Goal: Transaction & Acquisition: Purchase product/service

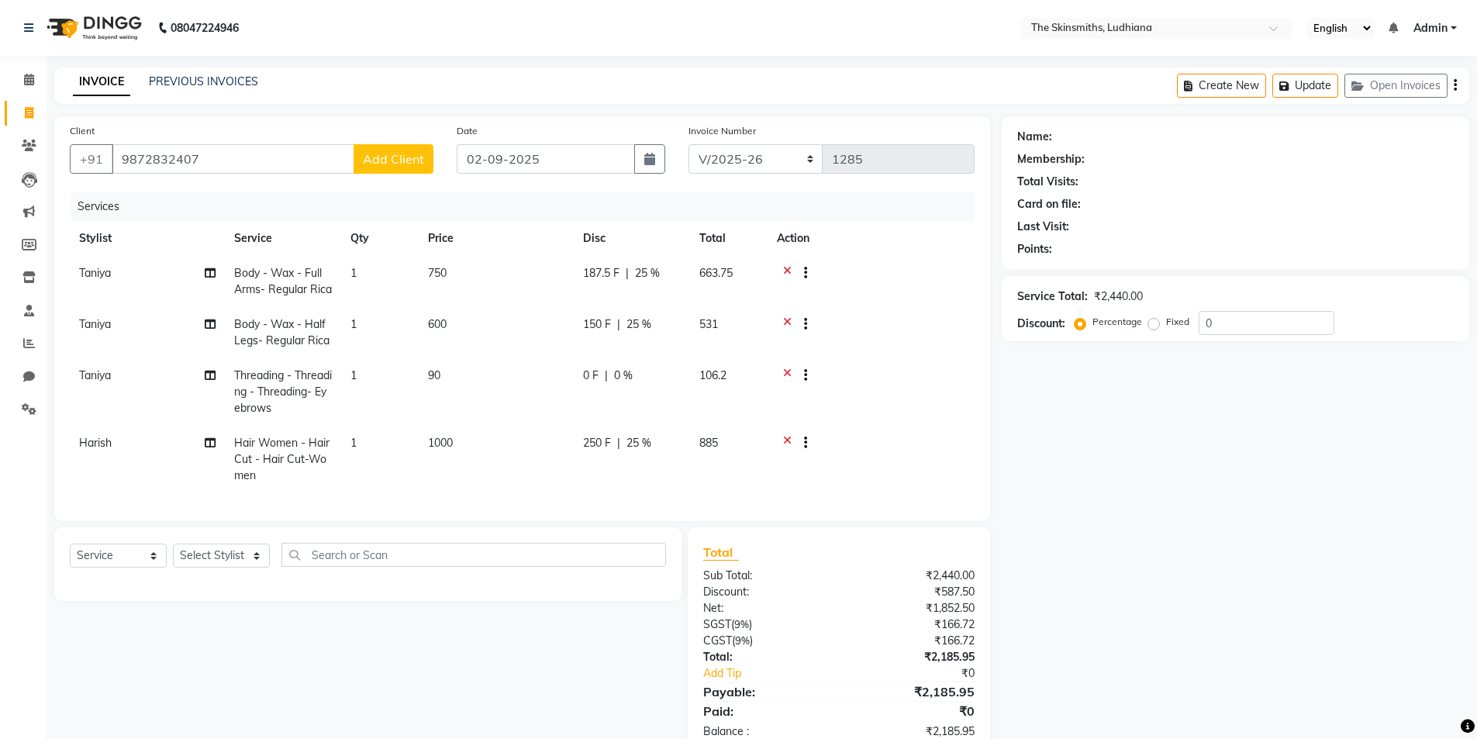
select select "8115"
select select "service"
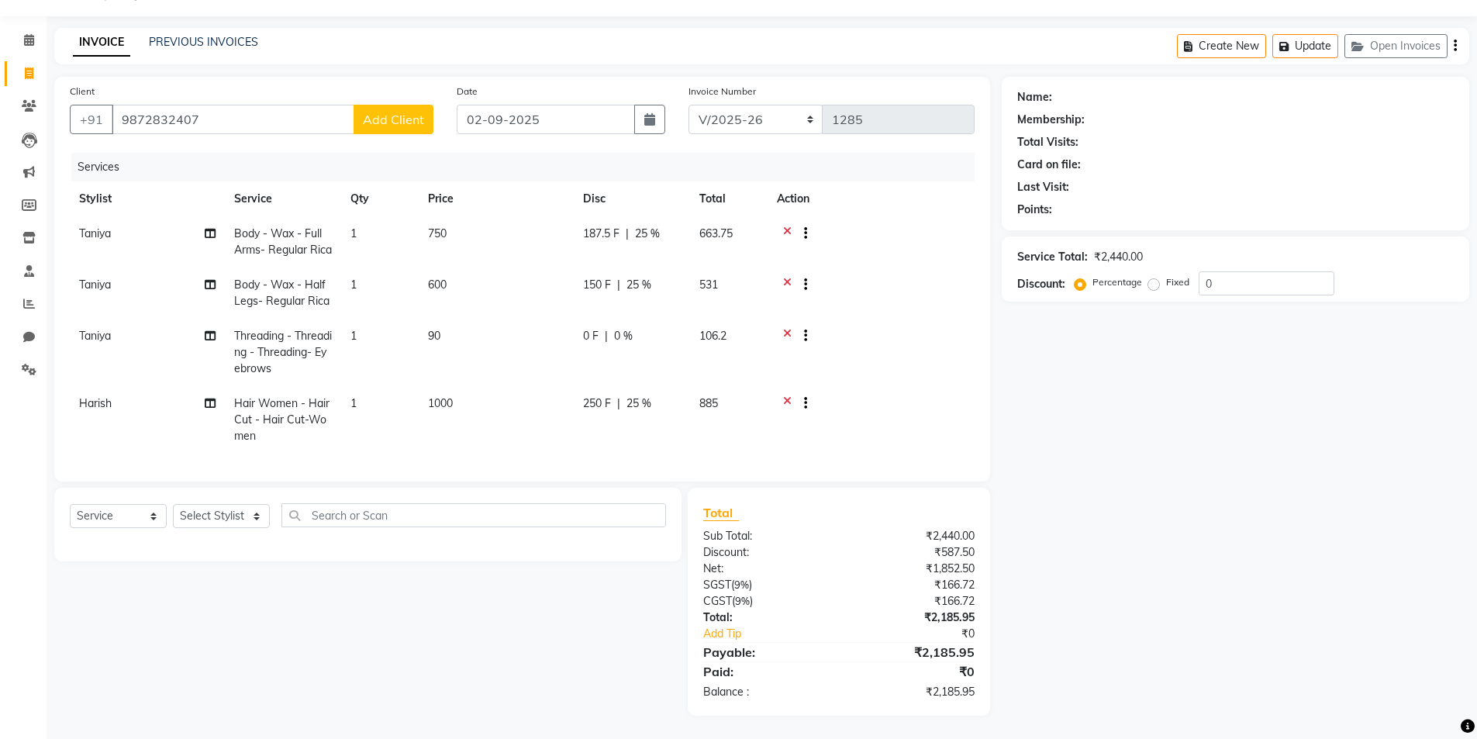
click at [384, 112] on span "Add Client" at bounding box center [393, 120] width 61 height 16
select select "53827"
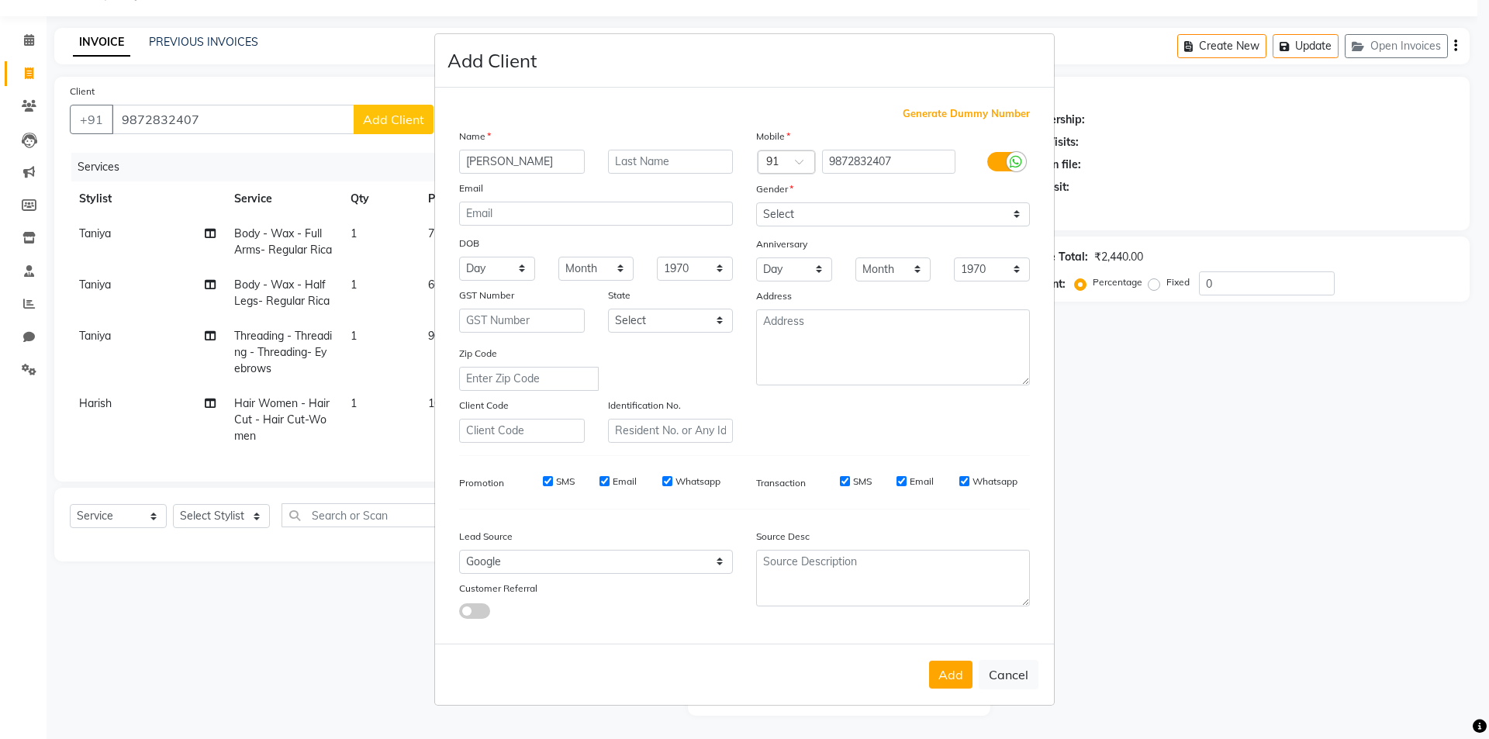
type input "[PERSON_NAME]"
drag, startPoint x: 721, startPoint y: 321, endPoint x: 717, endPoint y: 328, distance: 8.4
click at [719, 323] on select "Select [GEOGRAPHIC_DATA] [GEOGRAPHIC_DATA] [GEOGRAPHIC_DATA] [GEOGRAPHIC_DATA] …" at bounding box center [671, 321] width 126 height 24
click at [608, 309] on select "Select [GEOGRAPHIC_DATA] [GEOGRAPHIC_DATA] [GEOGRAPHIC_DATA] [GEOGRAPHIC_DATA] …" at bounding box center [671, 321] width 126 height 24
click at [763, 727] on ngb-modal-window "Add Client Generate Dummy Number Name [PERSON_NAME] Email DOB Day 01 02 03 04 0…" at bounding box center [744, 369] width 1489 height 739
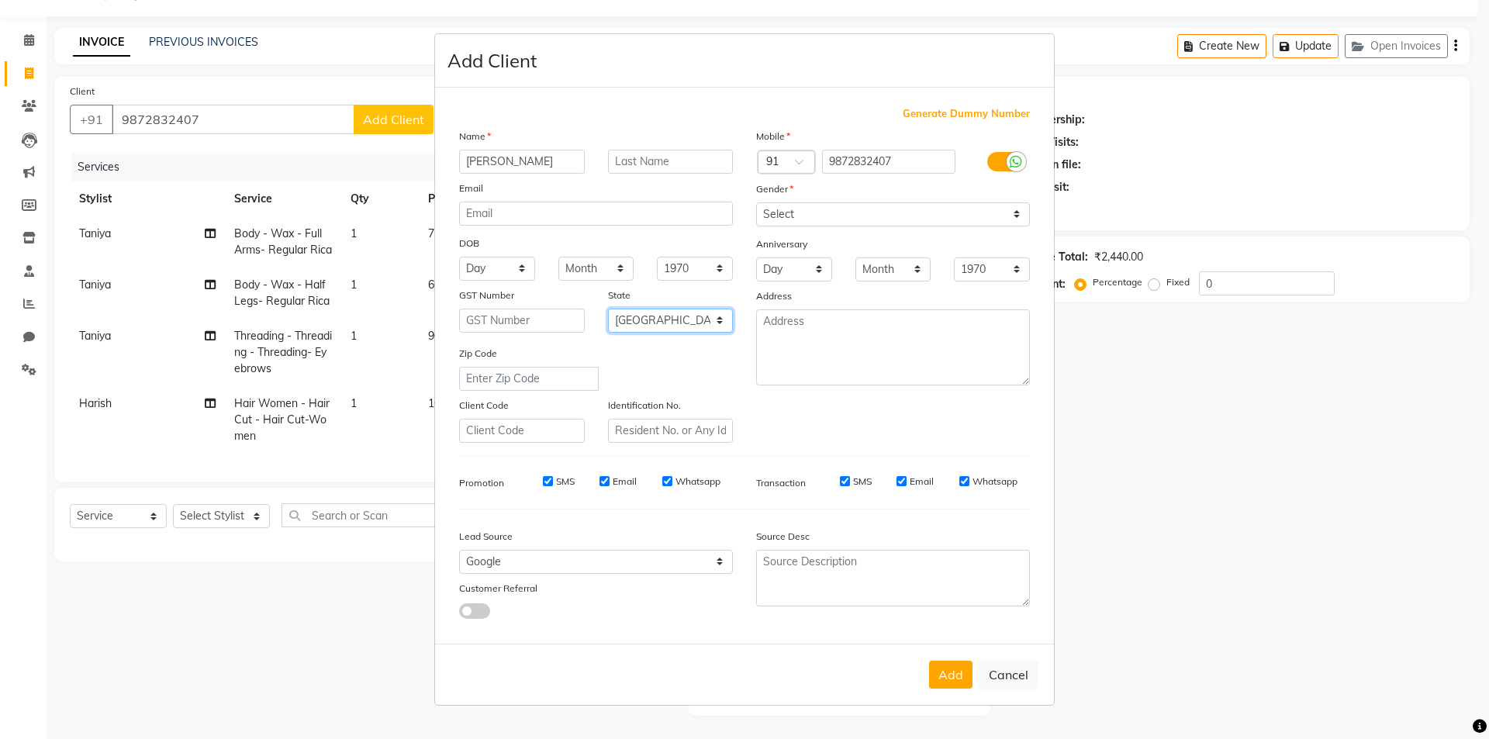
click at [717, 322] on select "Select [GEOGRAPHIC_DATA] [GEOGRAPHIC_DATA] [GEOGRAPHIC_DATA] [GEOGRAPHIC_DATA] …" at bounding box center [671, 321] width 126 height 24
select select "32"
click at [608, 309] on select "Select [GEOGRAPHIC_DATA] [GEOGRAPHIC_DATA] [GEOGRAPHIC_DATA] [GEOGRAPHIC_DATA] …" at bounding box center [671, 321] width 126 height 24
click at [1022, 215] on select "Select [DEMOGRAPHIC_DATA] [DEMOGRAPHIC_DATA] Other Prefer Not To Say" at bounding box center [893, 214] width 274 height 24
select select "[DEMOGRAPHIC_DATA]"
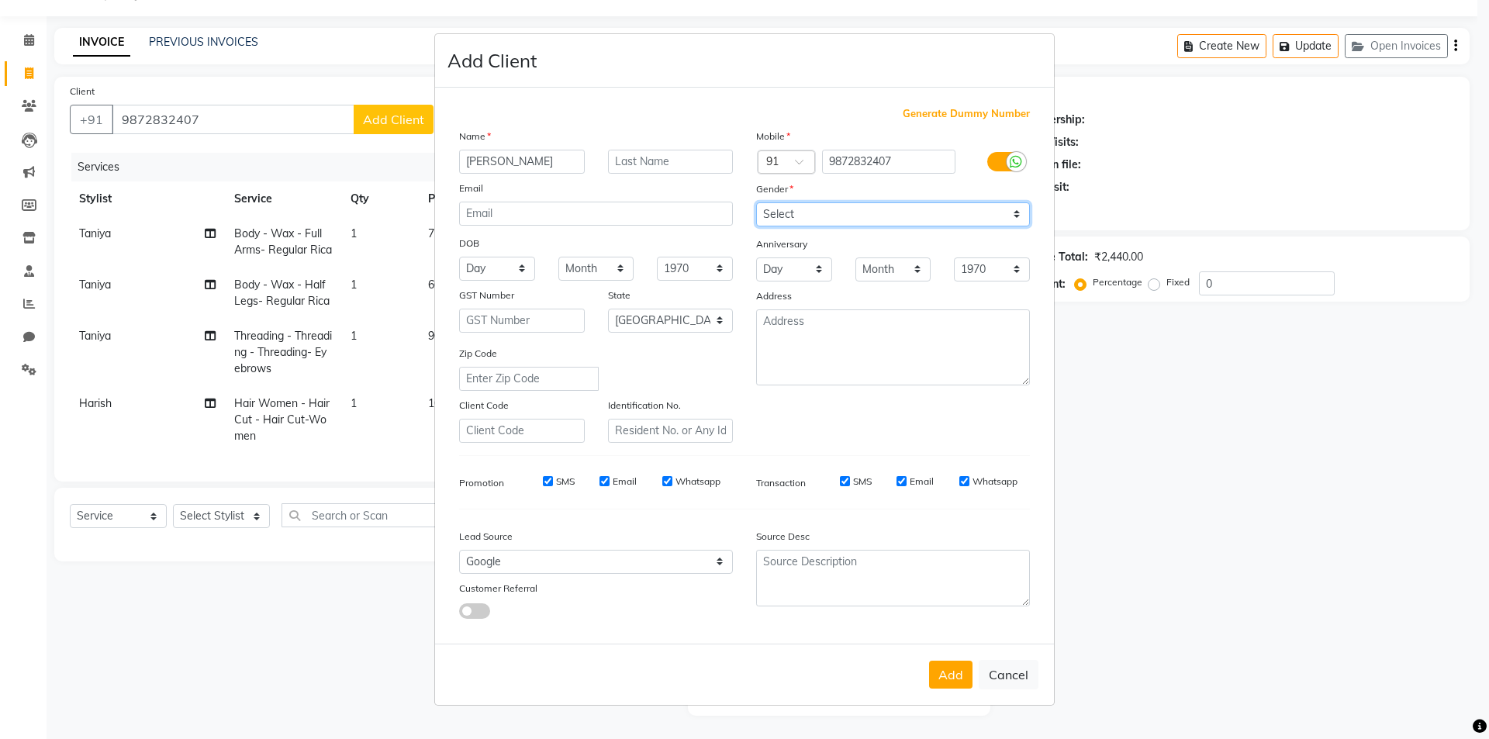
click at [756, 202] on select "Select [DEMOGRAPHIC_DATA] [DEMOGRAPHIC_DATA] Other Prefer Not To Say" at bounding box center [893, 214] width 274 height 24
click at [945, 675] on button "Add" at bounding box center [950, 675] width 43 height 28
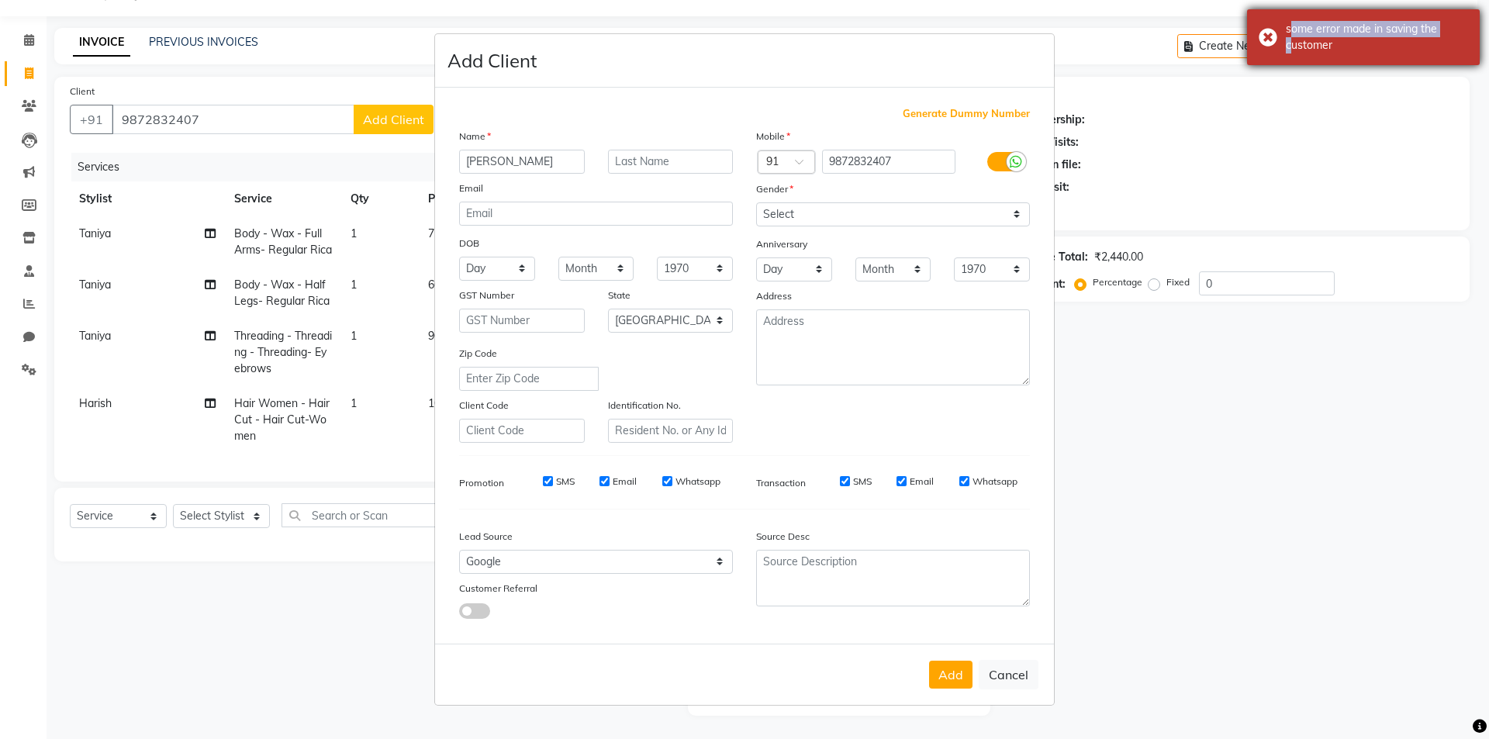
click at [1264, 36] on div "some error made in saving the customer" at bounding box center [1363, 37] width 233 height 56
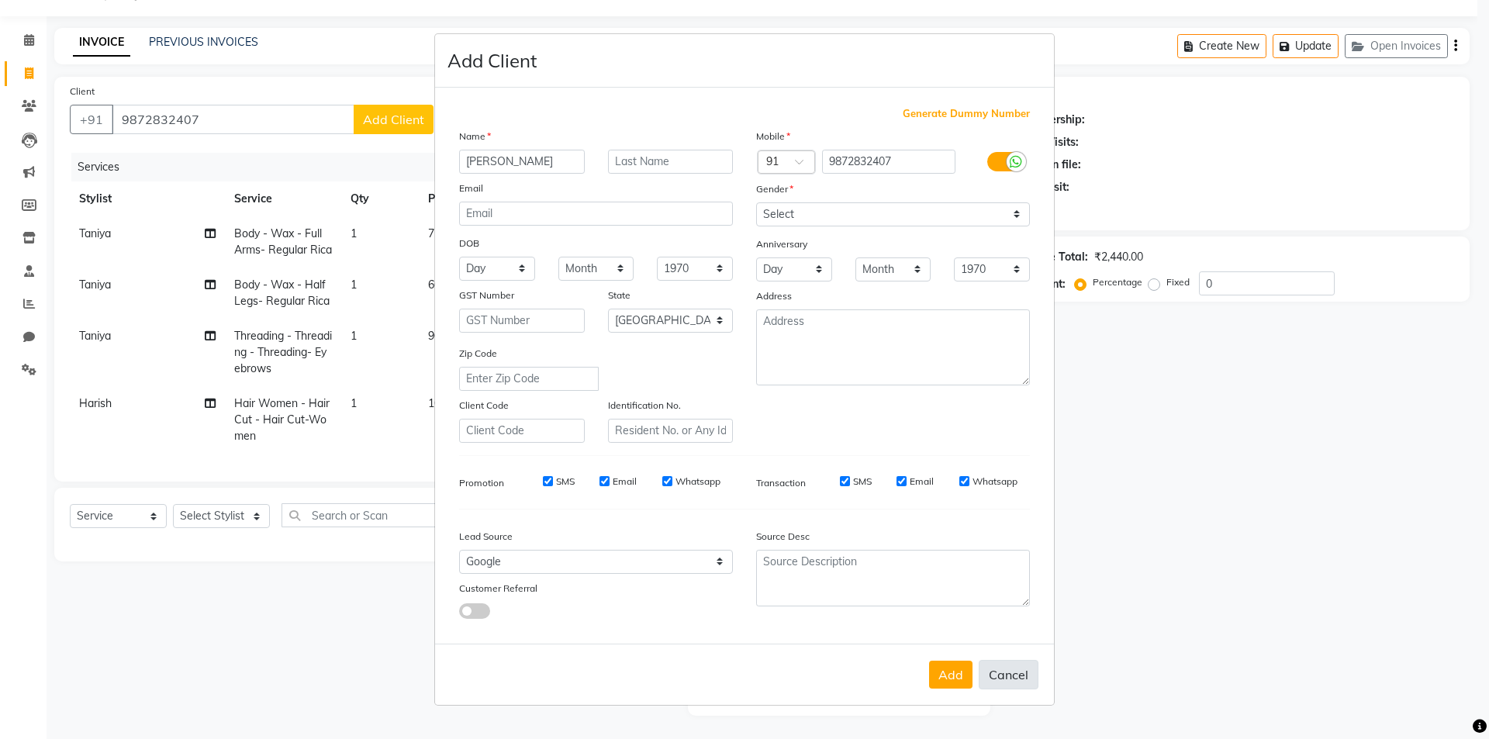
click at [1022, 671] on button "Cancel" at bounding box center [1009, 674] width 60 height 29
select select
select select "null"
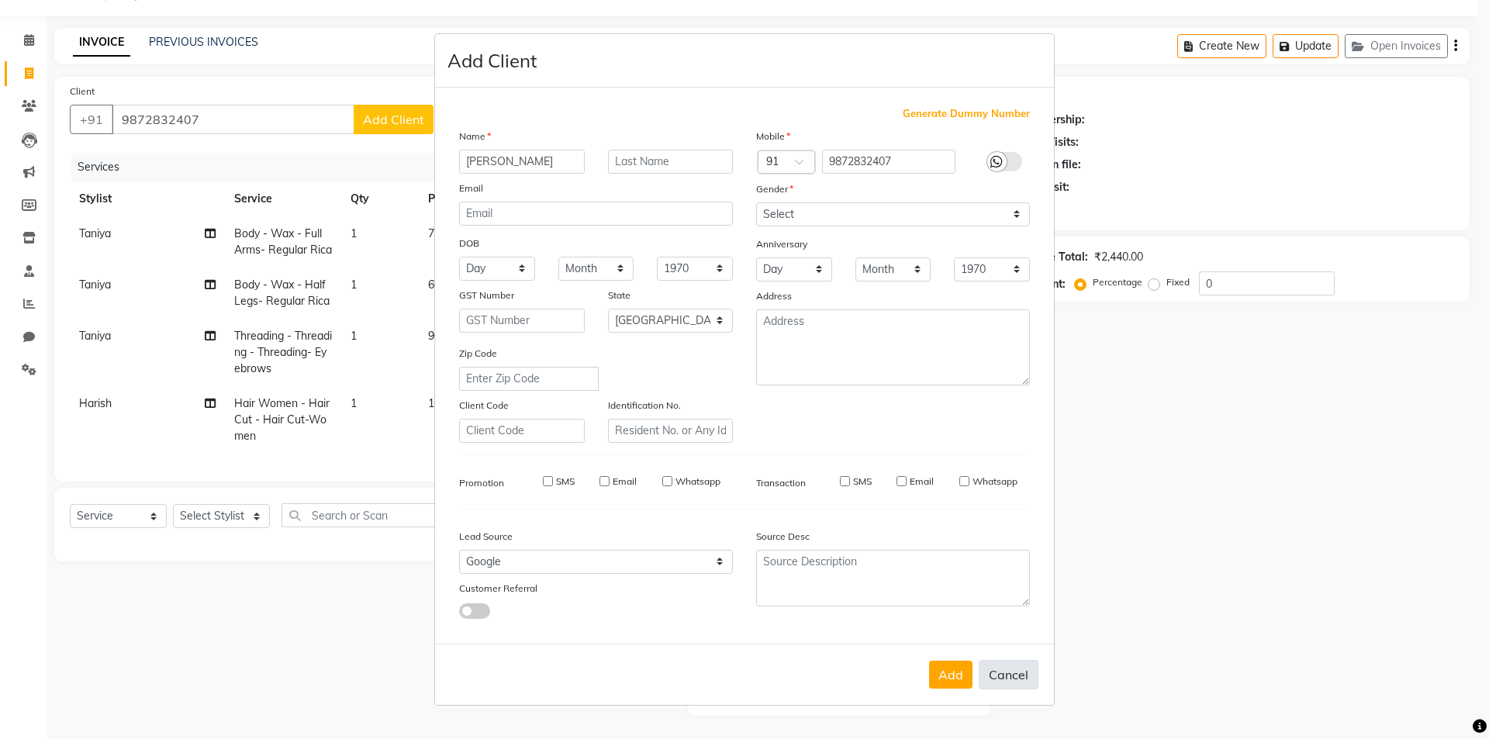
select select
checkbox input "false"
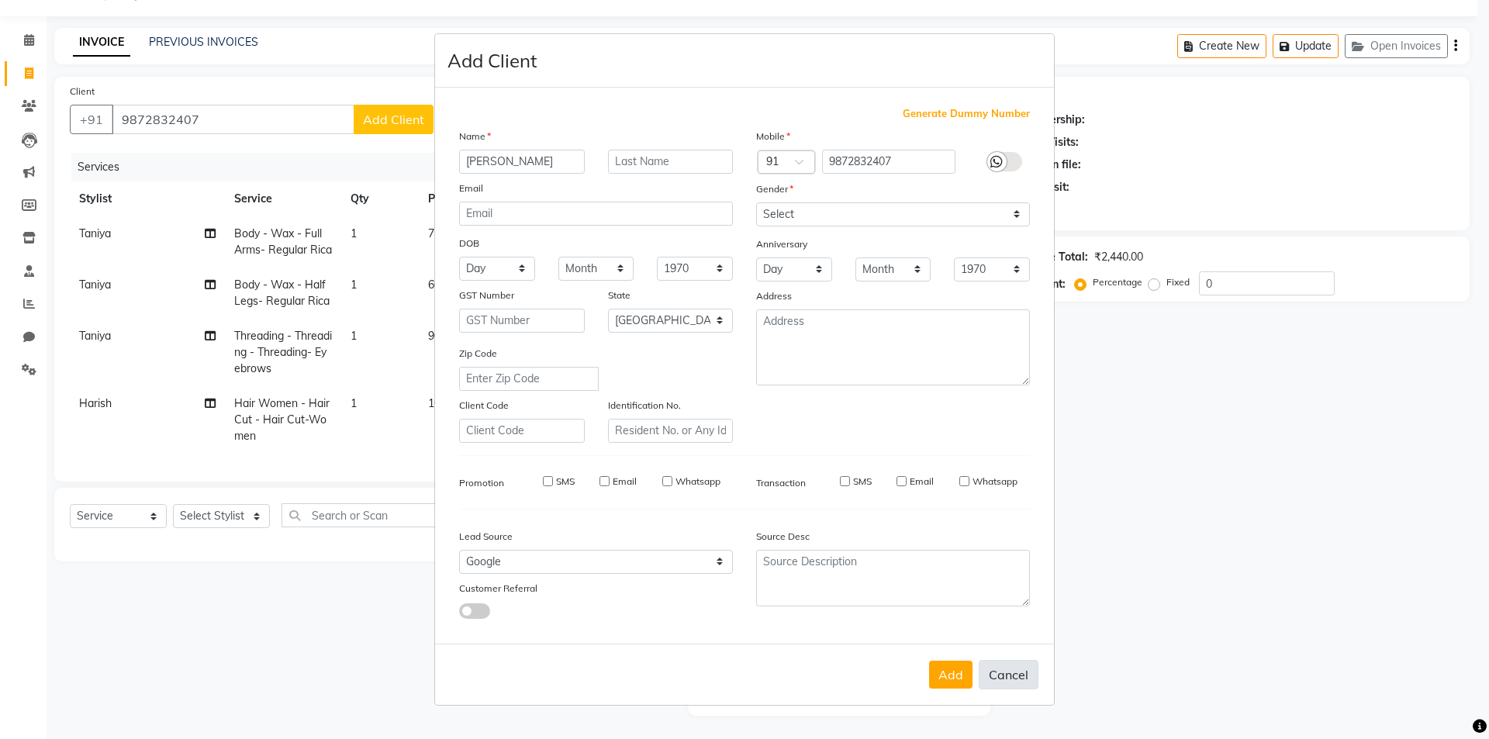
checkbox input "false"
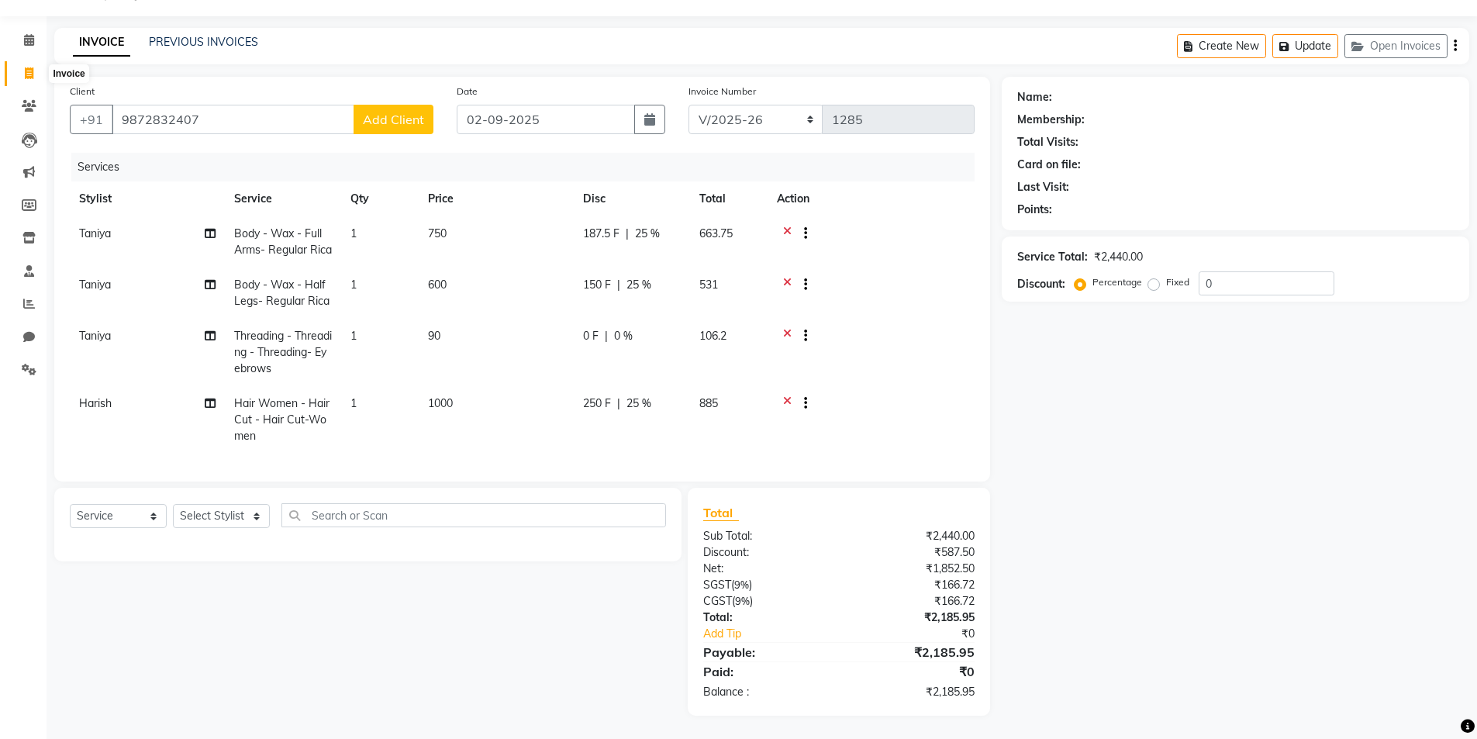
click at [30, 67] on icon at bounding box center [29, 73] width 9 height 12
select select "service"
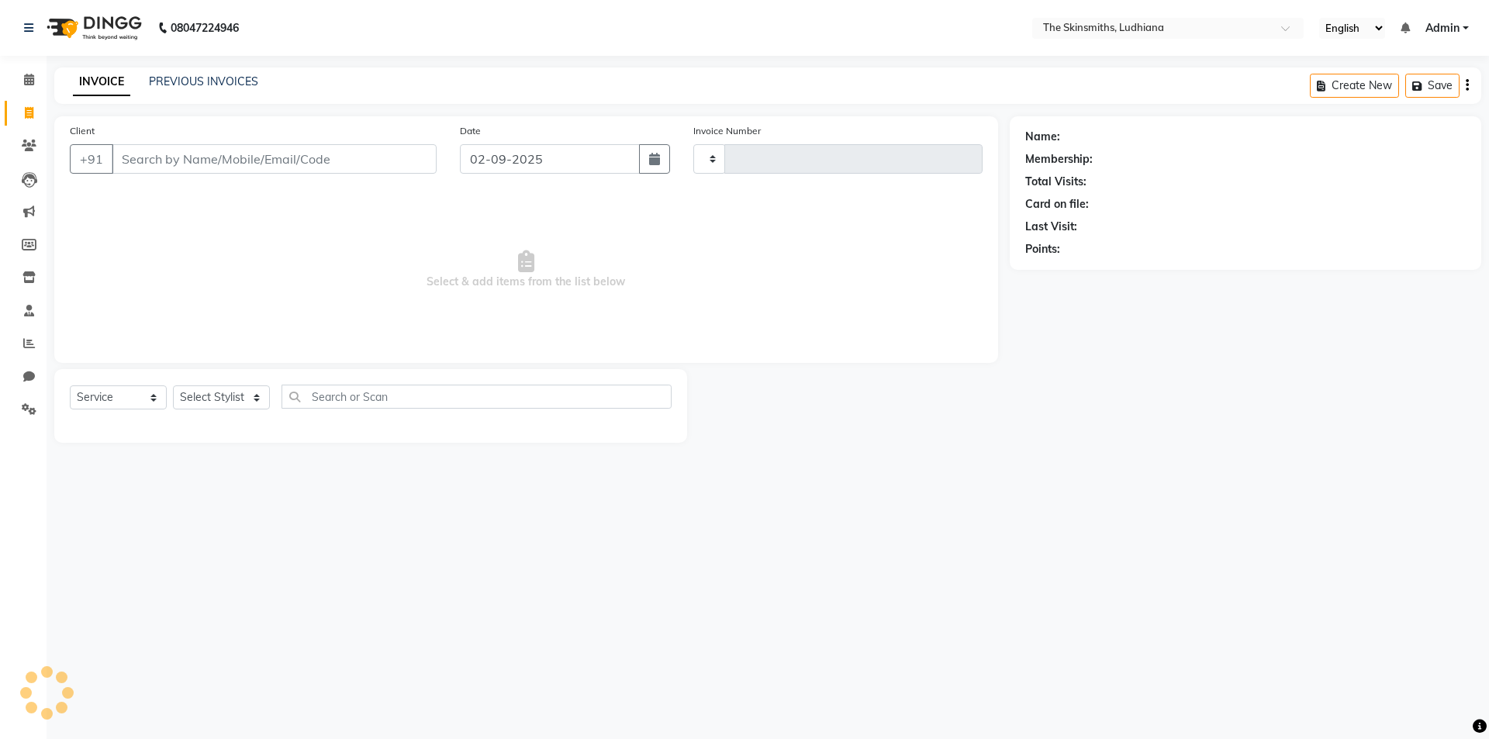
type input "1285"
select select "8115"
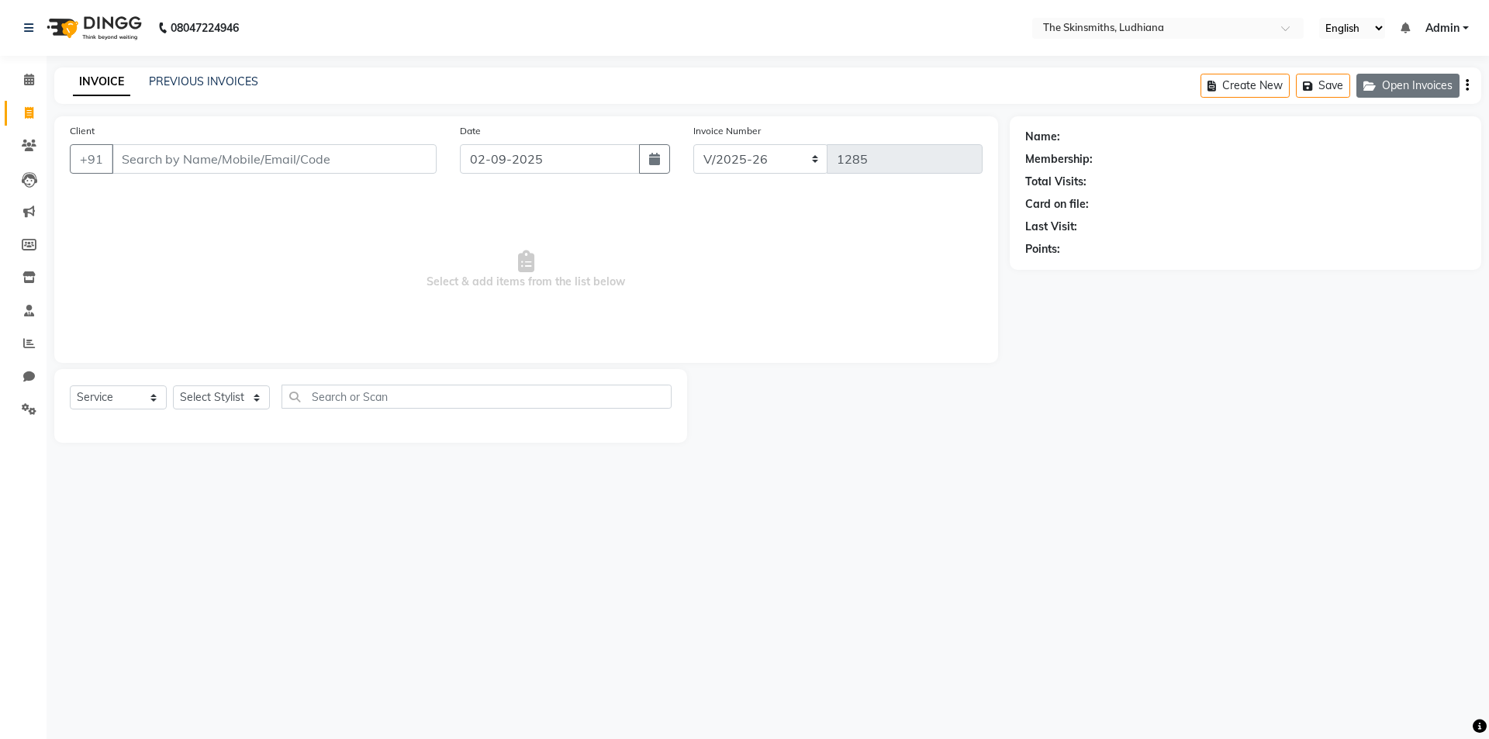
click at [1420, 85] on button "Open Invoices" at bounding box center [1407, 86] width 103 height 24
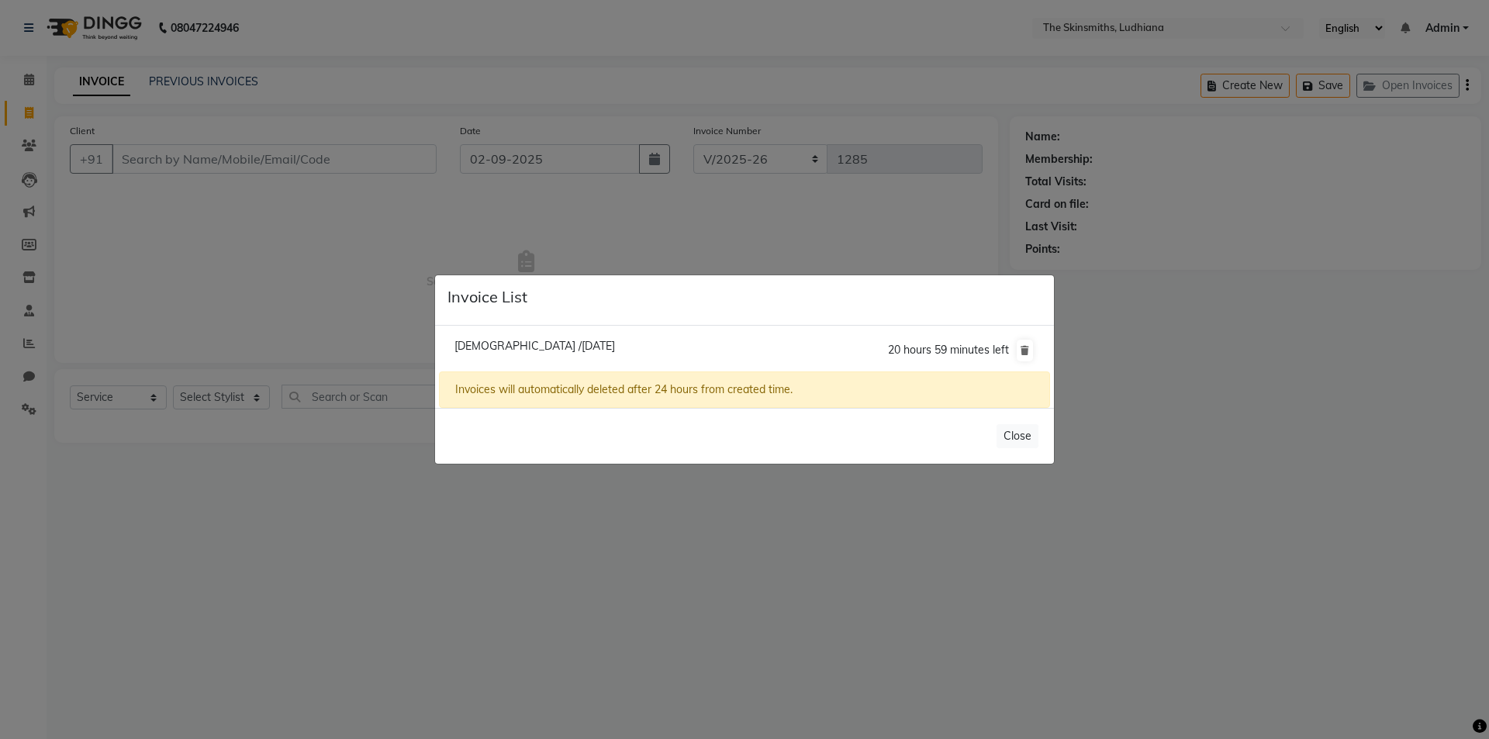
click at [564, 343] on span "[DEMOGRAPHIC_DATA] /[DATE]" at bounding box center [534, 346] width 161 height 14
type input "9872832407"
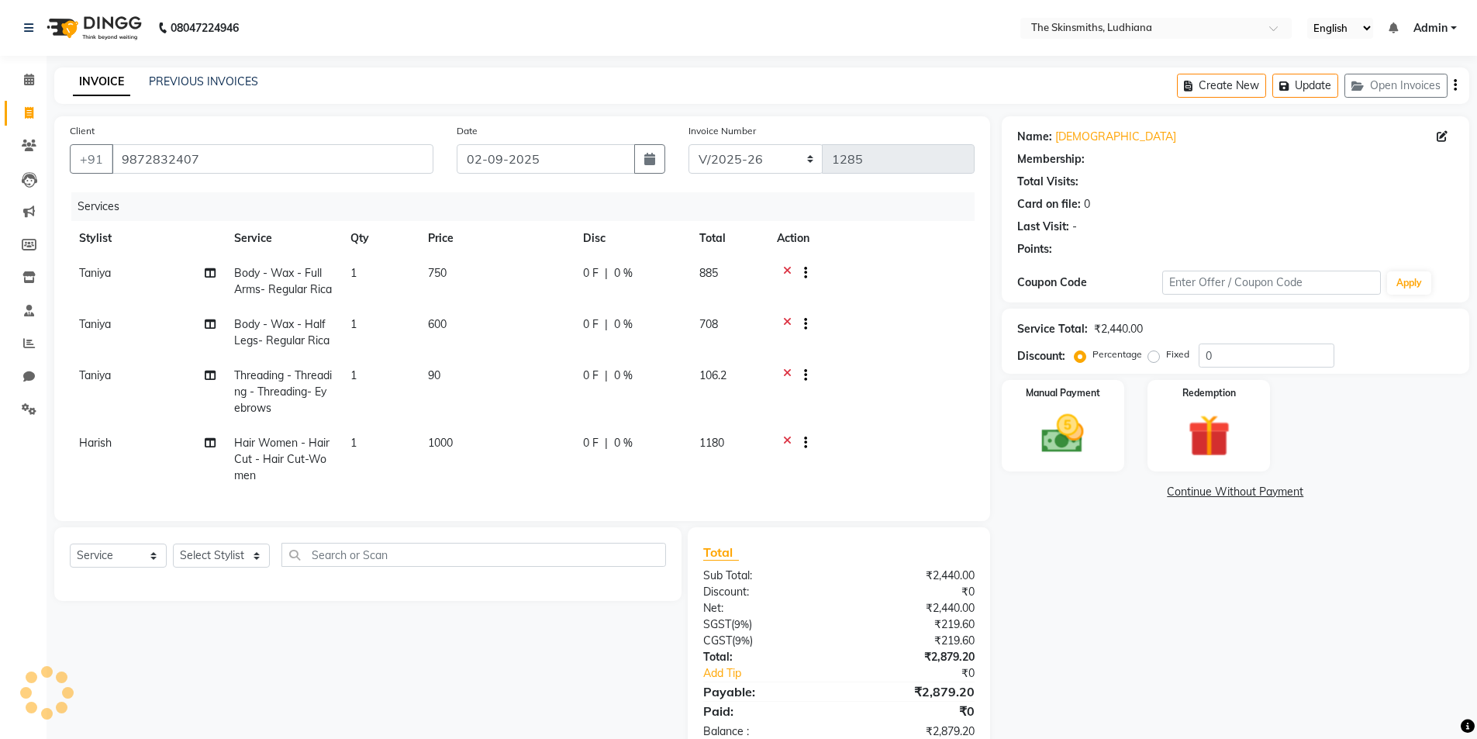
select select "1: Object"
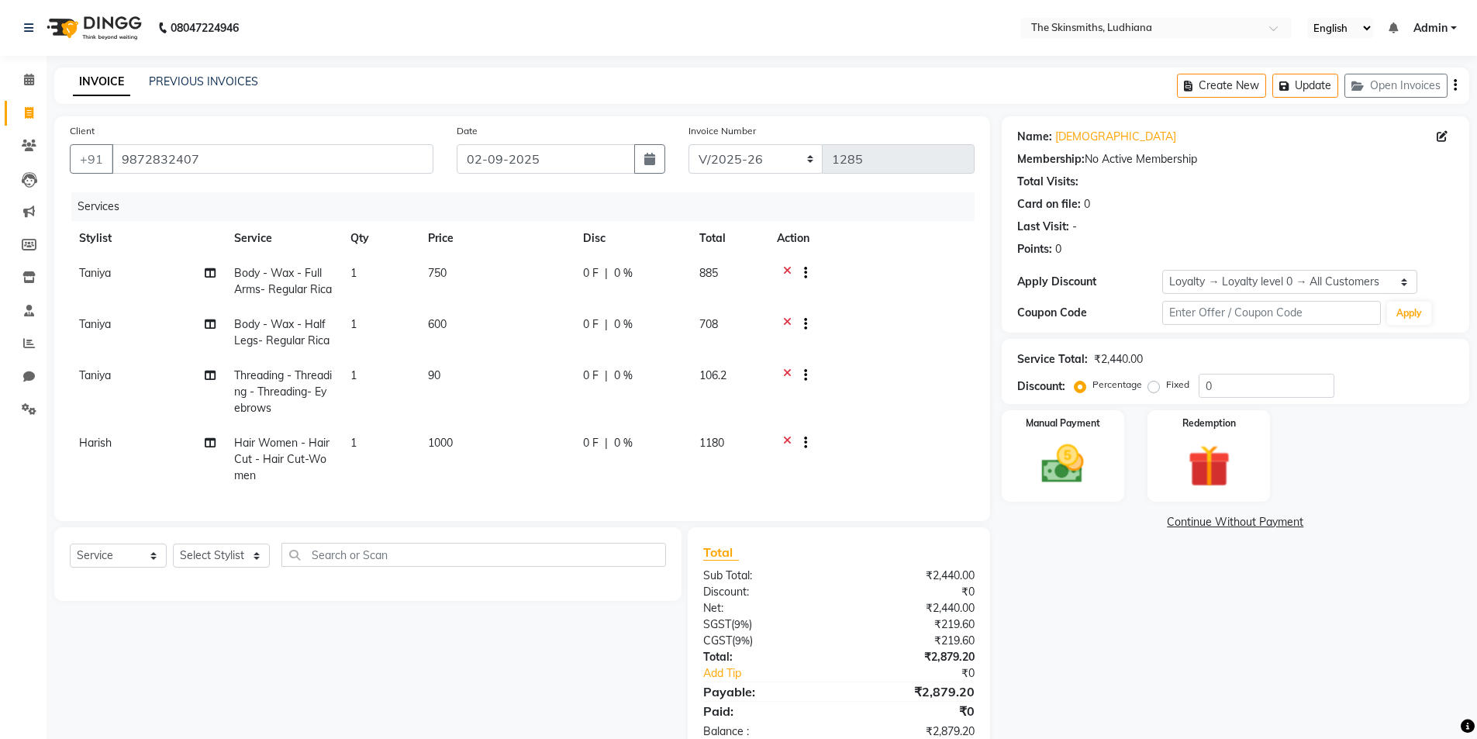
click at [627, 274] on span "0 %" at bounding box center [623, 273] width 19 height 16
select select "76548"
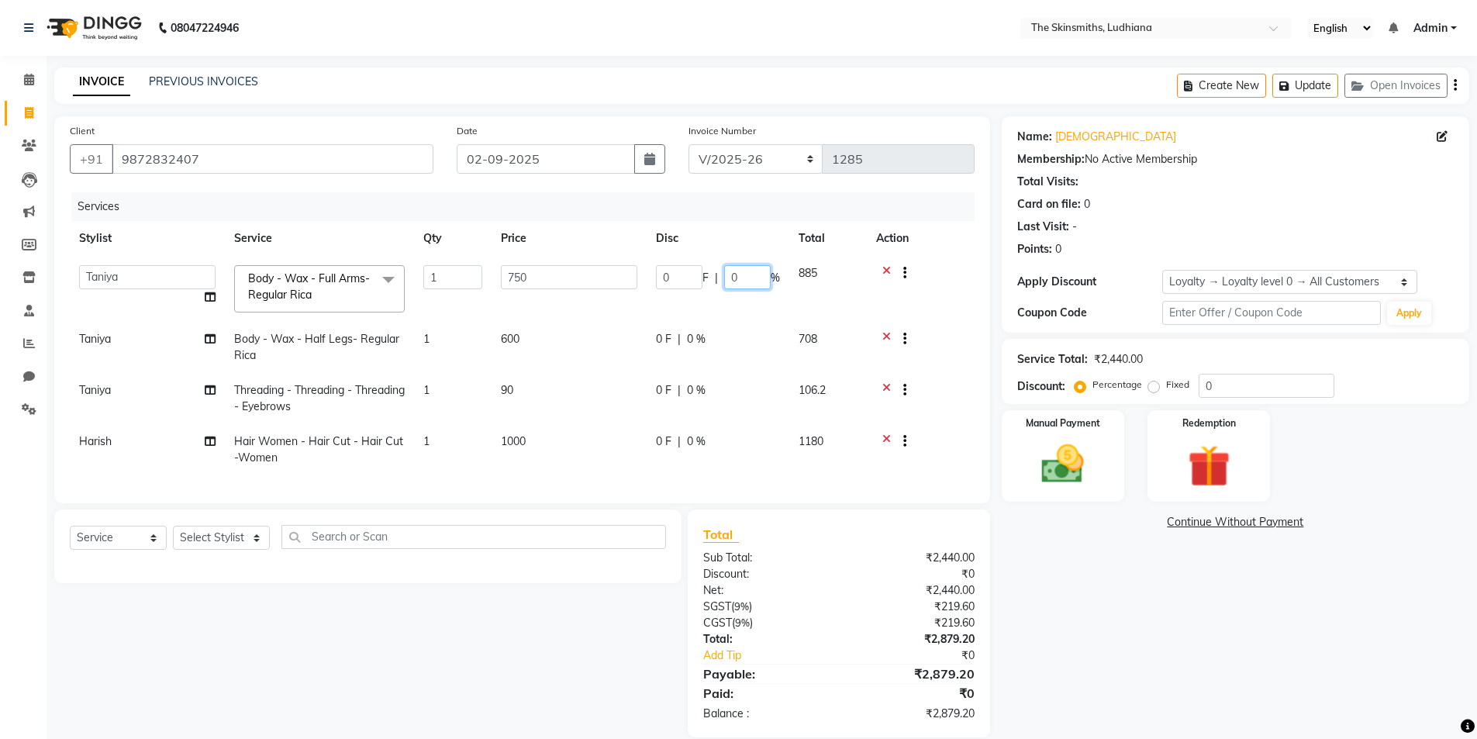
click at [742, 281] on input "0" at bounding box center [747, 277] width 47 height 24
type input "025"
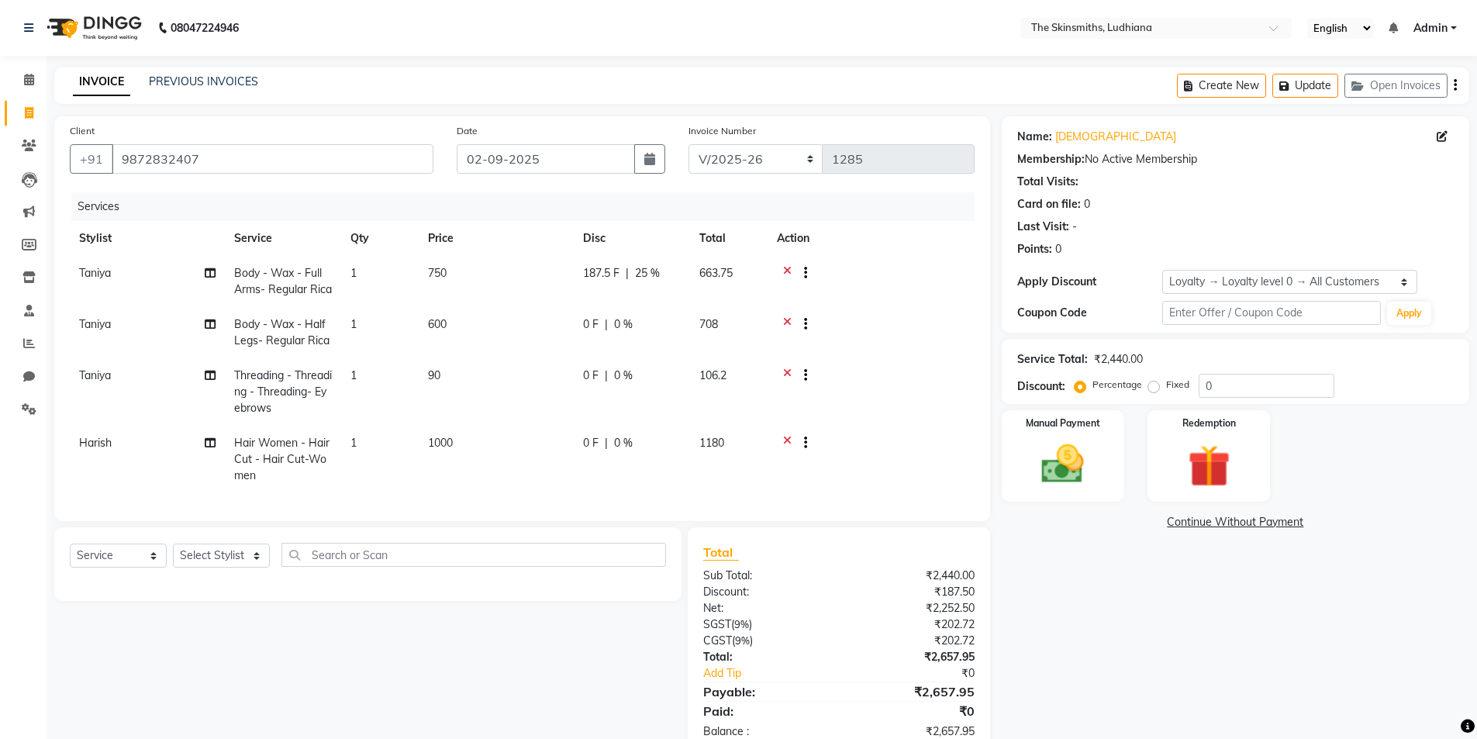
click at [700, 344] on tr "[PERSON_NAME] Body - Wax - Half Legs- Regular Rica 1 600 0 F | 0 % 708" at bounding box center [522, 332] width 905 height 51
click at [627, 333] on span "0 %" at bounding box center [623, 324] width 19 height 16
select select "76548"
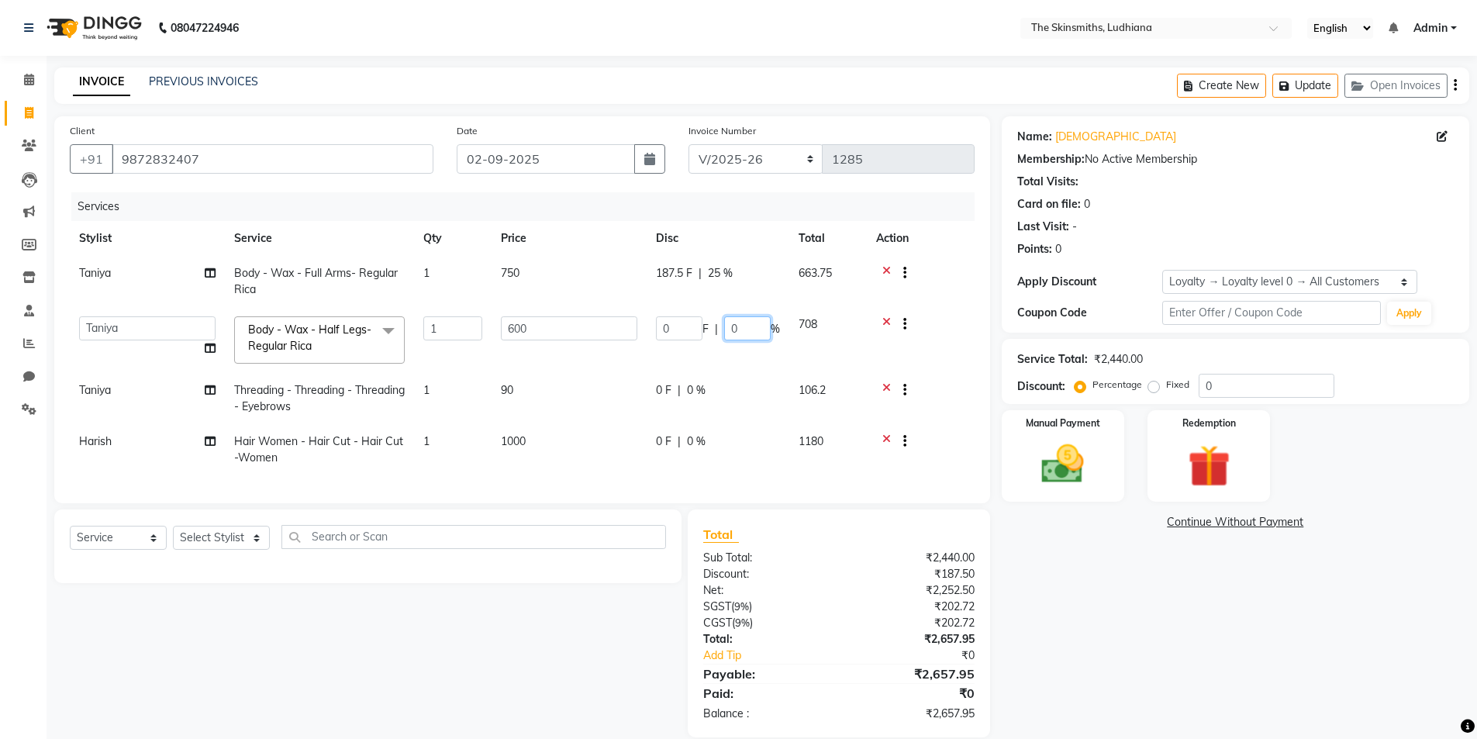
click at [749, 327] on input "0" at bounding box center [747, 328] width 47 height 24
type input "025"
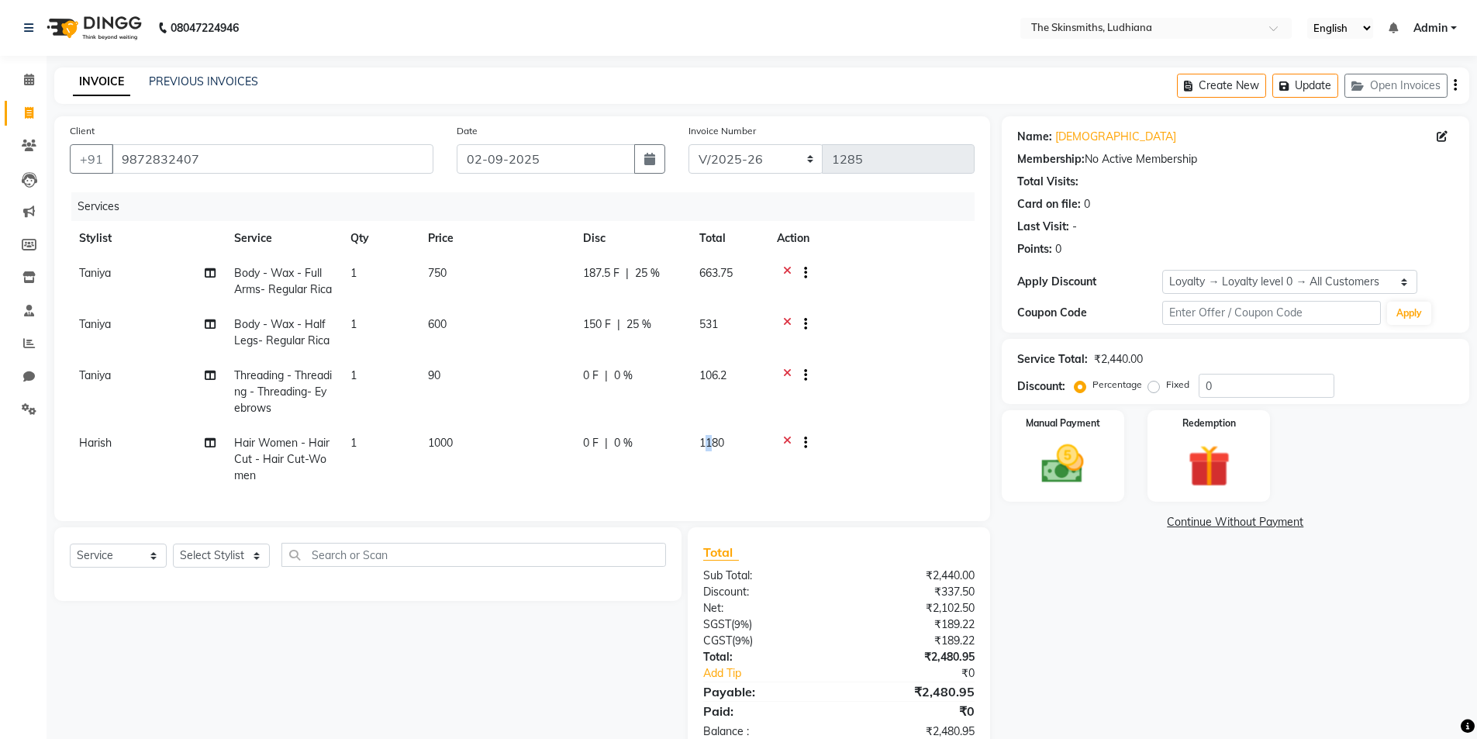
click at [710, 444] on tr "Harish Hair Women - Hair Cut - Hair Cut-Women 1 1000 0 F | 0 % 1180" at bounding box center [522, 459] width 905 height 67
click at [636, 451] on div "0 F | 0 %" at bounding box center [632, 443] width 98 height 16
select select "76557"
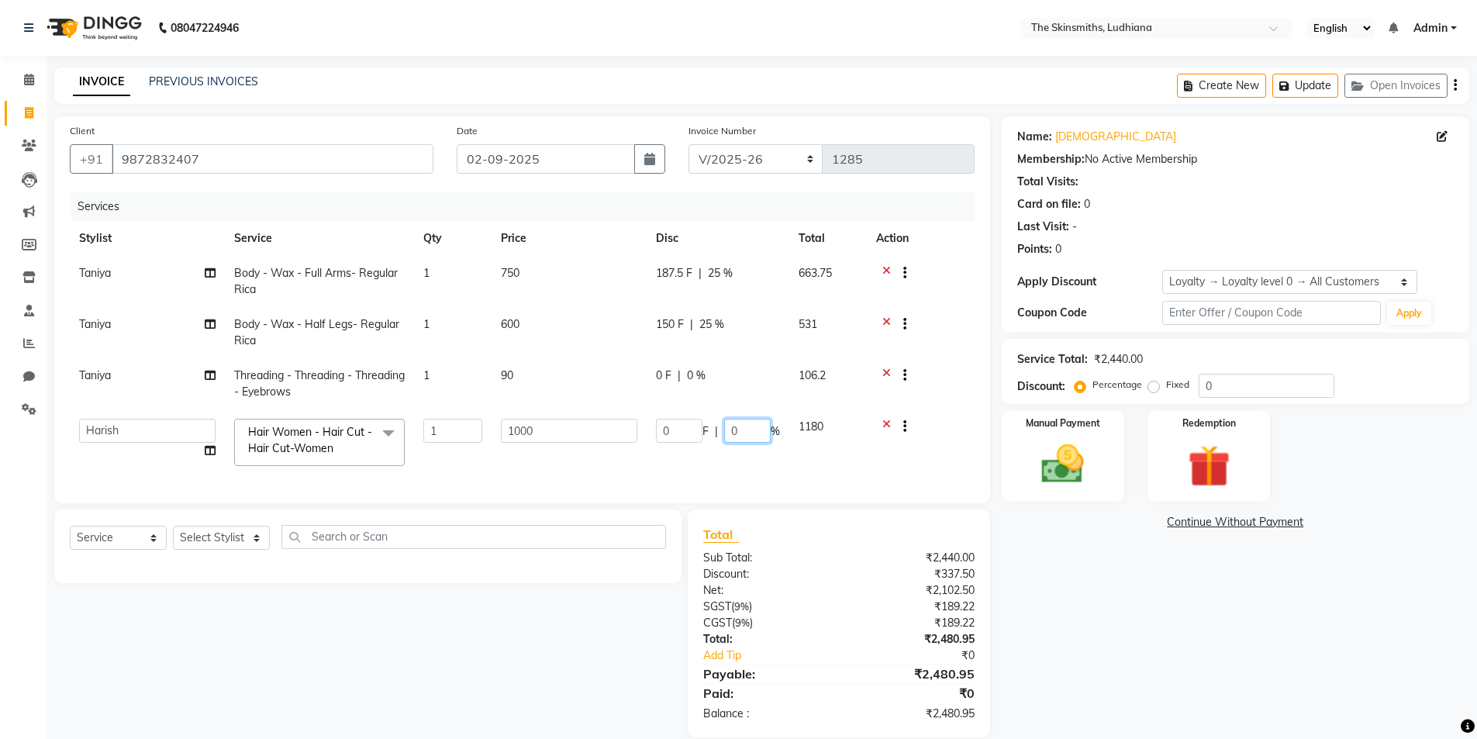
click at [752, 431] on input "0" at bounding box center [747, 431] width 47 height 24
type input "025"
click at [1038, 600] on div "Name: [DEMOGRAPHIC_DATA] Membership: No Active Membership Total Visits: Card on…" at bounding box center [1241, 426] width 479 height 621
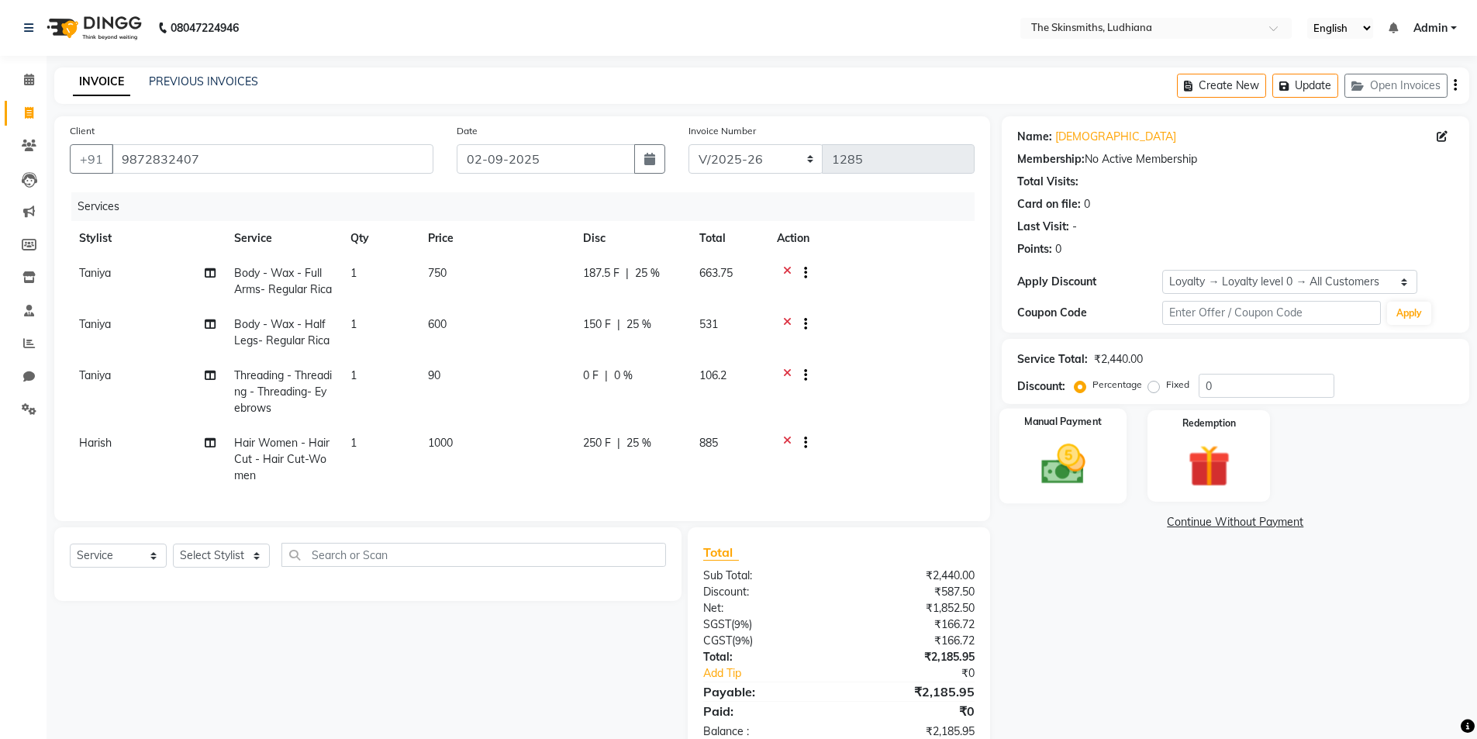
click at [1065, 453] on img at bounding box center [1062, 464] width 71 height 50
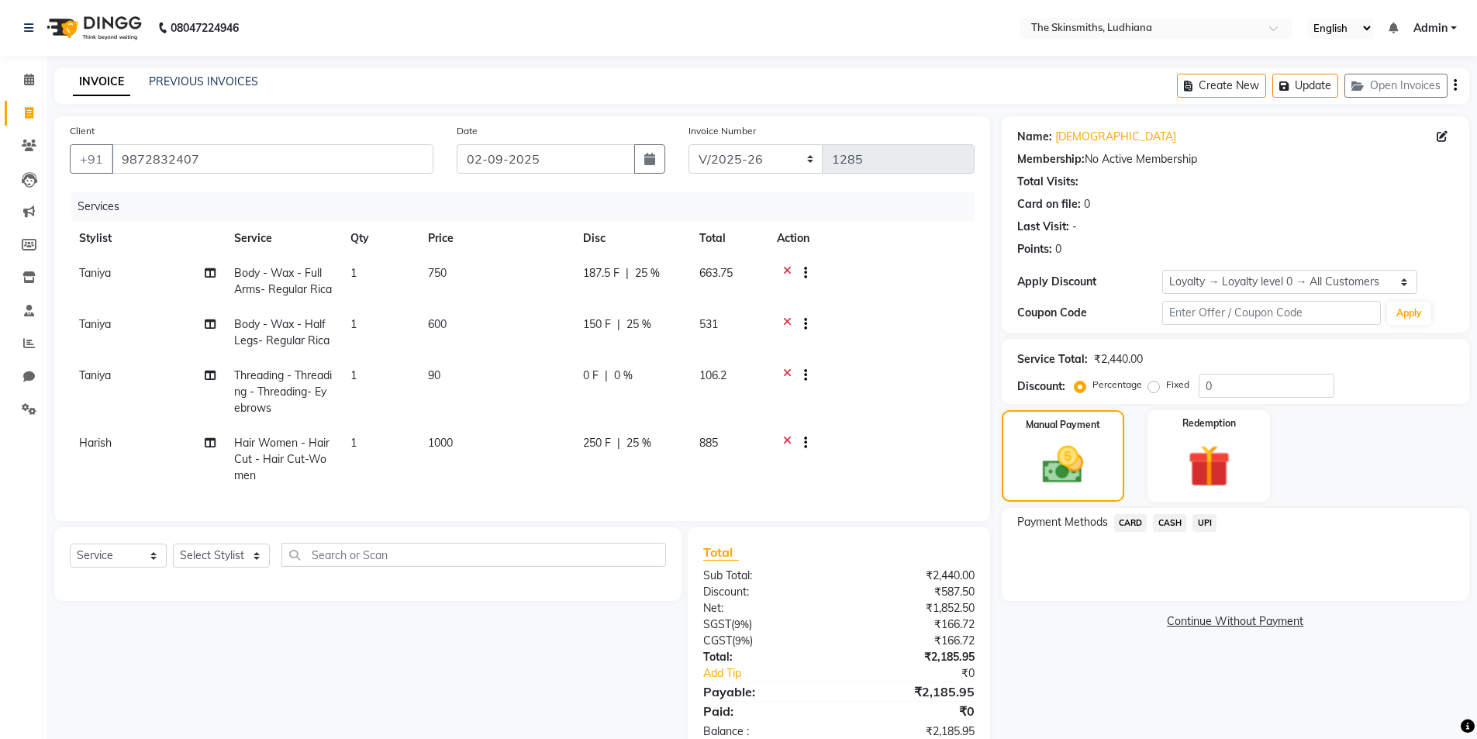
click at [1171, 521] on span "CASH" at bounding box center [1169, 523] width 33 height 18
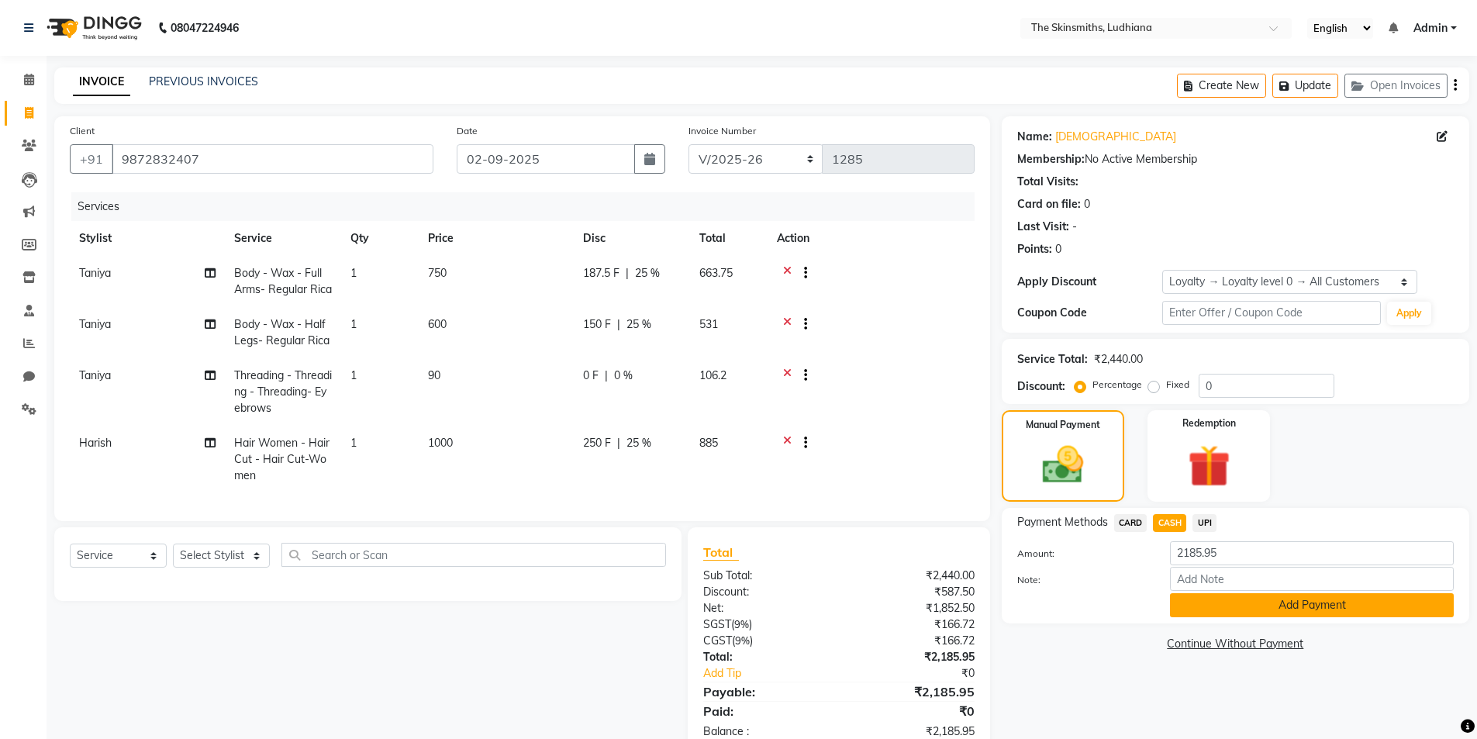
click at [1256, 608] on button "Add Payment" at bounding box center [1312, 605] width 284 height 24
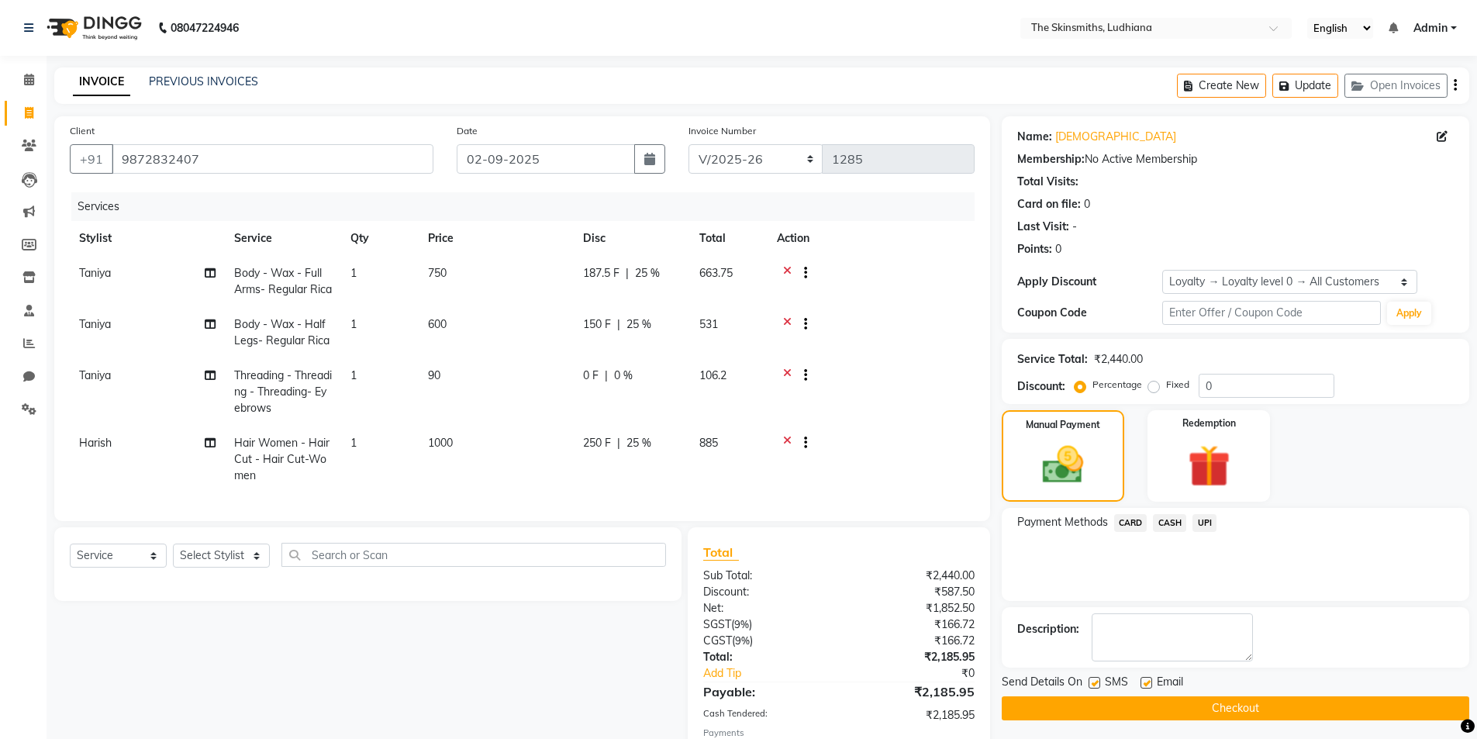
click at [1248, 709] on button "Checkout" at bounding box center [1236, 708] width 468 height 24
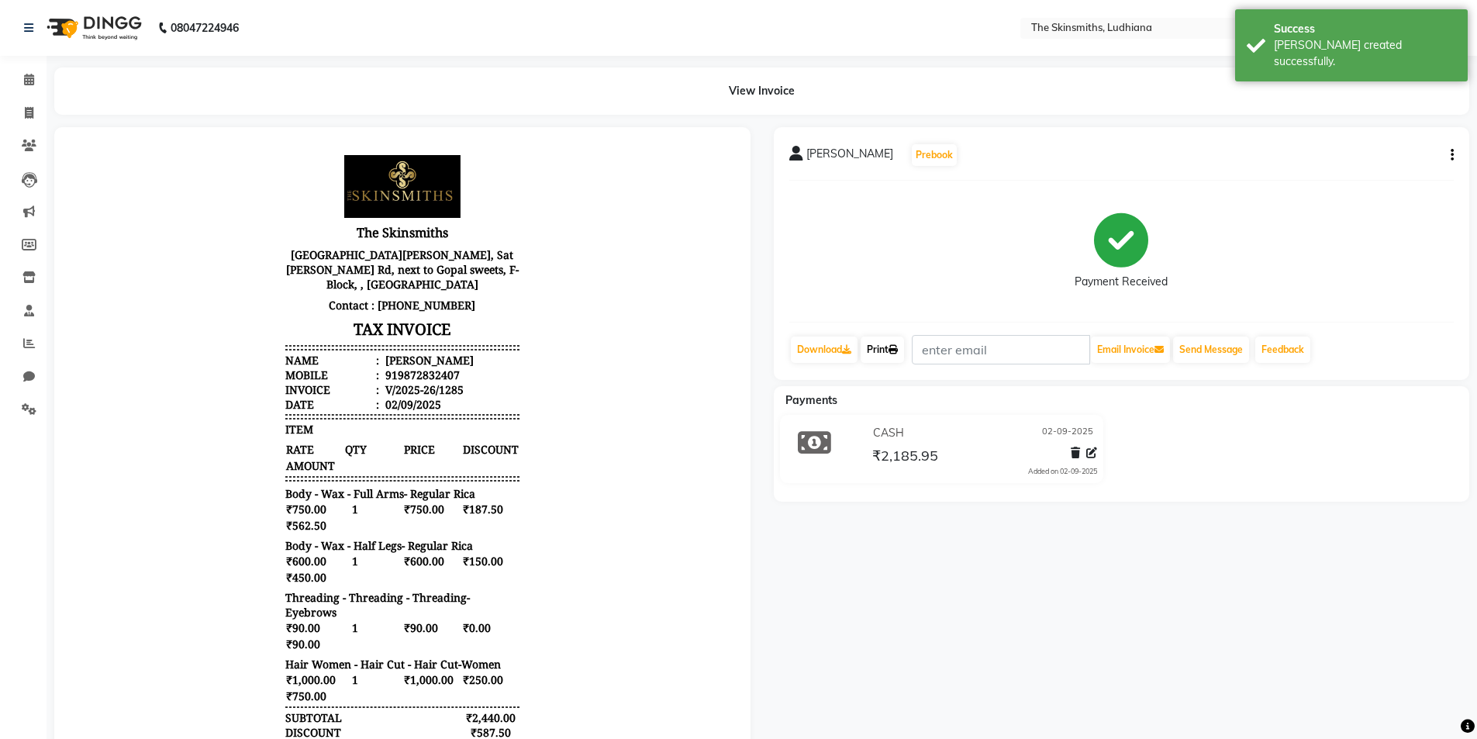
click at [882, 347] on link "Print" at bounding box center [882, 350] width 43 height 26
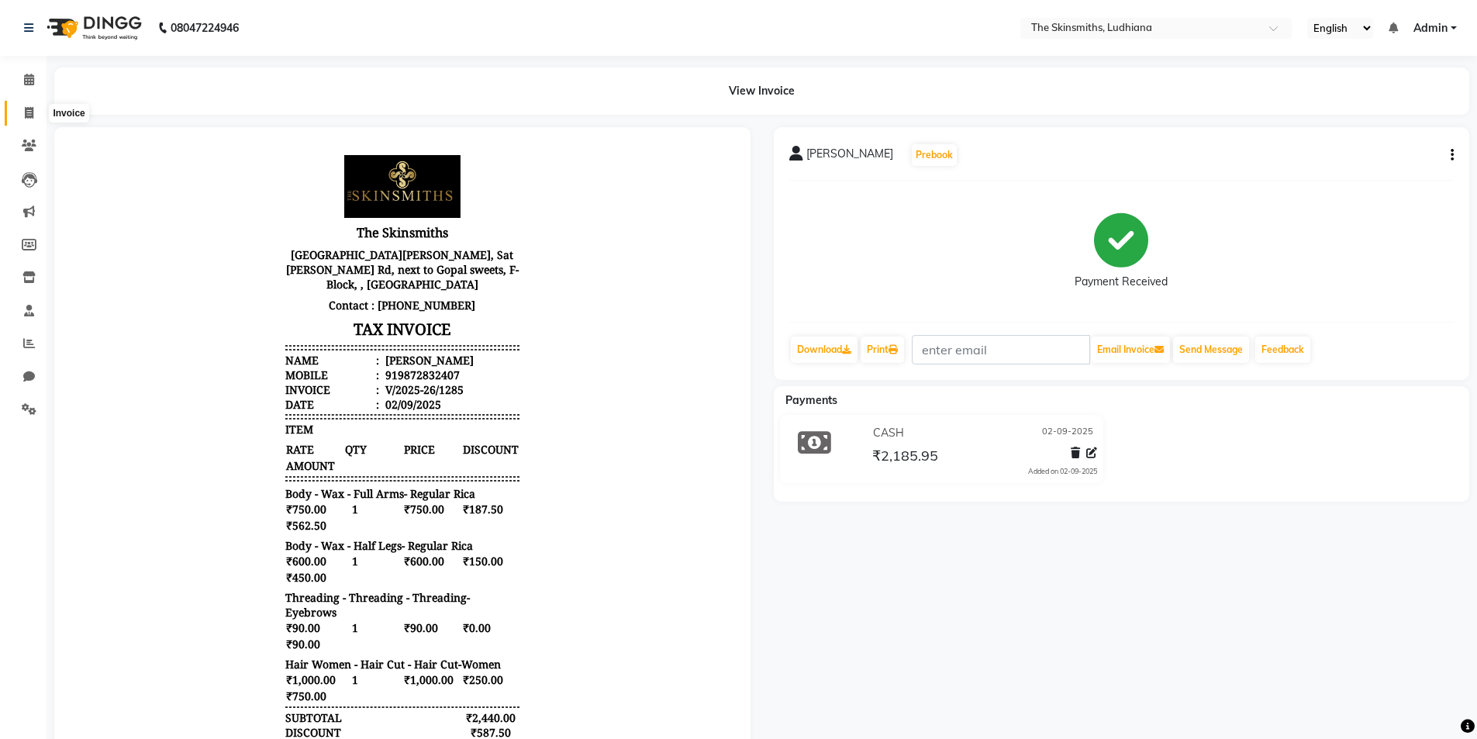
click at [27, 112] on icon at bounding box center [29, 113] width 9 height 12
select select "service"
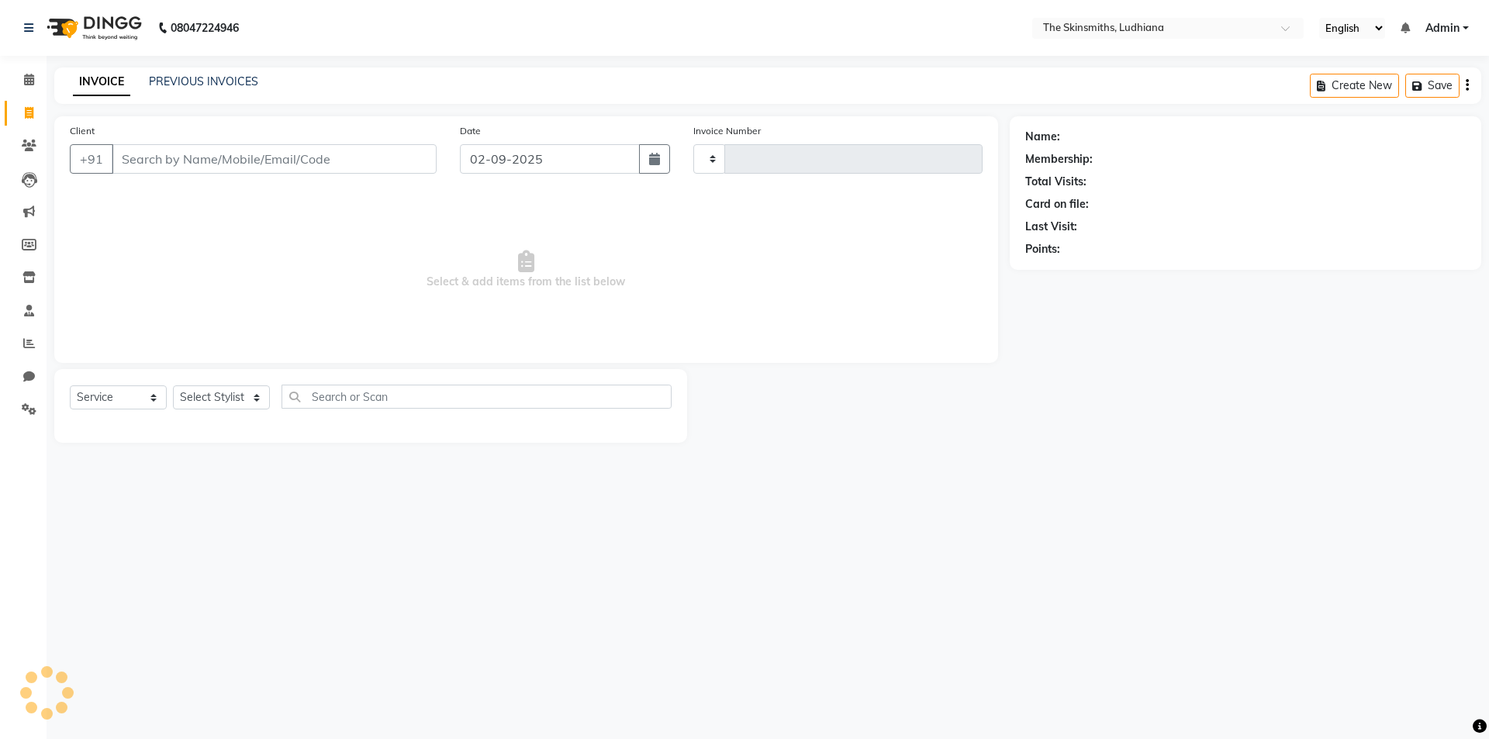
type input "1286"
select select "8115"
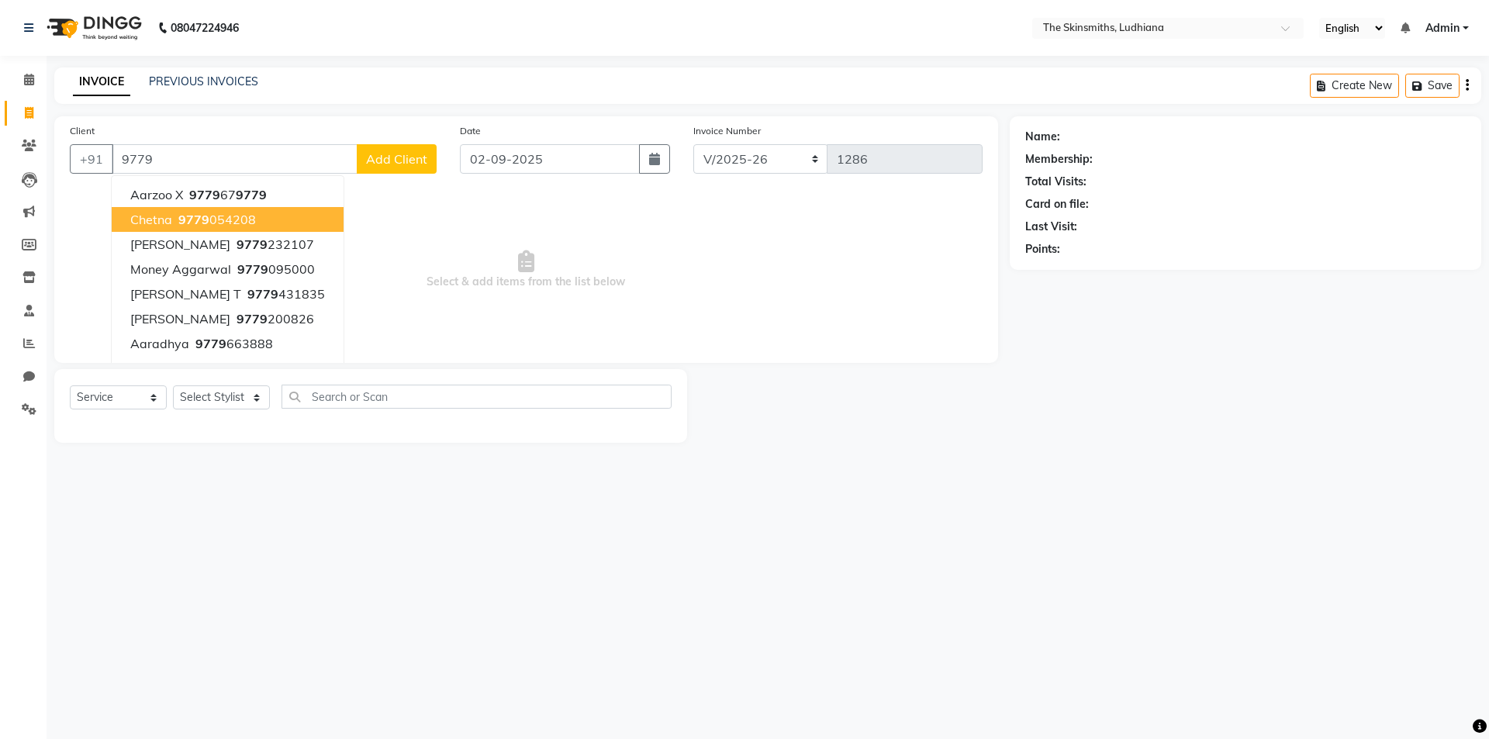
click at [242, 222] on ngb-highlight "9779 054208" at bounding box center [215, 220] width 81 height 16
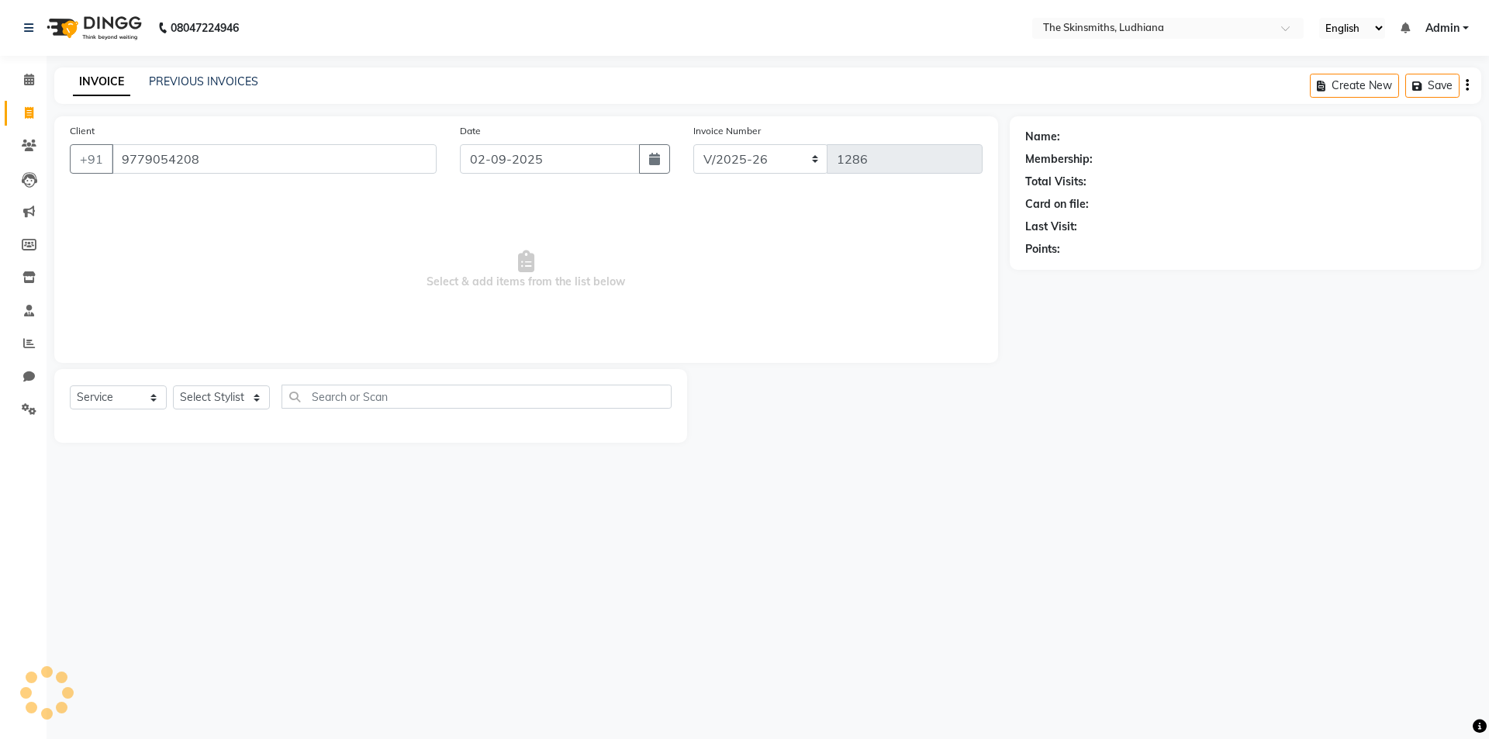
type input "9779054208"
click at [254, 398] on select "Select Stylist Admin [PERSON_NAME] [PERSON_NAME] [PERSON_NAME] [PERSON_NAME] [P…" at bounding box center [221, 397] width 97 height 24
select select "76553"
click at [173, 385] on select "Select Stylist Admin [PERSON_NAME] [PERSON_NAME] [PERSON_NAME] [PERSON_NAME] [P…" at bounding box center [221, 397] width 97 height 24
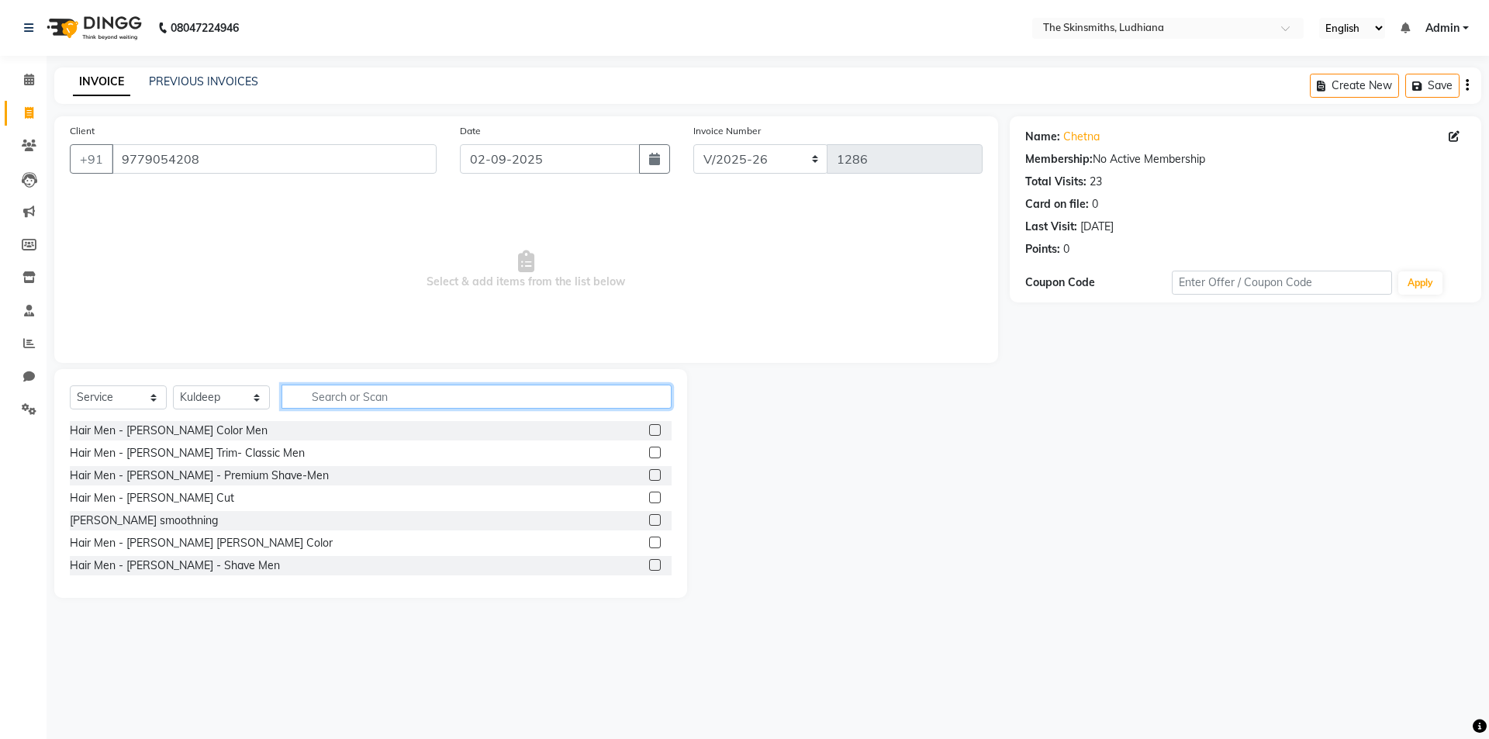
click at [314, 400] on input "text" at bounding box center [476, 397] width 390 height 24
type input "pedi"
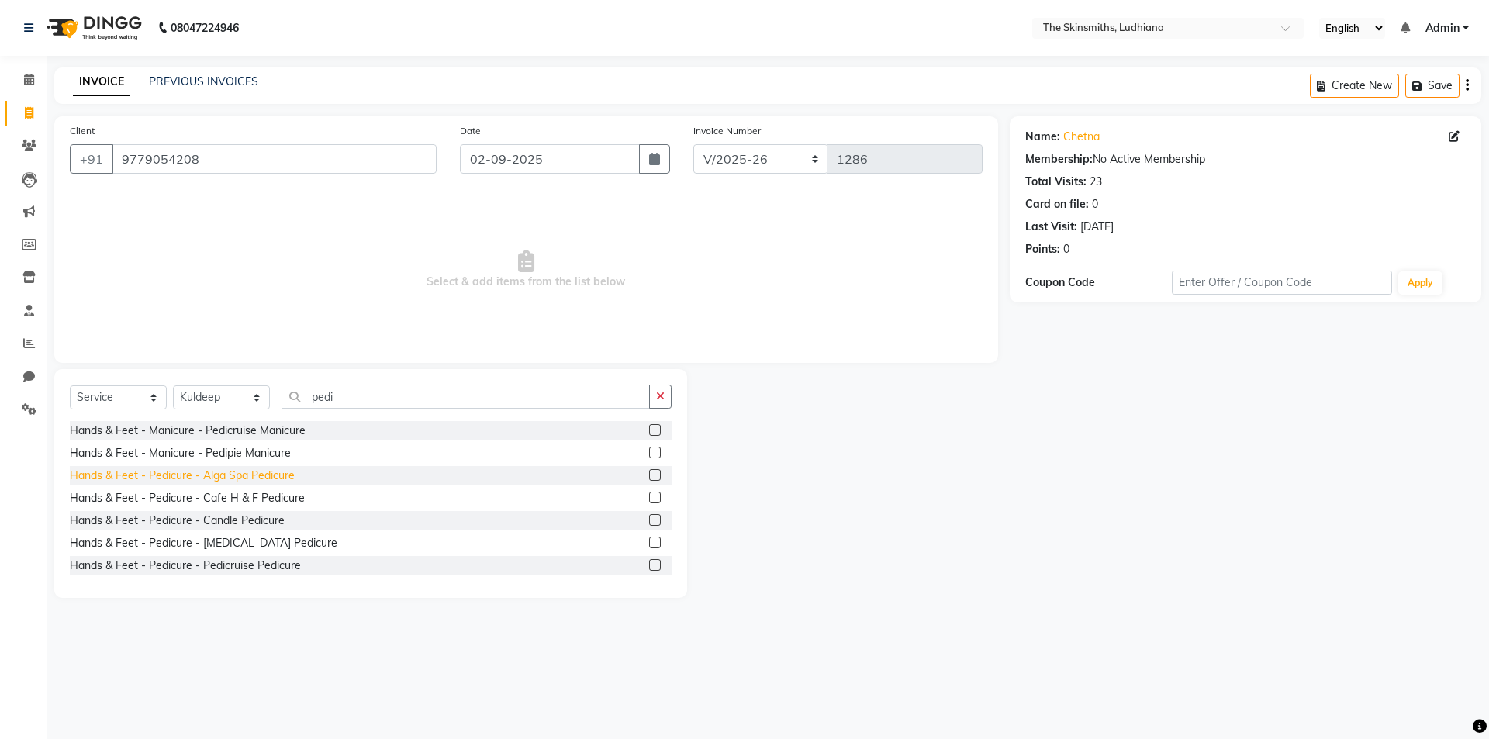
click at [280, 481] on div "Hands & Feet - Pedicure - Alga Spa Pedicure" at bounding box center [182, 476] width 225 height 16
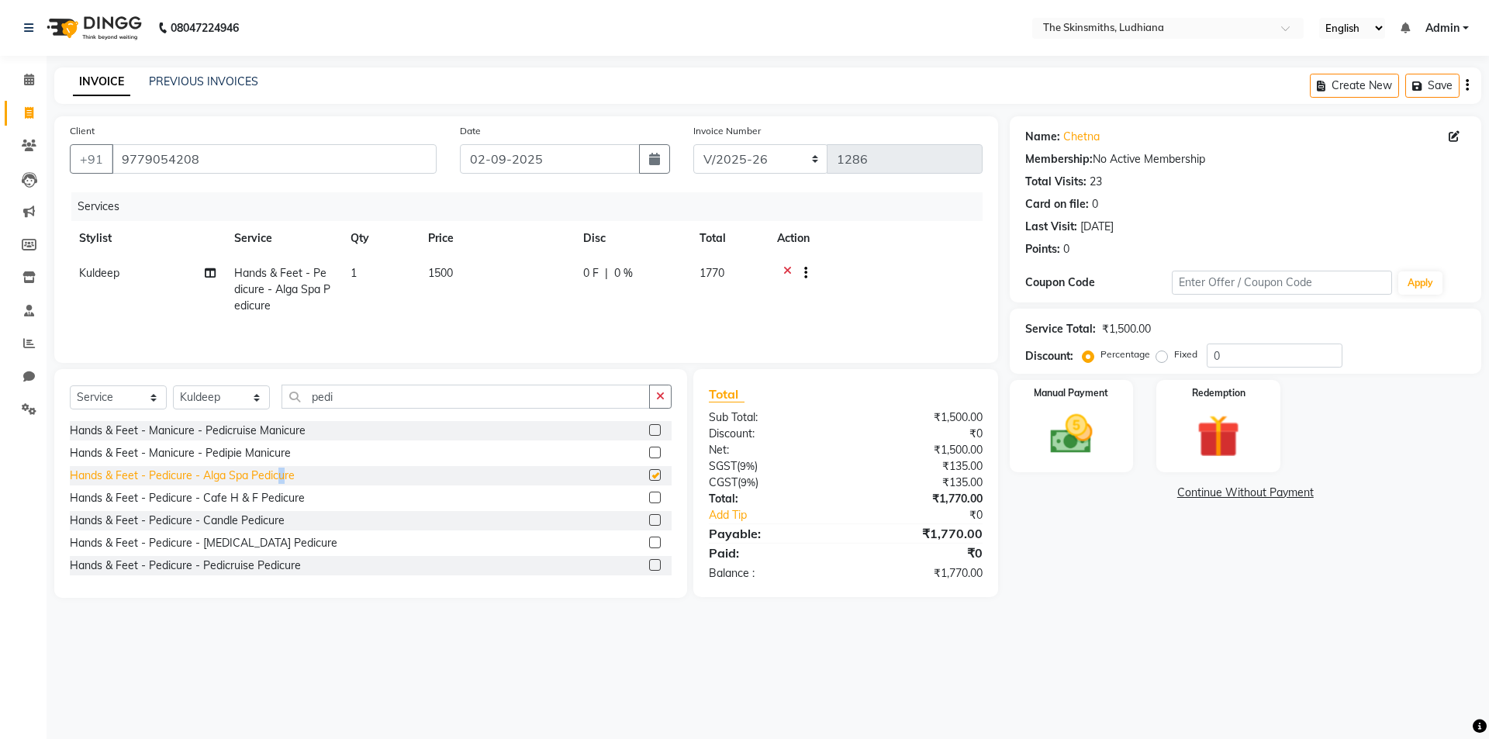
checkbox input "false"
click at [623, 274] on span "0 %" at bounding box center [623, 273] width 19 height 16
select select "76553"
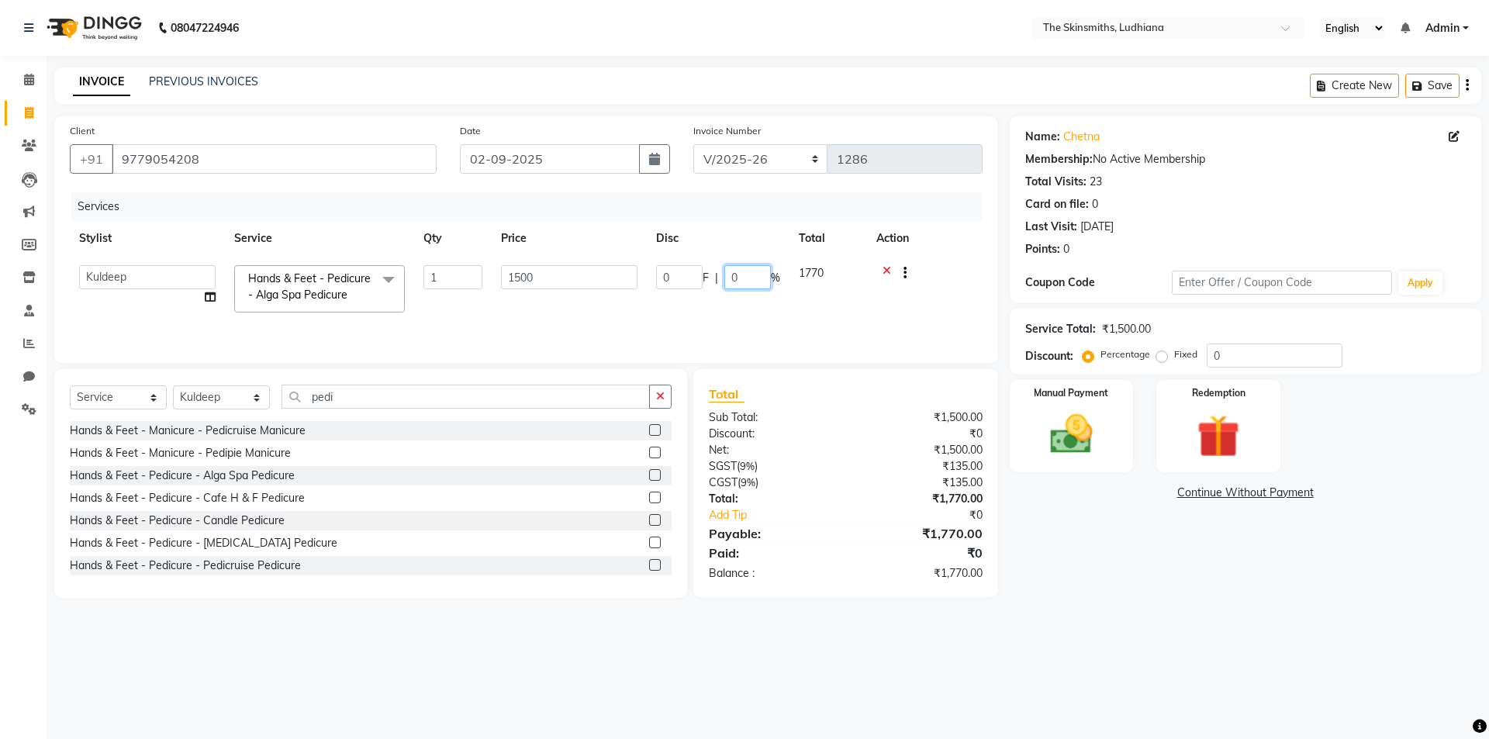
click at [748, 277] on input "0" at bounding box center [747, 277] width 47 height 24
type input "025"
click at [1137, 602] on main "INVOICE PREVIOUS INVOICES Create New Save Client [PHONE_NUMBER] Date [DATE] Inv…" at bounding box center [768, 344] width 1442 height 554
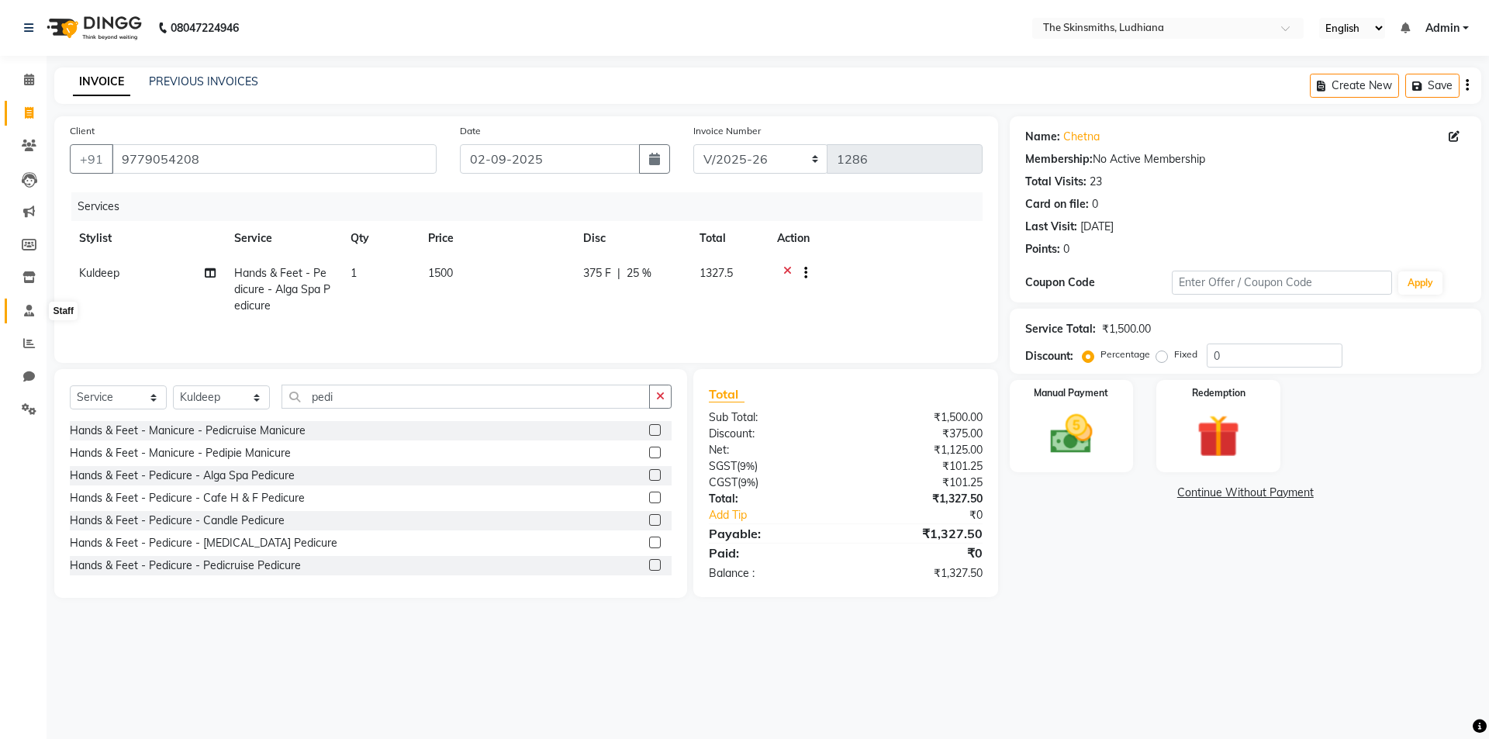
click at [30, 315] on icon at bounding box center [29, 311] width 10 height 12
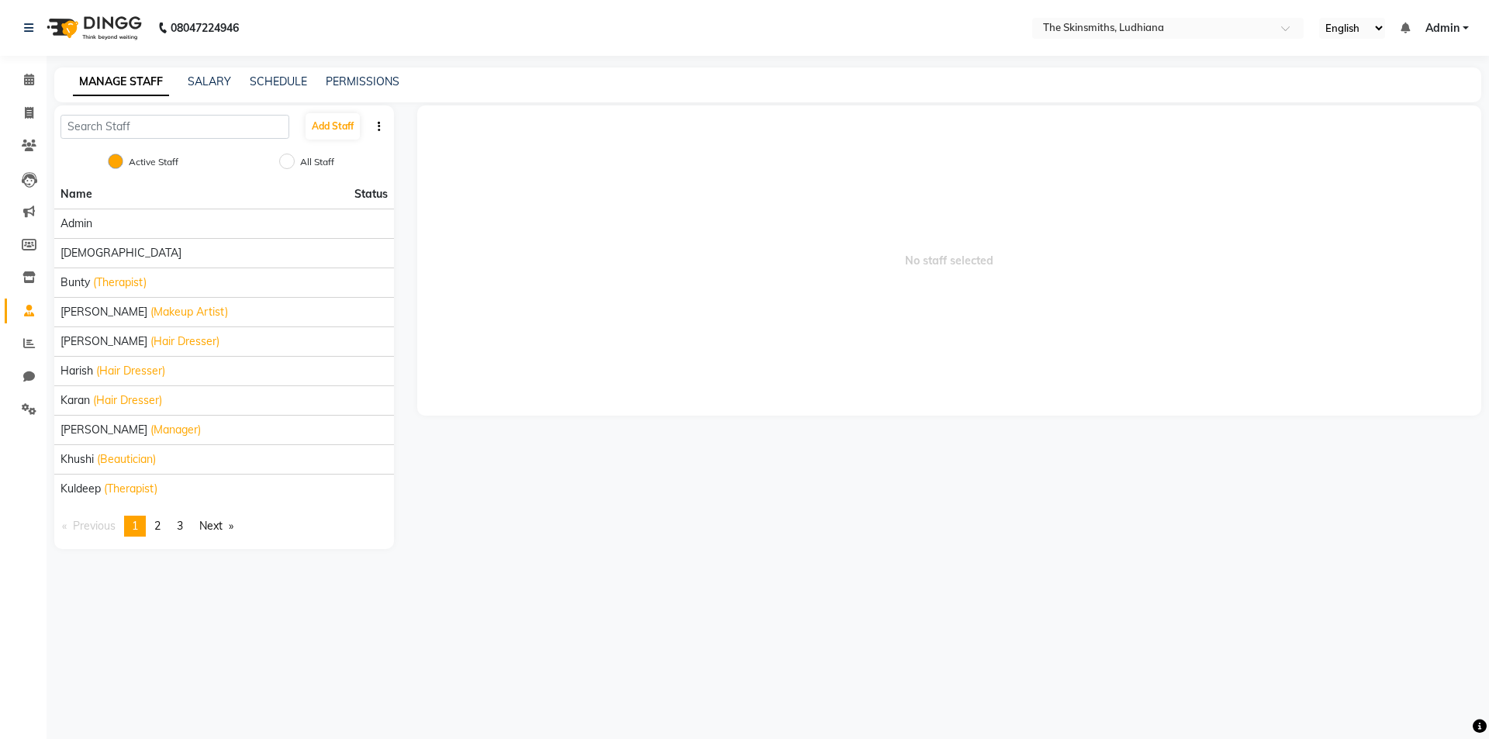
click at [595, 523] on div "No staff selected" at bounding box center [950, 327] width 1088 height 444
click at [161, 530] on span "2" at bounding box center [157, 526] width 6 height 14
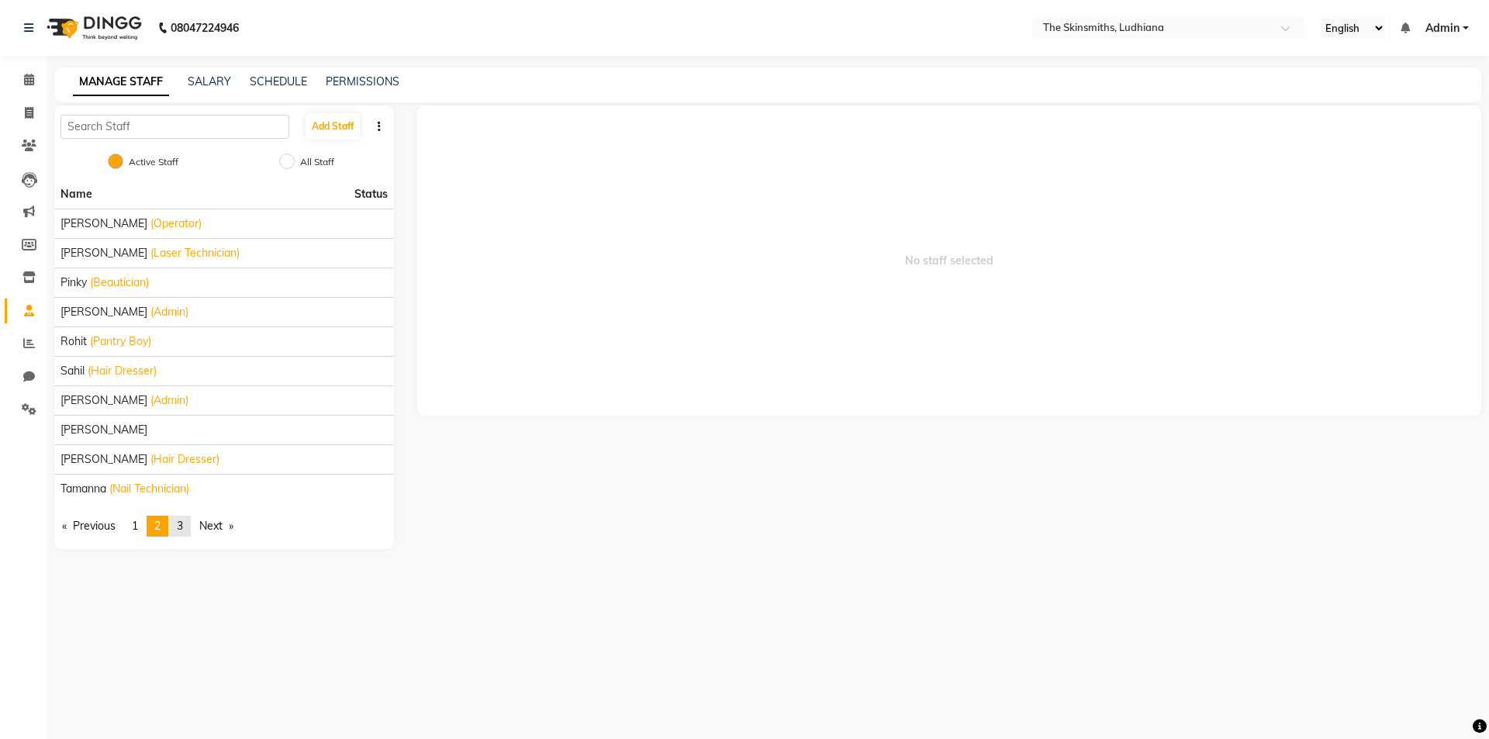
click at [183, 530] on span "3" at bounding box center [180, 526] width 6 height 14
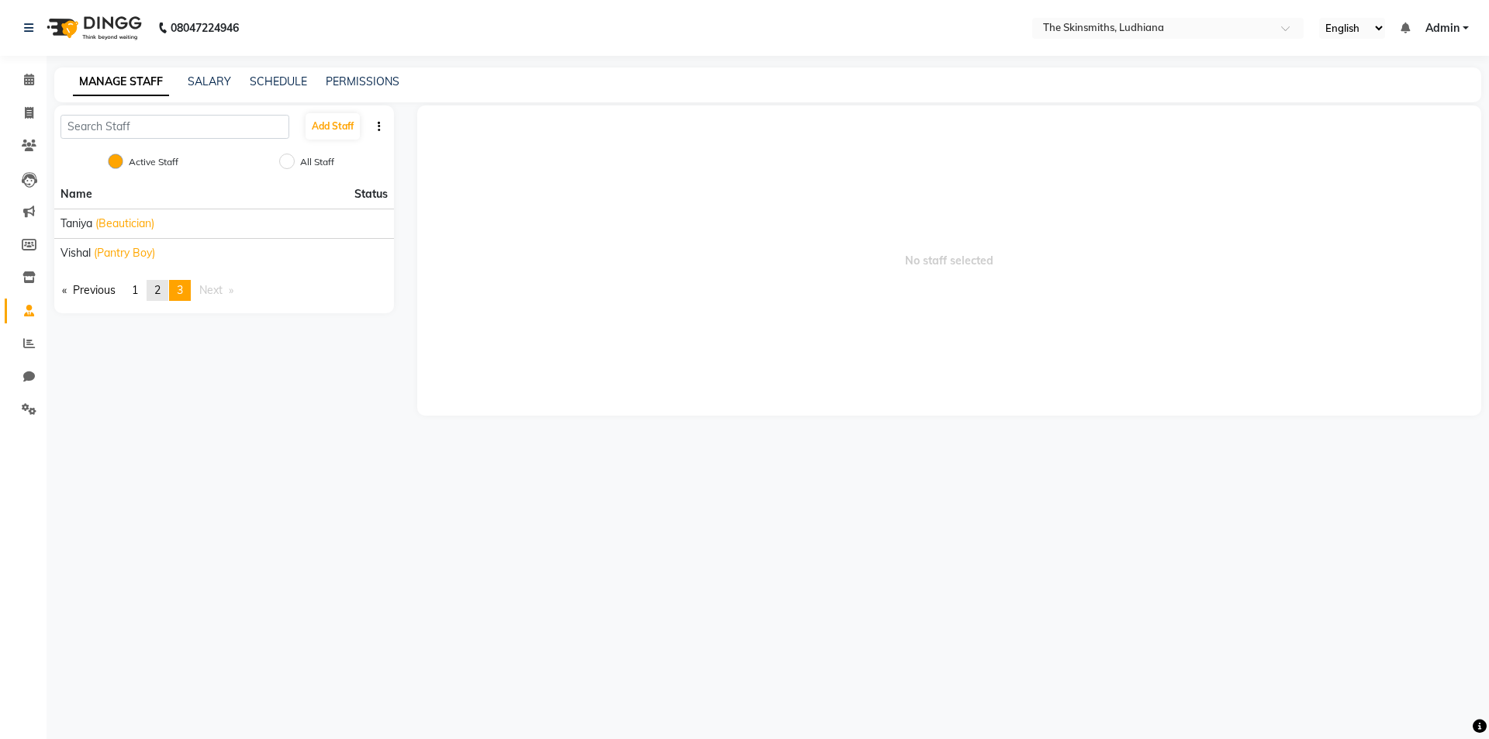
click at [161, 292] on span "2" at bounding box center [157, 290] width 6 height 14
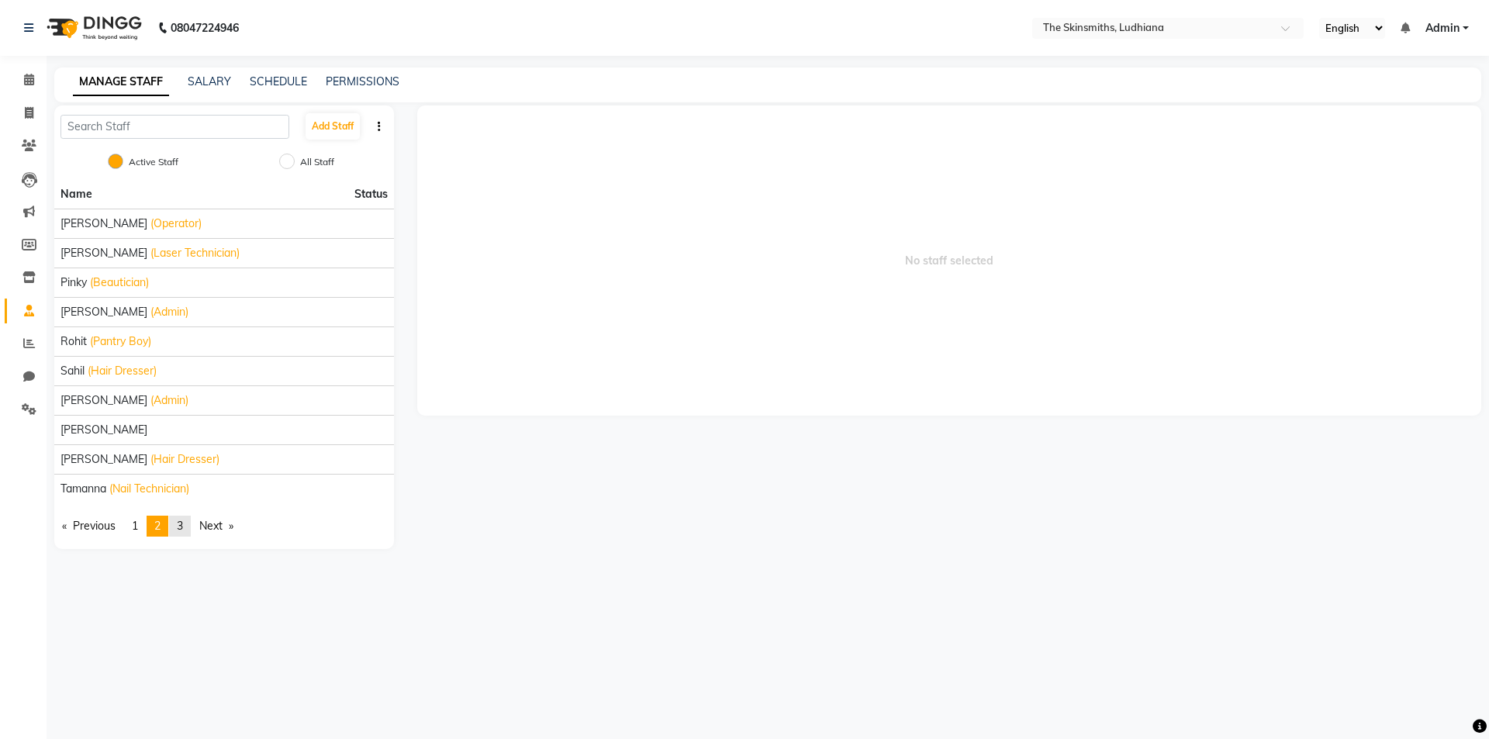
click at [183, 530] on span "3" at bounding box center [180, 526] width 6 height 14
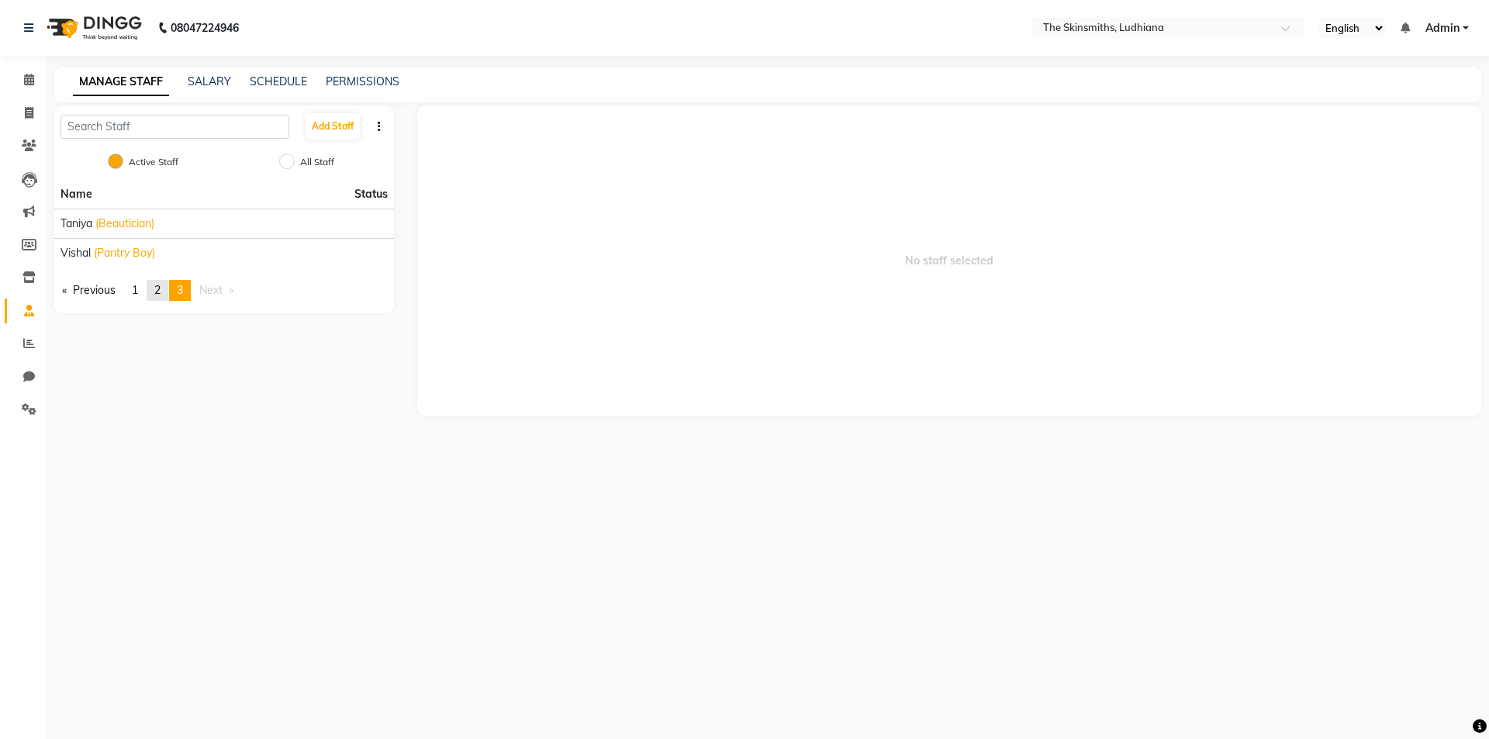
click at [161, 291] on span "2" at bounding box center [157, 290] width 6 height 14
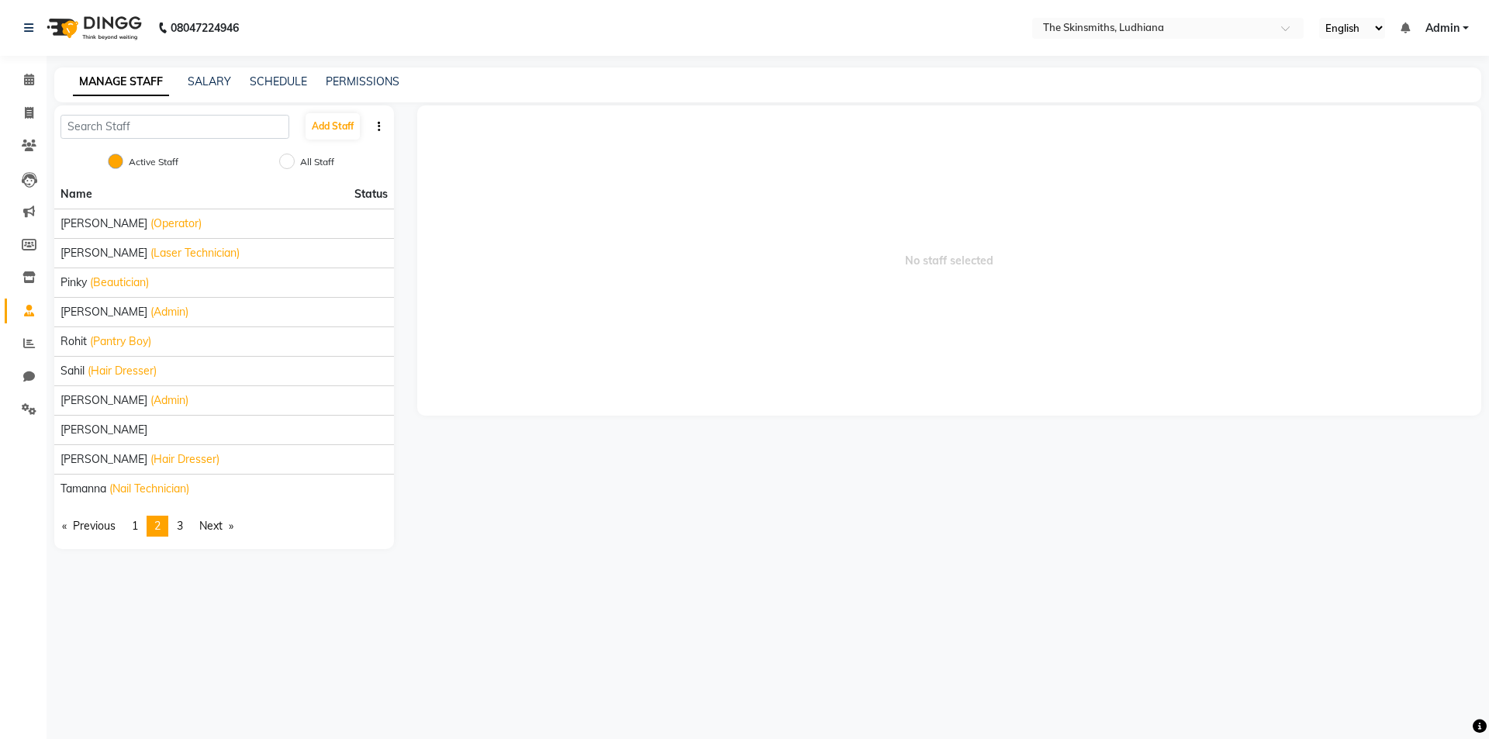
click at [161, 291] on li "pinky (Beautician)" at bounding box center [224, 282] width 340 height 29
click at [98, 287] on span "(Beautician)" at bounding box center [119, 283] width 59 height 16
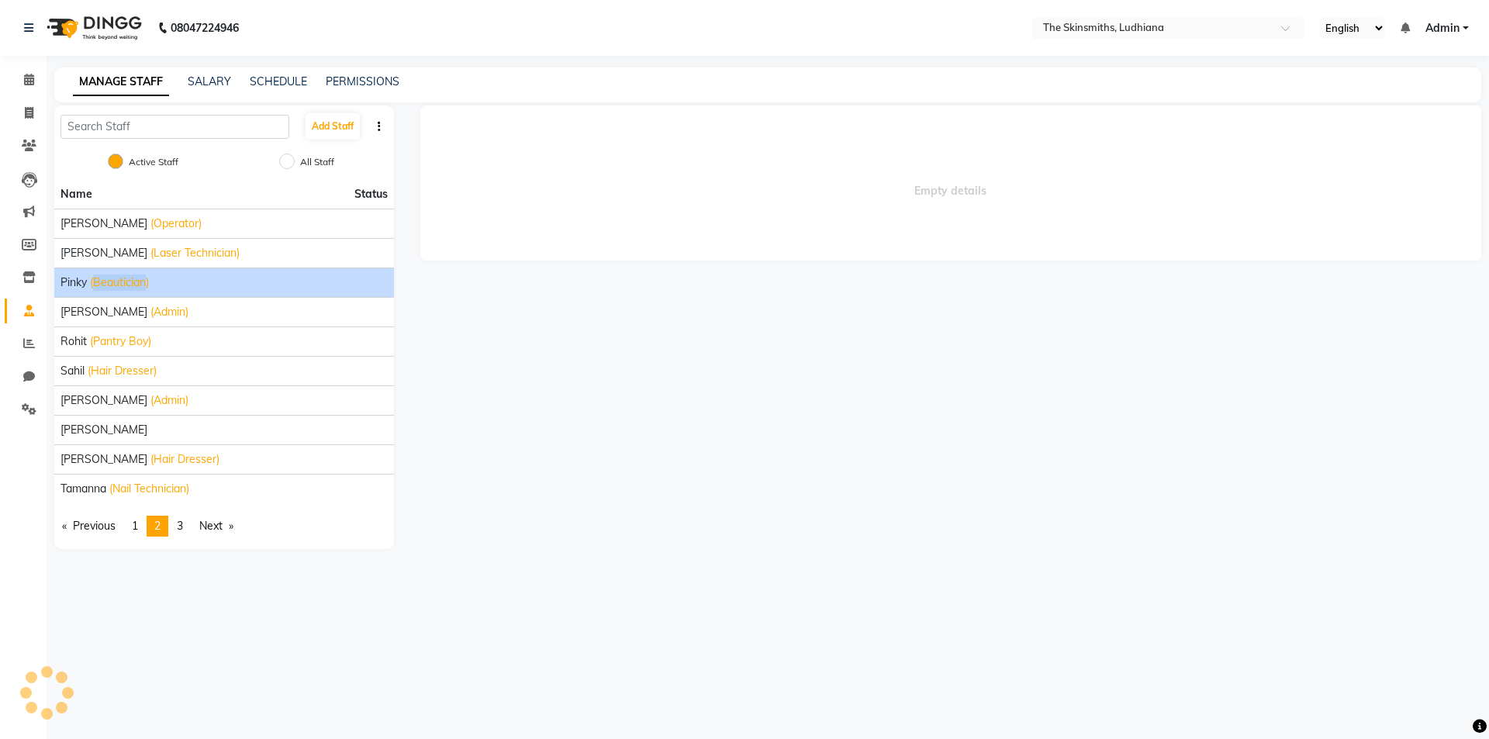
click at [98, 287] on span "(Beautician)" at bounding box center [119, 283] width 59 height 16
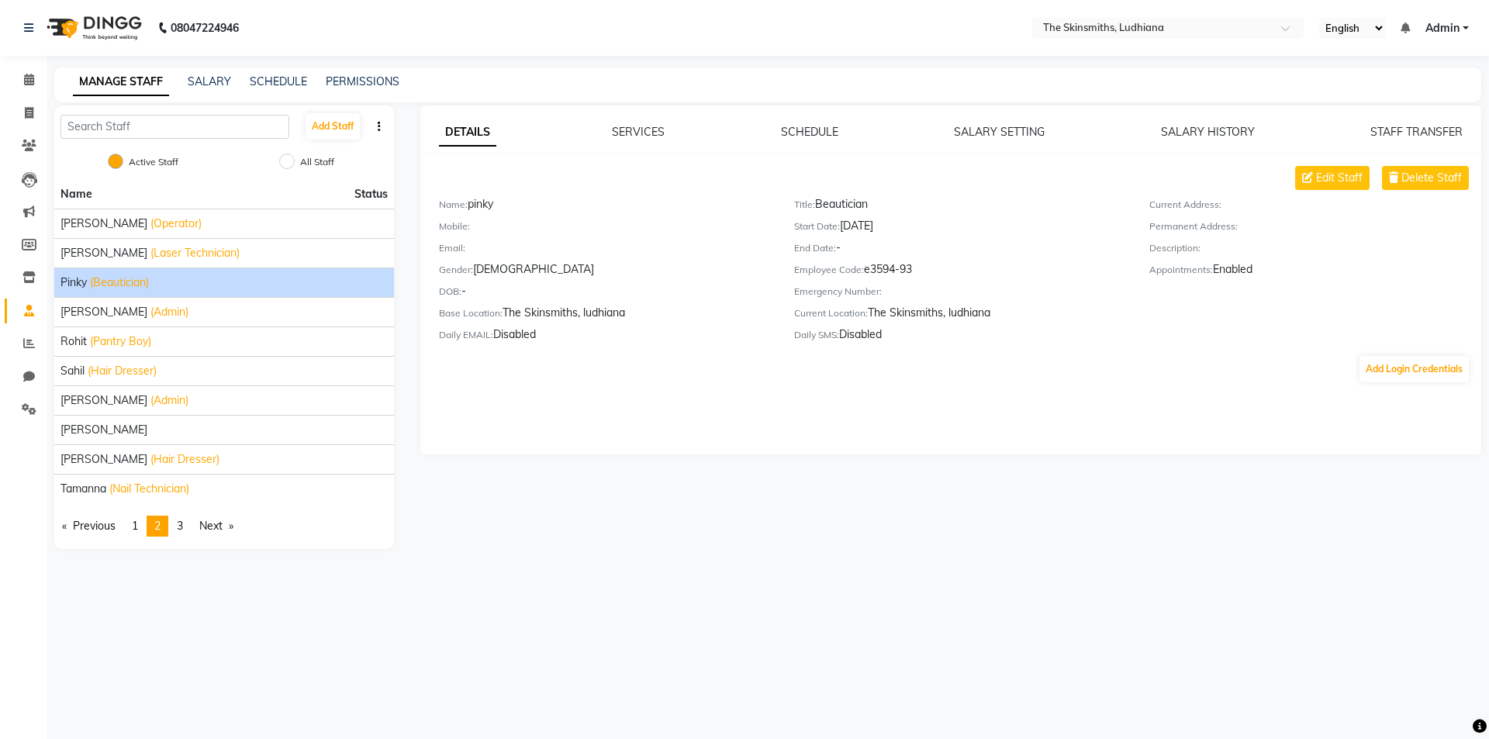
click at [587, 521] on div "DETAILS SERVICES SCHEDULE SALARY SETTING SALARY HISTORY STAFF TRANSFER Edit Sta…" at bounding box center [950, 327] width 1088 height 444
click at [30, 346] on icon at bounding box center [29, 343] width 12 height 12
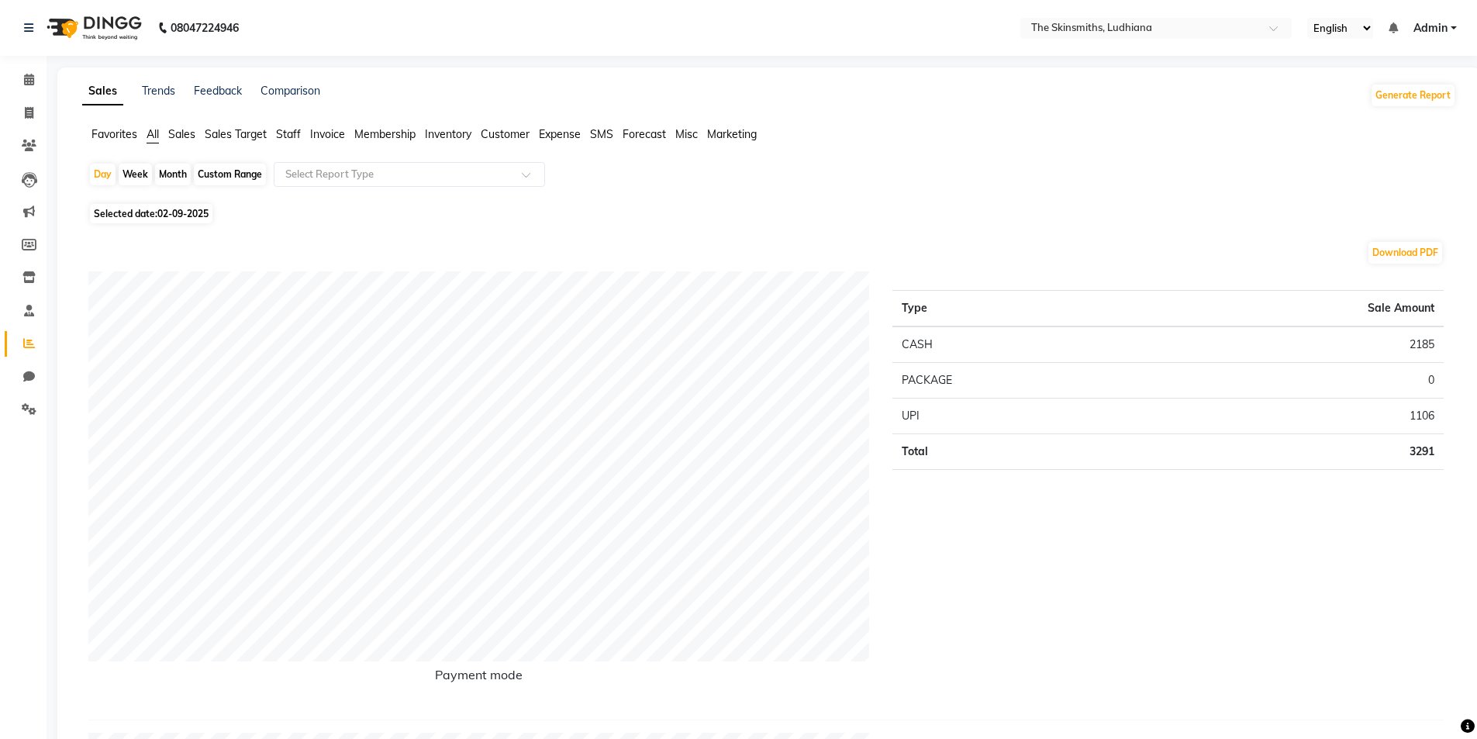
click at [171, 178] on div "Month" at bounding box center [173, 175] width 36 height 22
select select "9"
select select "2025"
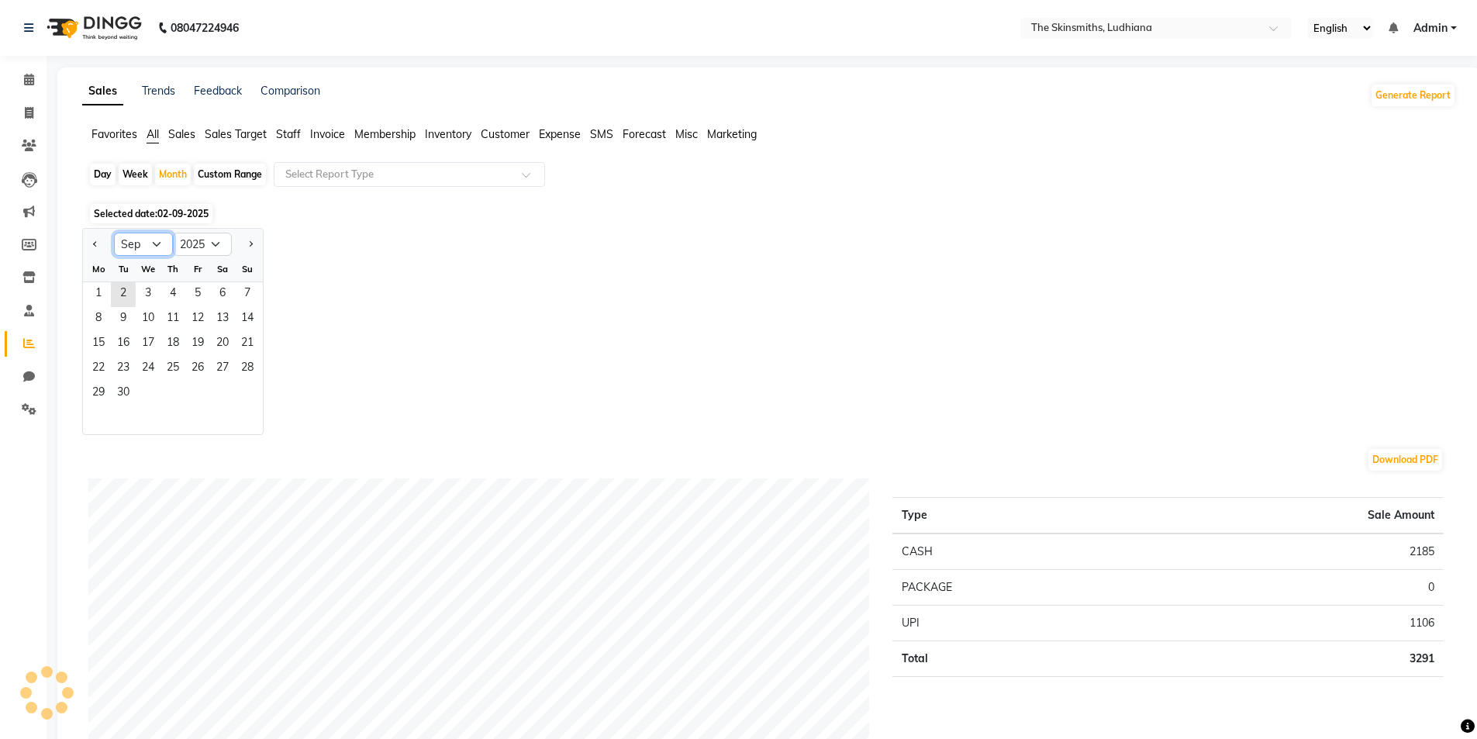
click at [157, 247] on select "Jan Feb Mar Apr May Jun [DATE] Aug Sep Oct Nov Dec" at bounding box center [143, 244] width 59 height 23
select select "8"
click at [114, 233] on select "Jan Feb Mar Apr May Jun [DATE] Aug Sep Oct Nov Dec" at bounding box center [143, 244] width 59 height 23
click at [213, 247] on select "2015 2016 2017 2018 2019 2020 2021 2022 2023 2024 2025 2026 2027 2028 2029 2030…" at bounding box center [202, 244] width 59 height 23
click at [309, 432] on div "Jan Feb Mar Apr May Jun [DATE] Aug Sep Oct Nov [DATE] 2016 2017 2018 2019 2020 …" at bounding box center [769, 331] width 1374 height 207
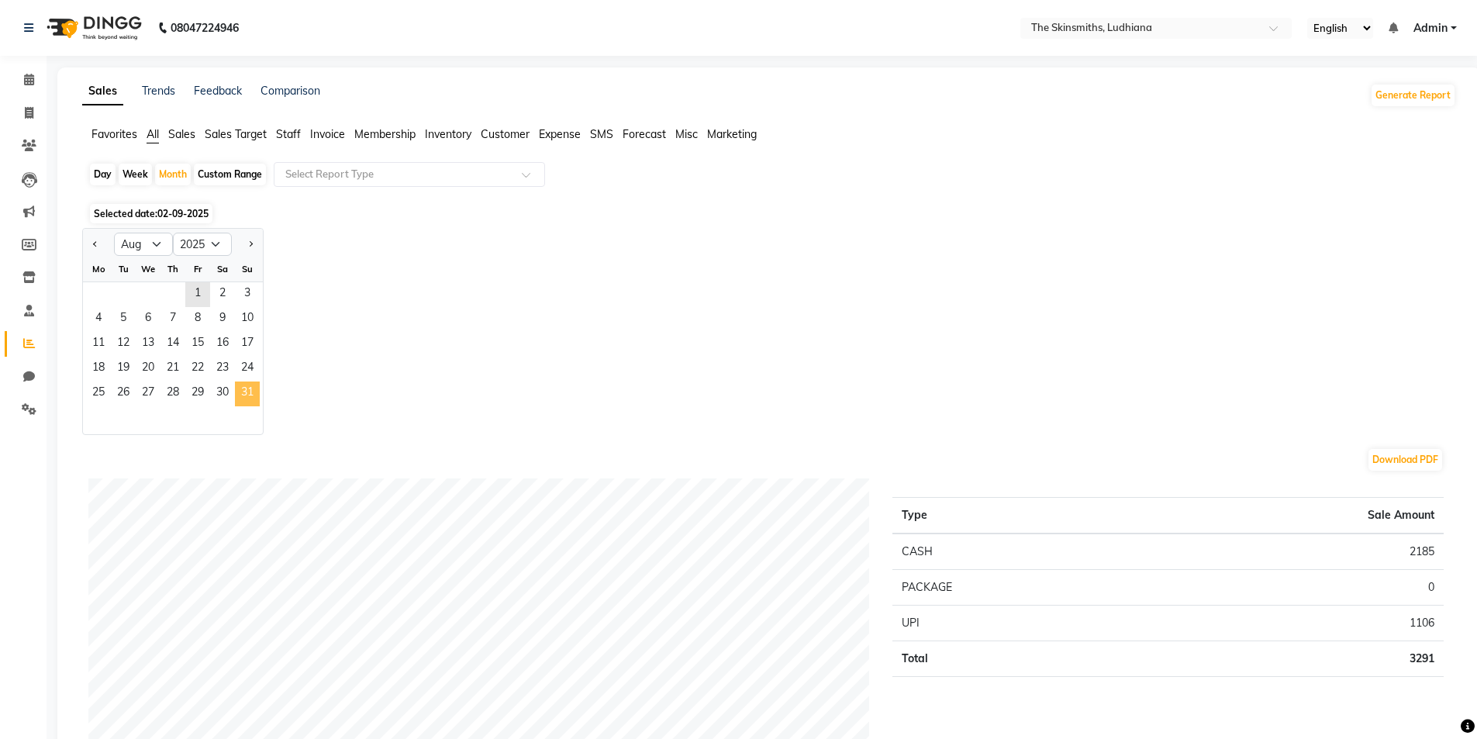
click at [246, 398] on span "31" at bounding box center [247, 394] width 25 height 25
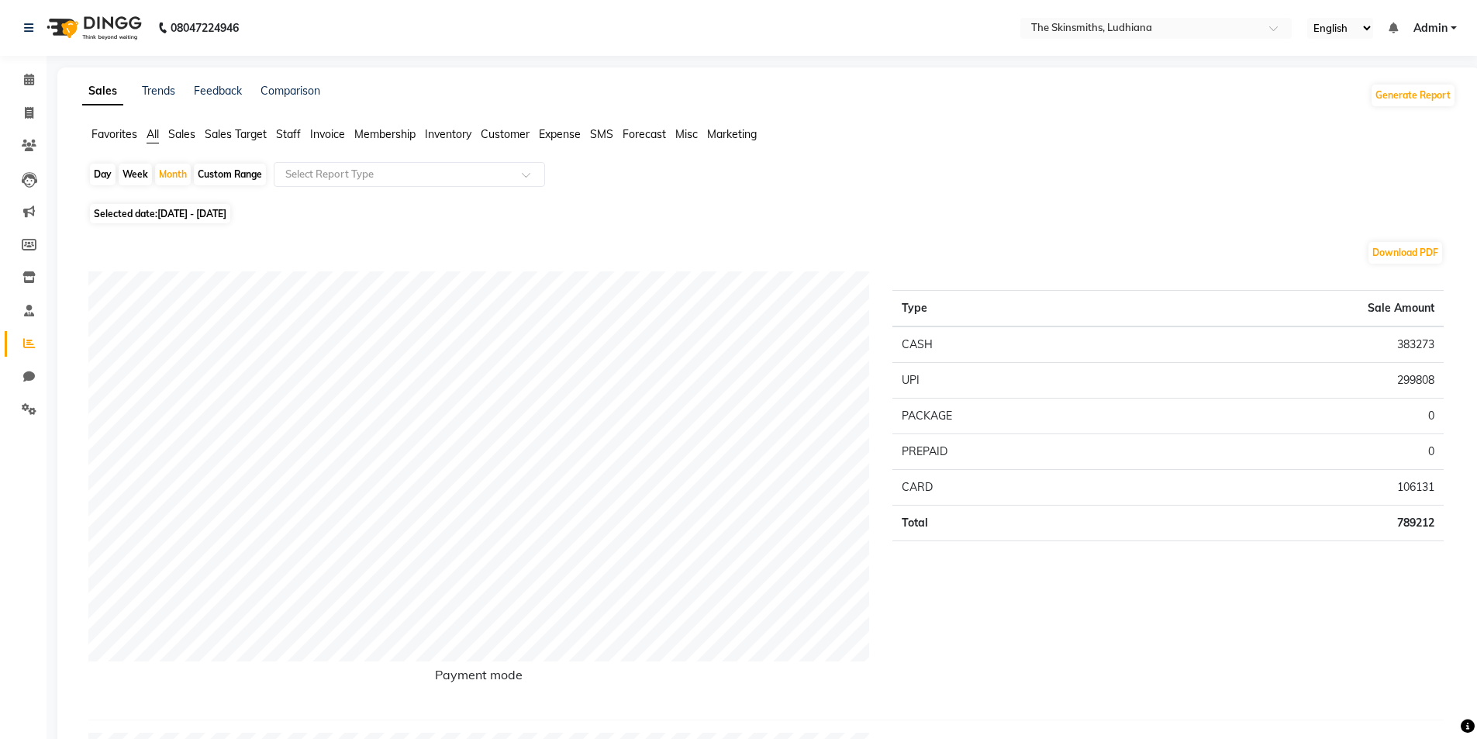
click at [240, 177] on div "Custom Range" at bounding box center [230, 175] width 72 height 22
select select "8"
select select "2025"
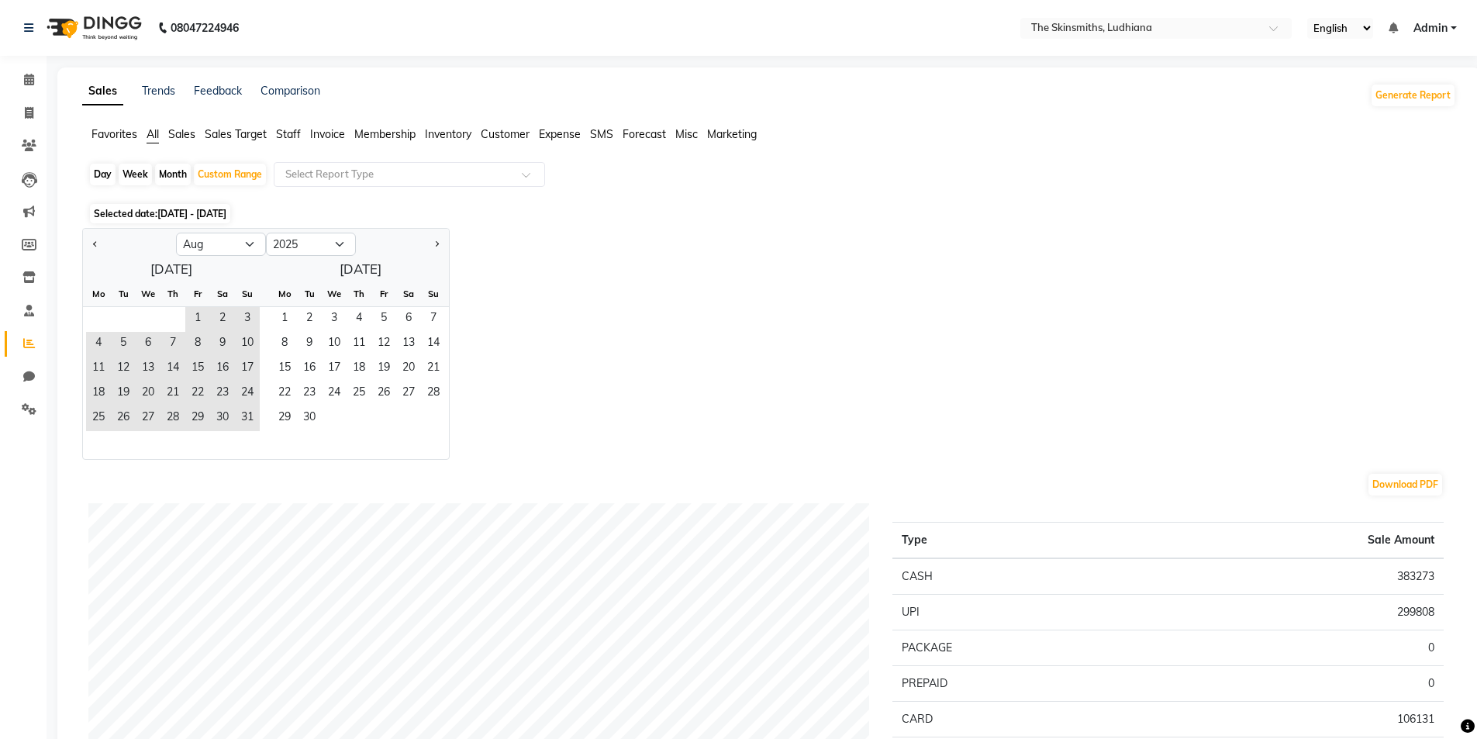
click at [286, 134] on span "Staff" at bounding box center [288, 134] width 25 height 14
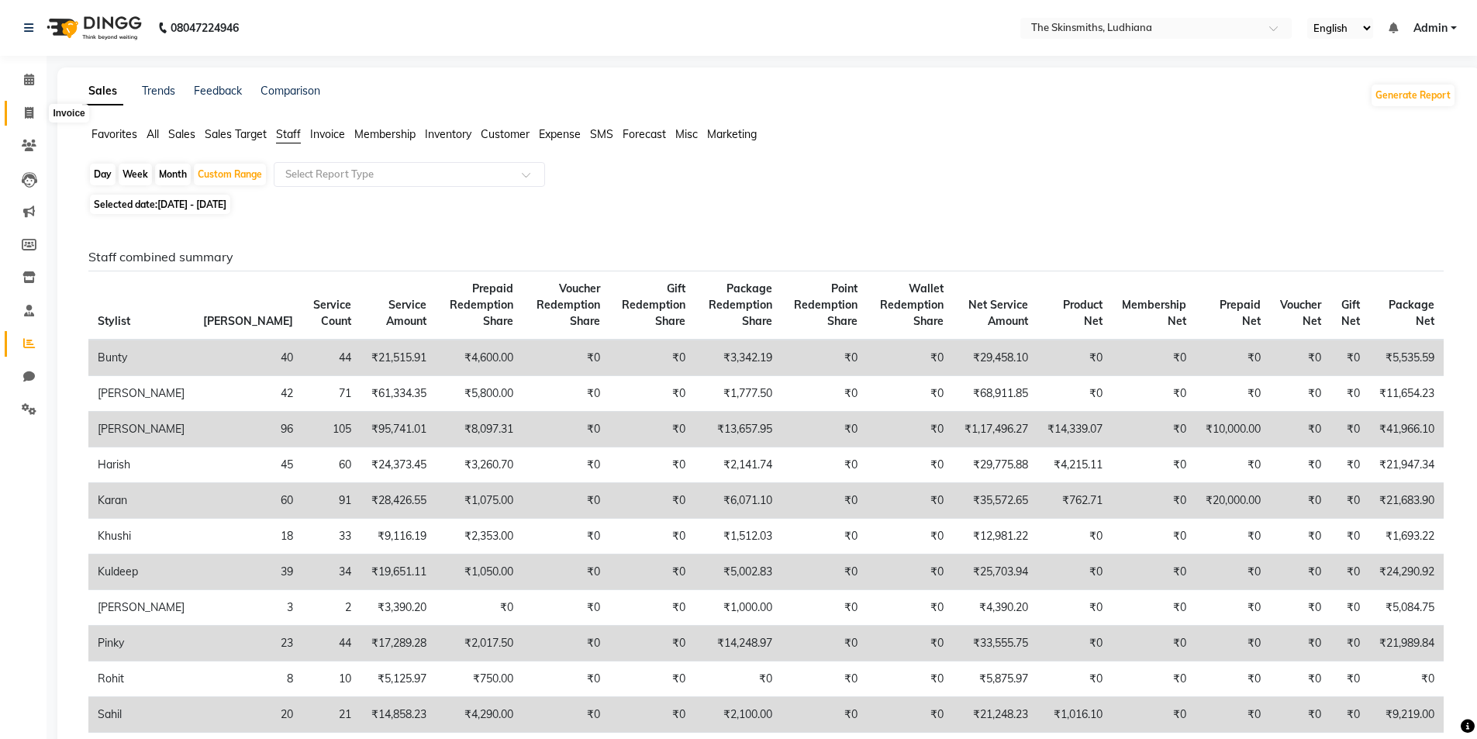
click at [32, 110] on icon at bounding box center [29, 113] width 9 height 12
select select "service"
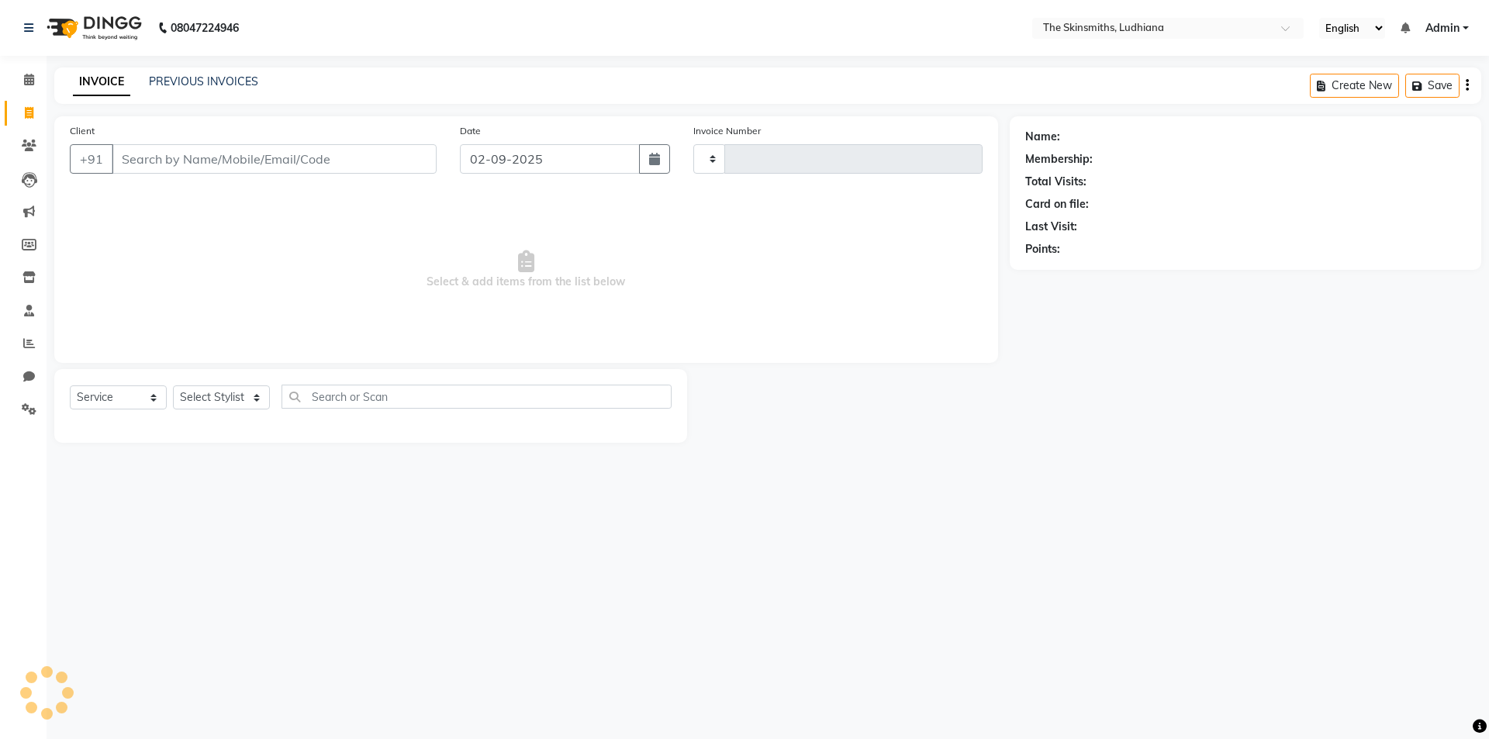
type input "1286"
select select "8115"
click at [34, 309] on icon at bounding box center [29, 311] width 10 height 12
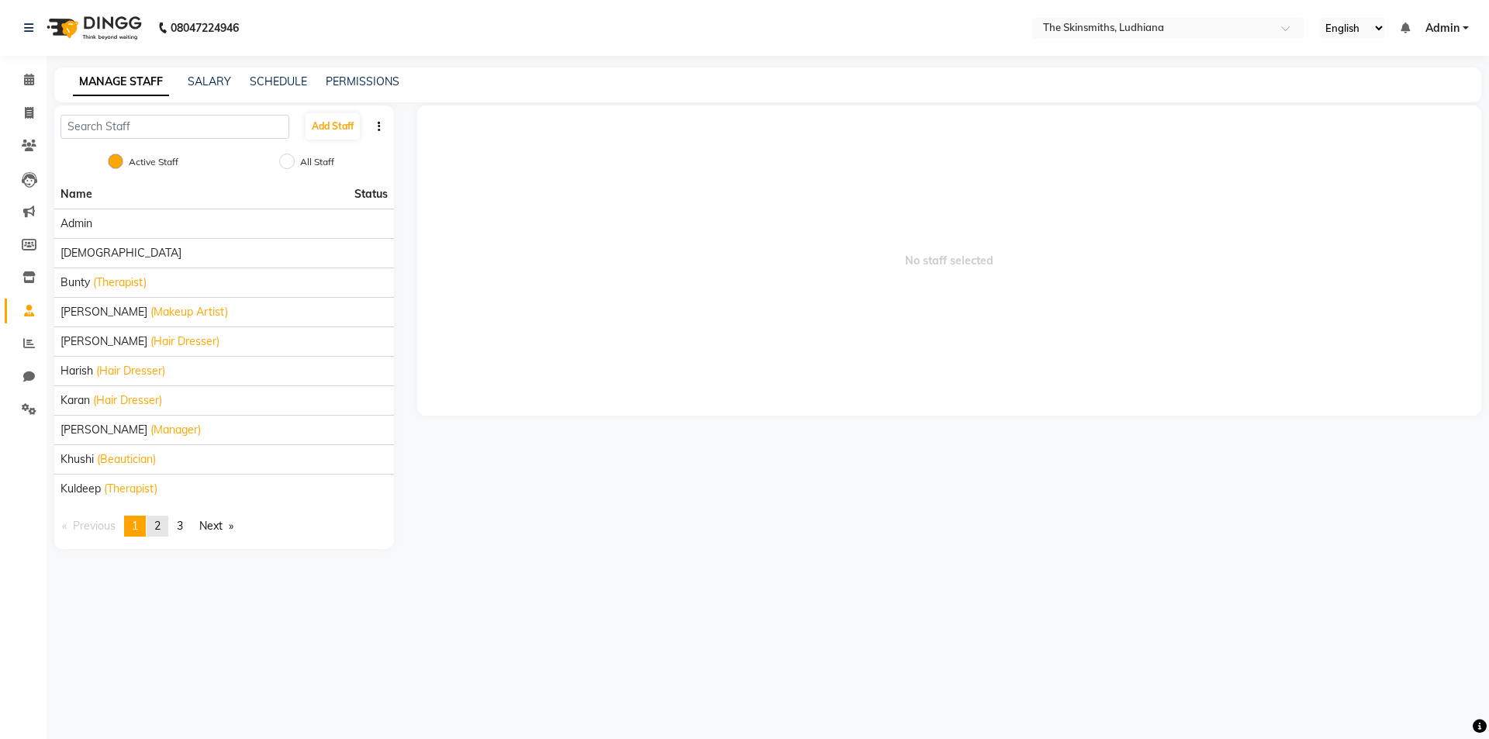
click at [161, 524] on span "2" at bounding box center [157, 526] width 6 height 14
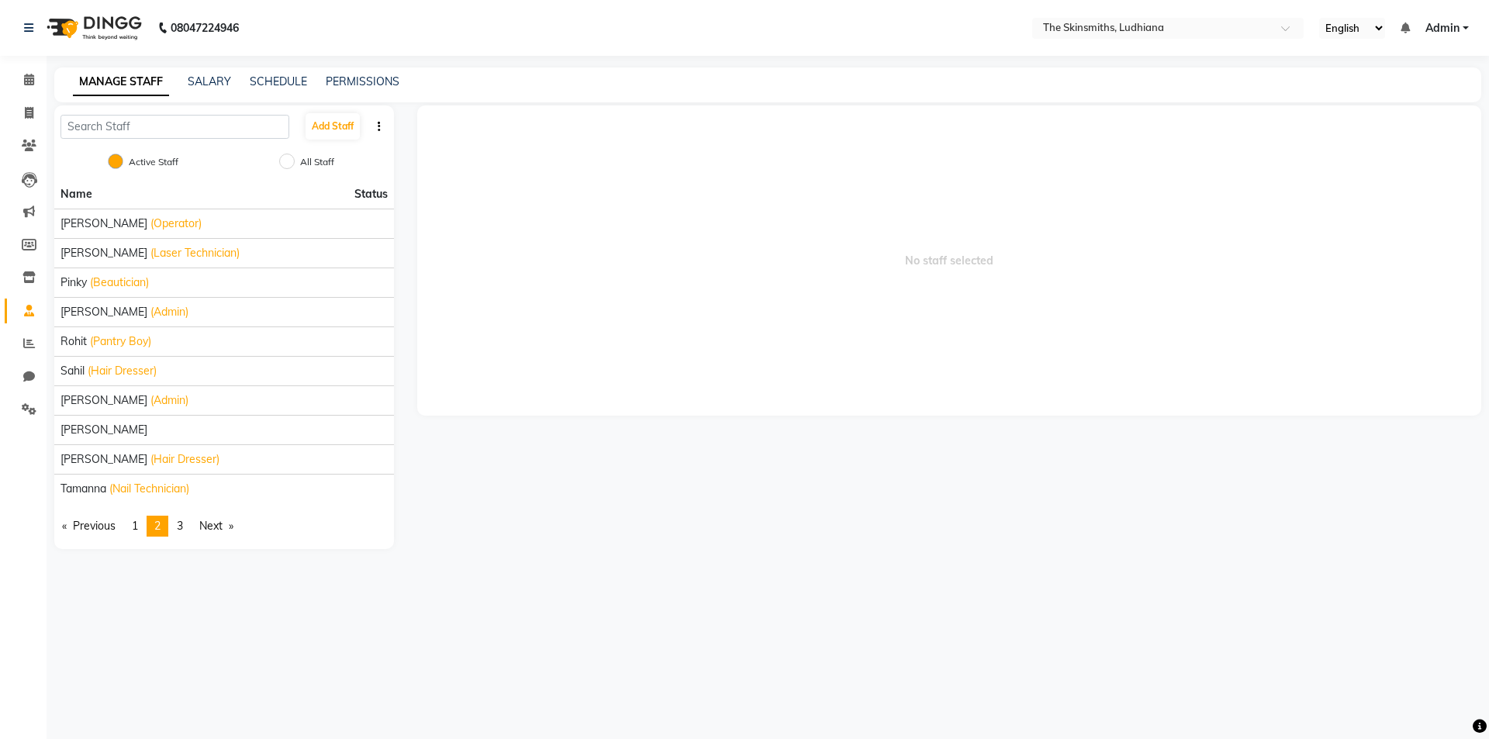
click at [74, 589] on div "08047224946 Select Location × The Skinsmiths, Ludhiana English ENGLISH Español …" at bounding box center [744, 369] width 1489 height 739
click at [542, 491] on div "No staff selected" at bounding box center [950, 327] width 1088 height 444
click at [435, 482] on div "No staff selected" at bounding box center [950, 327] width 1088 height 444
click at [24, 347] on icon at bounding box center [29, 343] width 12 height 12
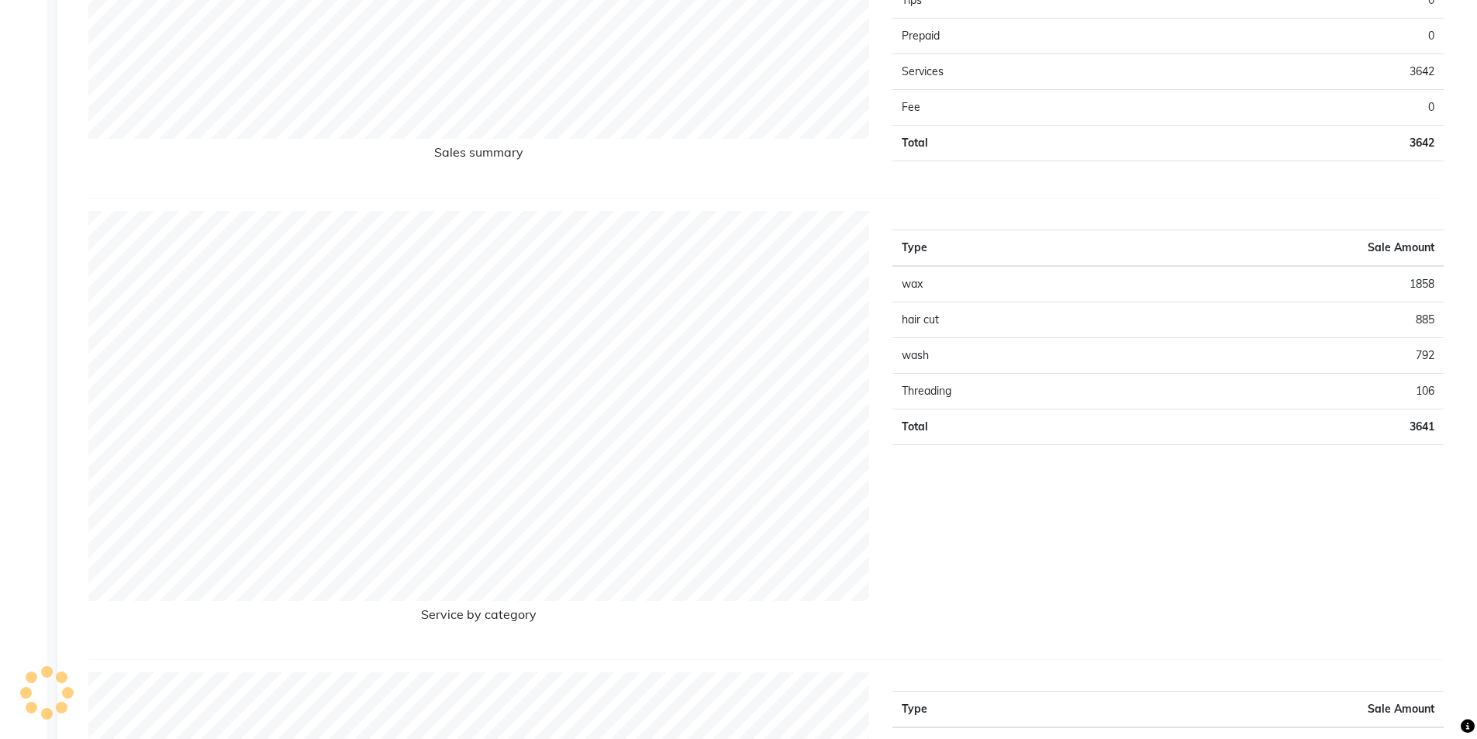
scroll to position [1891, 0]
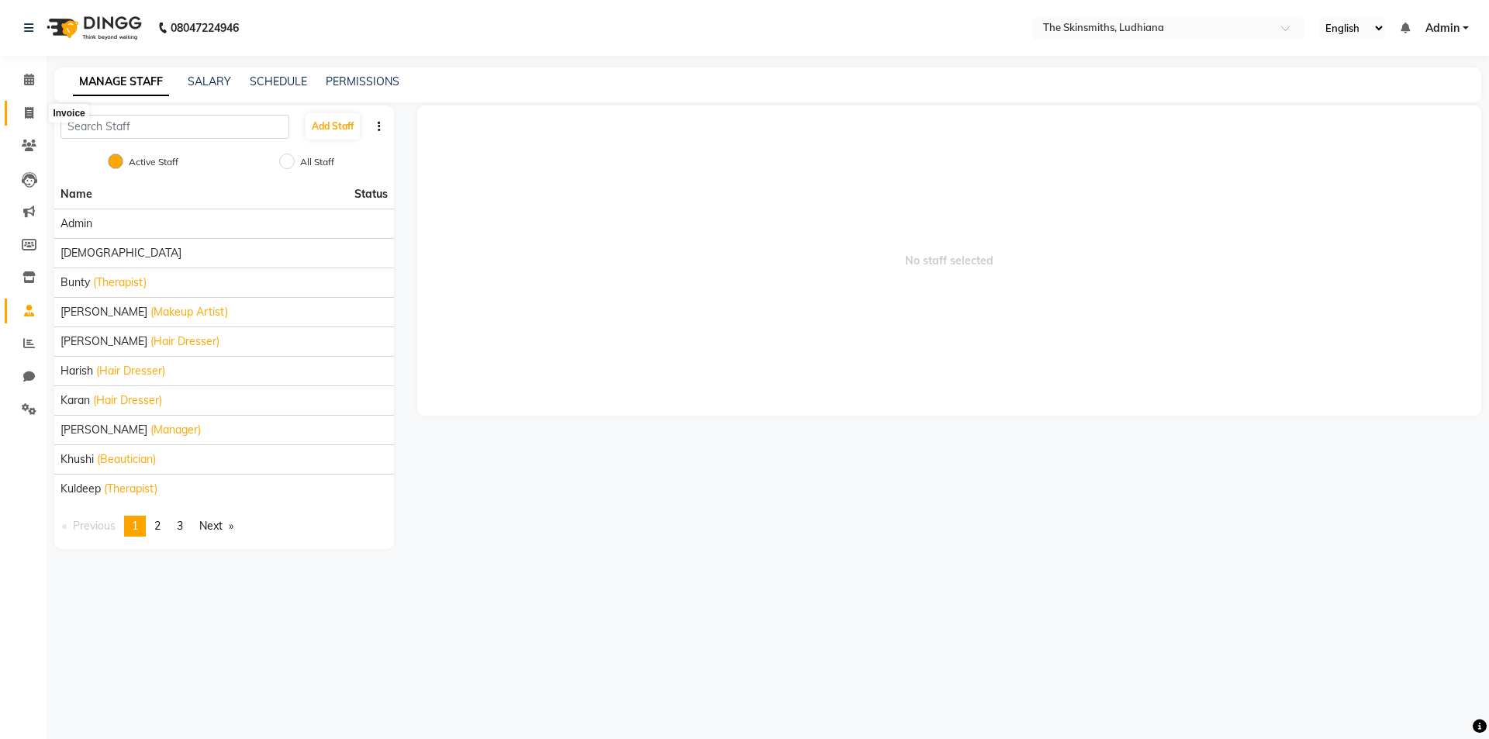
click at [32, 109] on icon at bounding box center [29, 113] width 9 height 12
select select "8115"
select select "service"
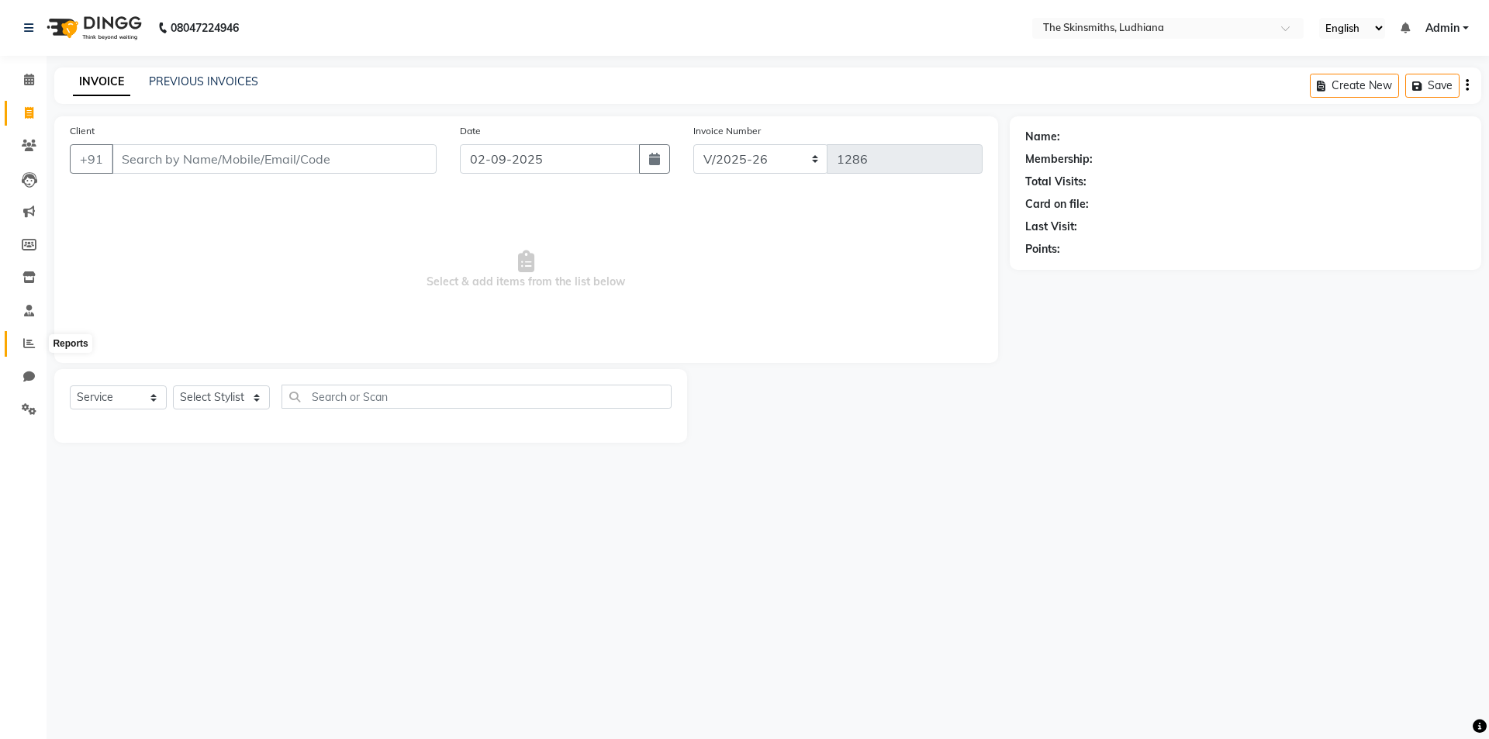
click at [32, 341] on icon at bounding box center [29, 343] width 12 height 12
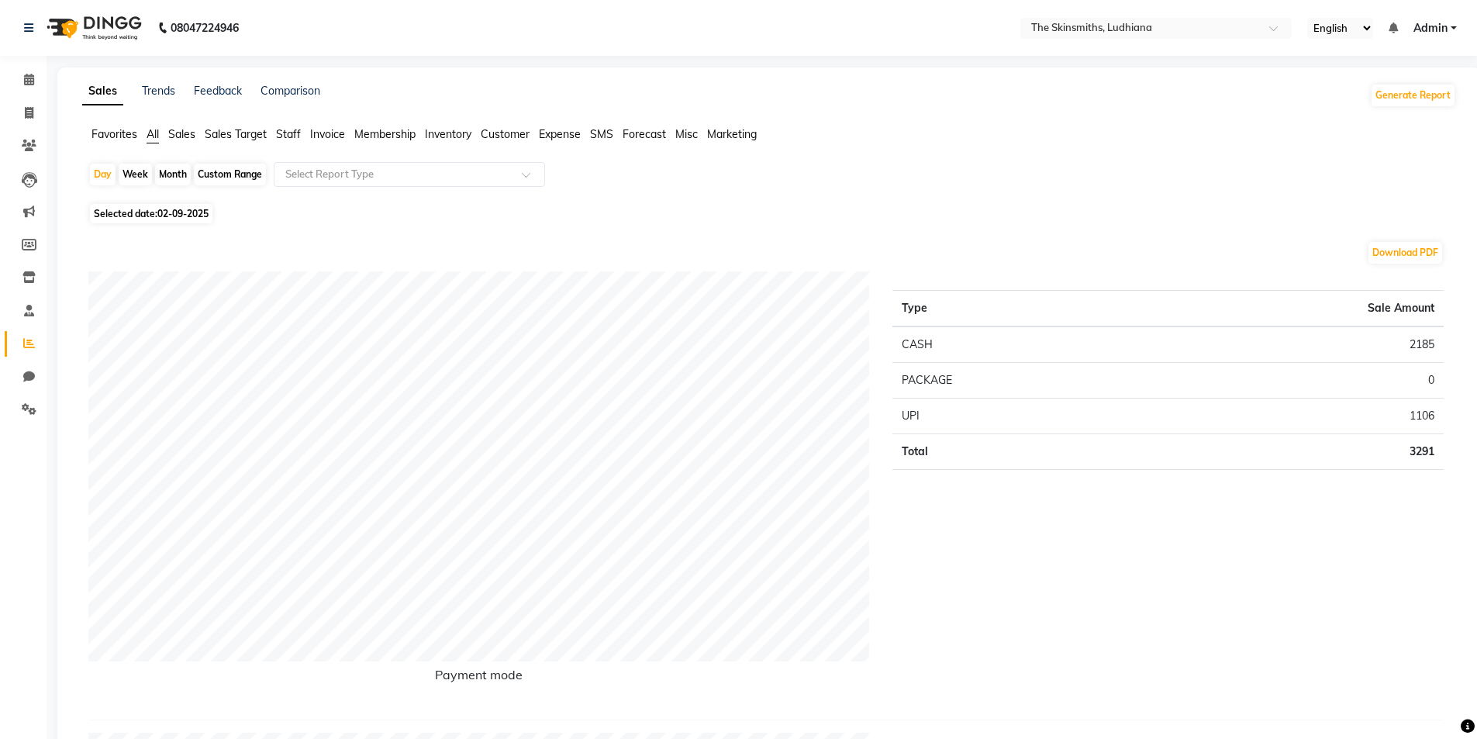
click at [171, 175] on div "Month" at bounding box center [173, 175] width 36 height 22
select select "9"
select select "2025"
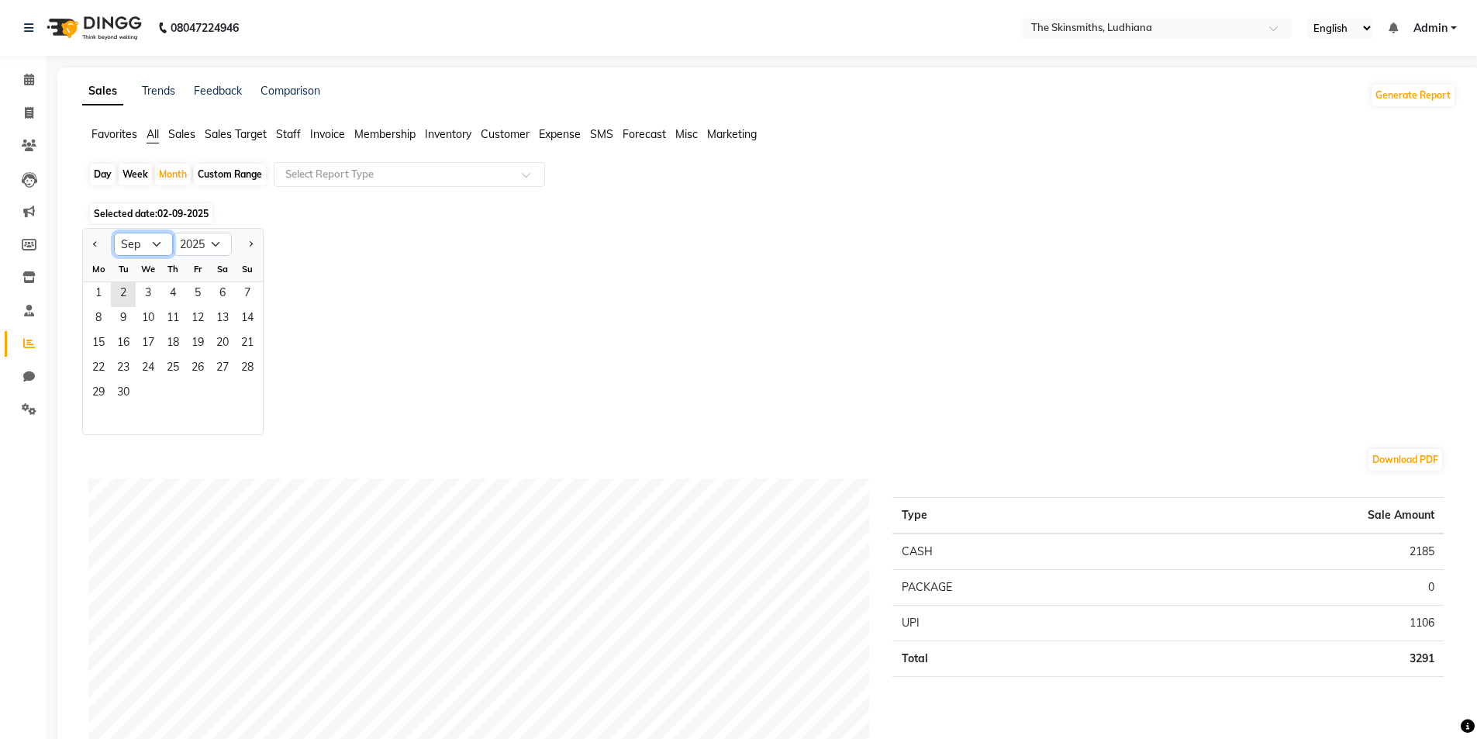
click at [155, 245] on select "Jan Feb Mar Apr May Jun [DATE] Aug Sep Oct Nov Dec" at bounding box center [143, 244] width 59 height 23
select select "8"
click at [114, 233] on select "Jan Feb Mar Apr May Jun [DATE] Aug Sep Oct Nov Dec" at bounding box center [143, 244] width 59 height 23
click at [247, 391] on span "31" at bounding box center [247, 394] width 25 height 25
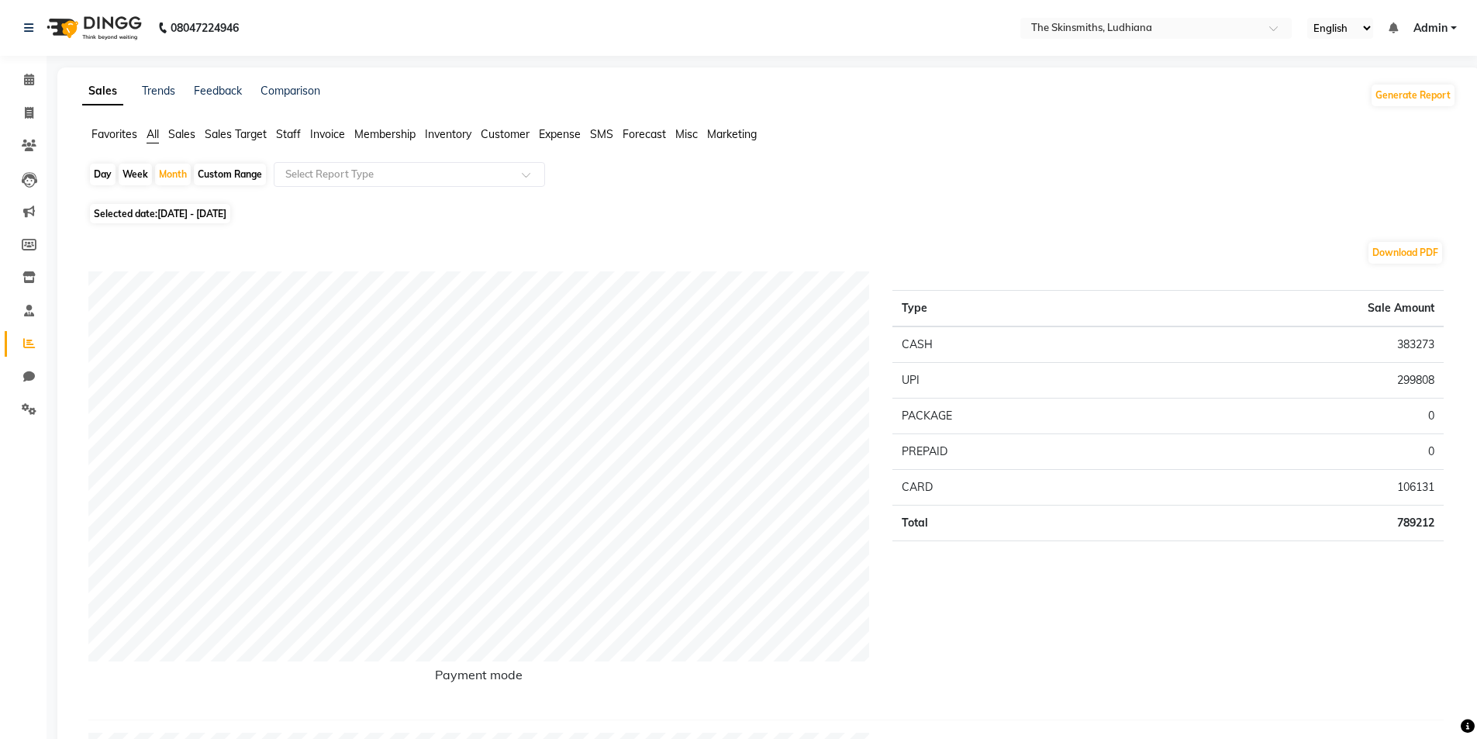
click at [239, 174] on div "Custom Range" at bounding box center [230, 175] width 72 height 22
select select "8"
select select "2025"
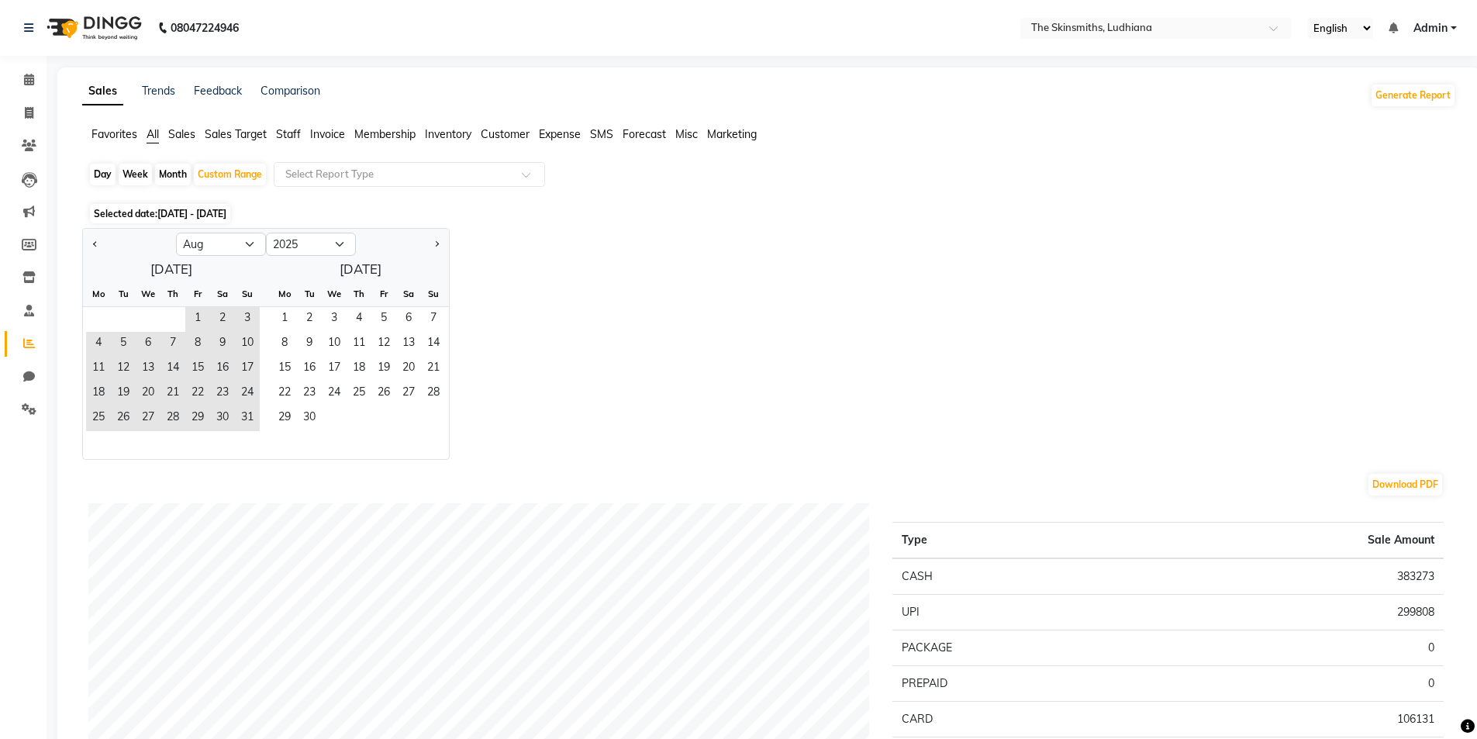
click at [288, 136] on span "Staff" at bounding box center [288, 134] width 25 height 14
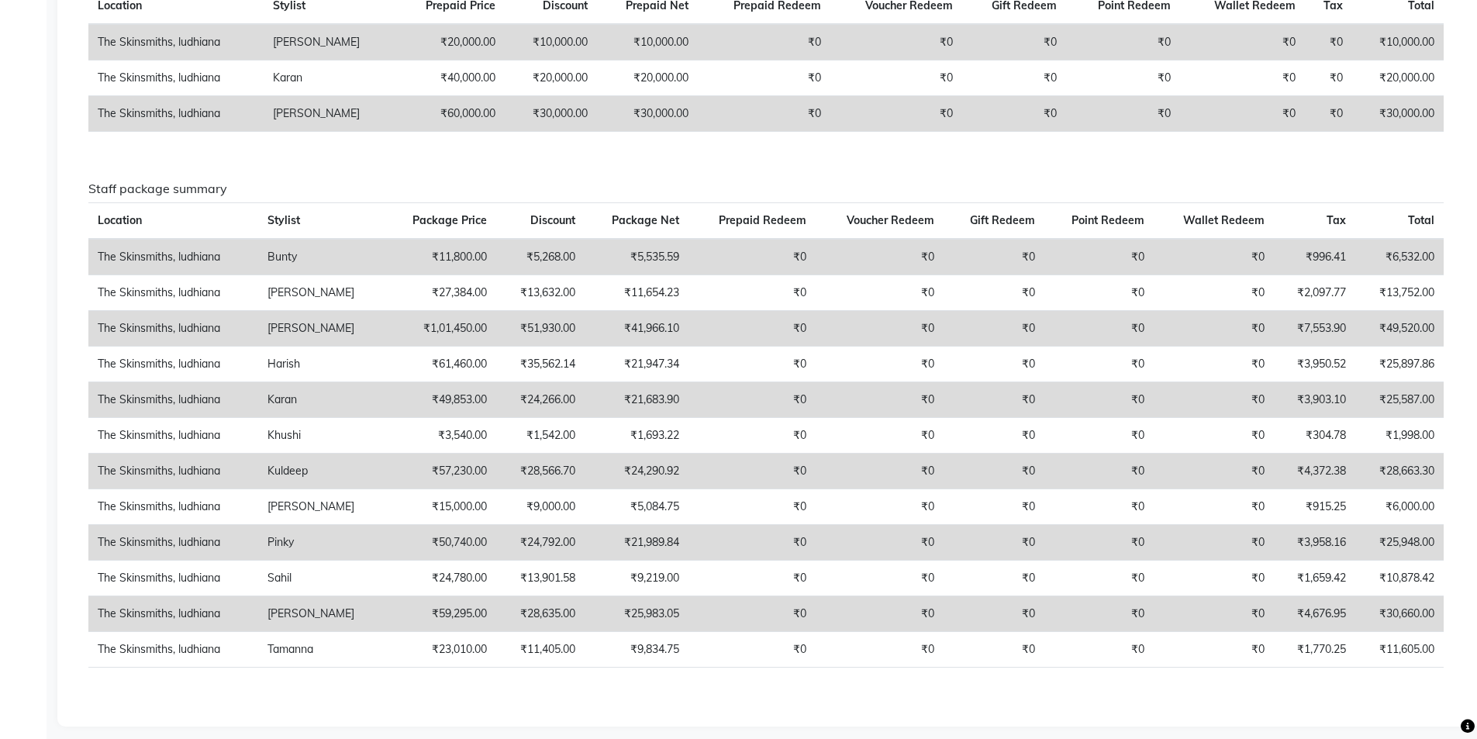
scroll to position [2033, 0]
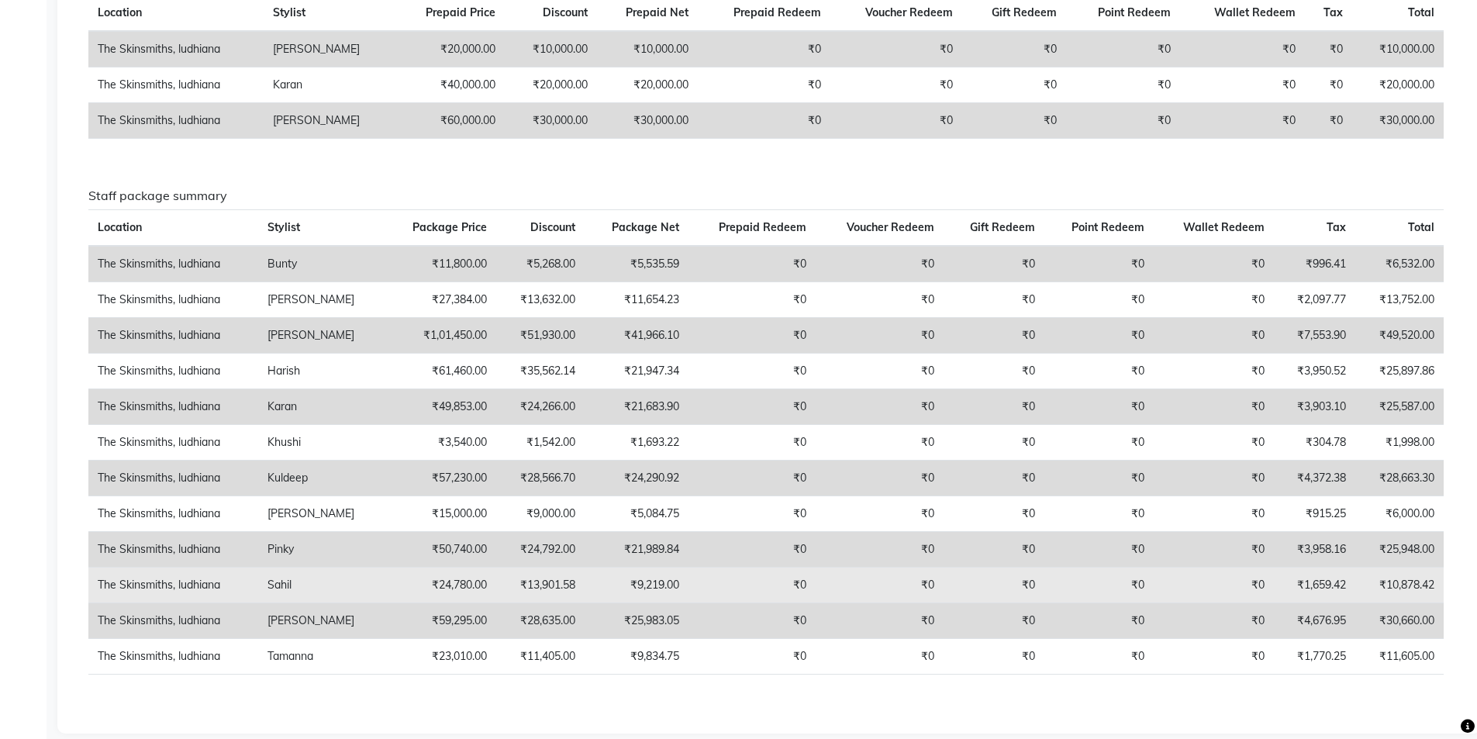
click at [555, 585] on td "₹13,901.58" at bounding box center [540, 586] width 88 height 36
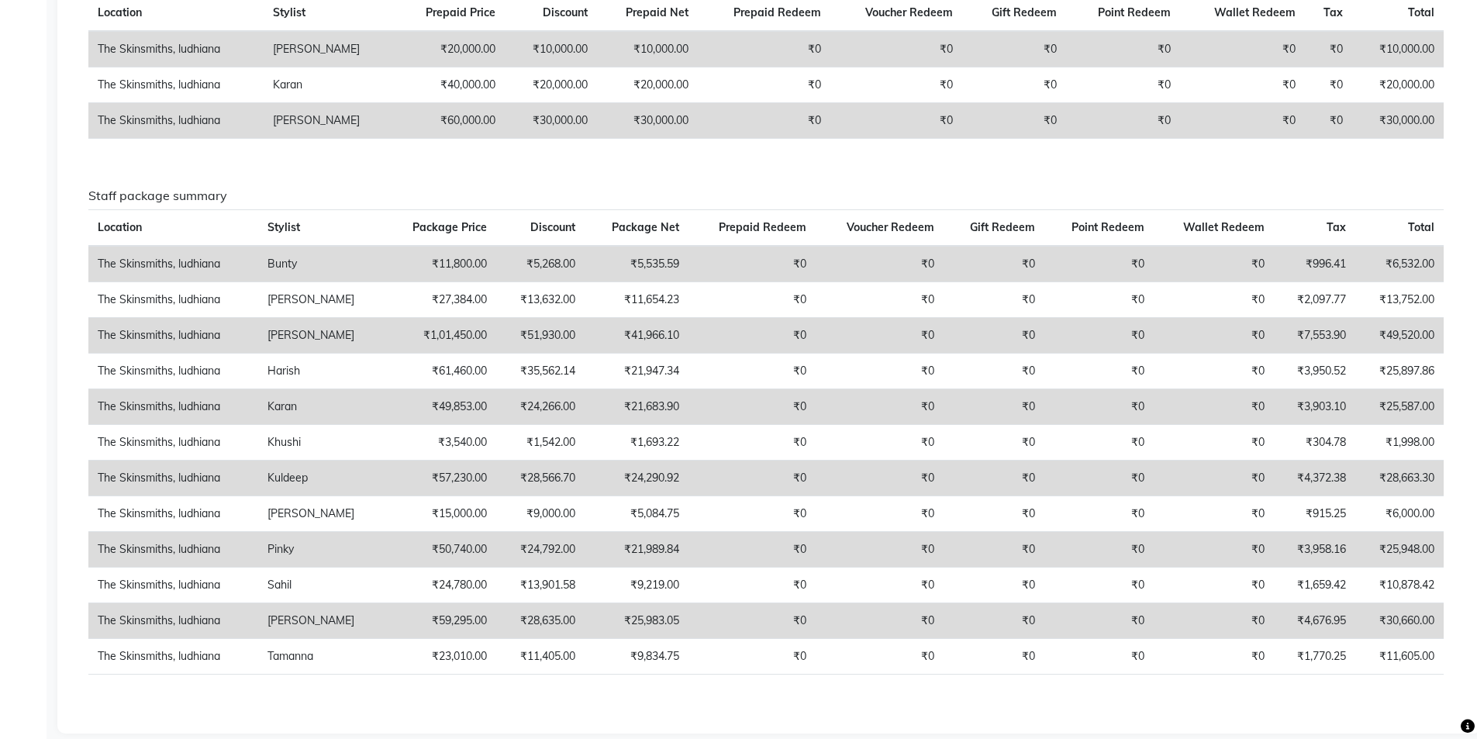
click at [672, 568] on td "₹21,989.84" at bounding box center [636, 550] width 103 height 36
click at [703, 549] on td "₹0" at bounding box center [753, 550] width 128 height 36
click at [692, 568] on td "₹0" at bounding box center [753, 550] width 128 height 36
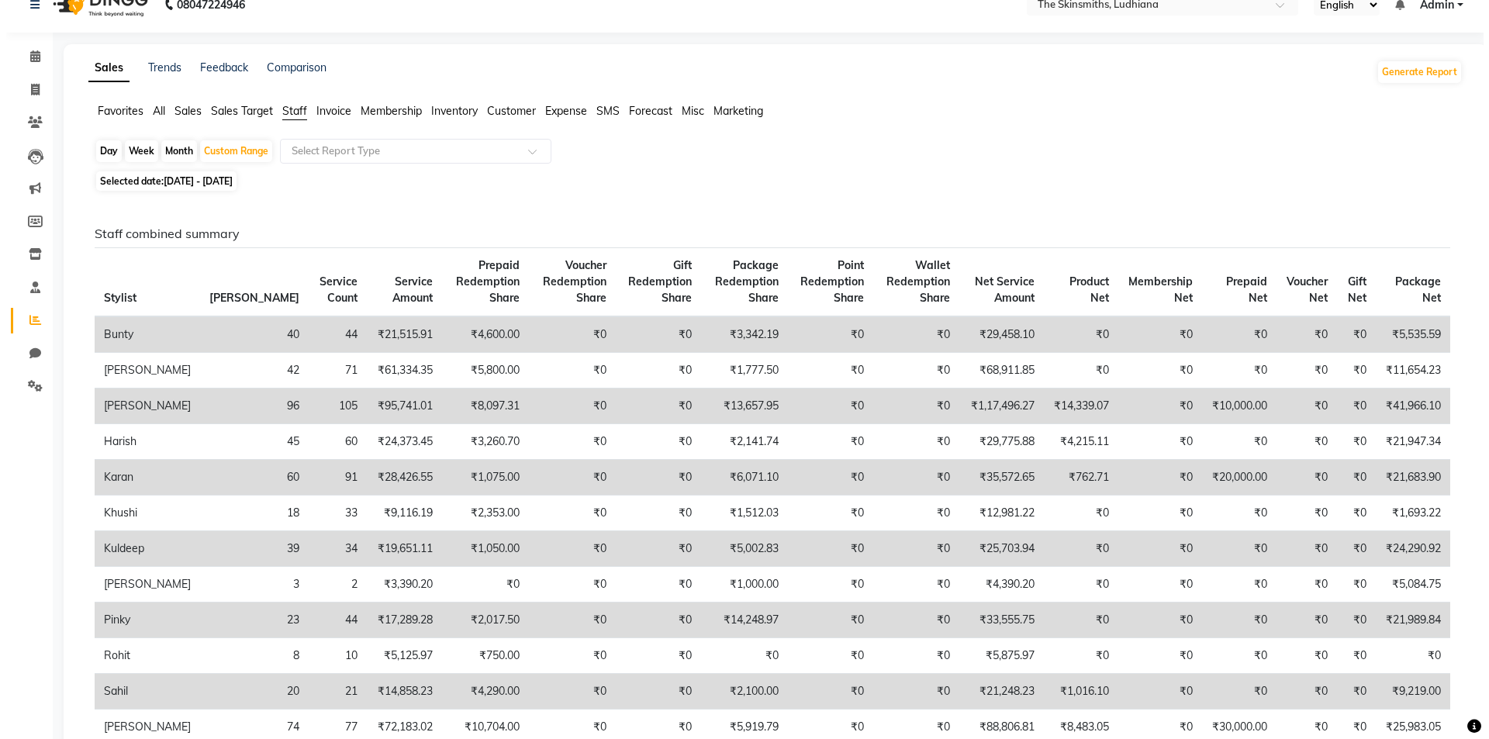
scroll to position [0, 0]
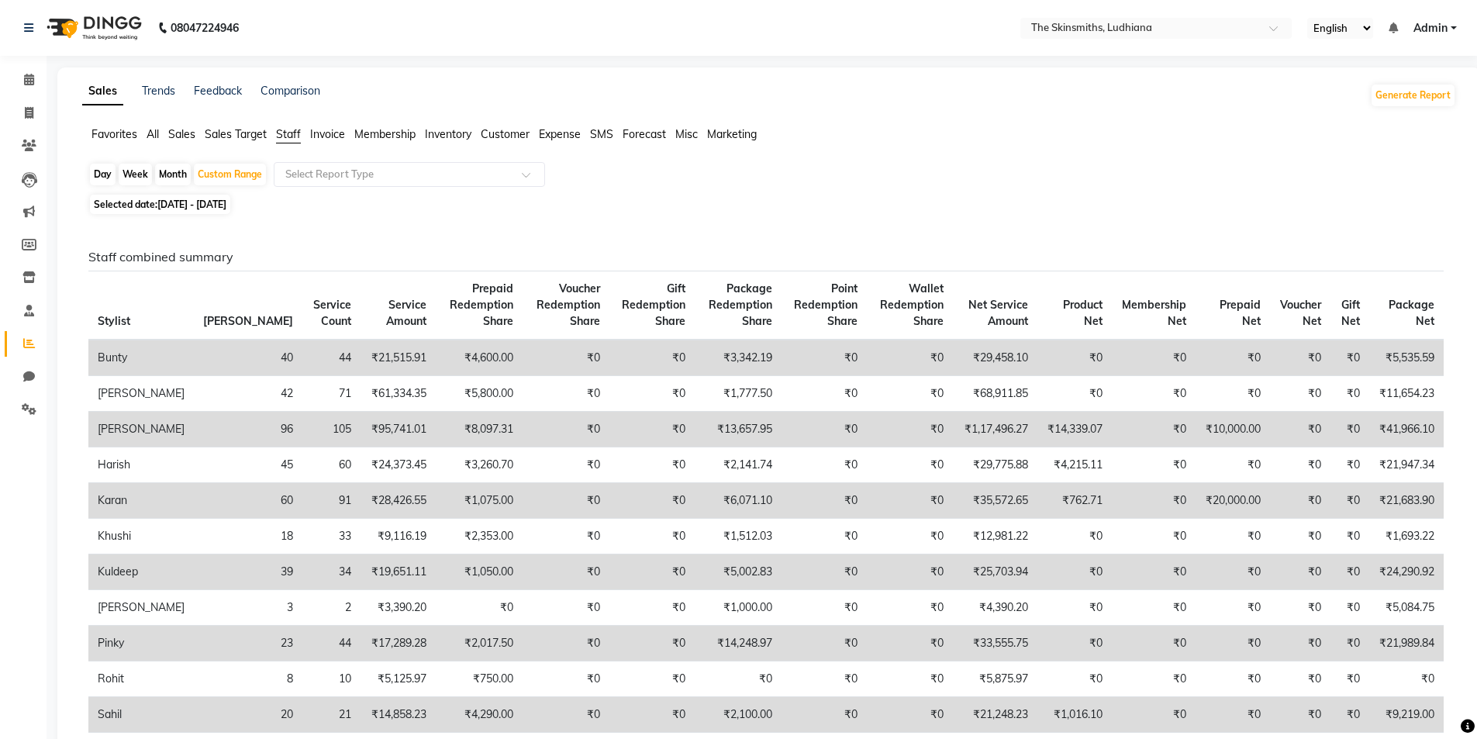
select select "service"
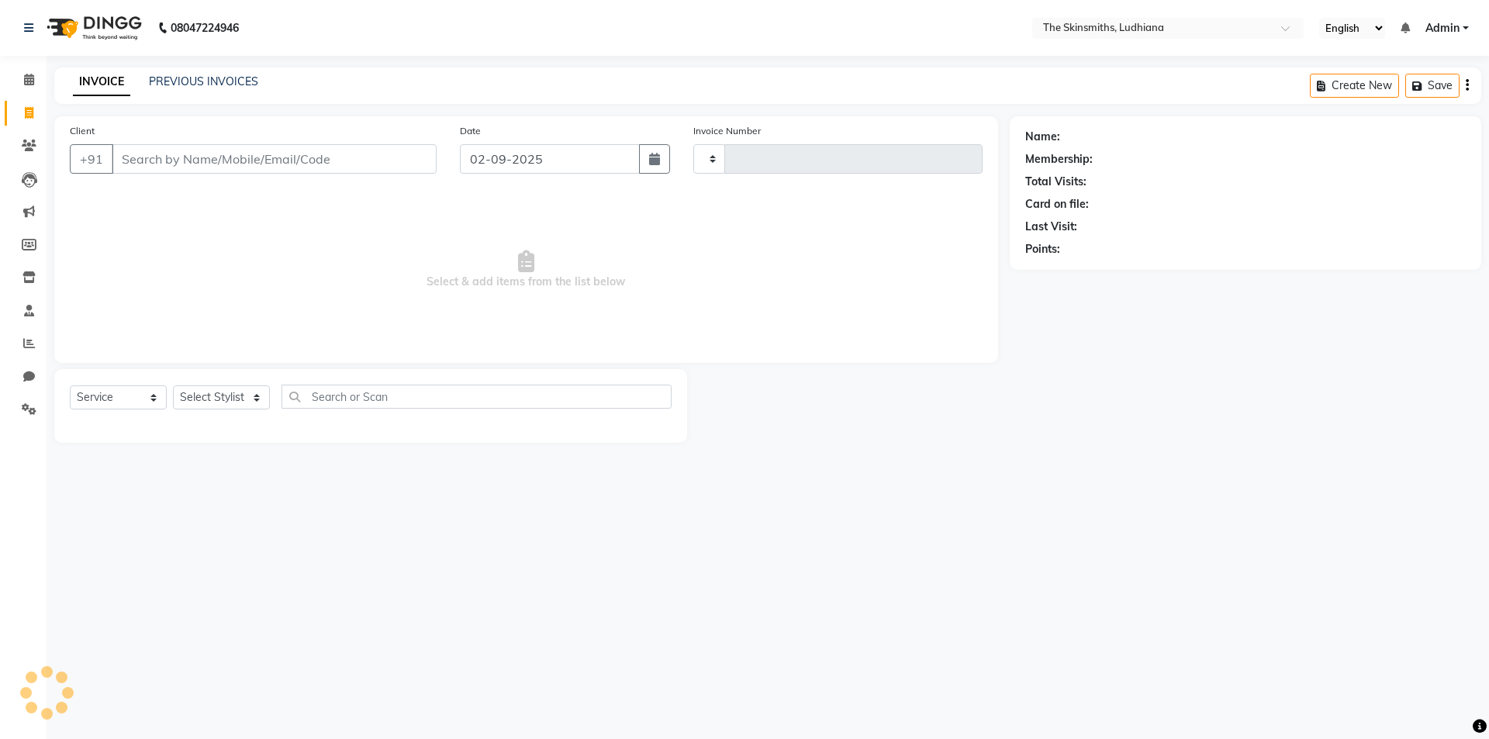
type input "1286"
select select "8115"
type input "9876600647"
click at [386, 162] on span "Add Client" at bounding box center [396, 159] width 61 height 16
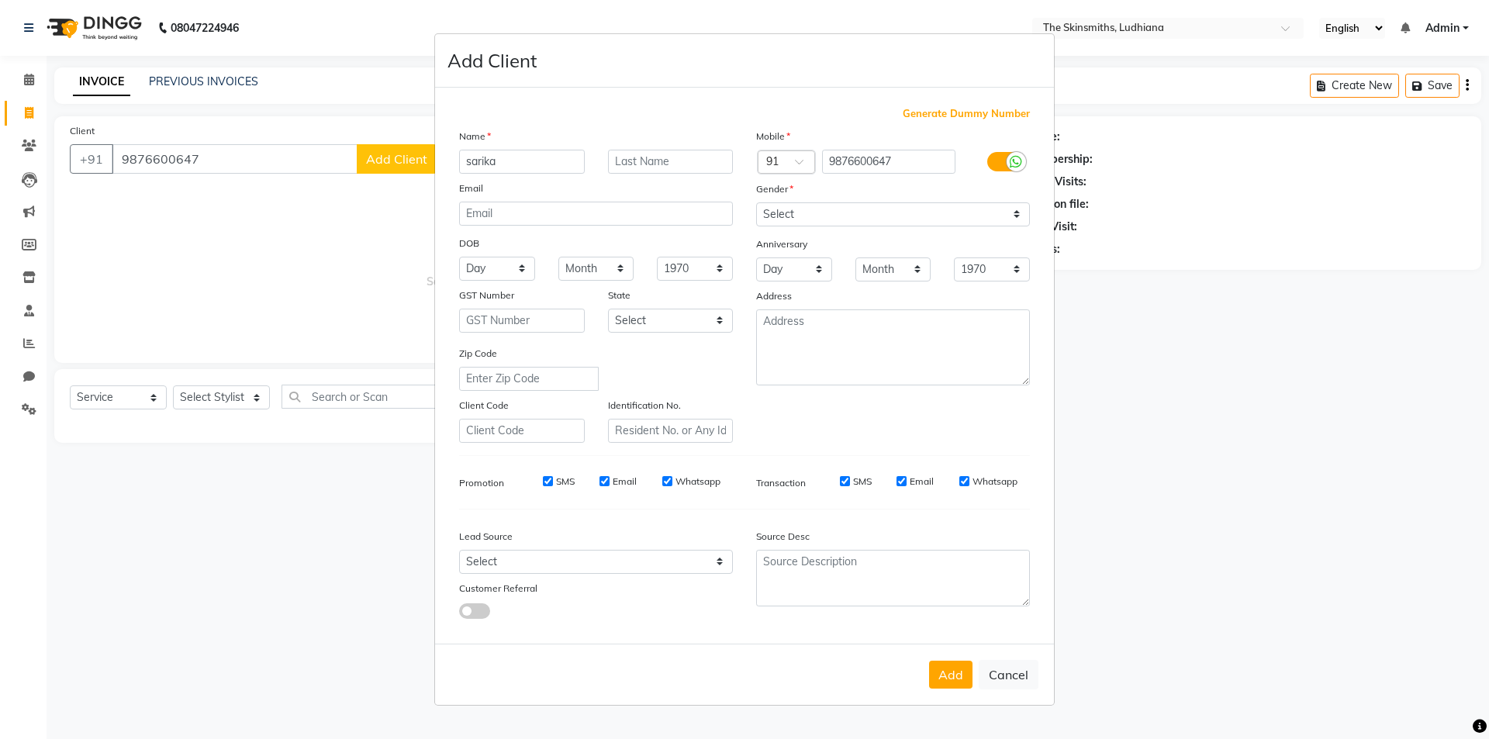
type input "sarika"
click at [631, 161] on input "text" at bounding box center [671, 162] width 126 height 24
type input "[PERSON_NAME]"
click at [721, 323] on select "Select [GEOGRAPHIC_DATA] [GEOGRAPHIC_DATA] [GEOGRAPHIC_DATA] [GEOGRAPHIC_DATA] …" at bounding box center [671, 321] width 126 height 24
click at [608, 309] on select "Select [GEOGRAPHIC_DATA] [GEOGRAPHIC_DATA] [GEOGRAPHIC_DATA] [GEOGRAPHIC_DATA] …" at bounding box center [671, 321] width 126 height 24
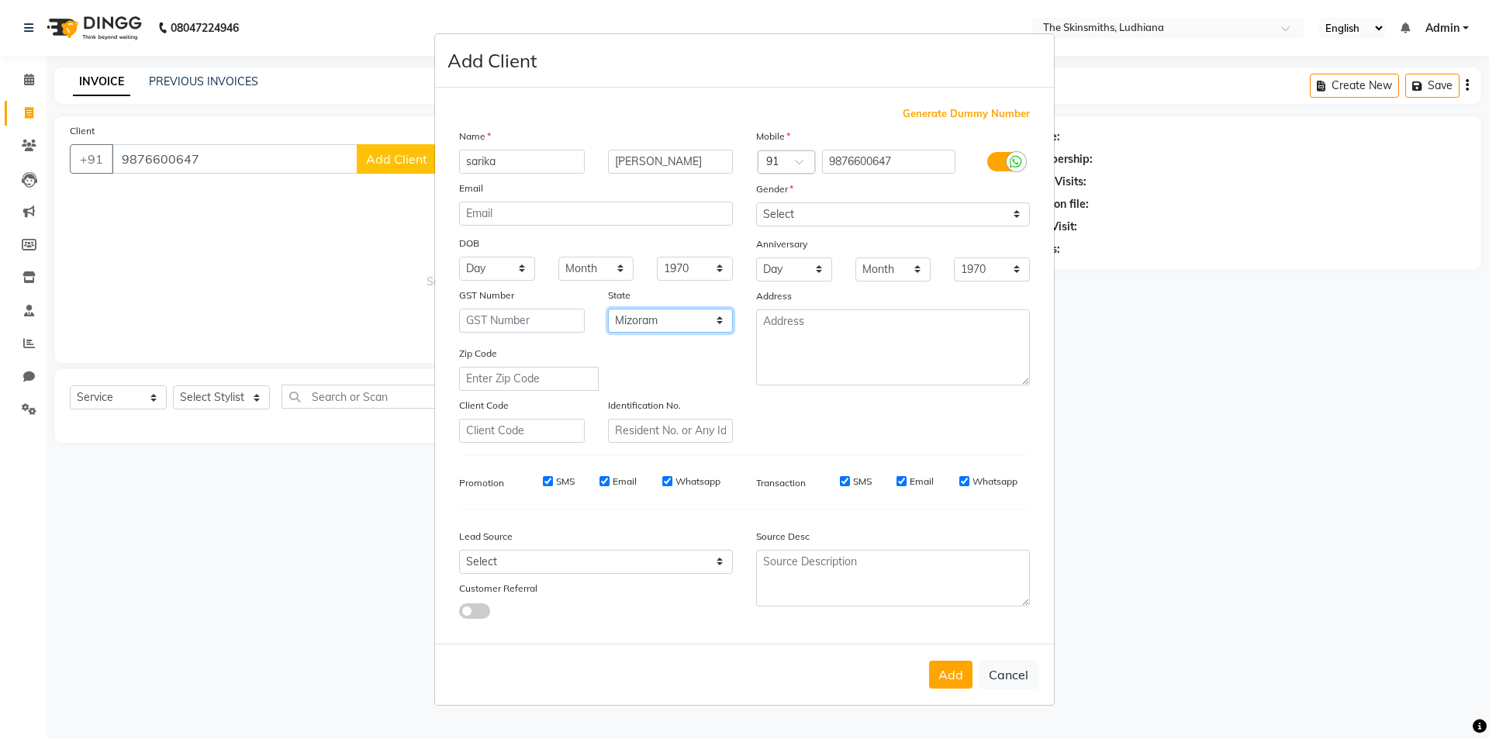
click at [719, 323] on select "Select [GEOGRAPHIC_DATA] [GEOGRAPHIC_DATA] [GEOGRAPHIC_DATA] [GEOGRAPHIC_DATA] …" at bounding box center [671, 321] width 126 height 24
select select "32"
click at [608, 309] on select "Select [GEOGRAPHIC_DATA] [GEOGRAPHIC_DATA] [GEOGRAPHIC_DATA] [GEOGRAPHIC_DATA] …" at bounding box center [671, 321] width 126 height 24
click at [723, 564] on select "Select Walk-in Referral Internet Friend Word of Mouth Advertisement Facebook Ju…" at bounding box center [596, 562] width 274 height 24
select select "55412"
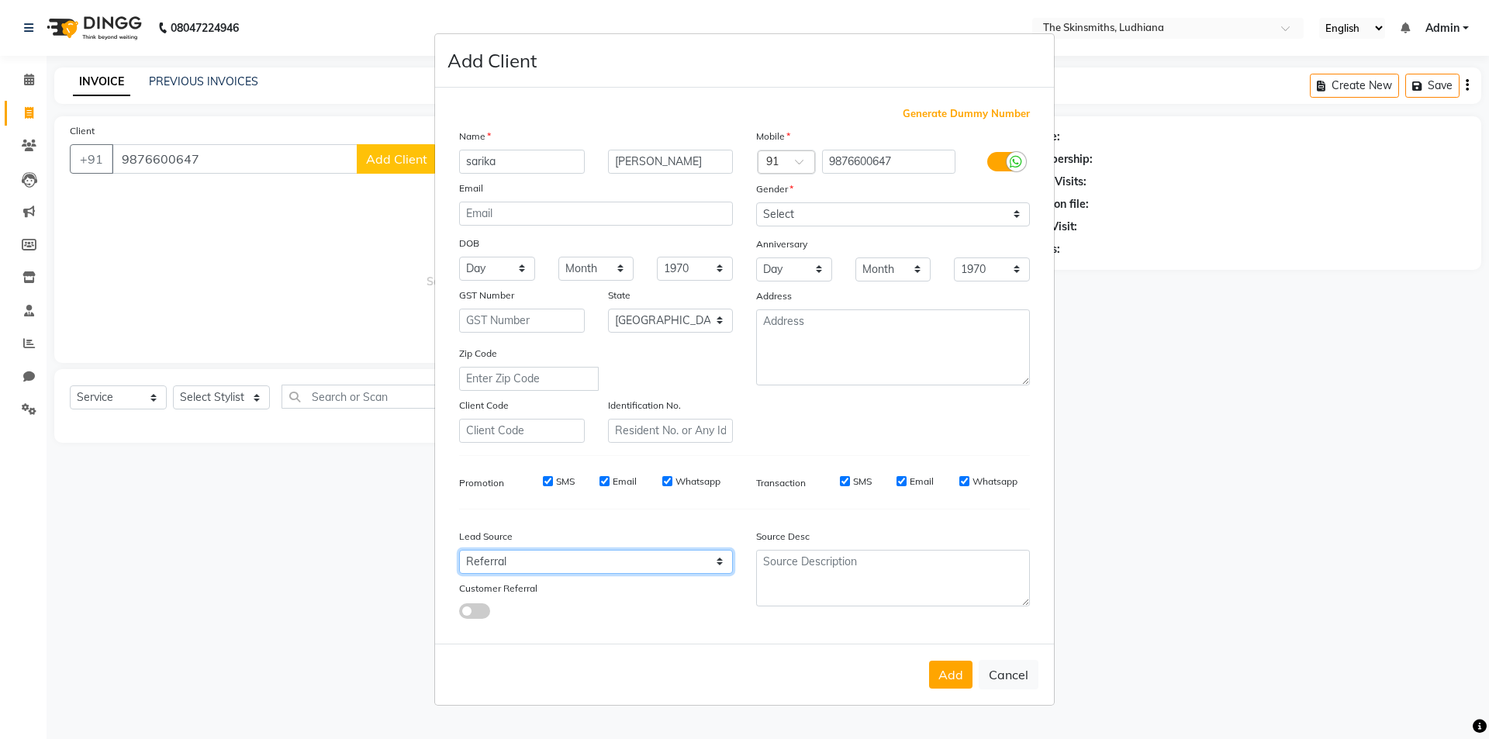
click at [459, 550] on select "Select Walk-in Referral Internet Friend Word of Mouth Advertisement Facebook Ju…" at bounding box center [596, 562] width 274 height 24
click at [1014, 214] on select "Select [DEMOGRAPHIC_DATA] [DEMOGRAPHIC_DATA] Other Prefer Not To Say" at bounding box center [893, 214] width 274 height 24
select select "[DEMOGRAPHIC_DATA]"
click at [756, 202] on select "Select [DEMOGRAPHIC_DATA] [DEMOGRAPHIC_DATA] Other Prefer Not To Say" at bounding box center [893, 214] width 274 height 24
click at [946, 674] on button "Add" at bounding box center [950, 675] width 43 height 28
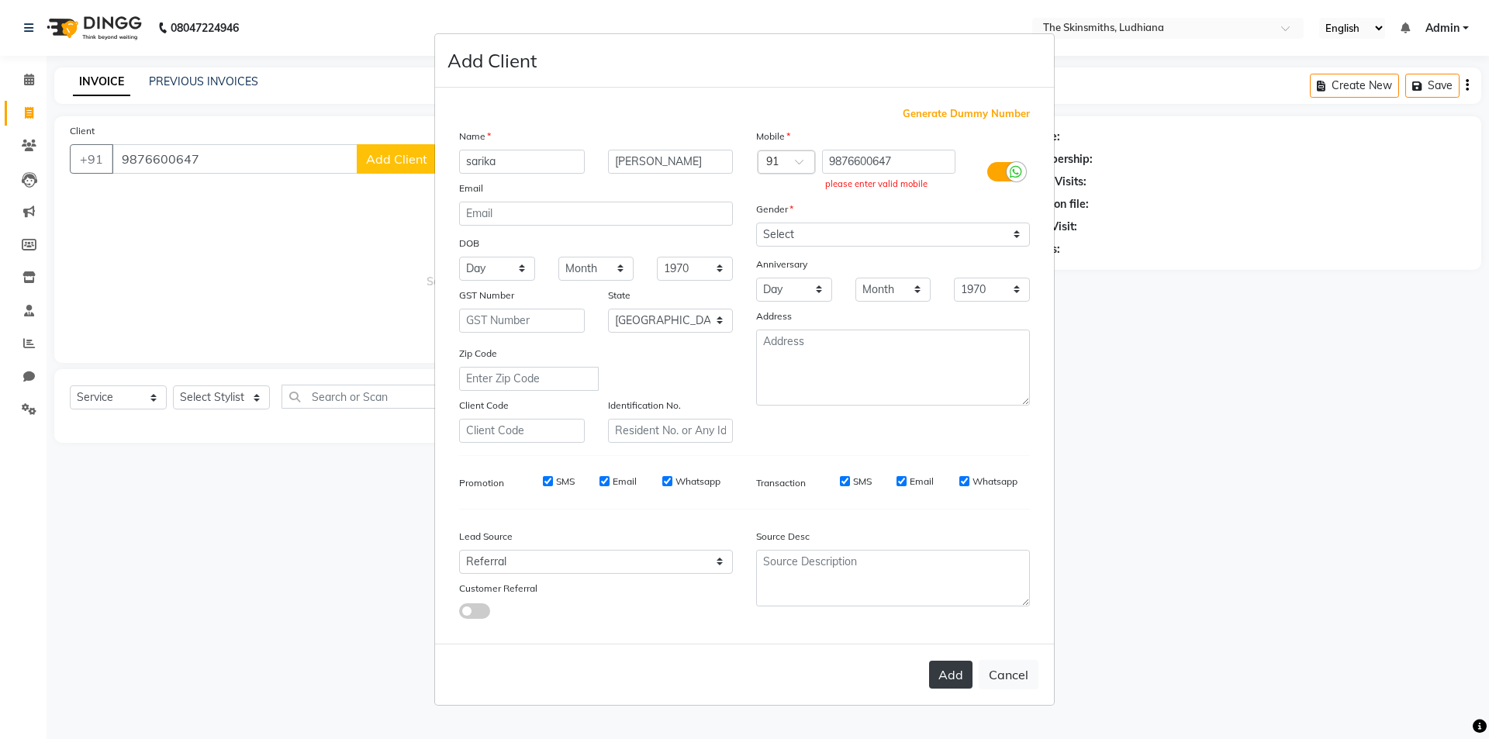
click at [941, 672] on button "Add" at bounding box center [950, 675] width 43 height 28
click at [951, 676] on button "Add" at bounding box center [950, 675] width 43 height 28
click at [397, 160] on ngb-modal-window "Add Client Generate Dummy Number Name [PERSON_NAME] Email DOB Day 01 02 03 04 0…" at bounding box center [744, 369] width 1489 height 739
click at [384, 161] on ngb-modal-window "Add Client Generate Dummy Number Name [PERSON_NAME] Email DOB Day 01 02 03 04 0…" at bounding box center [744, 369] width 1489 height 739
click at [945, 677] on button "Add" at bounding box center [950, 675] width 43 height 28
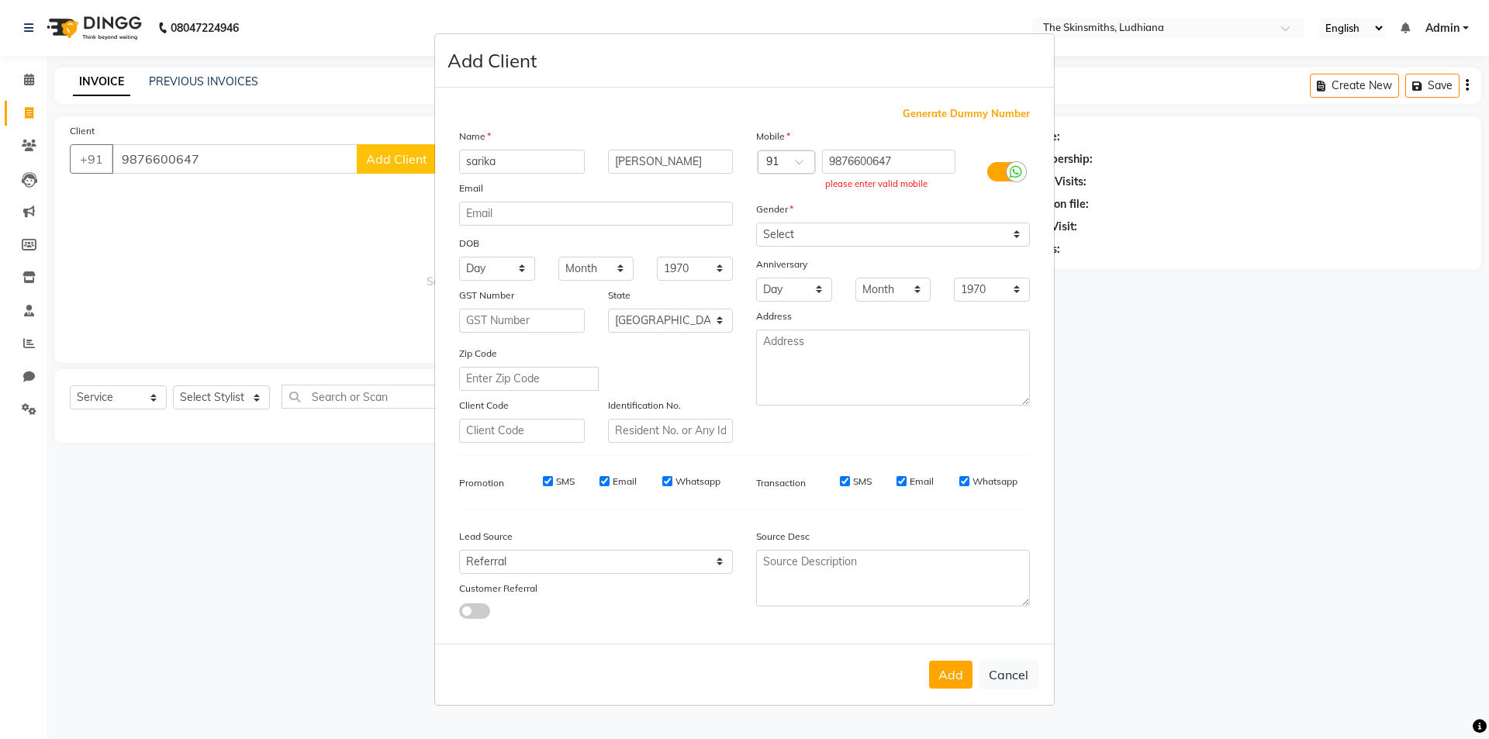
click at [998, 174] on label at bounding box center [1004, 171] width 35 height 19
click at [0, 0] on input "checkbox" at bounding box center [0, 0] width 0 height 0
click at [910, 162] on input "9876600647" at bounding box center [889, 162] width 134 height 24
click at [798, 165] on span at bounding box center [804, 166] width 19 height 16
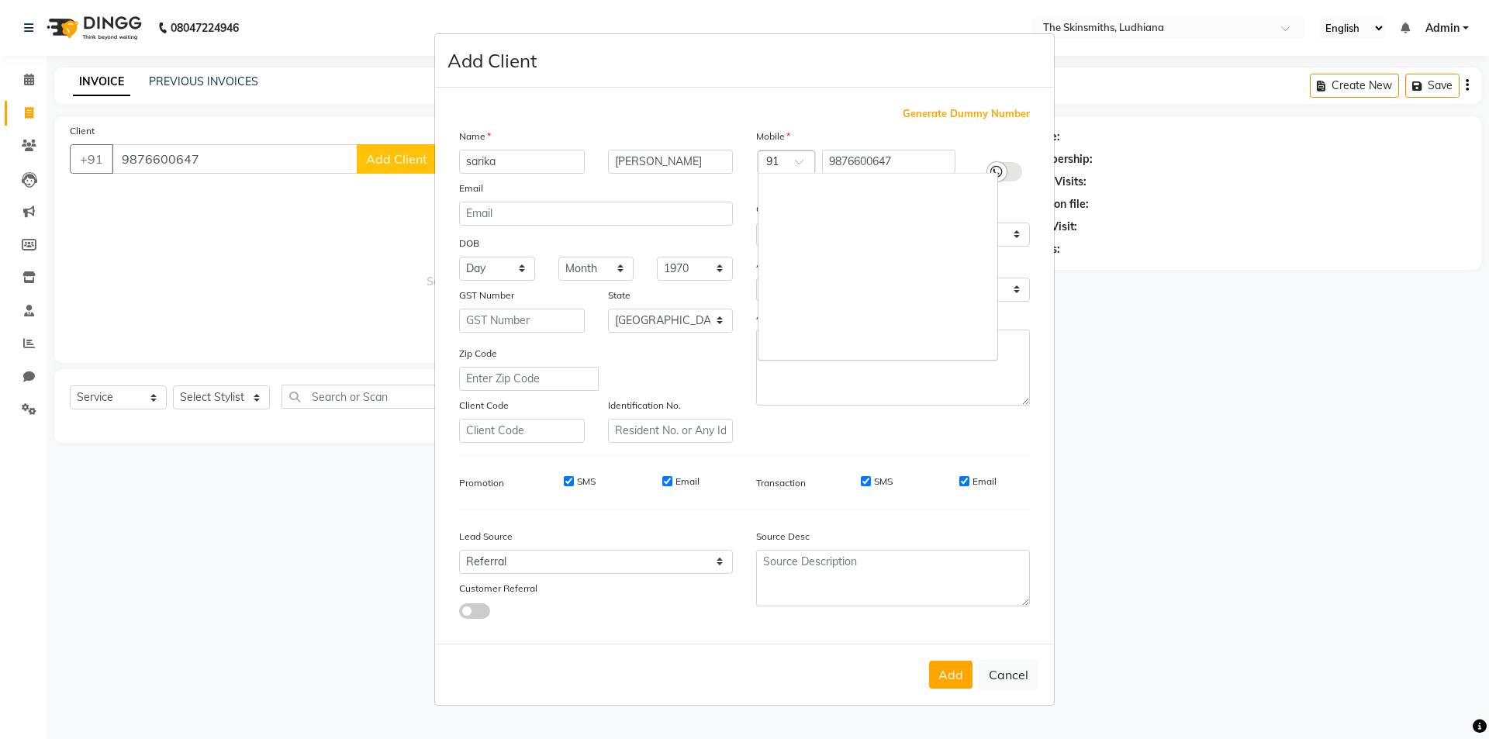
scroll to position [2812, 0]
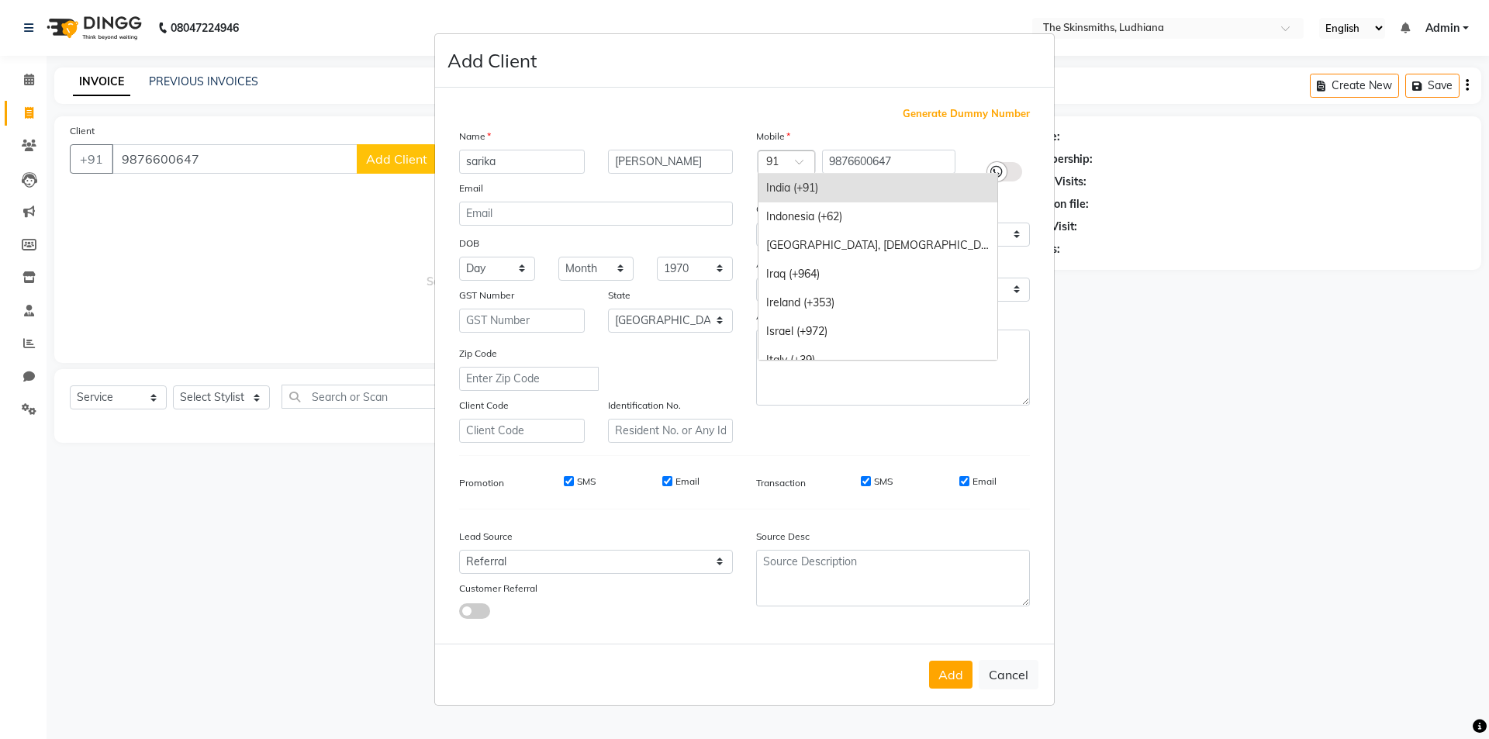
click at [807, 187] on div "India (+91)" at bounding box center [877, 188] width 239 height 29
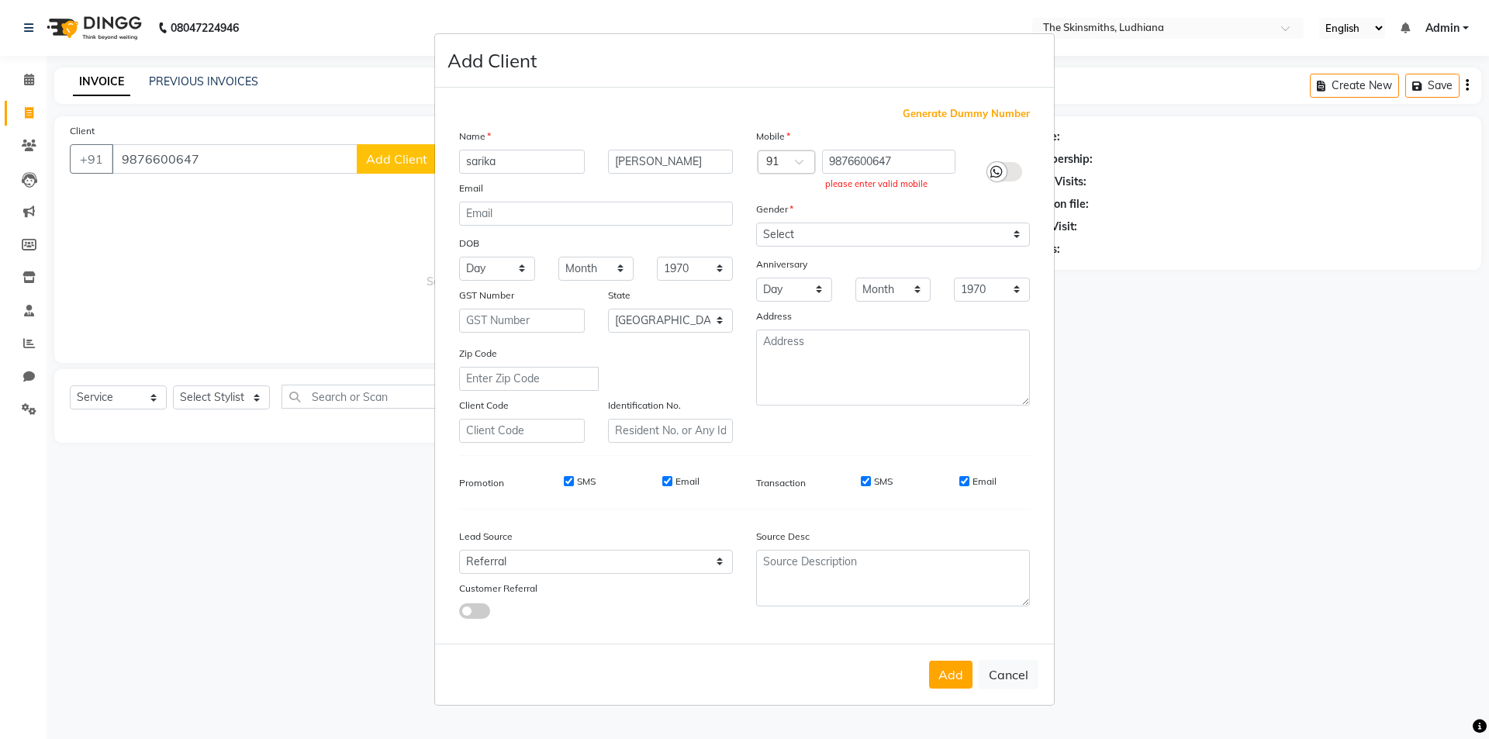
click at [996, 171] on icon at bounding box center [996, 172] width 12 height 14
click at [0, 0] on input "checkbox" at bounding box center [0, 0] width 0 height 0
drag, startPoint x: 1011, startPoint y: 171, endPoint x: 1000, endPoint y: 188, distance: 20.9
click at [1011, 173] on icon at bounding box center [1016, 172] width 12 height 14
click at [0, 0] on input "checkbox" at bounding box center [0, 0] width 0 height 0
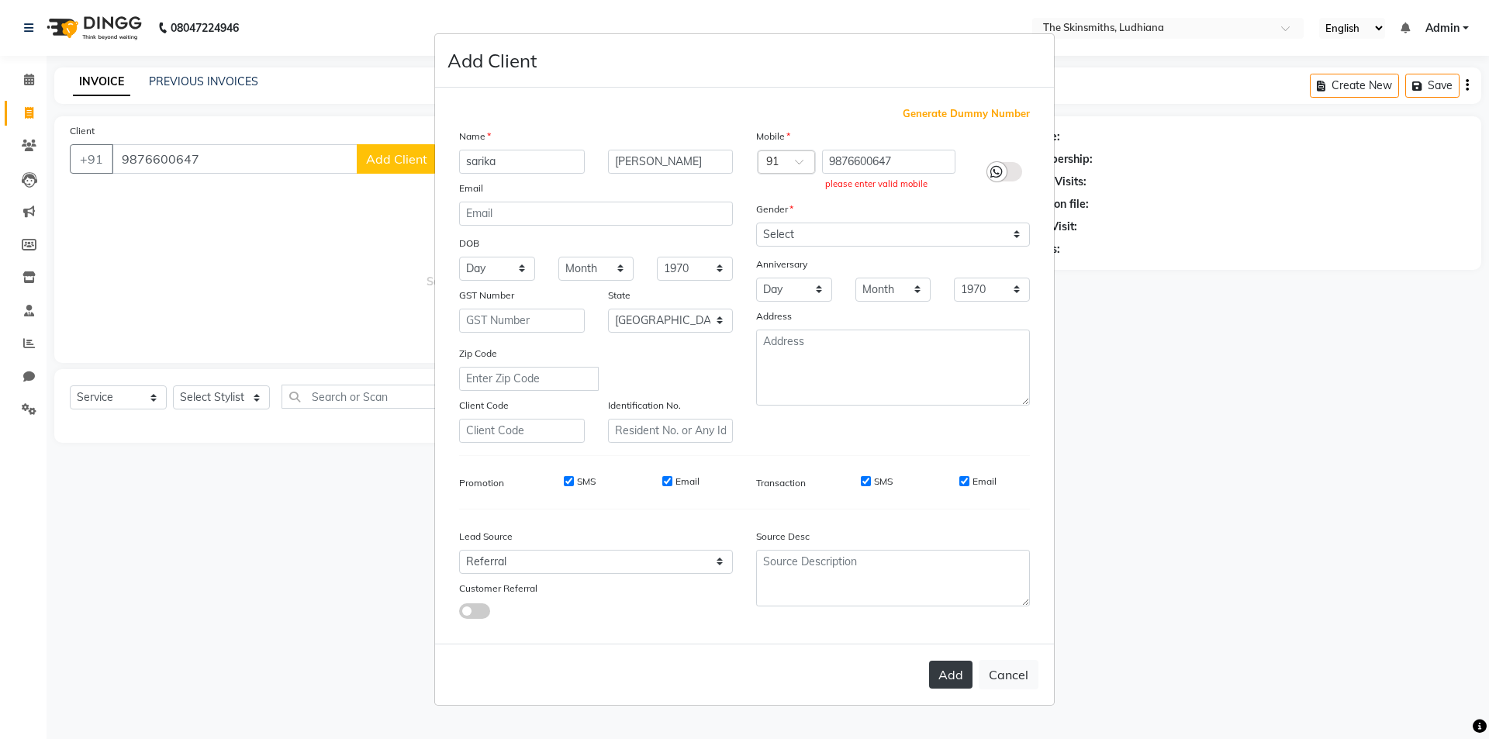
click at [950, 674] on button "Add" at bounding box center [950, 675] width 43 height 28
click at [333, 217] on ngb-modal-window "Add Client Generate Dummy Number Name [PERSON_NAME] Email DOB Day 01 02 03 04 0…" at bounding box center [744, 369] width 1489 height 739
click at [392, 160] on ngb-modal-window "Add Client Generate Dummy Number Name [PERSON_NAME] Email DOB Day 01 02 03 04 0…" at bounding box center [744, 369] width 1489 height 739
click at [400, 160] on ngb-modal-window "Add Client Generate Dummy Number Name [PERSON_NAME] Email DOB Day 01 02 03 04 0…" at bounding box center [744, 369] width 1489 height 739
click at [258, 231] on ngb-modal-window "Add Client Generate Dummy Number Name [PERSON_NAME] Email DOB Day 01 02 03 04 0…" at bounding box center [744, 369] width 1489 height 739
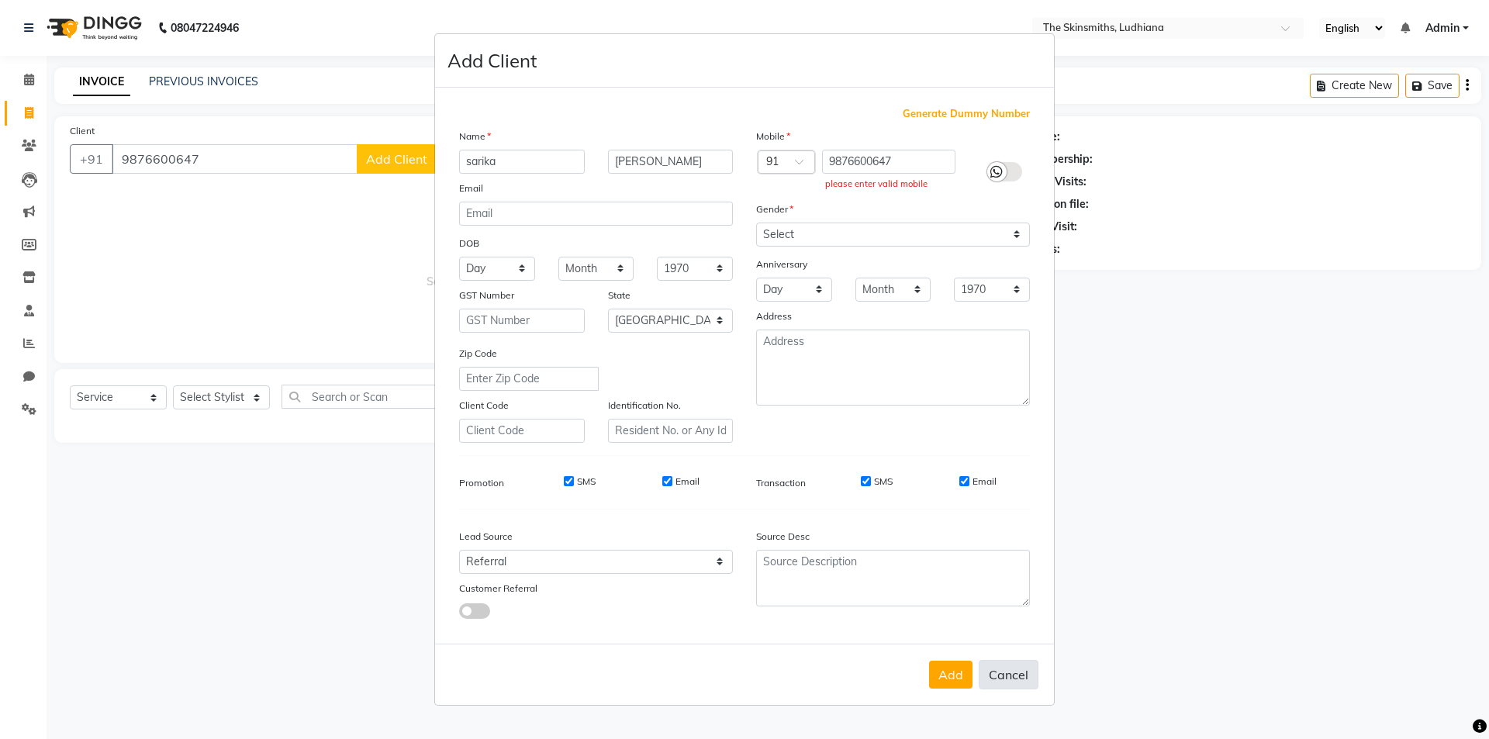
click at [1005, 677] on button "Cancel" at bounding box center [1009, 674] width 60 height 29
select select
select select "null"
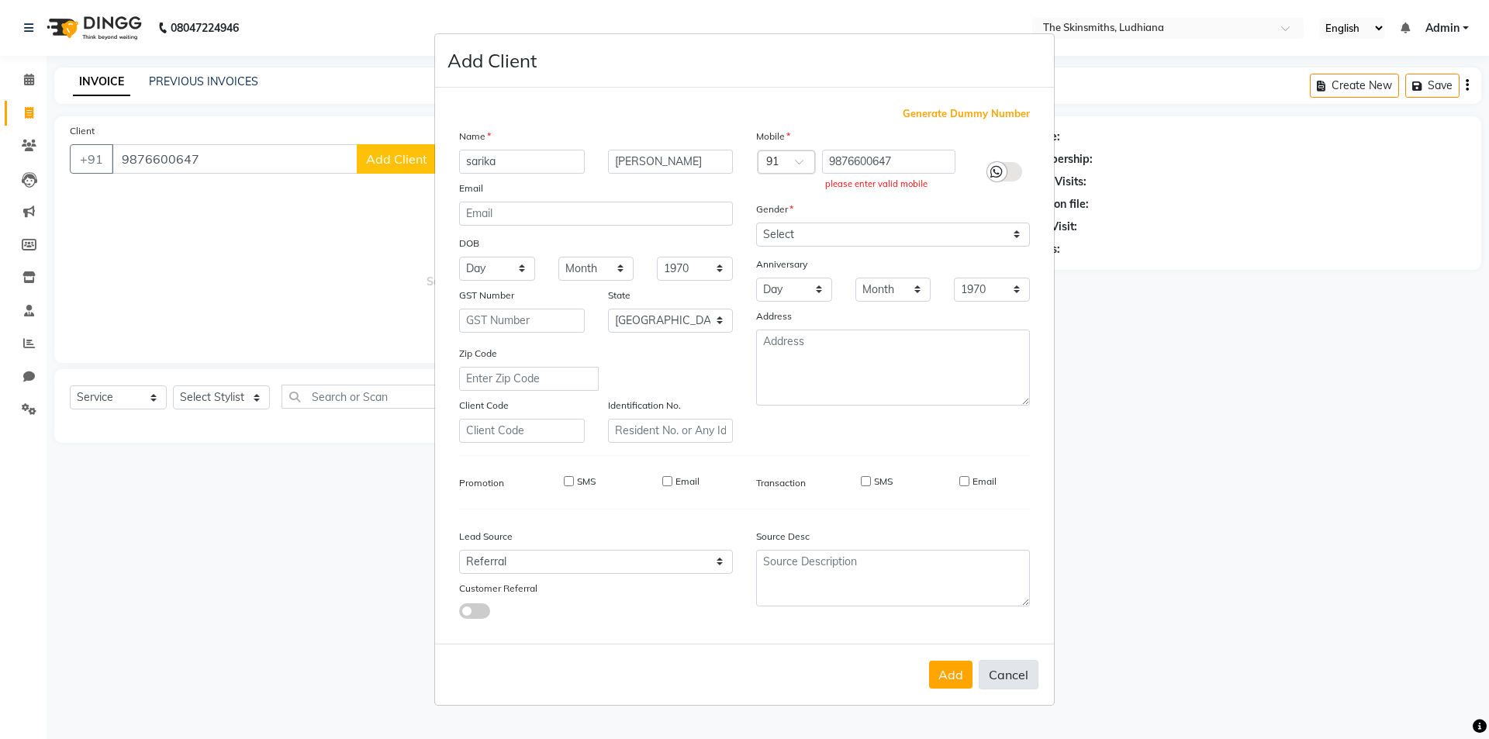
select select
checkbox input "false"
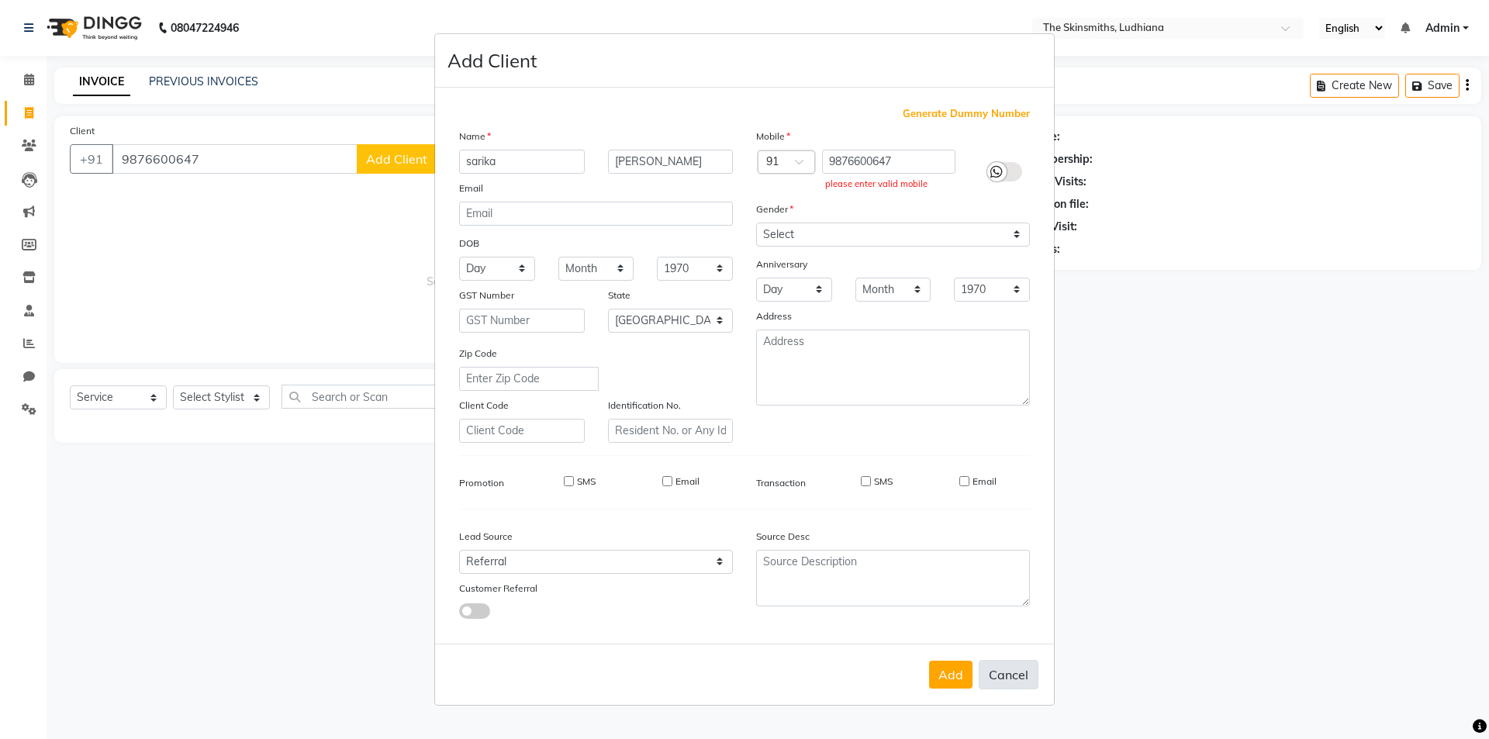
checkbox input "false"
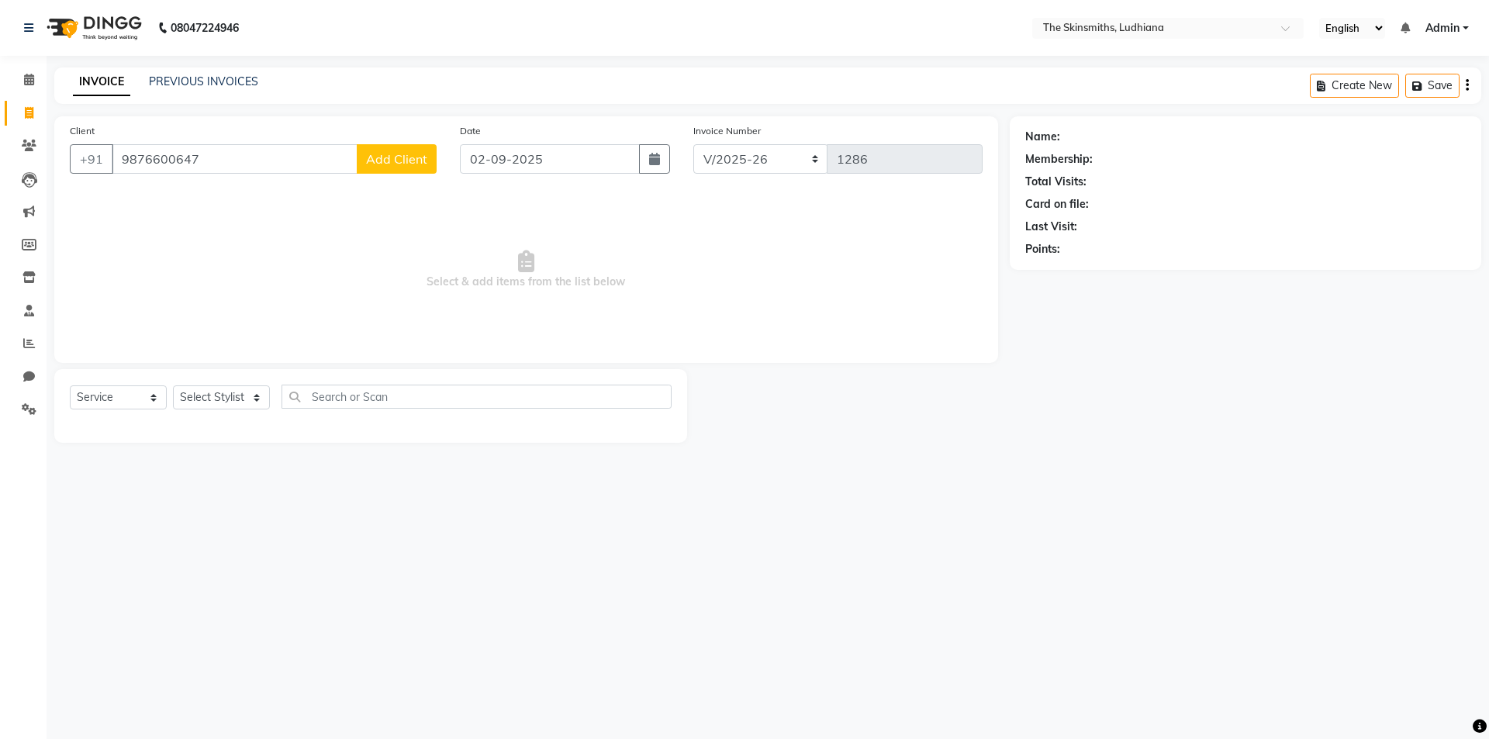
click at [387, 170] on button "Add Client" at bounding box center [397, 158] width 80 height 29
select select "55412"
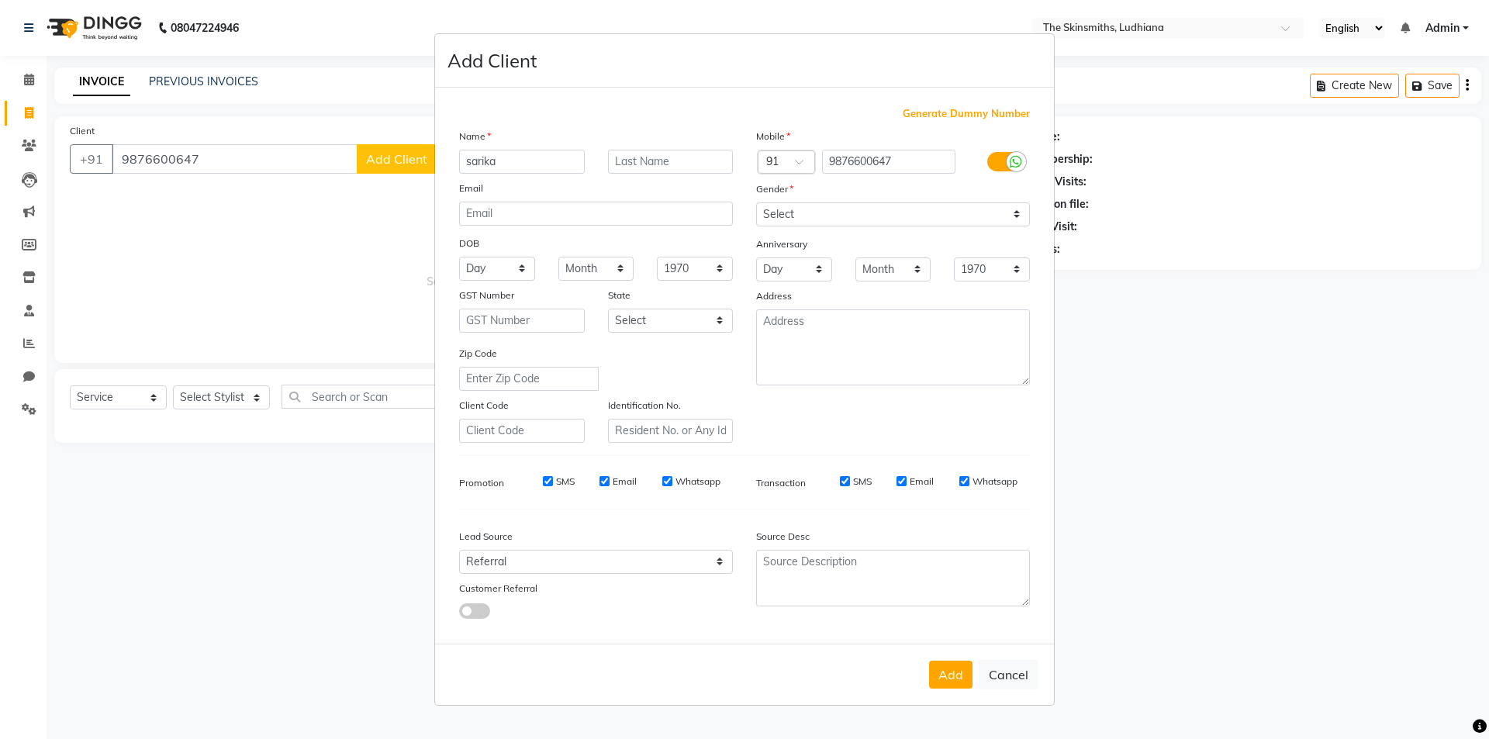
type input "sarika"
click at [717, 320] on select "Select [GEOGRAPHIC_DATA] [GEOGRAPHIC_DATA] [GEOGRAPHIC_DATA] [GEOGRAPHIC_DATA] …" at bounding box center [671, 321] width 126 height 24
select select "32"
click at [608, 309] on select "Select [GEOGRAPHIC_DATA] [GEOGRAPHIC_DATA] [GEOGRAPHIC_DATA] [GEOGRAPHIC_DATA] …" at bounding box center [671, 321] width 126 height 24
click at [1017, 214] on select "Select [DEMOGRAPHIC_DATA] [DEMOGRAPHIC_DATA] Other Prefer Not To Say" at bounding box center [893, 214] width 274 height 24
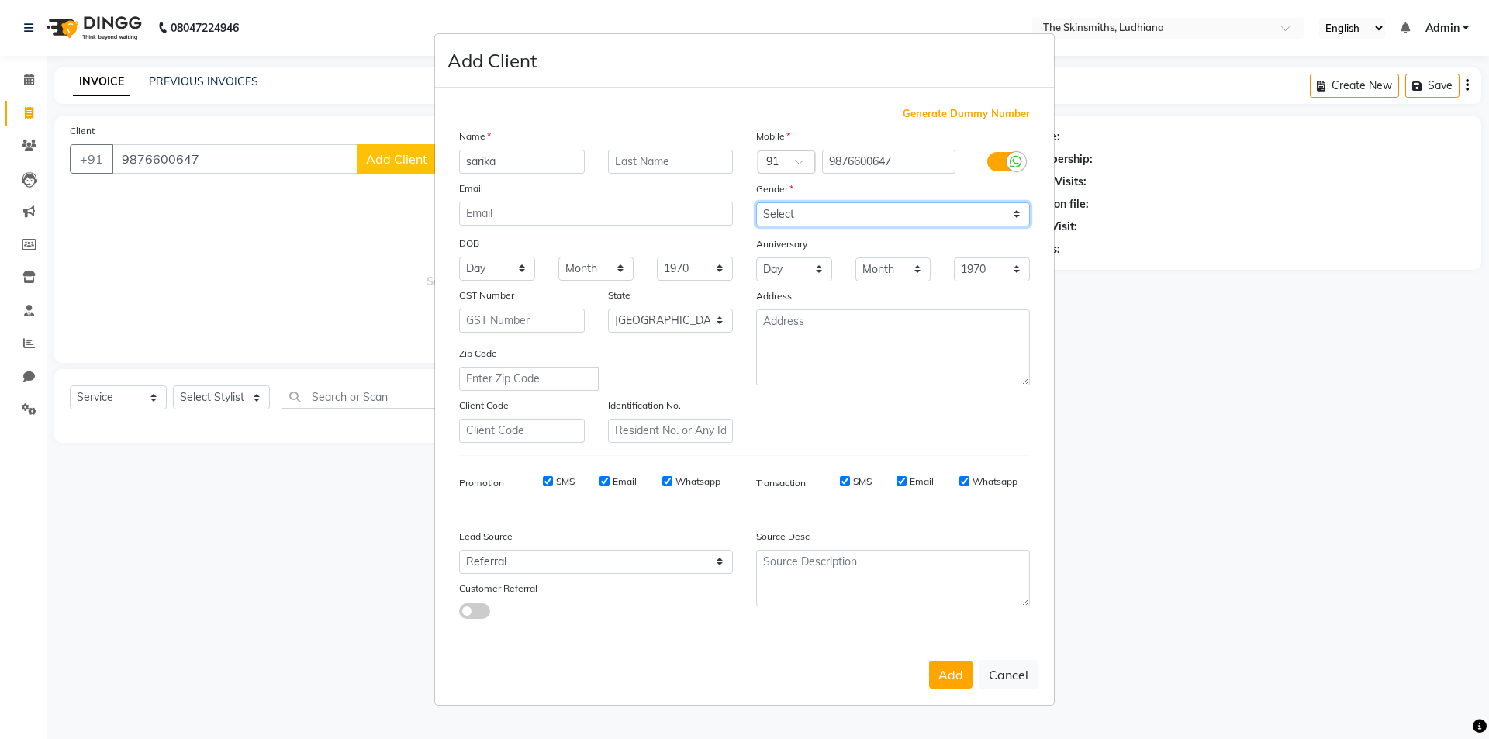
select select "[DEMOGRAPHIC_DATA]"
click at [756, 202] on select "Select [DEMOGRAPHIC_DATA] [DEMOGRAPHIC_DATA] Other Prefer Not To Say" at bounding box center [893, 214] width 274 height 24
click at [956, 673] on button "Add" at bounding box center [950, 675] width 43 height 28
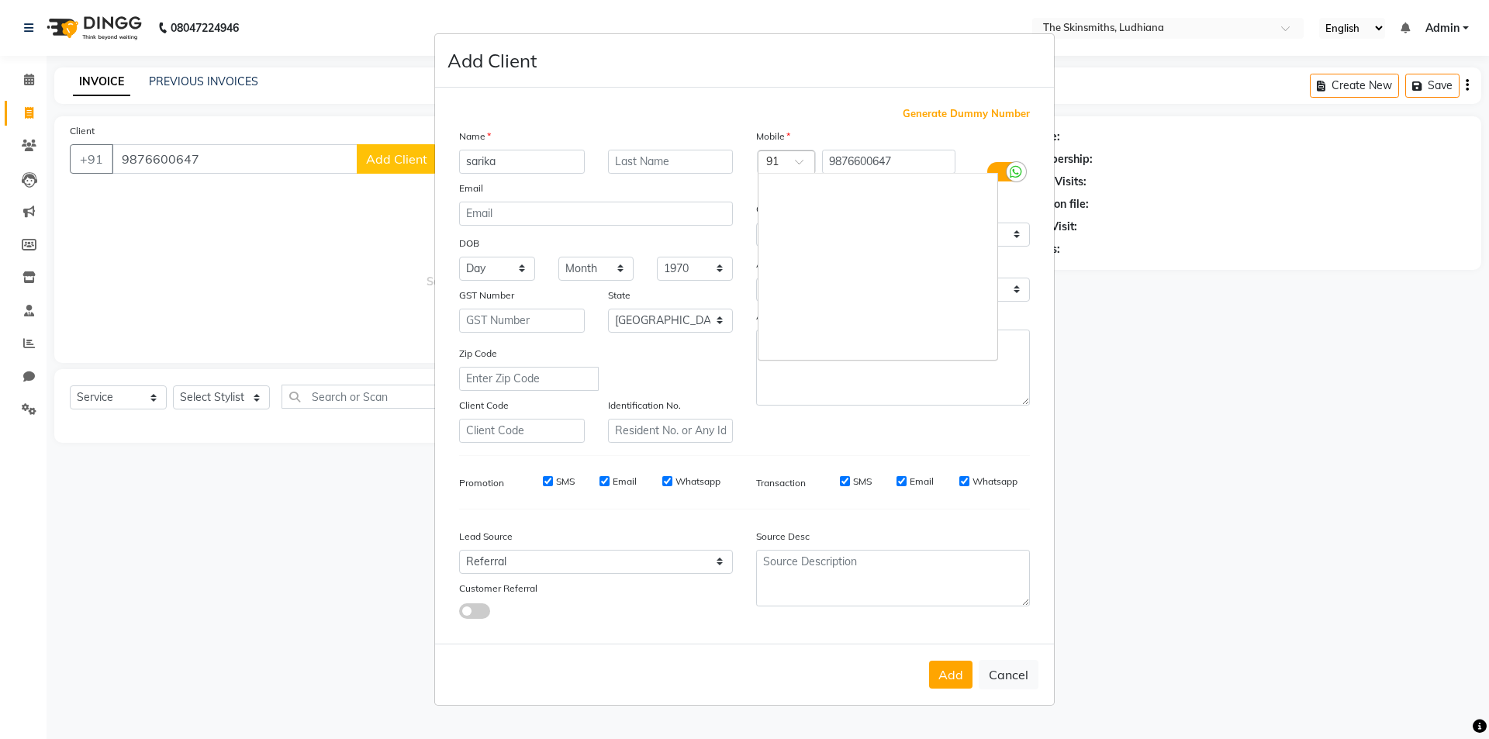
click at [797, 164] on span at bounding box center [804, 166] width 19 height 16
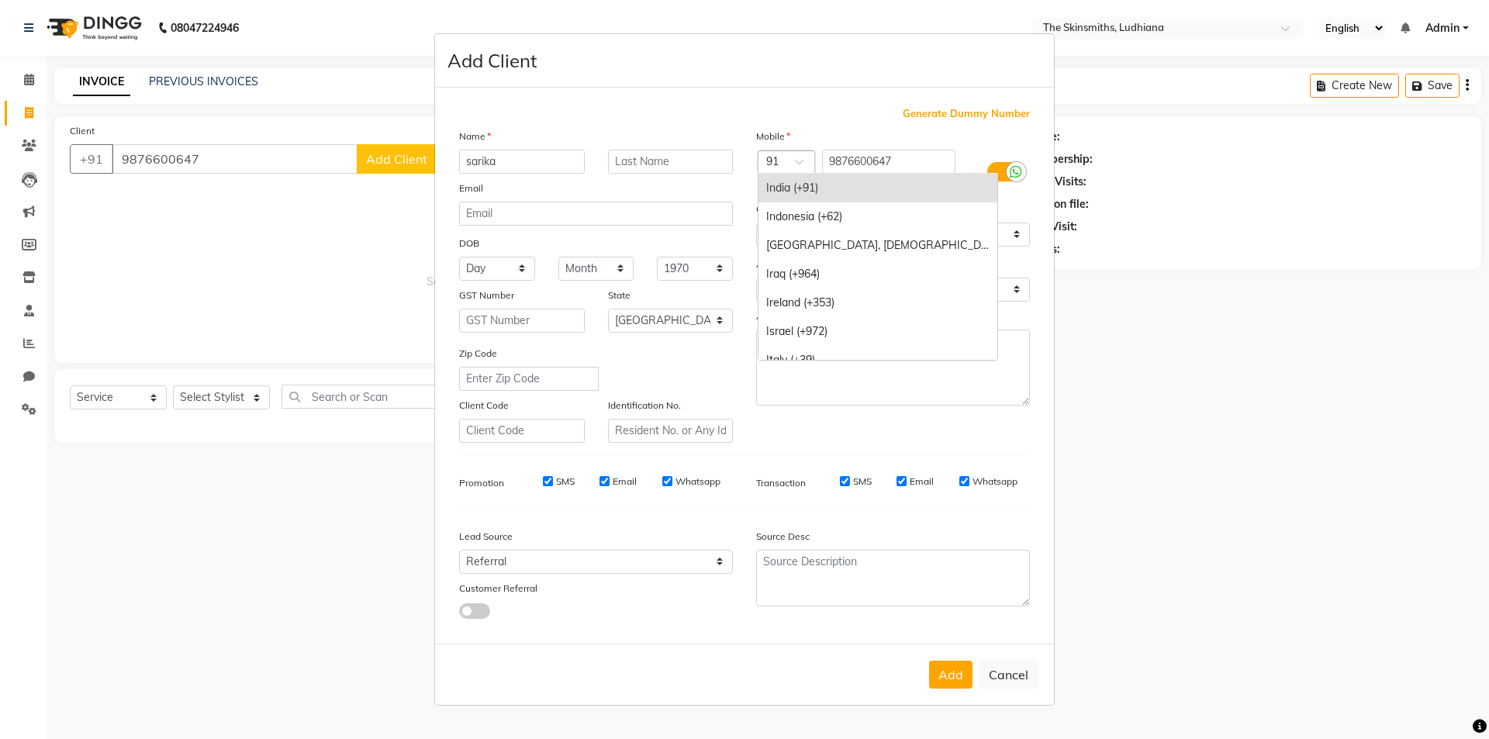
click at [806, 185] on div "India (+91)" at bounding box center [877, 188] width 239 height 29
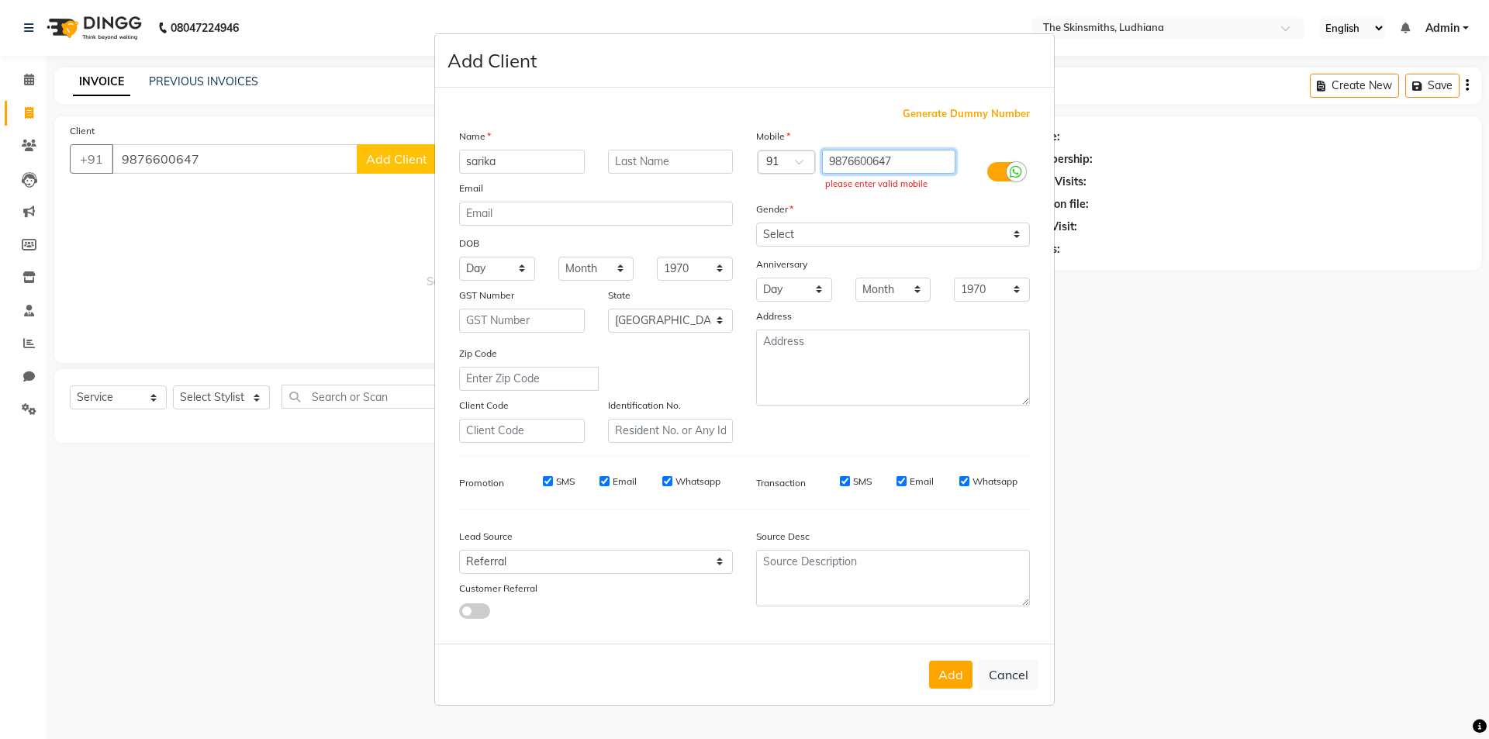
click at [829, 158] on input "9876600647" at bounding box center [889, 162] width 134 height 24
click at [960, 675] on button "Add" at bounding box center [950, 675] width 43 height 28
click at [958, 675] on button "Add" at bounding box center [950, 675] width 43 height 28
drag, startPoint x: 796, startPoint y: 161, endPoint x: 799, endPoint y: 172, distance: 12.0
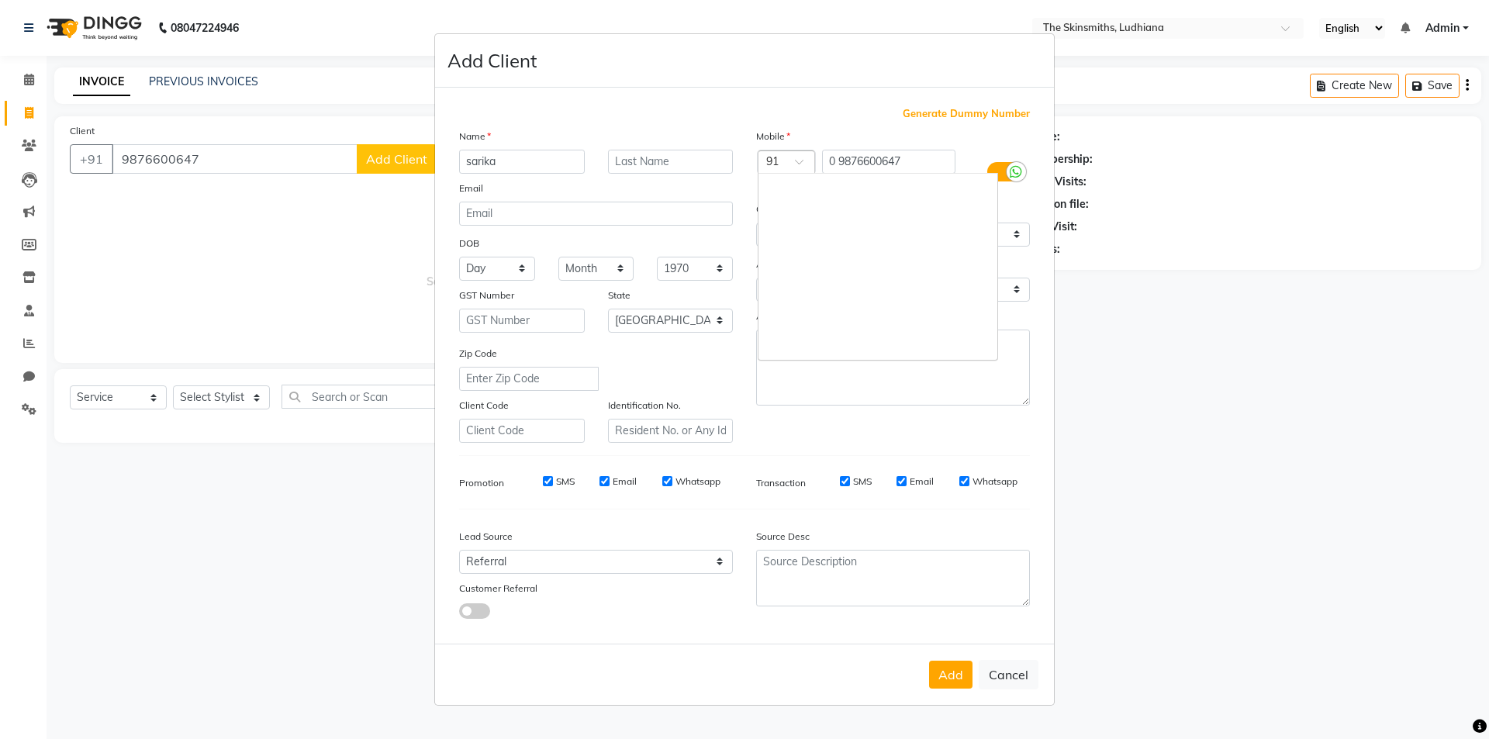
click at [797, 164] on span at bounding box center [804, 166] width 19 height 16
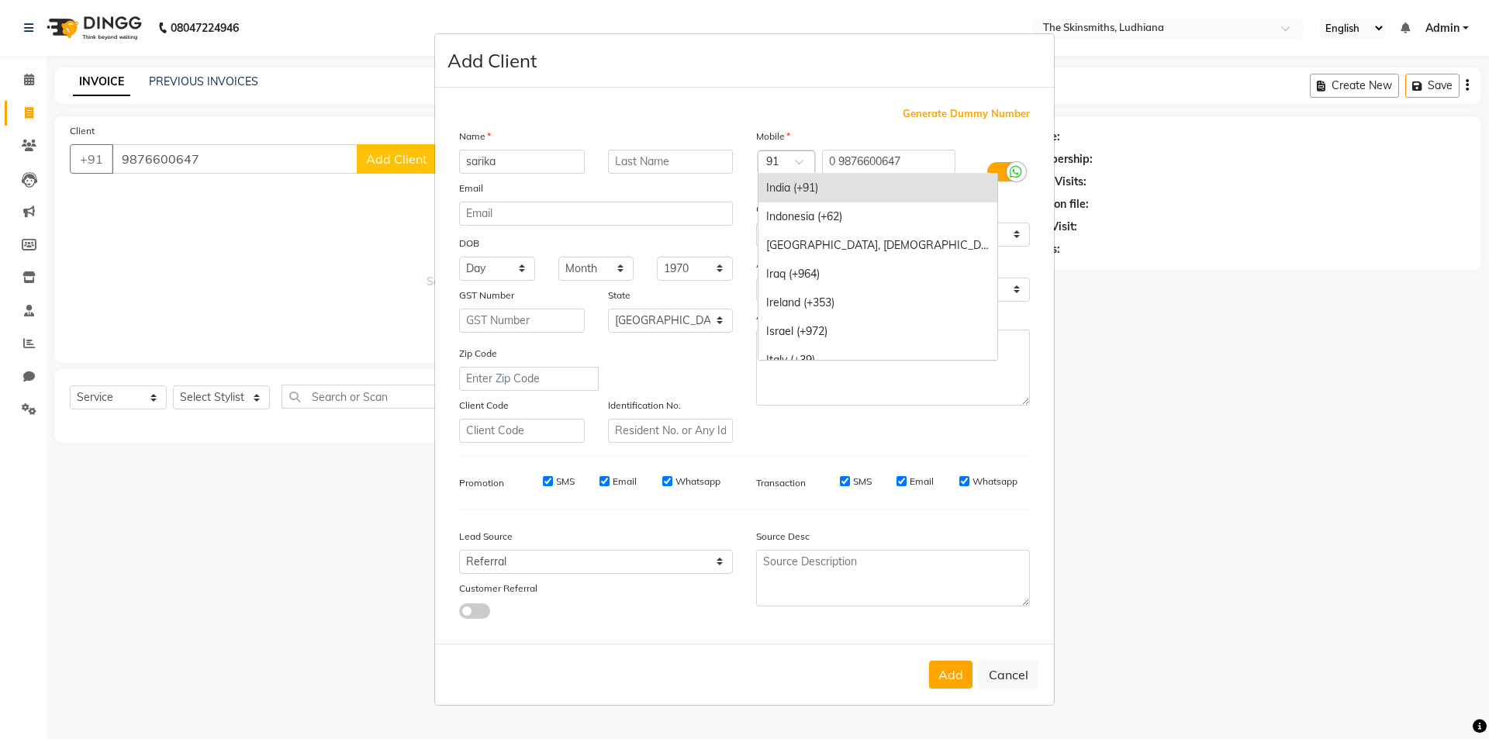
drag, startPoint x: 817, startPoint y: 175, endPoint x: 820, endPoint y: 182, distance: 8.0
click at [819, 179] on div "India (+91)" at bounding box center [877, 188] width 239 height 29
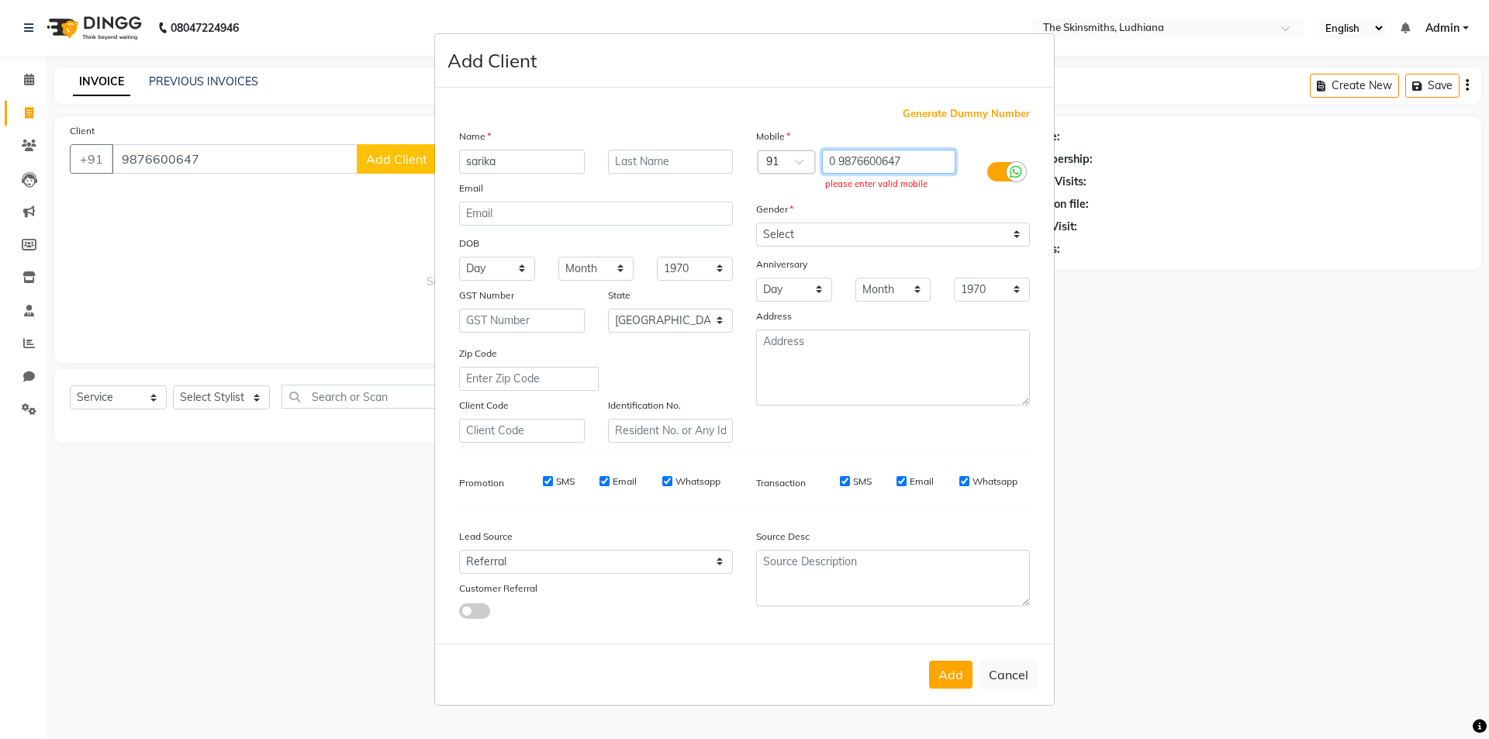
click at [836, 159] on input "0 9876600647" at bounding box center [889, 162] width 134 height 24
type input "9876600647"
click at [1063, 337] on ngb-modal-window "Add Client Generate Dummy Number Name sarika Email DOB Day 01 02 03 04 05 06 07…" at bounding box center [744, 369] width 1489 height 739
click at [374, 162] on ngb-modal-window "Add Client Generate Dummy Number Name sarika Email DOB Day 01 02 03 04 05 06 07…" at bounding box center [744, 369] width 1489 height 739
click at [371, 164] on ngb-modal-window "Add Client Generate Dummy Number Name sarika Email DOB Day 01 02 03 04 05 06 07…" at bounding box center [744, 369] width 1489 height 739
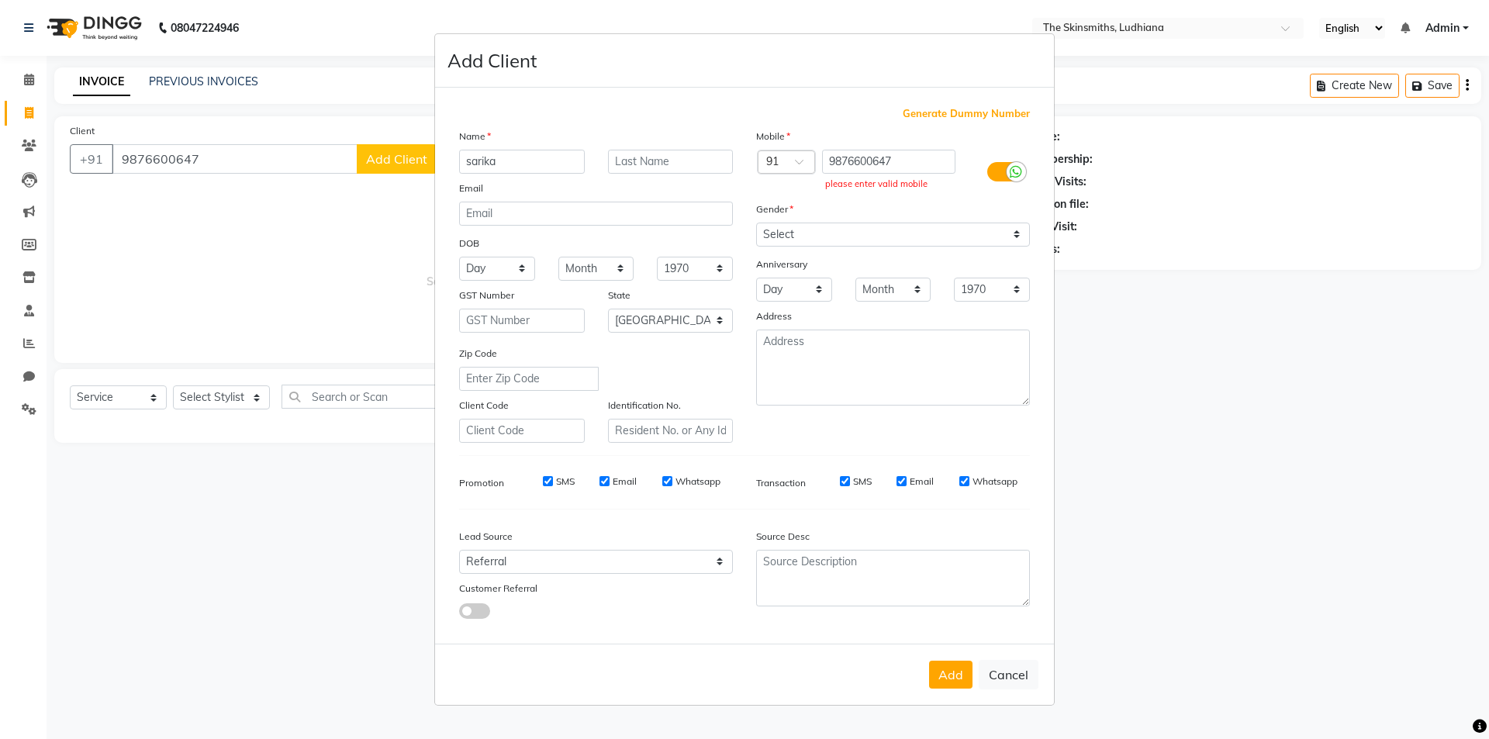
click at [367, 167] on ngb-modal-window "Add Client Generate Dummy Number Name sarika Email DOB Day 01 02 03 04 05 06 07…" at bounding box center [744, 369] width 1489 height 739
click at [941, 675] on button "Add" at bounding box center [950, 675] width 43 height 28
click at [943, 677] on button "Add" at bounding box center [950, 675] width 43 height 28
click at [1369, 683] on ngb-modal-window "Add Client Generate Dummy Number Name sarika Email DOB Day 01 02 03 04 05 06 07…" at bounding box center [744, 369] width 1489 height 739
click at [368, 292] on ngb-modal-window "Add Client Generate Dummy Number Name sarika Email DOB Day 01 02 03 04 05 06 07…" at bounding box center [744, 369] width 1489 height 739
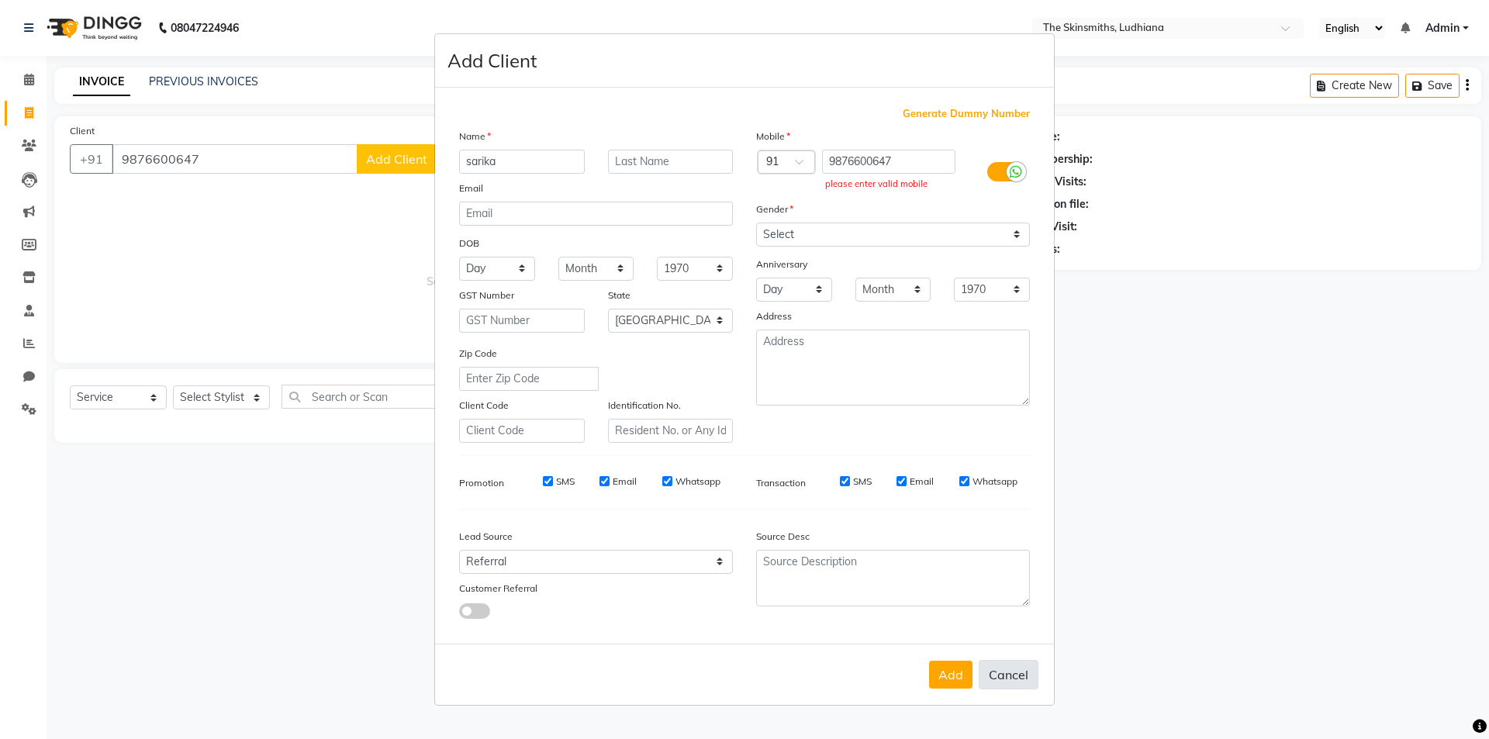
click at [1010, 676] on button "Cancel" at bounding box center [1009, 674] width 60 height 29
select select
select select "null"
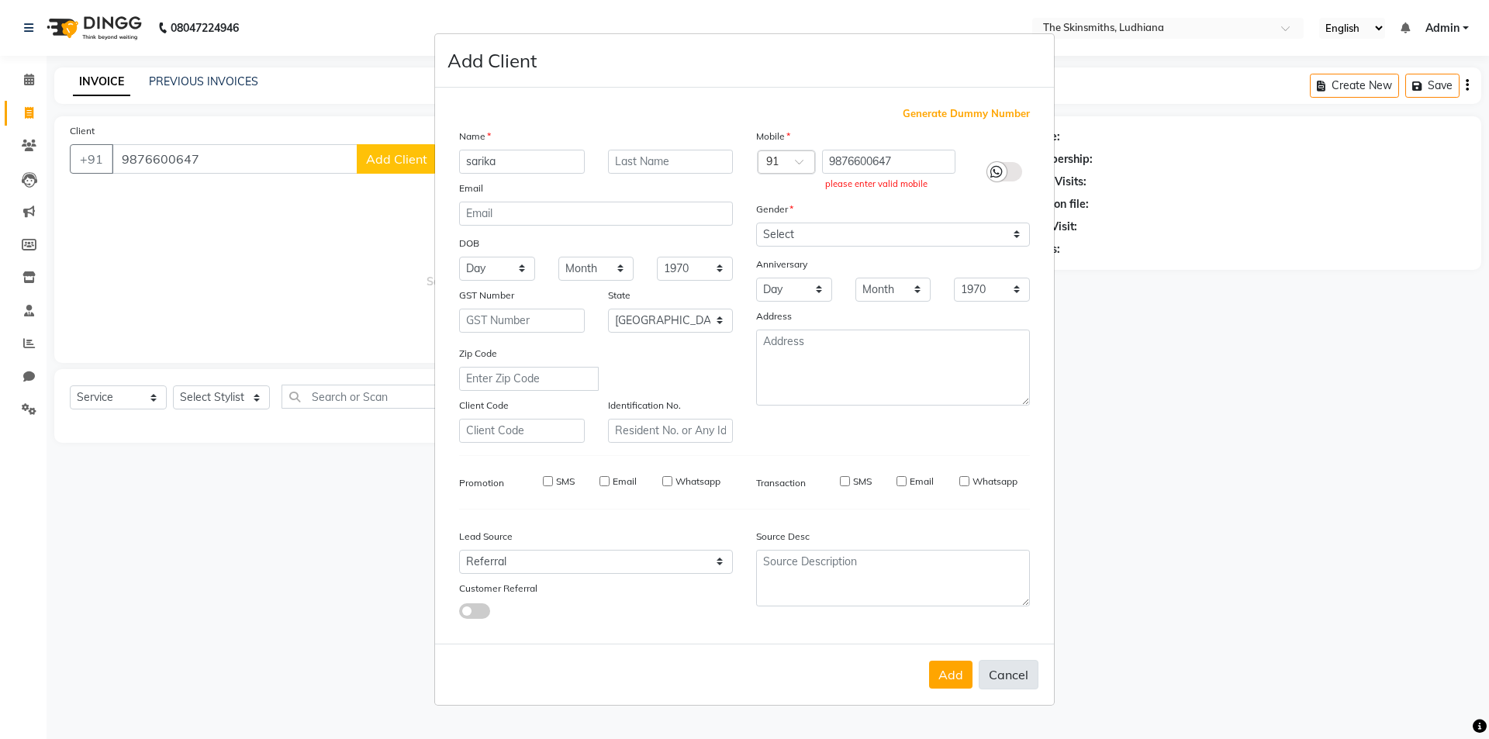
select select
checkbox input "false"
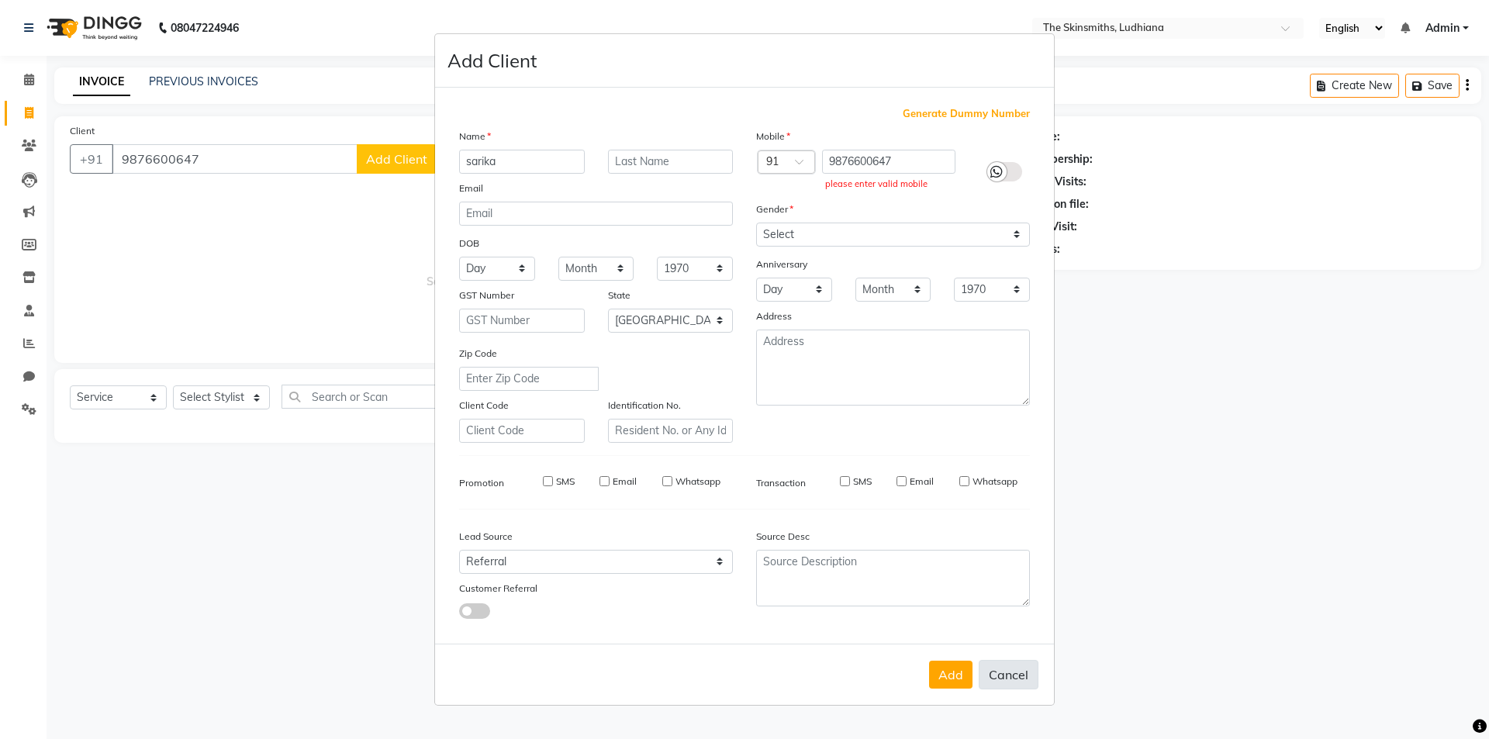
checkbox input "false"
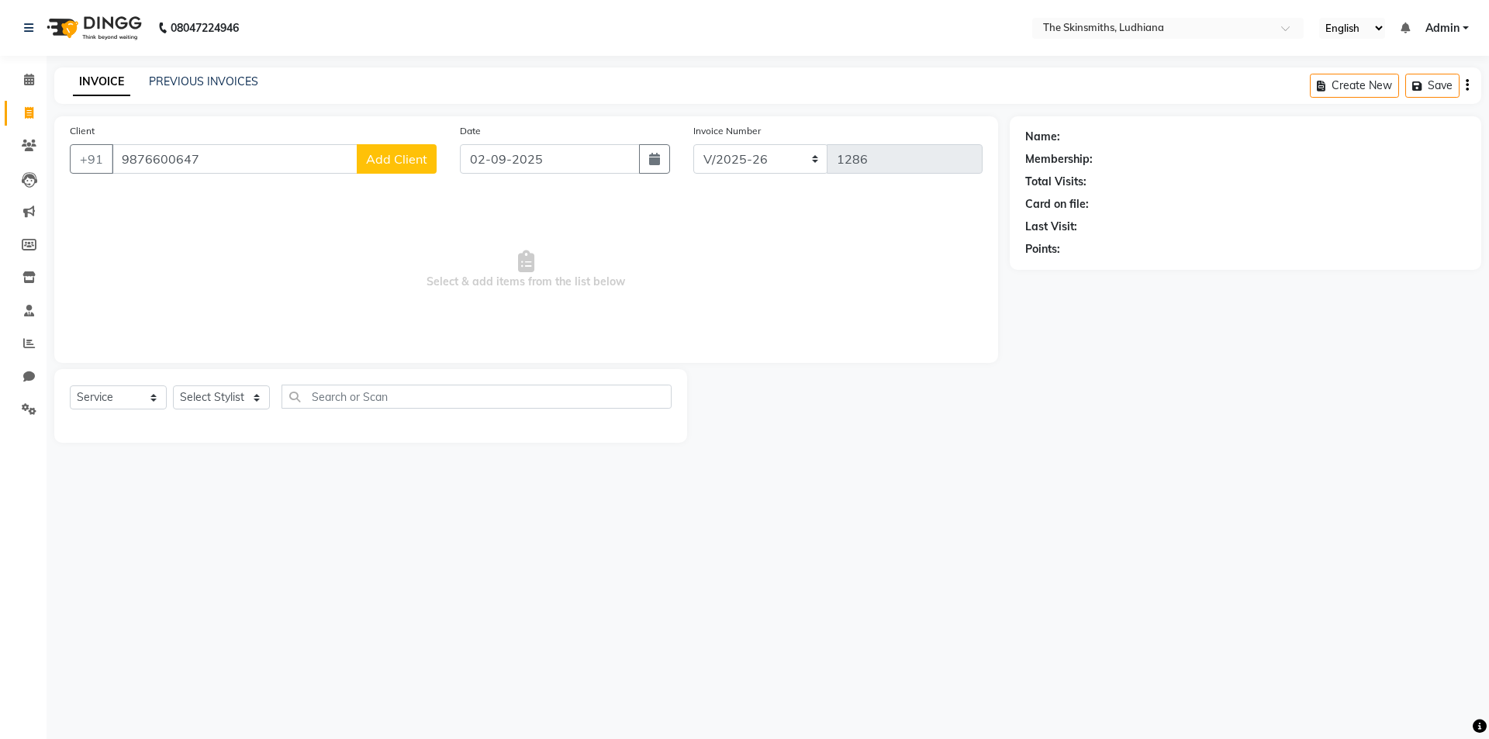
click at [385, 161] on span "Add Client" at bounding box center [396, 159] width 61 height 16
select select "55412"
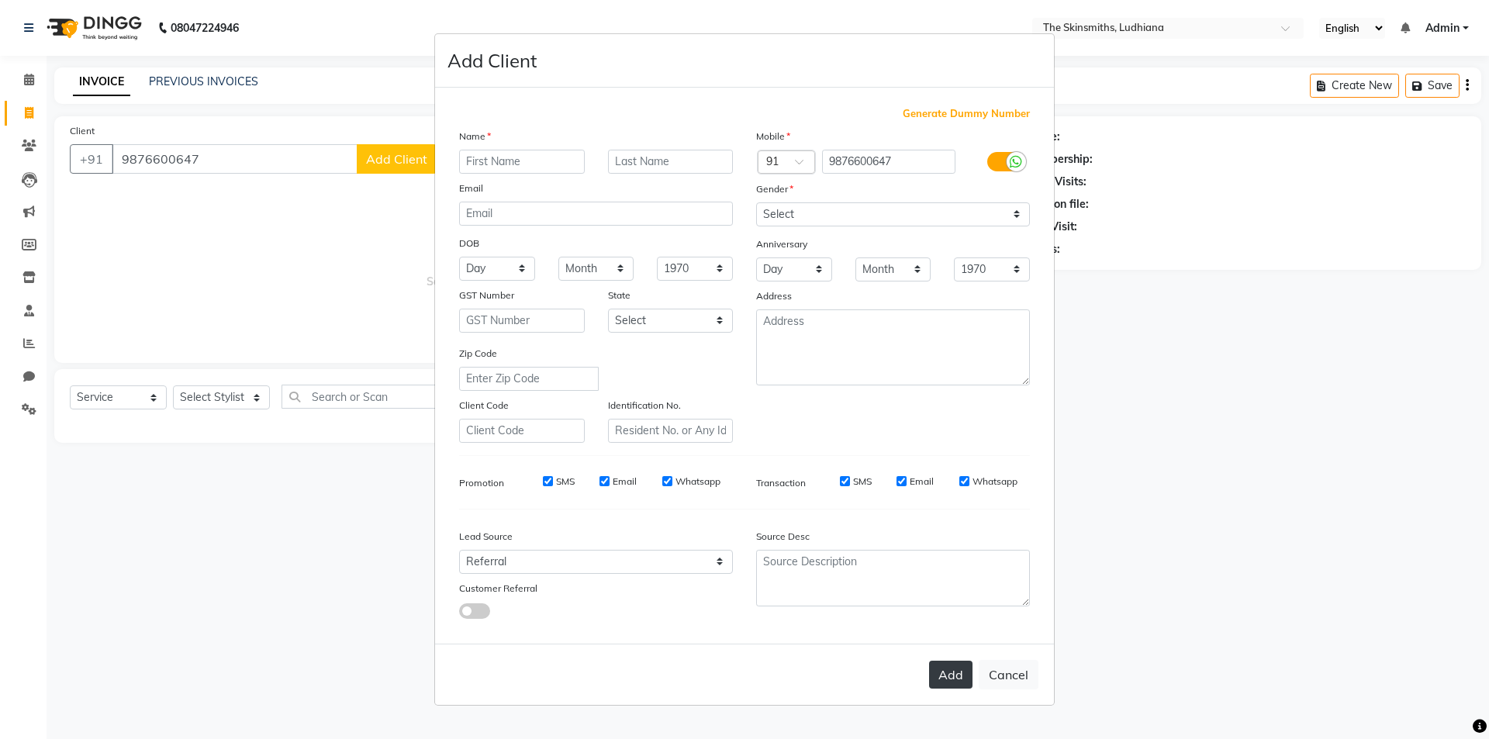
click at [953, 683] on button "Add" at bounding box center [950, 675] width 43 height 28
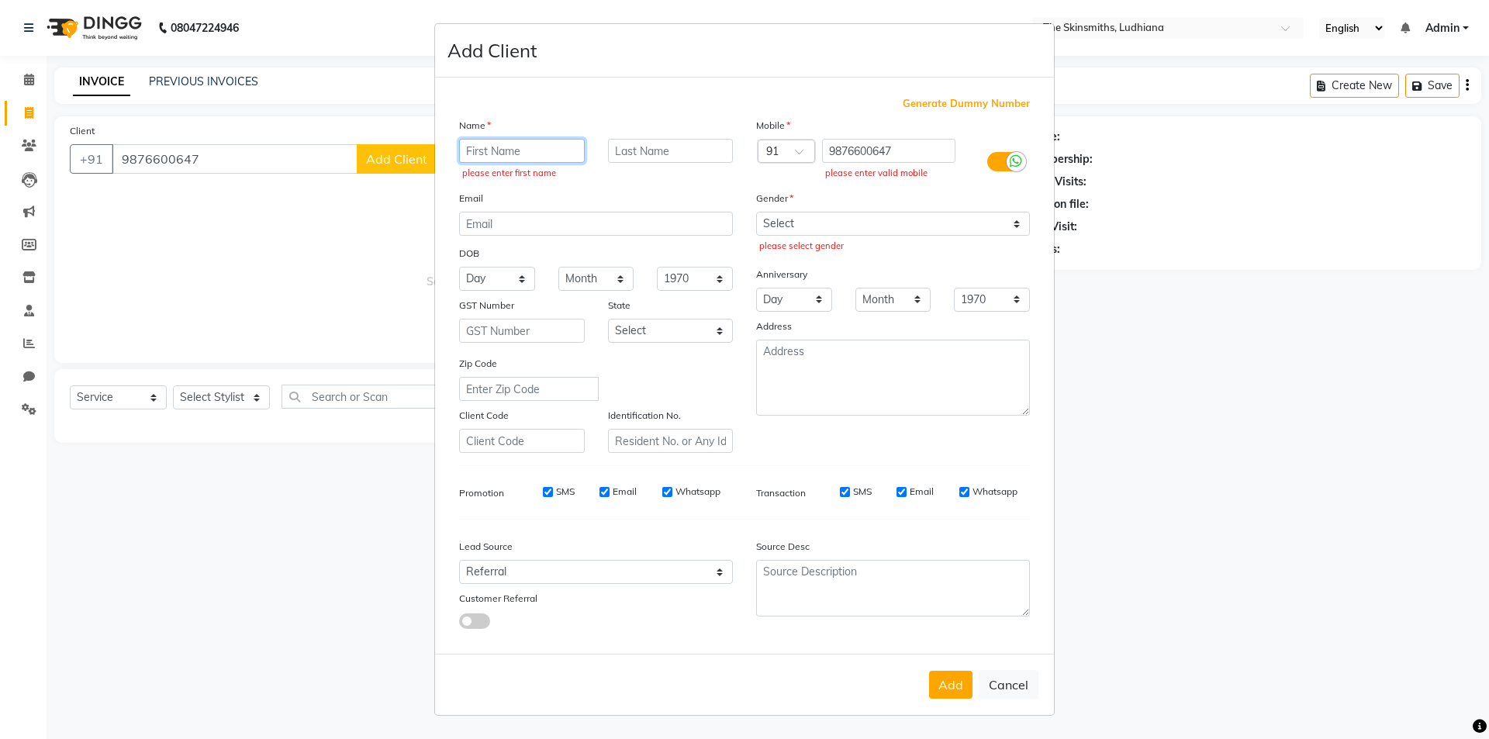
click at [486, 150] on input "text" at bounding box center [522, 151] width 126 height 24
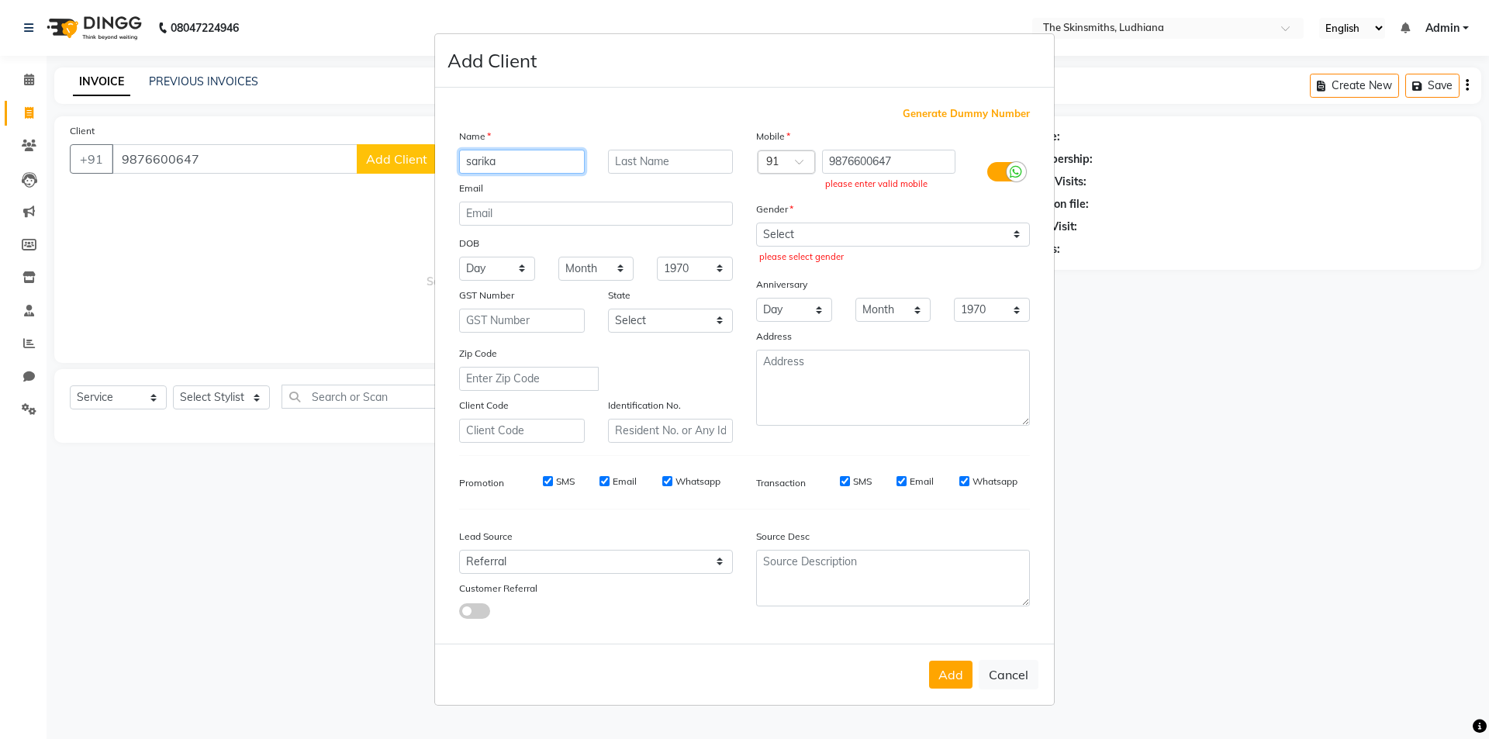
type input "sarika"
click at [1017, 236] on select "Select [DEMOGRAPHIC_DATA] [DEMOGRAPHIC_DATA] Other Prefer Not To Say" at bounding box center [893, 235] width 274 height 24
select select "[DEMOGRAPHIC_DATA]"
click at [756, 223] on select "Select [DEMOGRAPHIC_DATA] [DEMOGRAPHIC_DATA] Other Prefer Not To Say" at bounding box center [893, 235] width 274 height 24
click at [917, 160] on input "9876600647" at bounding box center [889, 162] width 134 height 24
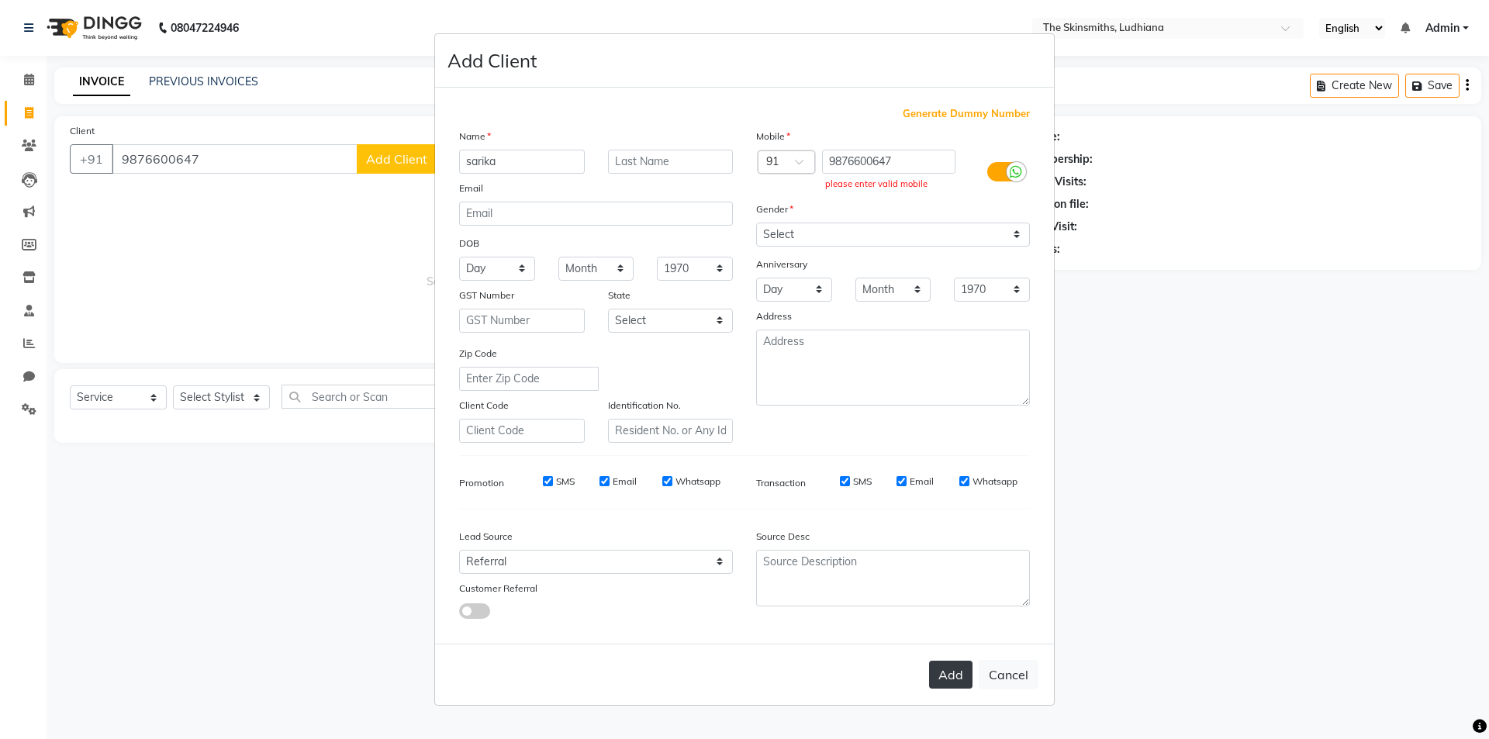
click at [958, 675] on button "Add" at bounding box center [950, 675] width 43 height 28
click at [907, 157] on input "9876600647" at bounding box center [889, 162] width 134 height 24
type input "9"
click at [951, 680] on button "Add" at bounding box center [950, 675] width 43 height 28
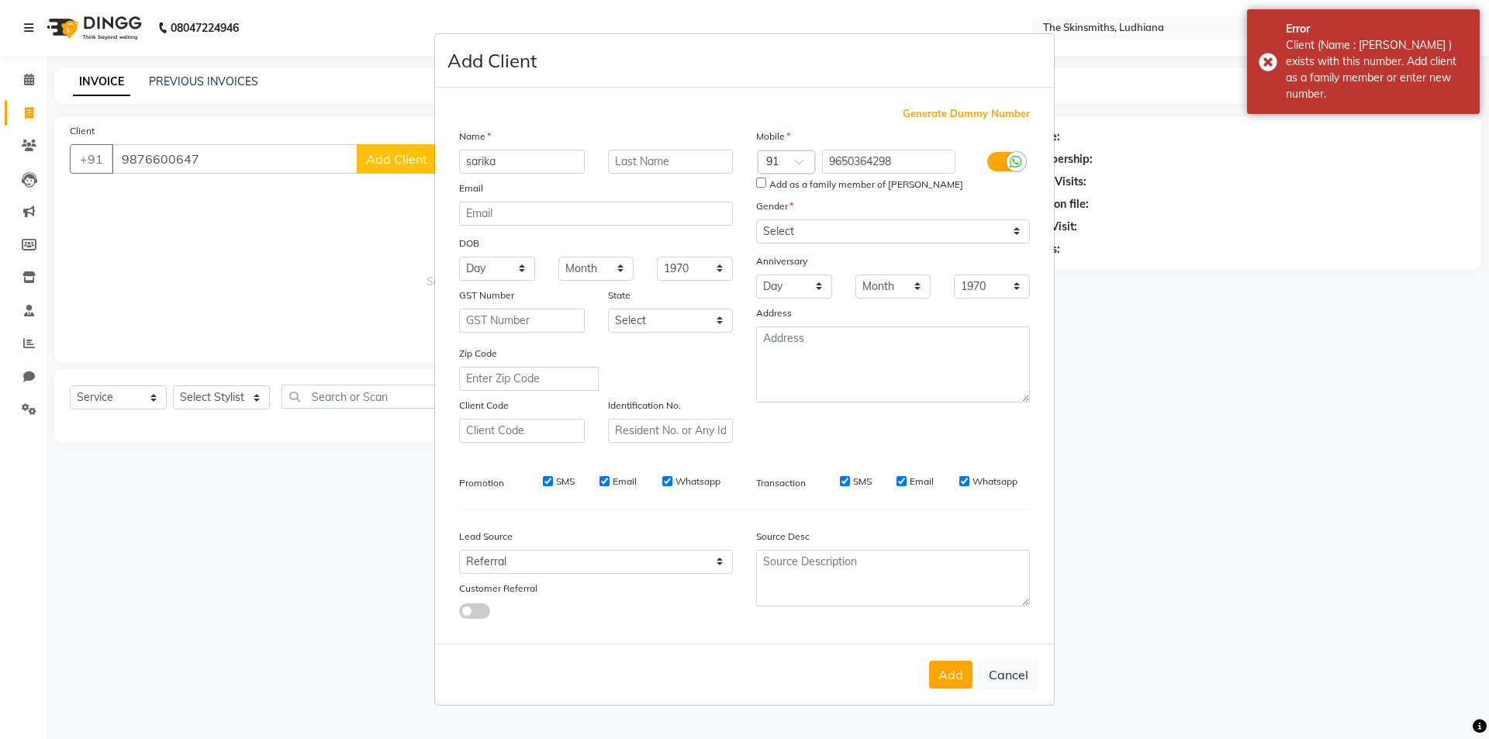
click at [1211, 354] on ngb-modal-window "Add Client Generate Dummy Number Name sarika Email DOB Day 01 02 03 04 05 06 07…" at bounding box center [744, 369] width 1489 height 739
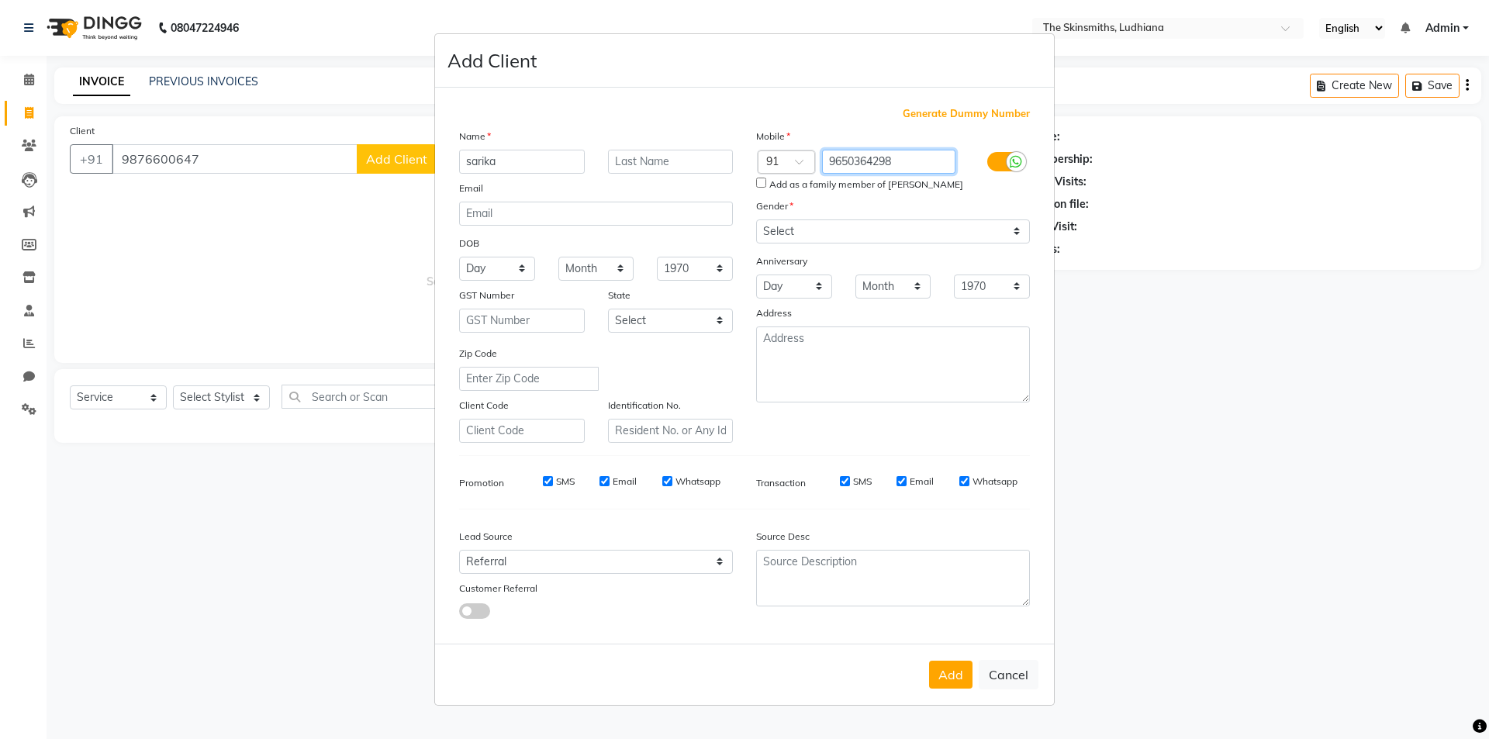
click at [910, 157] on input "9650364298" at bounding box center [889, 162] width 134 height 24
type input "9"
click at [1007, 686] on button "Cancel" at bounding box center [1009, 674] width 60 height 29
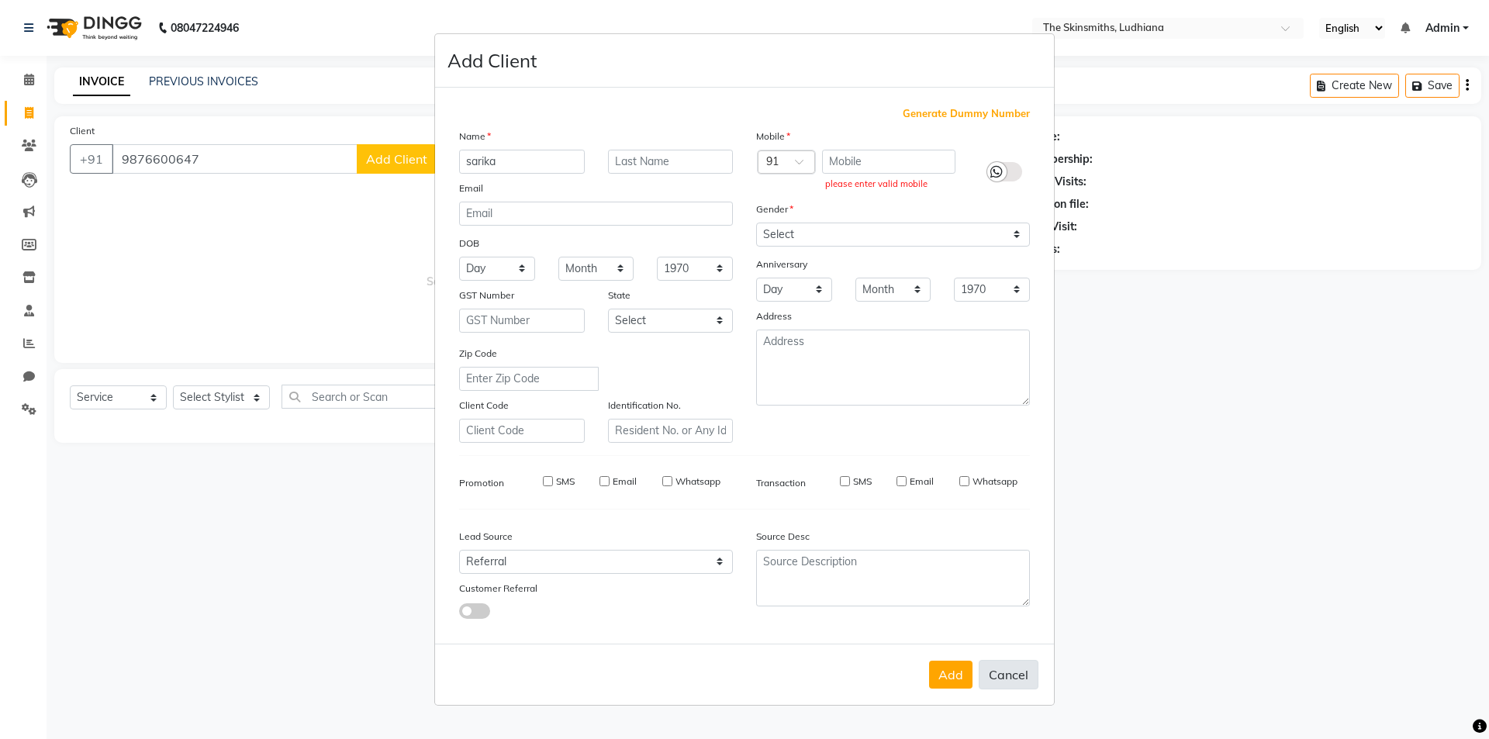
select select
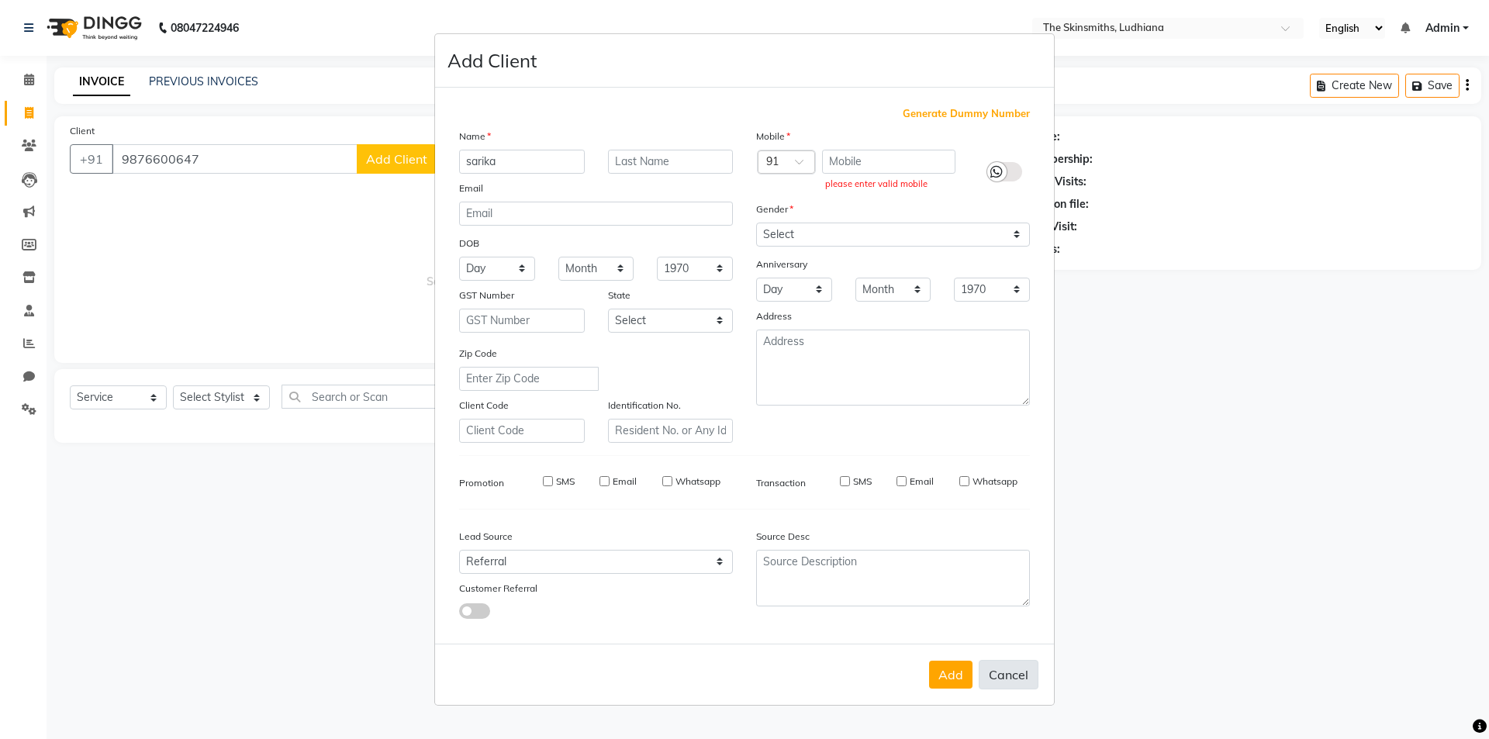
select select
checkbox input "false"
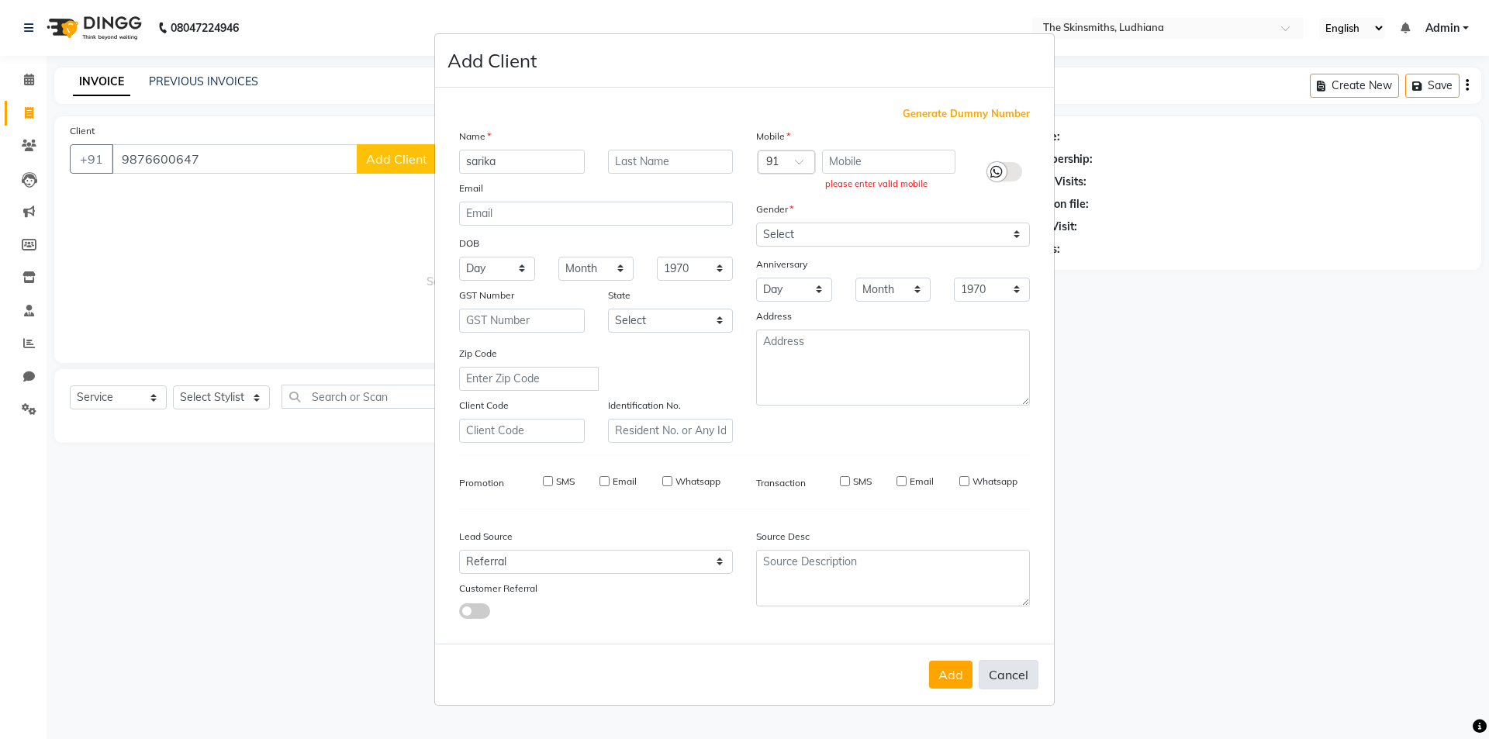
checkbox input "false"
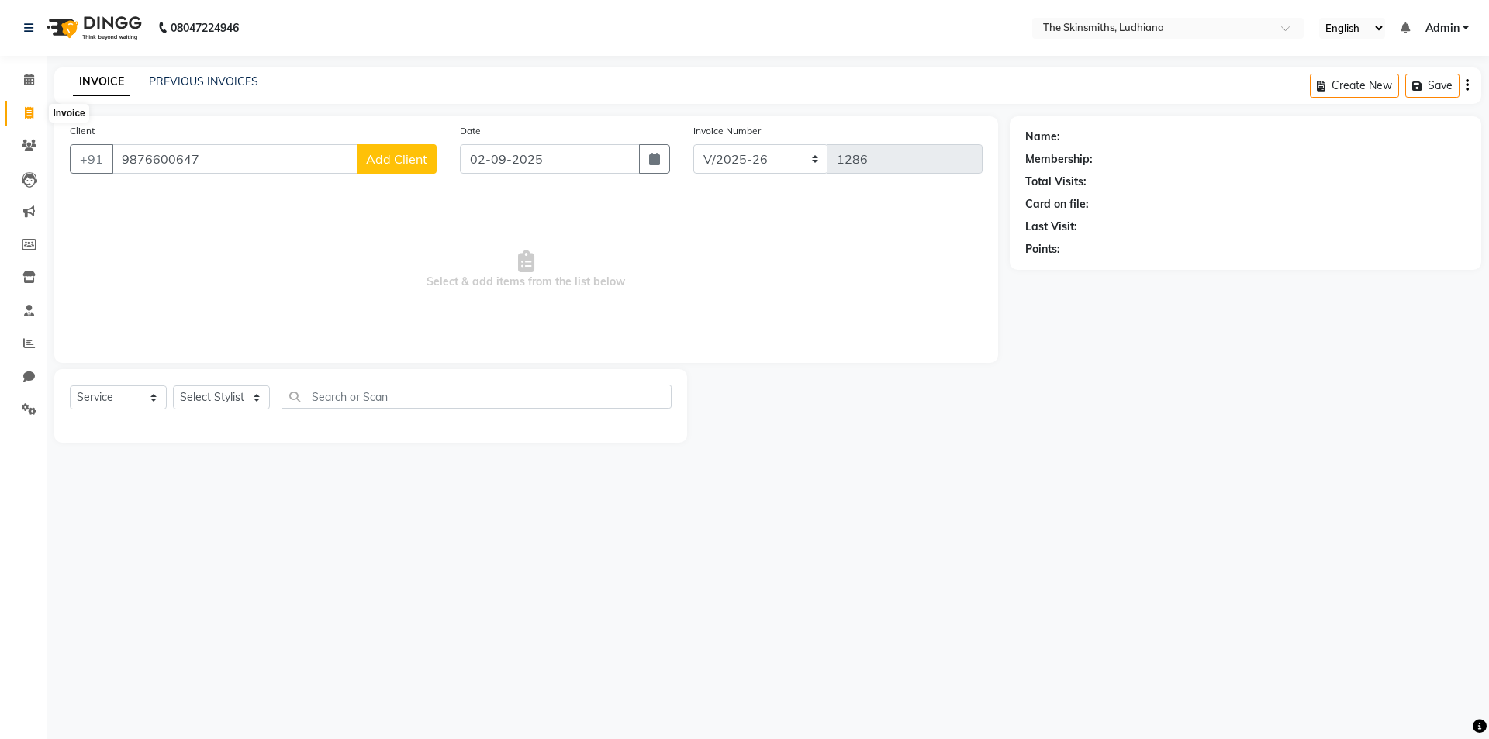
click at [36, 116] on span at bounding box center [29, 114] width 27 height 18
select select "service"
select select "8115"
type input "1286"
type input "9876600647"
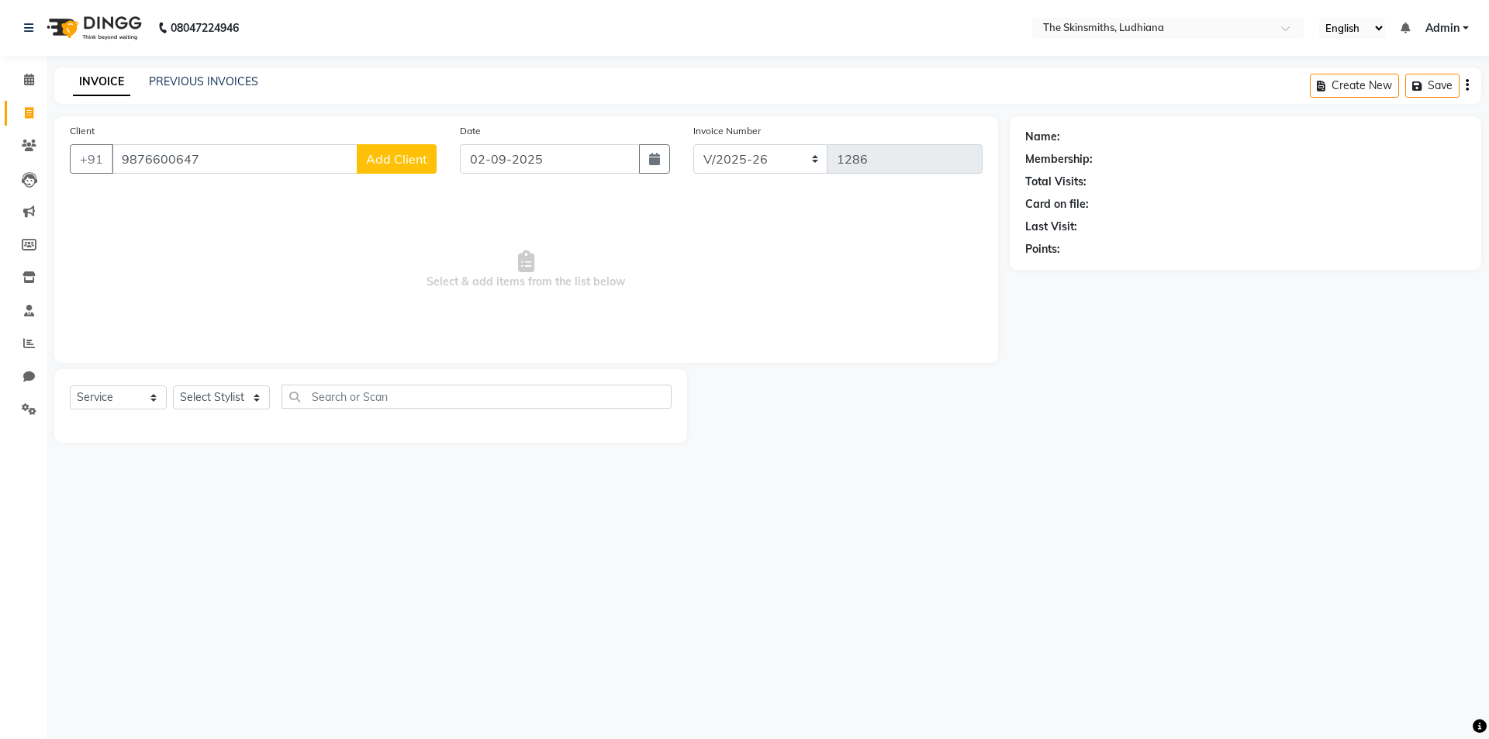
click at [398, 164] on span "Add Client" at bounding box center [396, 159] width 61 height 16
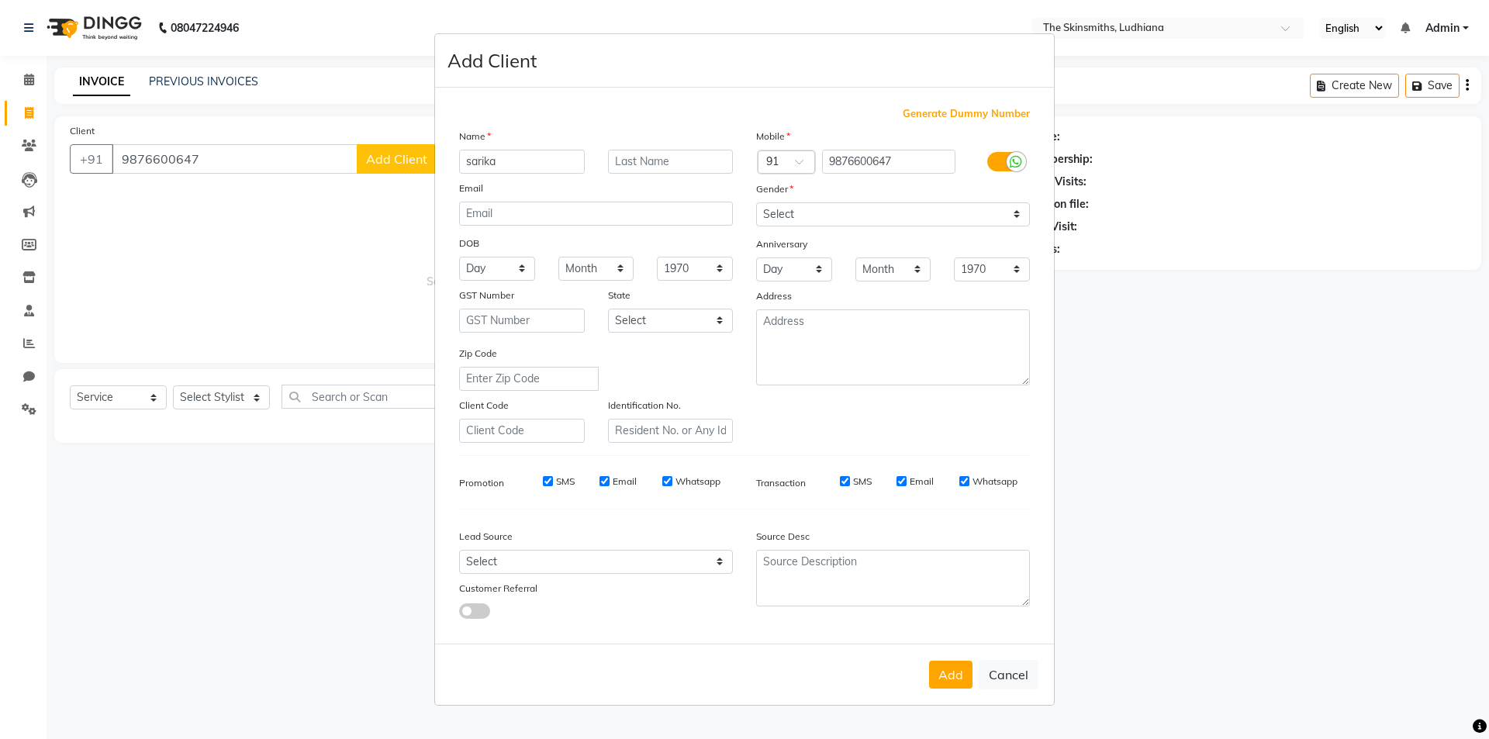
type input "sarika"
click at [717, 318] on select "Select [GEOGRAPHIC_DATA] [GEOGRAPHIC_DATA] [GEOGRAPHIC_DATA] [GEOGRAPHIC_DATA] …" at bounding box center [671, 321] width 126 height 24
select select "32"
click at [608, 309] on select "Select [GEOGRAPHIC_DATA] [GEOGRAPHIC_DATA] [GEOGRAPHIC_DATA] [GEOGRAPHIC_DATA] …" at bounding box center [671, 321] width 126 height 24
click at [485, 562] on select "Select Walk-in Referral Internet Friend Word of Mouth Advertisement Facebook Ju…" at bounding box center [596, 562] width 274 height 24
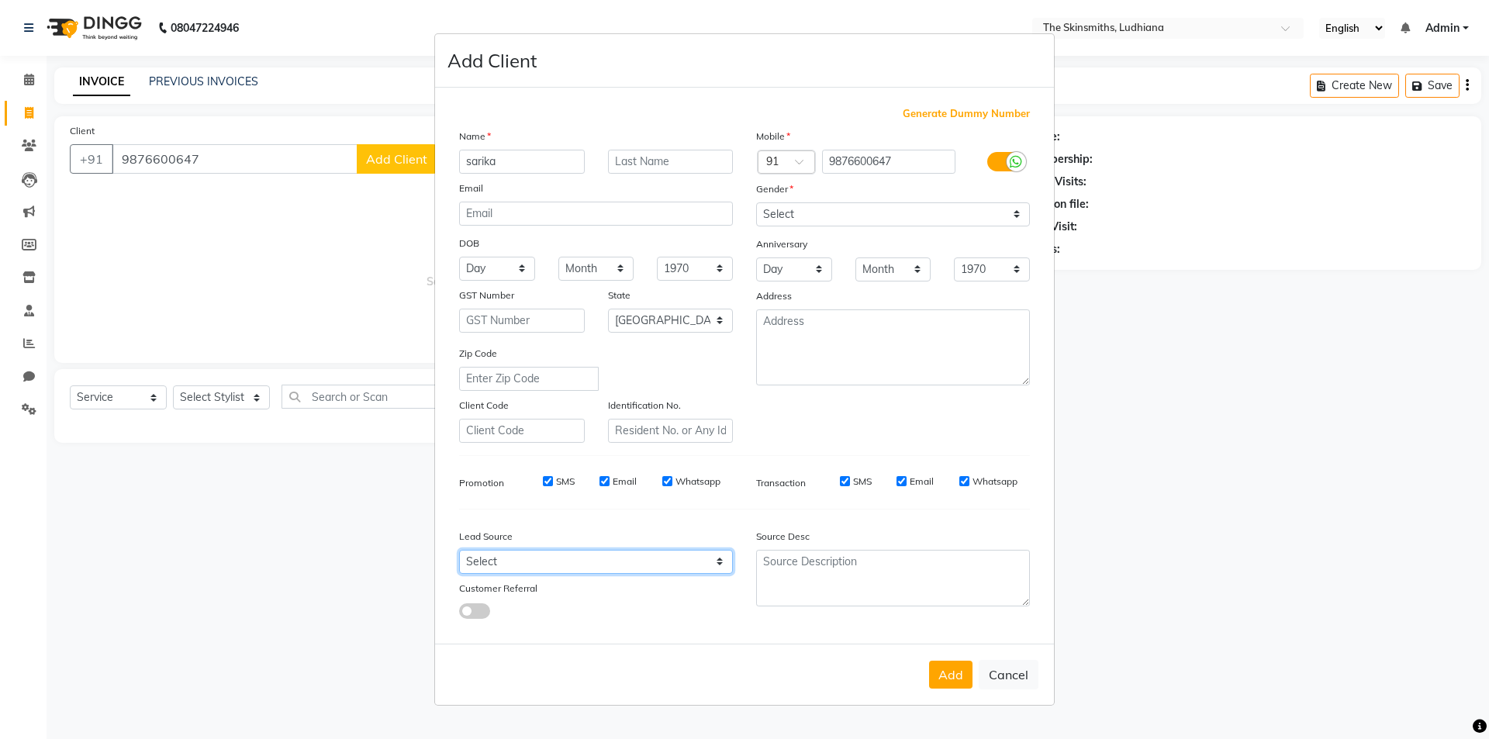
select select "55412"
click at [459, 550] on select "Select Walk-in Referral Internet Friend Word of Mouth Advertisement Facebook Ju…" at bounding box center [596, 562] width 274 height 24
click at [1017, 214] on select "Select [DEMOGRAPHIC_DATA] [DEMOGRAPHIC_DATA] Other Prefer Not To Say" at bounding box center [893, 214] width 274 height 24
select select "[DEMOGRAPHIC_DATA]"
click at [756, 202] on select "Select [DEMOGRAPHIC_DATA] [DEMOGRAPHIC_DATA] Other Prefer Not To Say" at bounding box center [893, 214] width 274 height 24
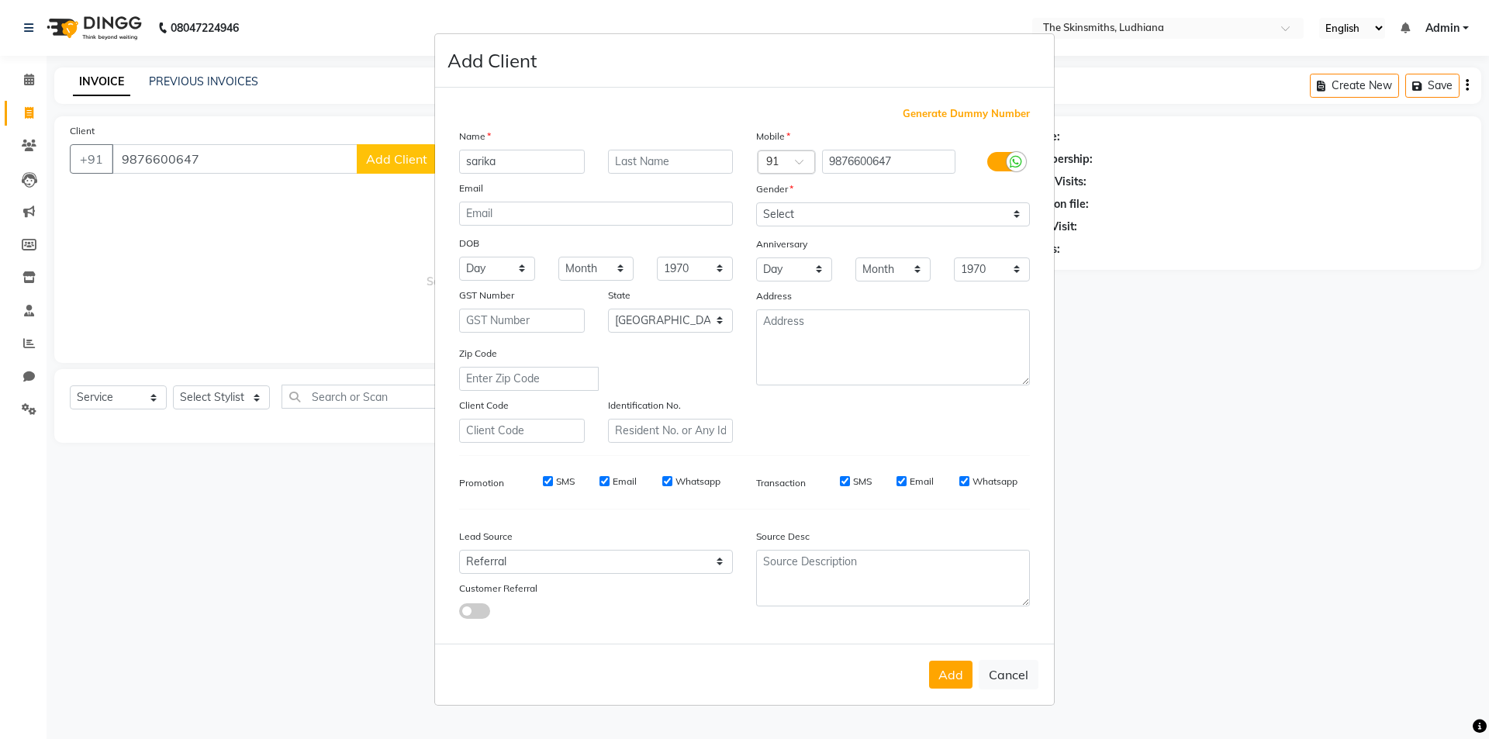
click at [951, 675] on button "Add" at bounding box center [950, 675] width 43 height 28
select select
select select "null"
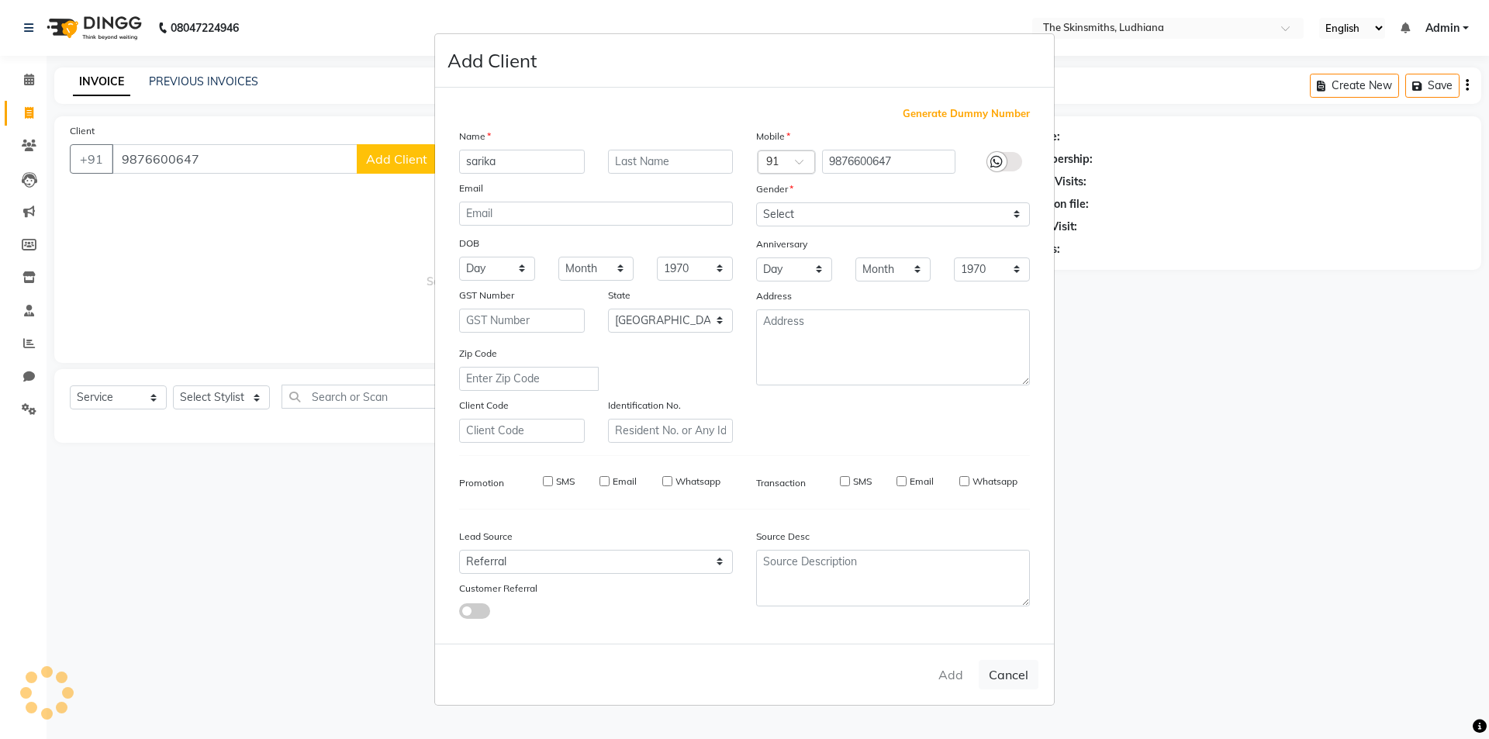
select select
checkbox input "false"
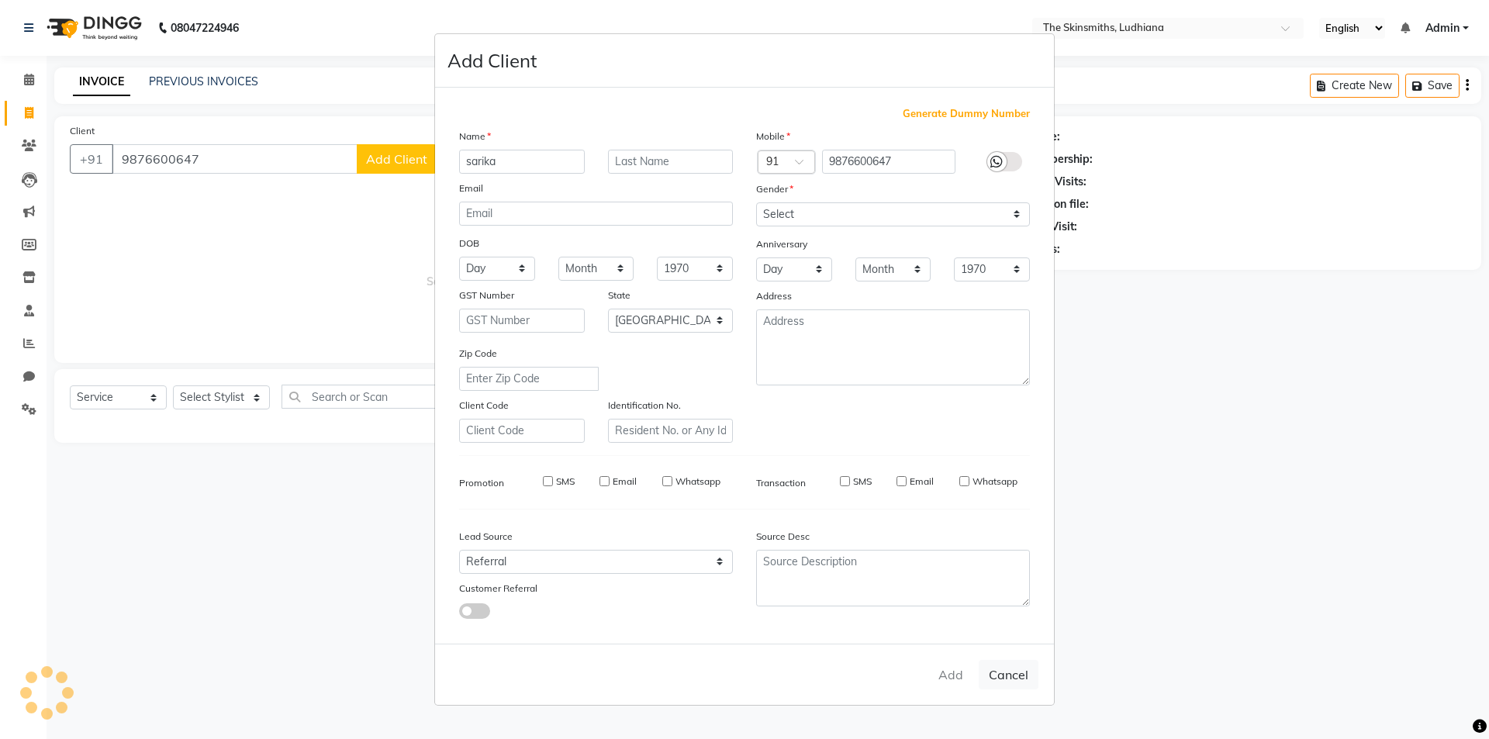
checkbox input "false"
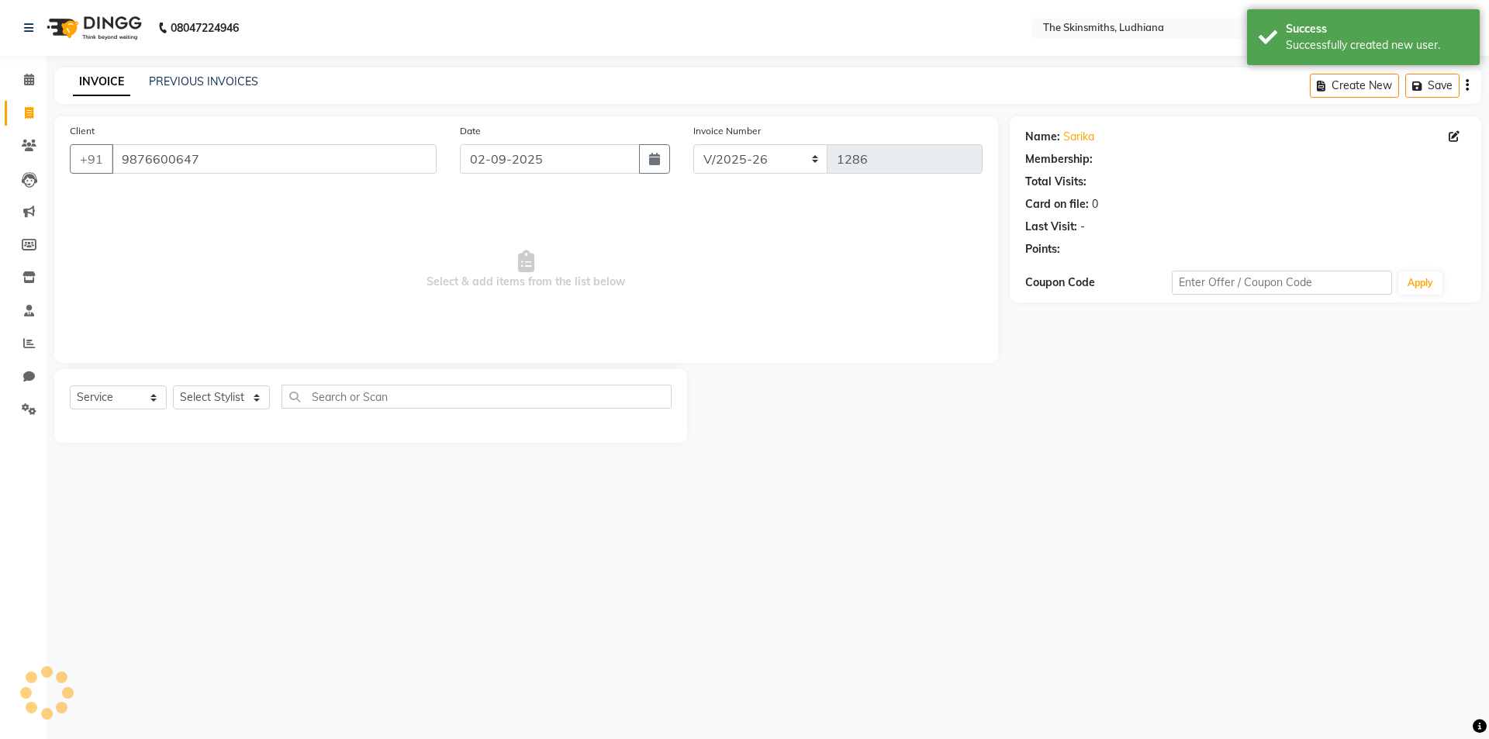
select select "1: Object"
click at [256, 399] on select "Select Stylist Admin [PERSON_NAME] [PERSON_NAME] [PERSON_NAME] [PERSON_NAME] [P…" at bounding box center [221, 397] width 97 height 24
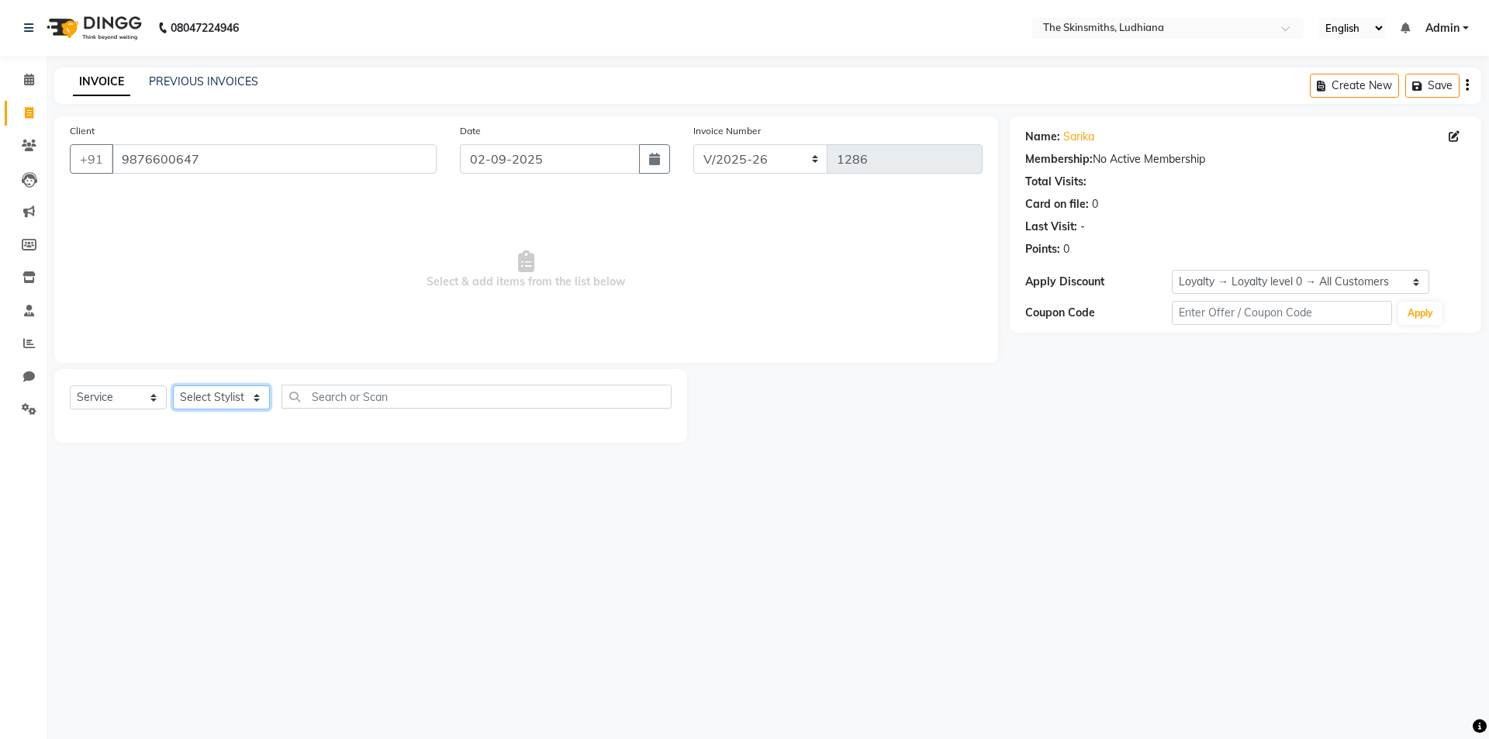
select select "76551"
click at [173, 385] on select "Select Stylist Admin [PERSON_NAME] [PERSON_NAME] [PERSON_NAME] [PERSON_NAME] [P…" at bounding box center [221, 397] width 97 height 24
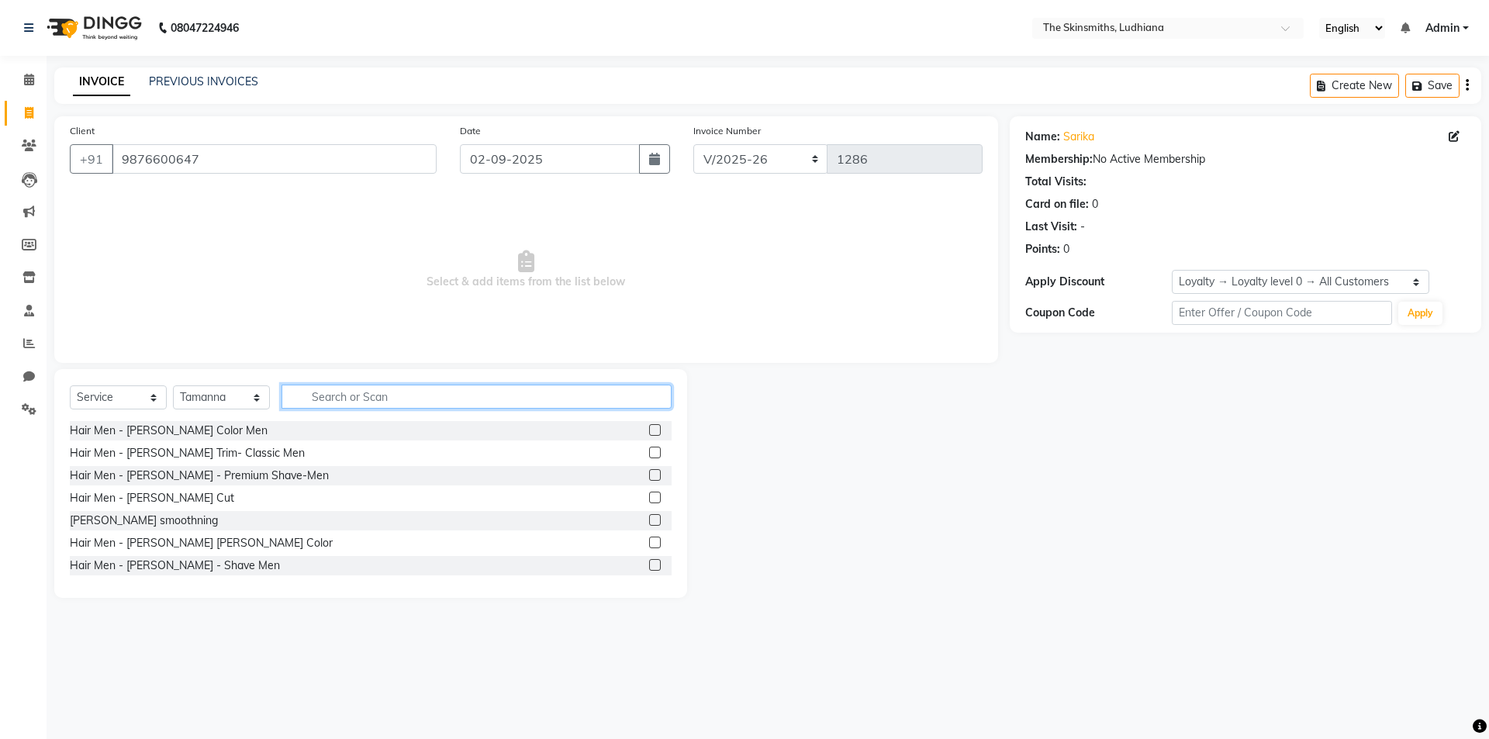
click at [330, 401] on input "text" at bounding box center [476, 397] width 390 height 24
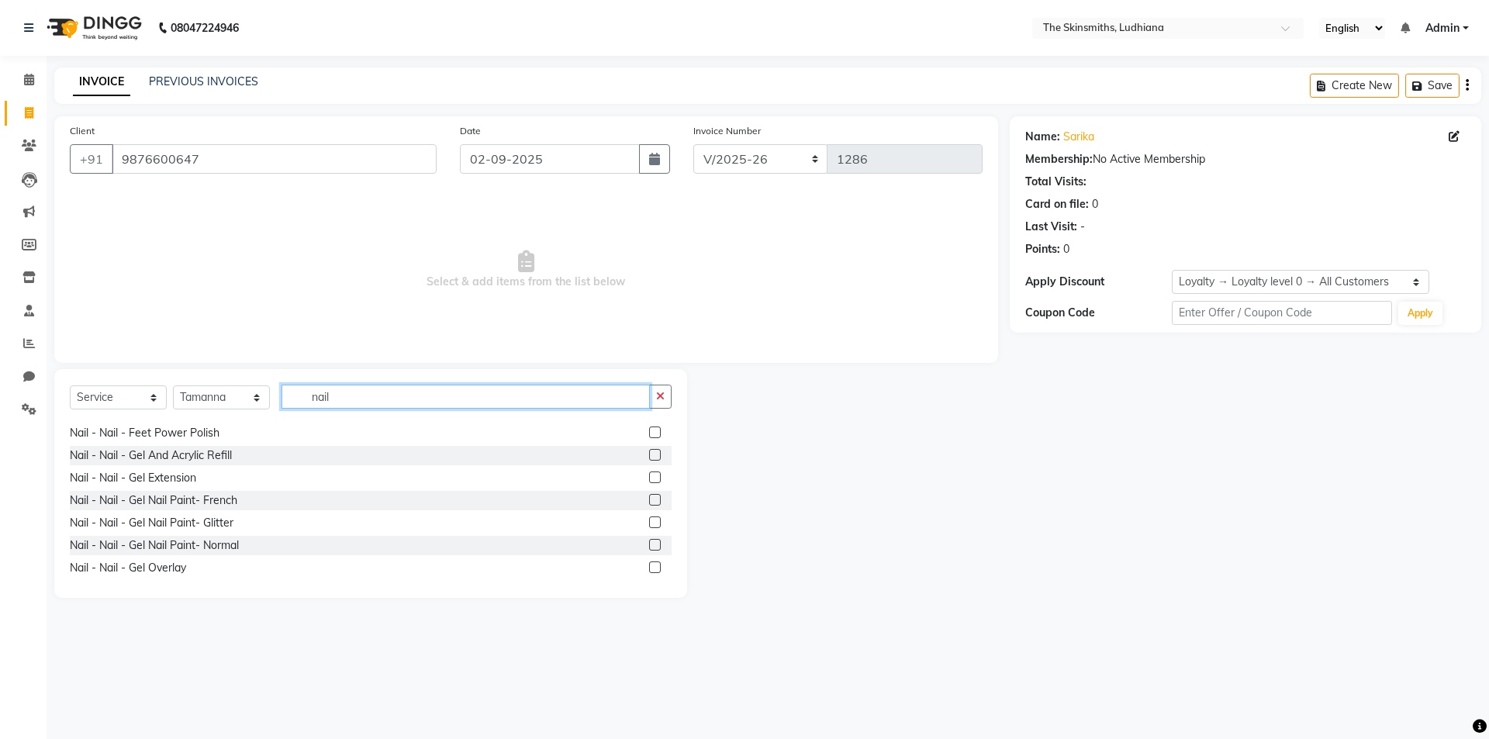
scroll to position [186, 0]
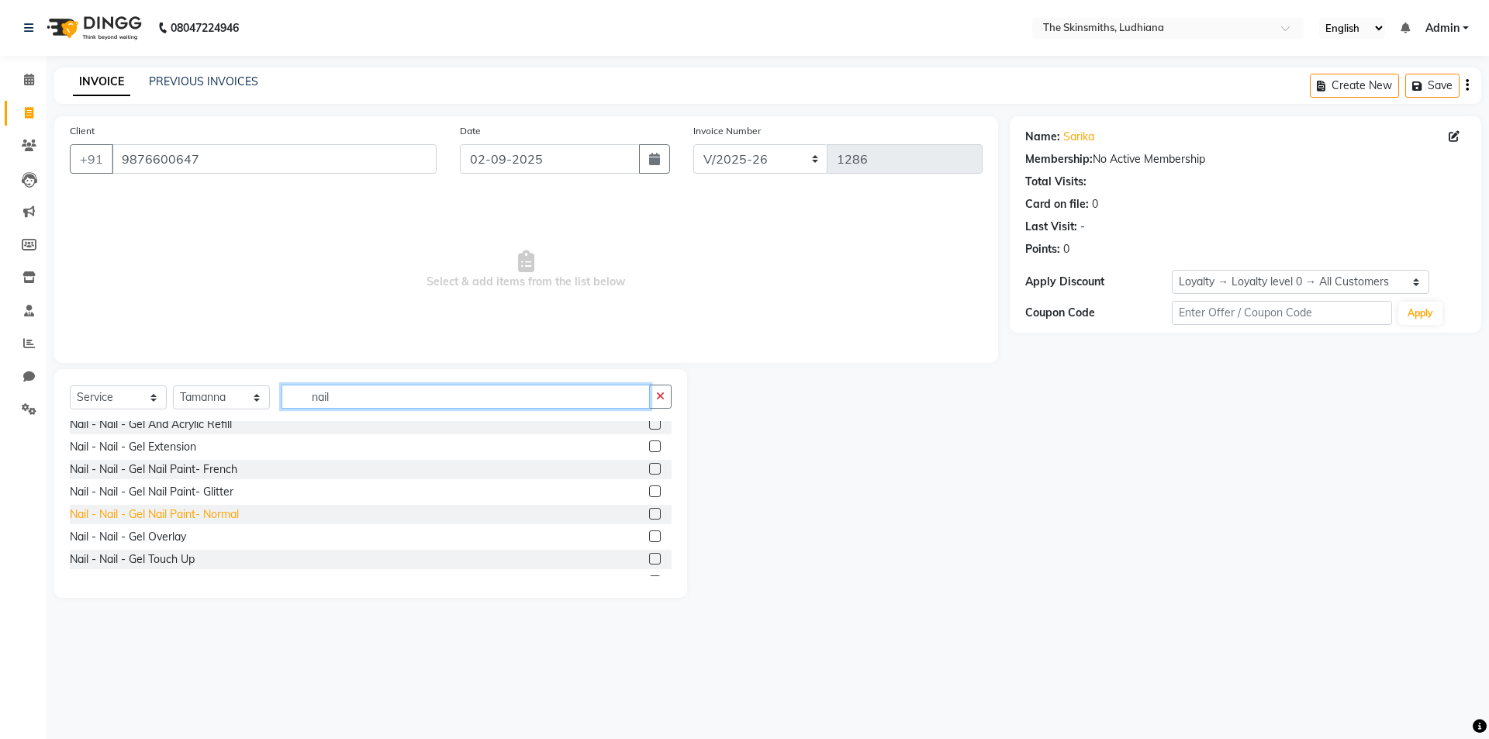
type input "nail"
click at [223, 516] on div "Nail - Nail - Gel Nail Paint- Normal" at bounding box center [154, 514] width 169 height 16
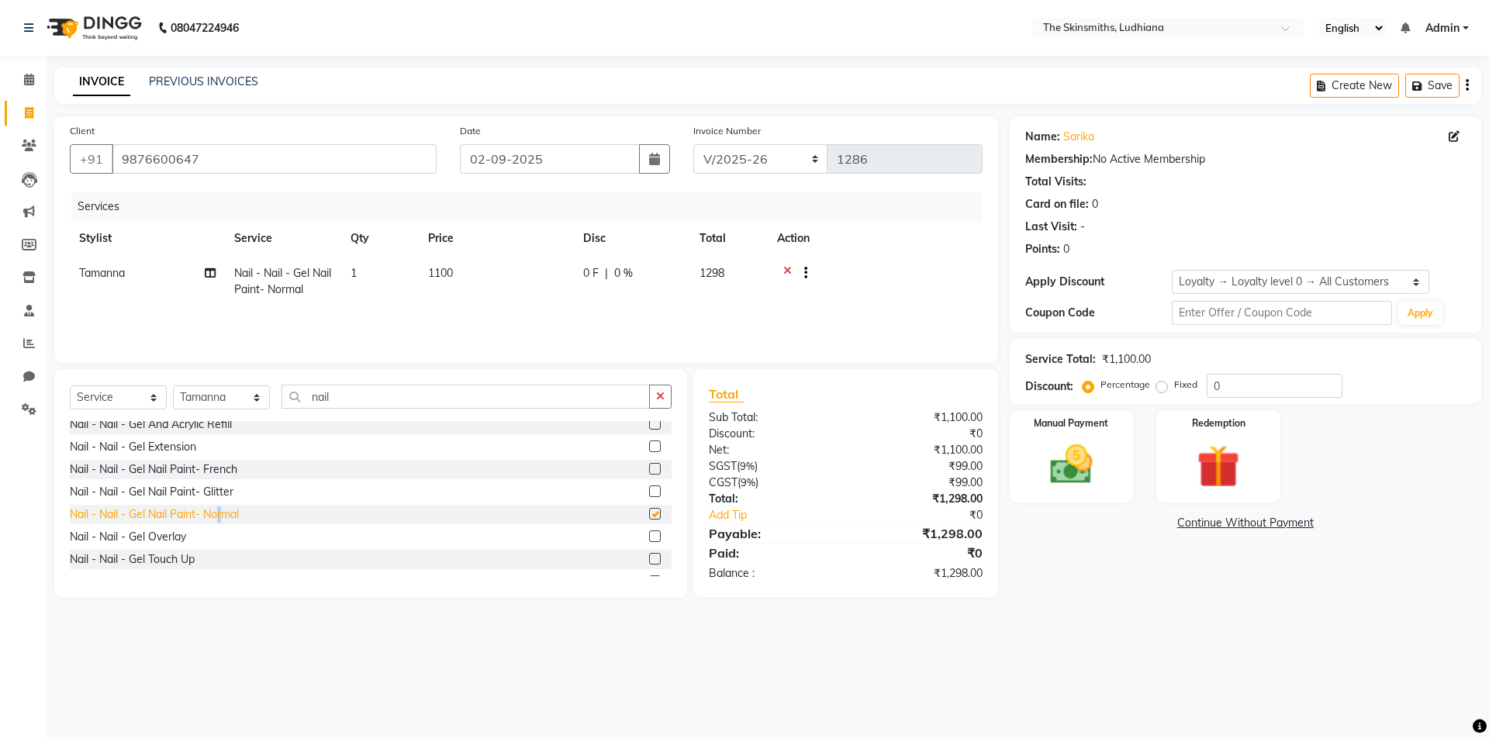
checkbox input "false"
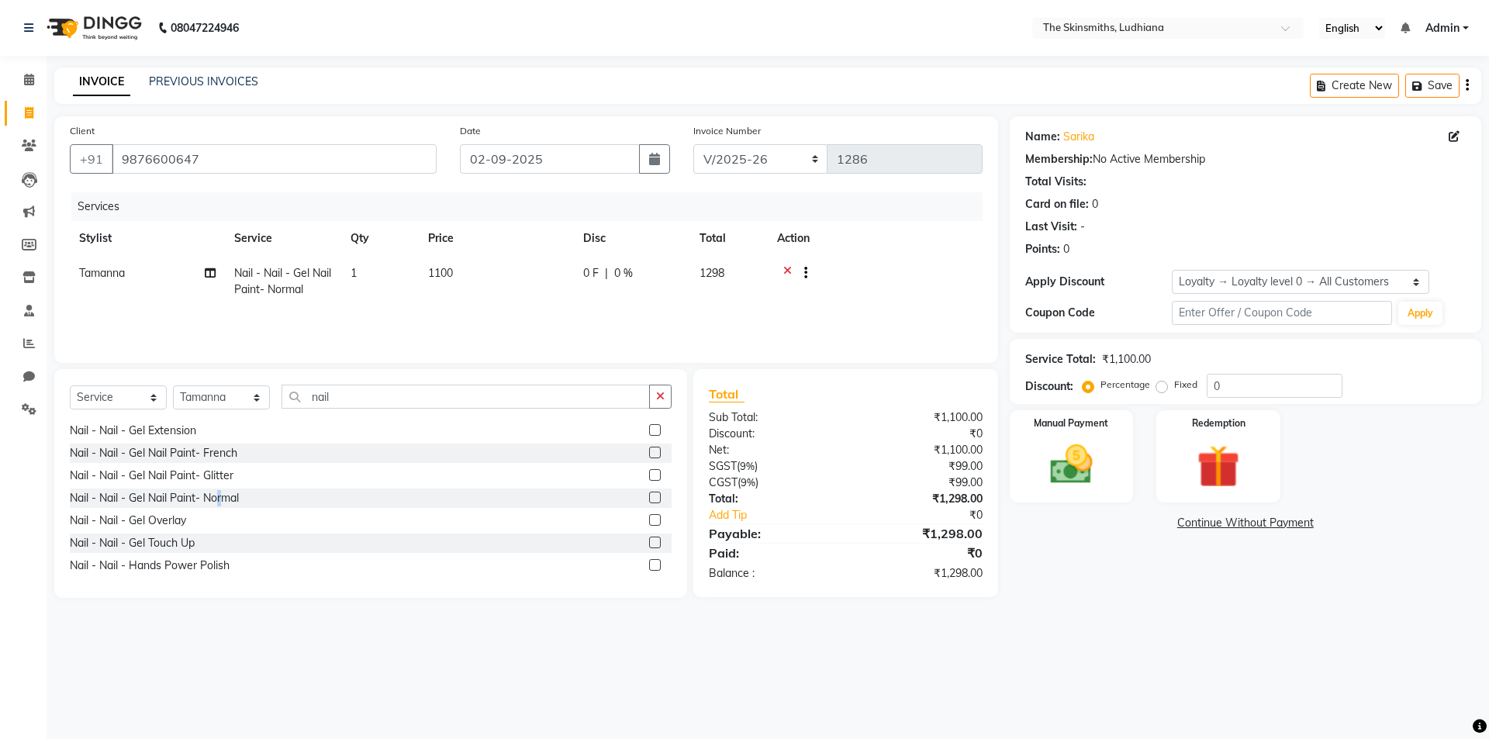
scroll to position [217, 0]
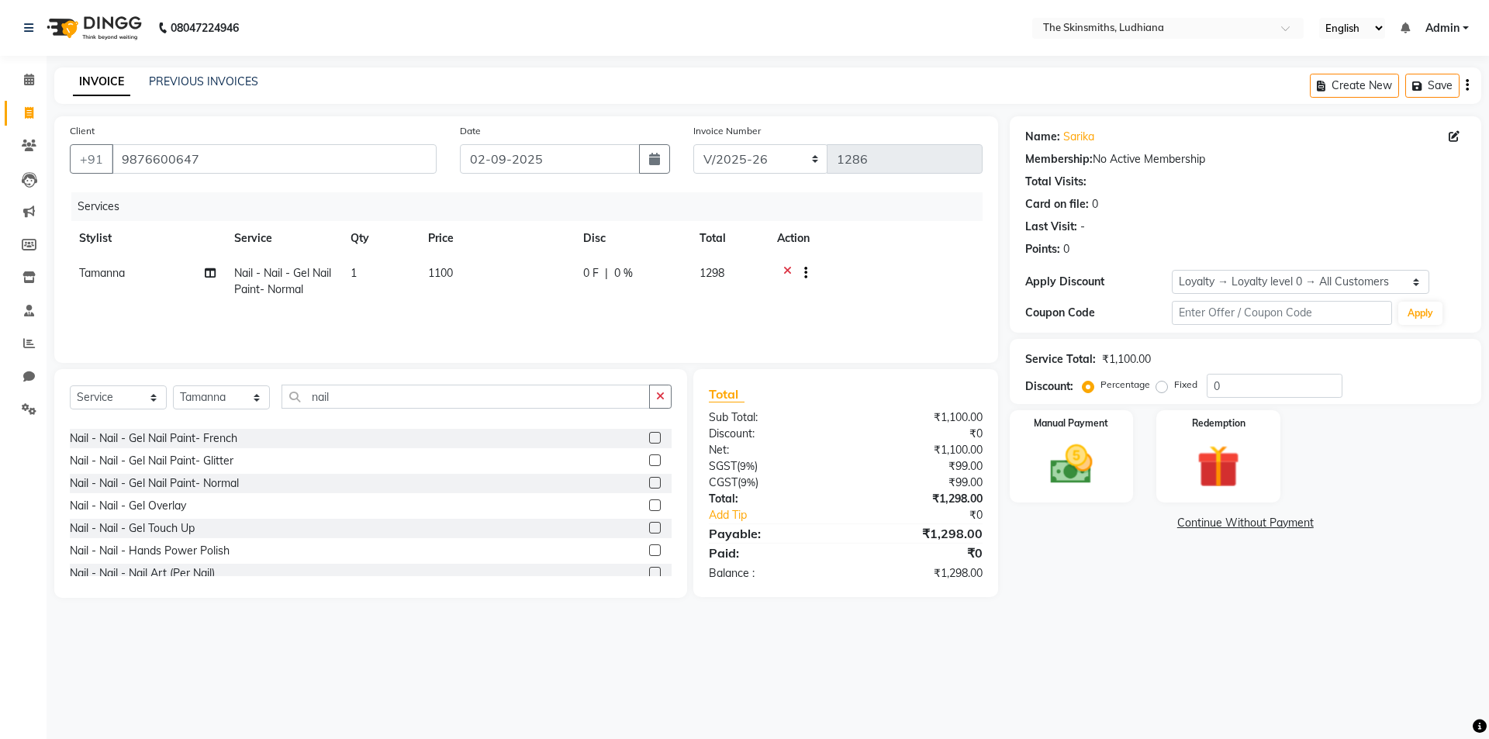
click at [662, 570] on div "Nail - Nail - Acrylic Extension Nail - Nail - Acrylic Overlay Nail - Nail - Dip…" at bounding box center [371, 498] width 602 height 155
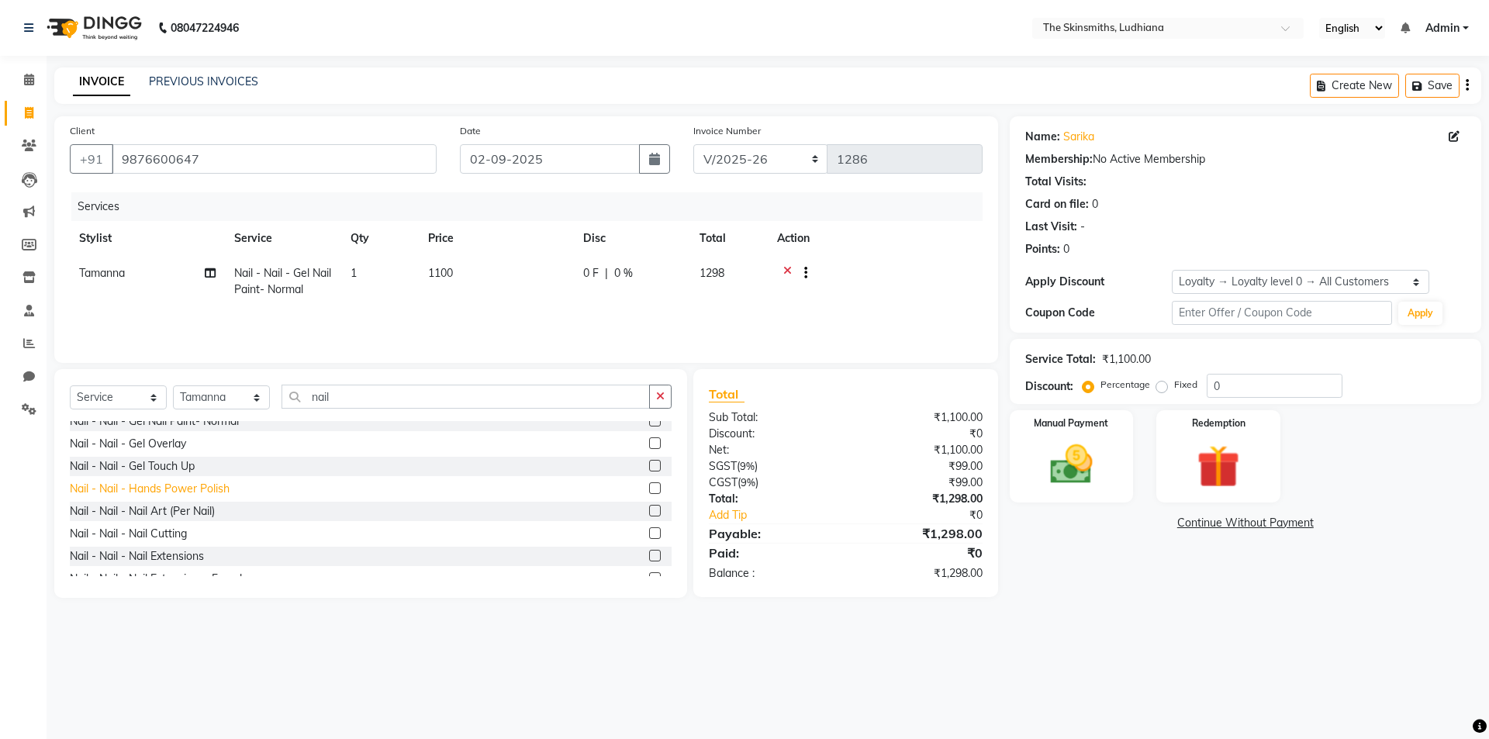
click at [199, 486] on div "Nail - Nail - Hands Power Polish" at bounding box center [150, 489] width 160 height 16
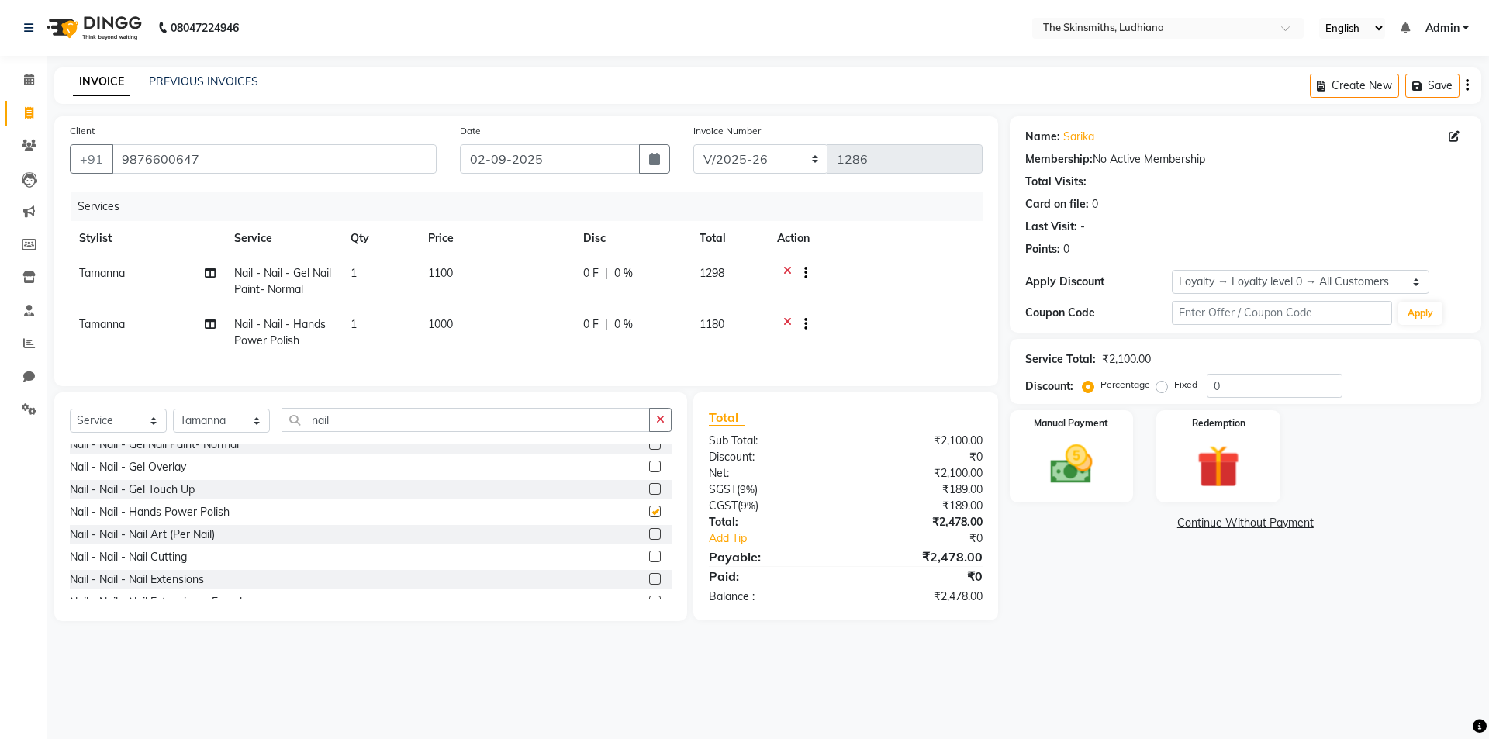
checkbox input "false"
click at [784, 269] on icon at bounding box center [787, 274] width 9 height 19
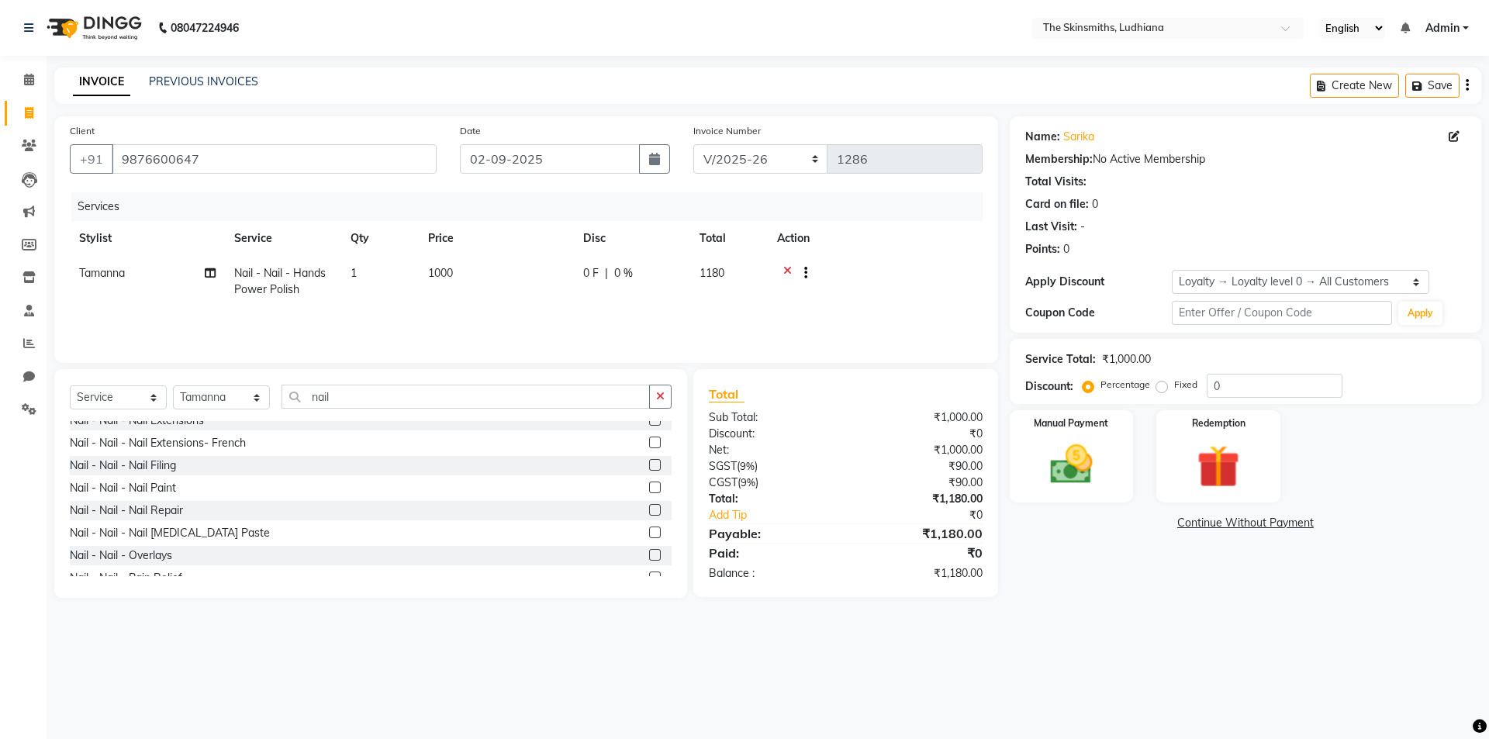
scroll to position [384, 0]
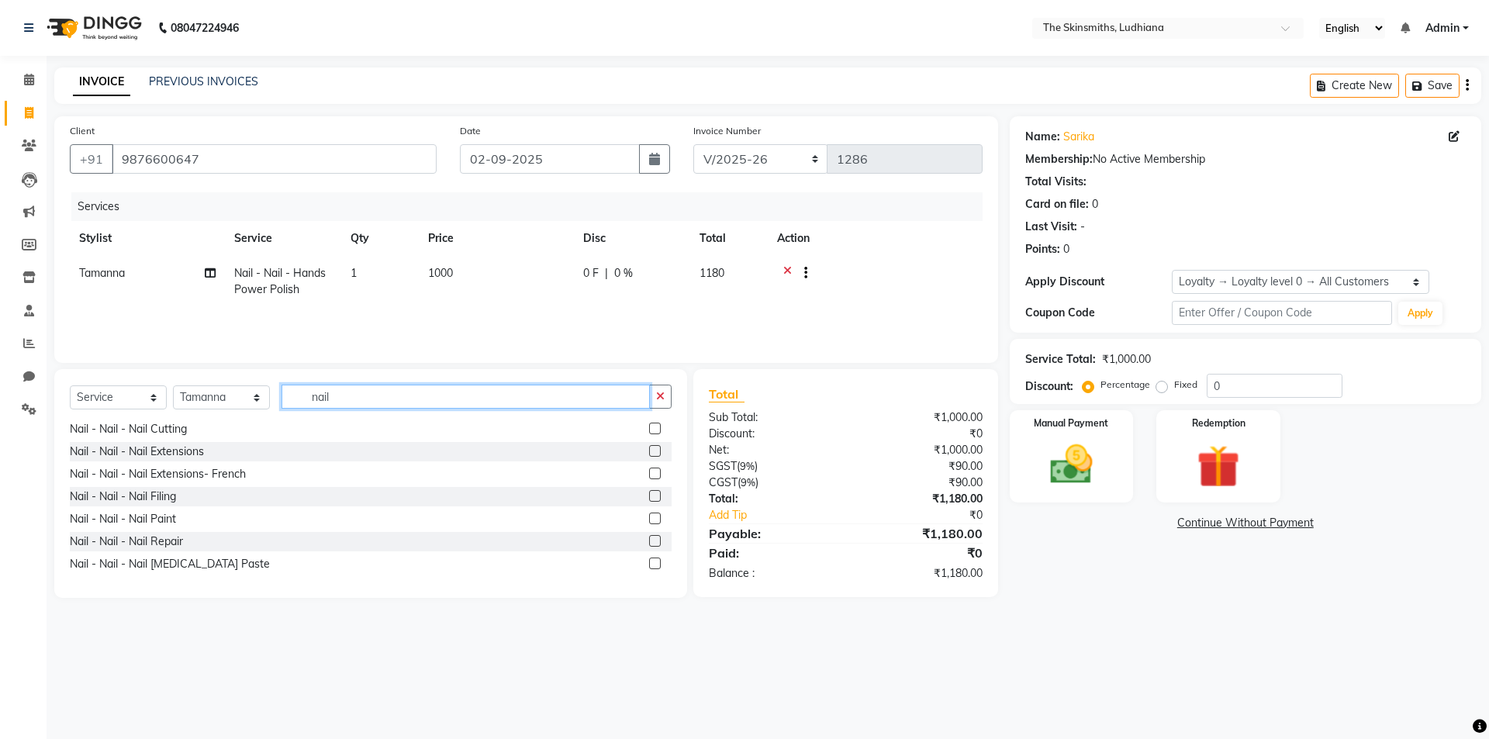
click at [342, 391] on input "nail" at bounding box center [465, 397] width 368 height 24
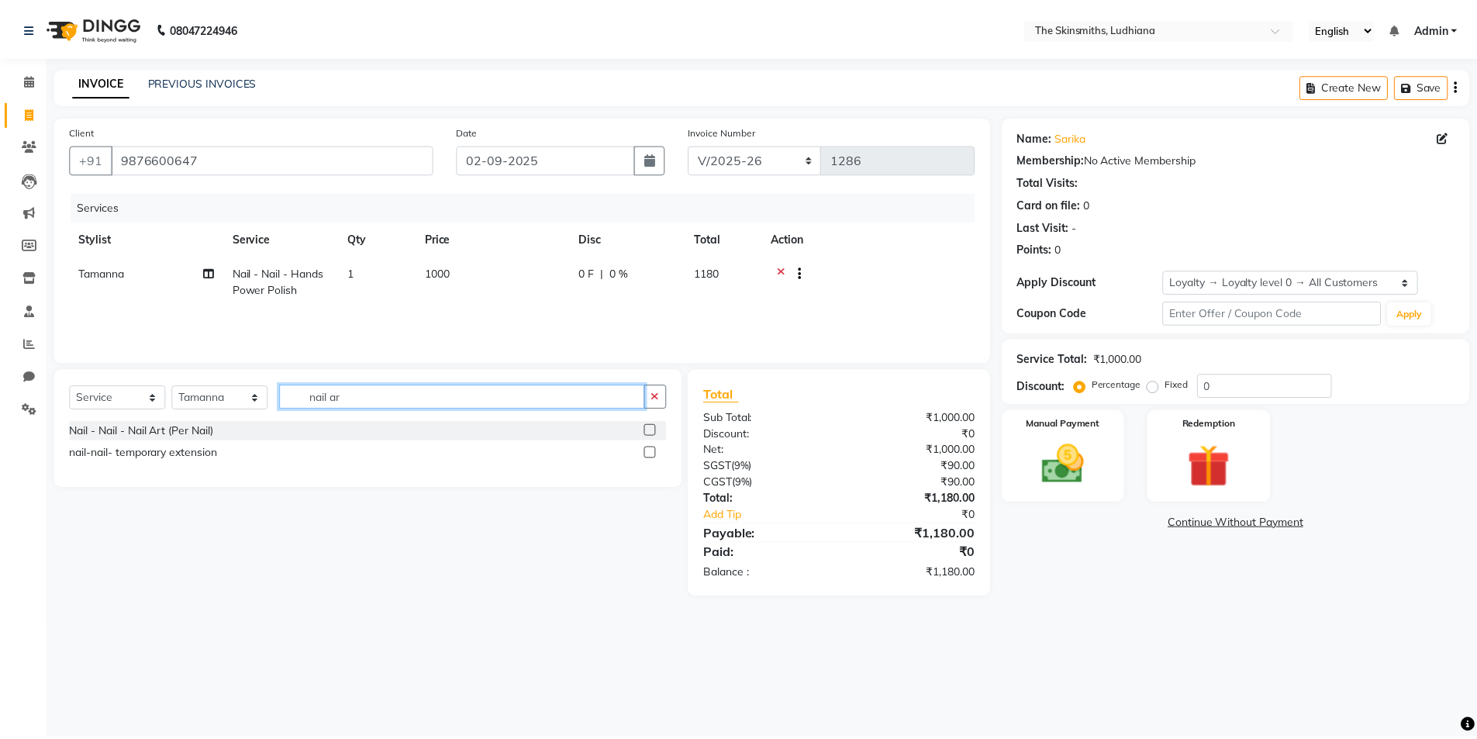
scroll to position [0, 0]
type input "nail art"
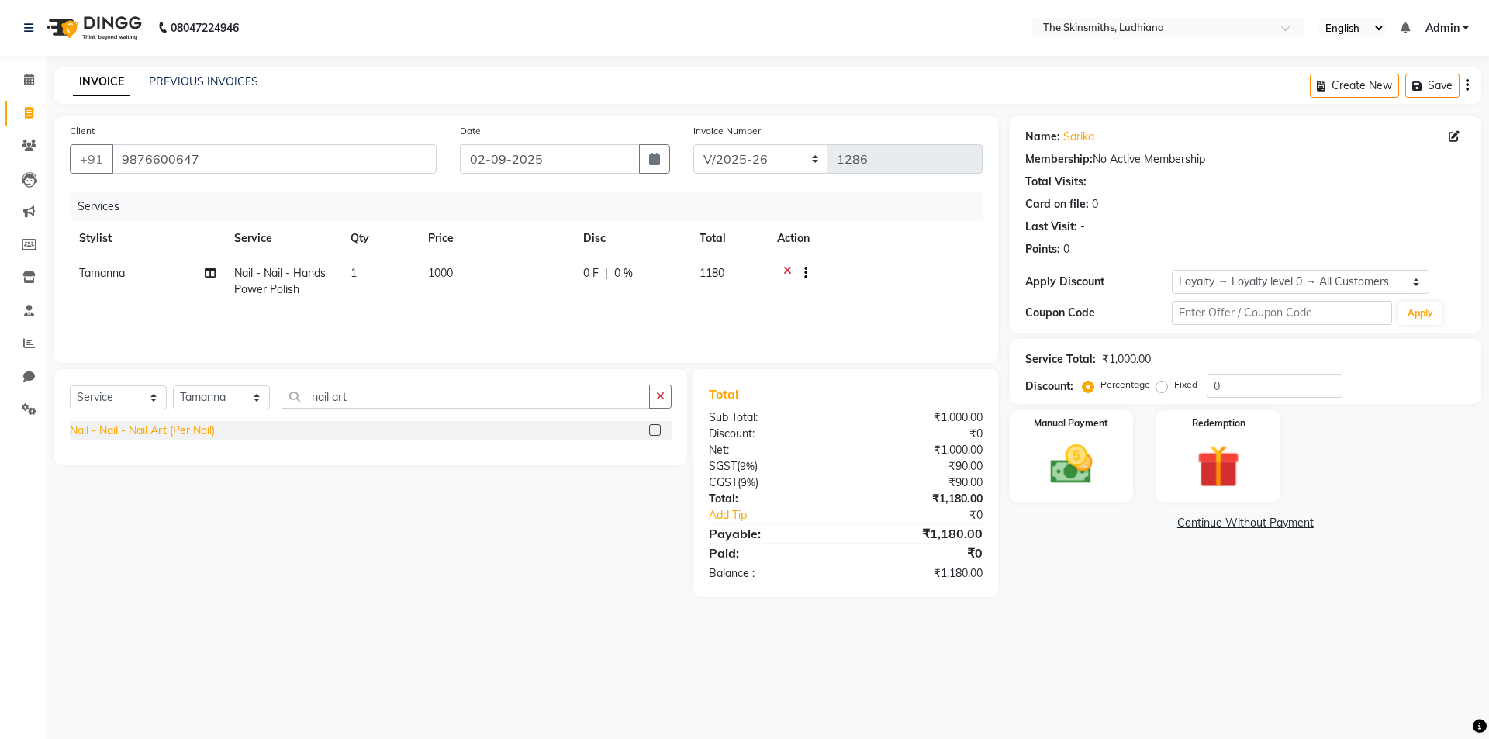
click at [164, 433] on div "Nail - Nail - Nail Art (Per Nail)" at bounding box center [142, 431] width 145 height 16
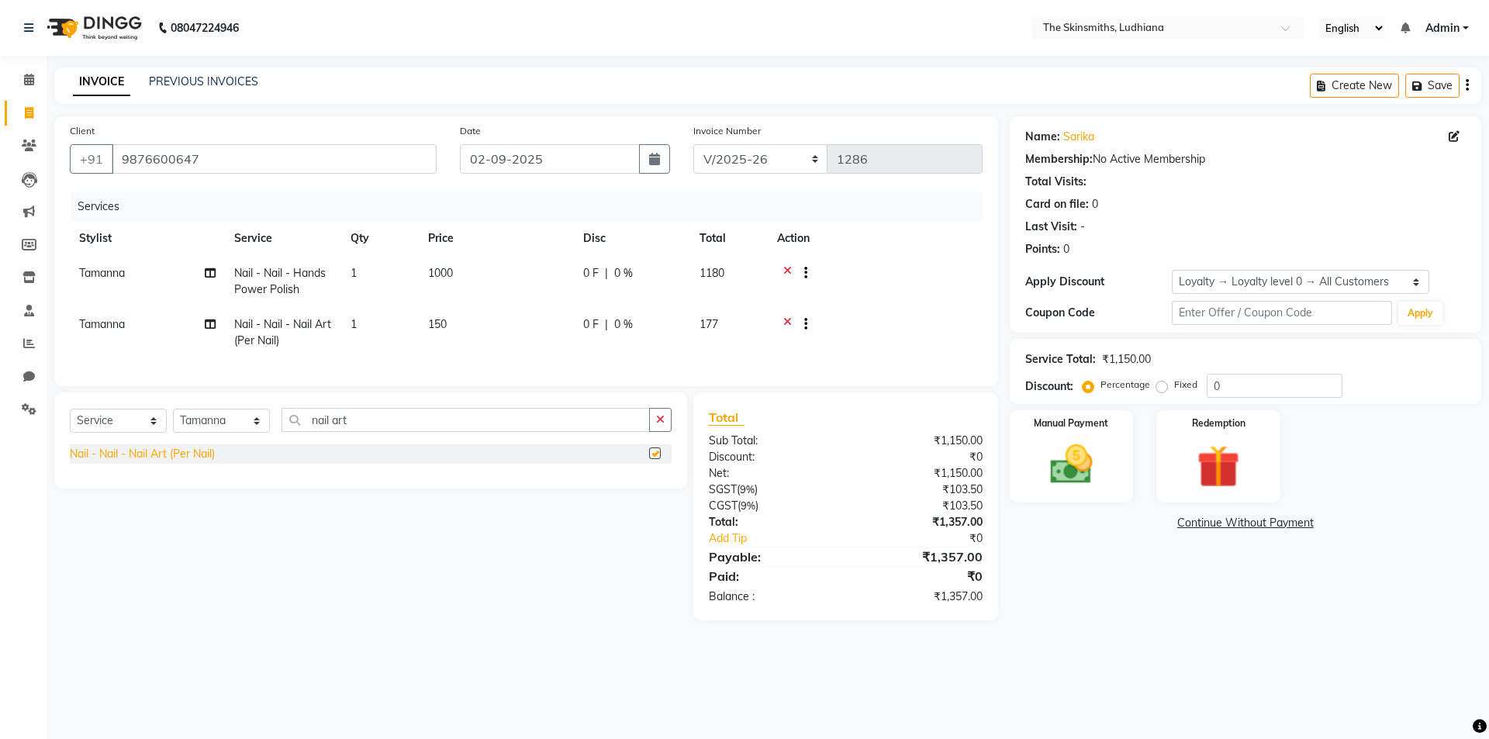
checkbox input "false"
click at [456, 323] on td "150" at bounding box center [496, 332] width 155 height 51
select select "76551"
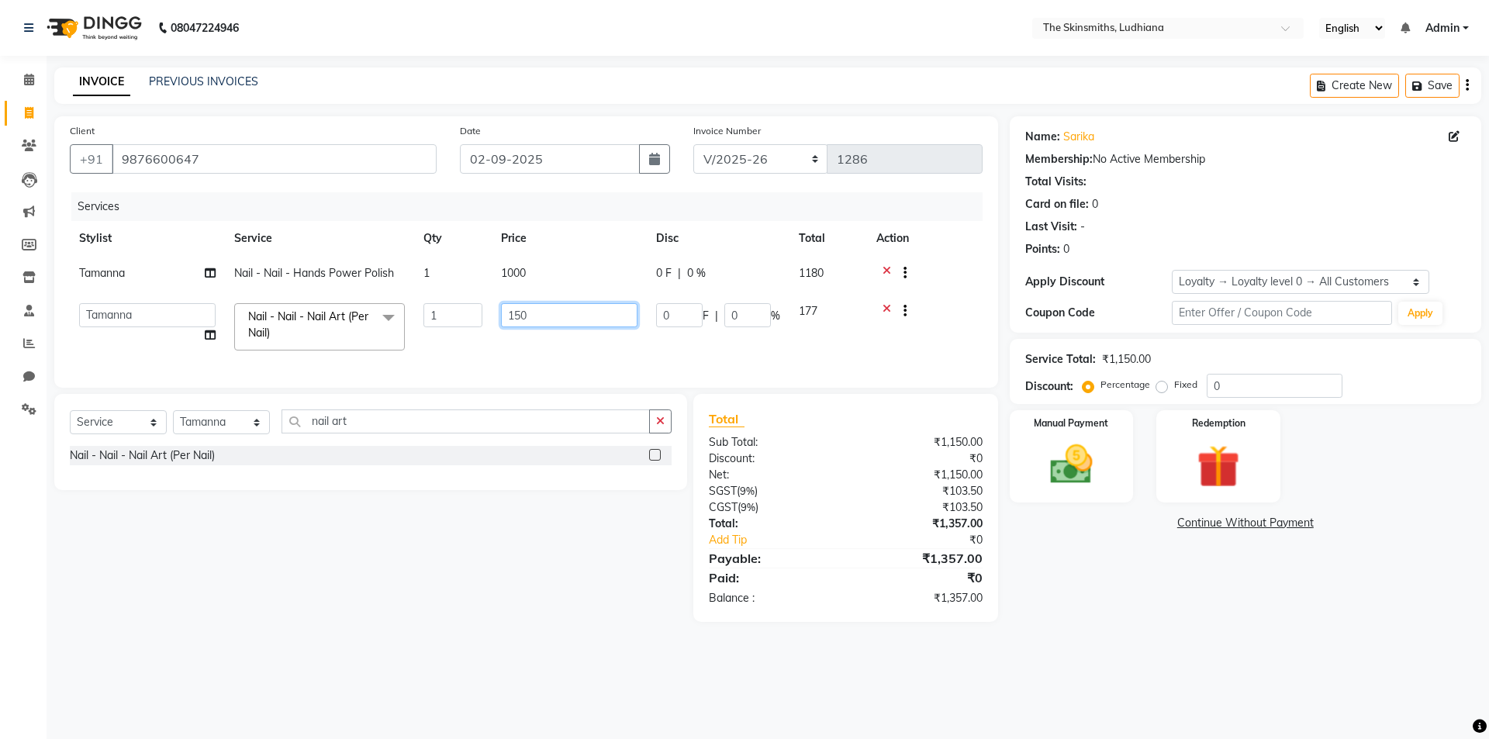
click at [534, 312] on input "150" at bounding box center [569, 315] width 136 height 24
type input "1"
type input "500"
click at [581, 622] on div "Select Service Product Membership Package Voucher Prepaid Gift Card Select Styl…" at bounding box center [365, 508] width 644 height 228
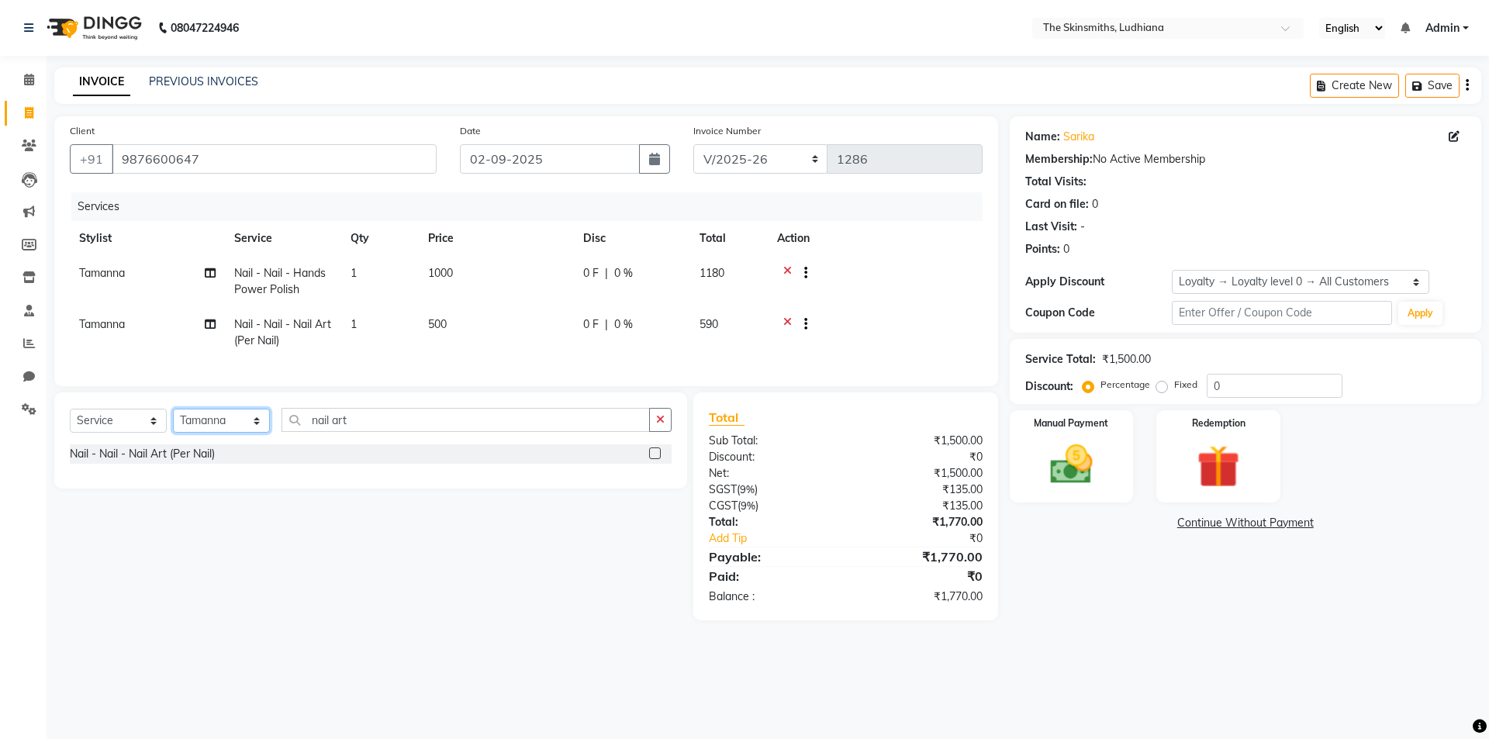
click at [257, 433] on select "Select Stylist Admin [PERSON_NAME] [PERSON_NAME] [PERSON_NAME] [PERSON_NAME] [P…" at bounding box center [221, 421] width 97 height 24
select select "76553"
click at [173, 420] on select "Select Stylist Admin [PERSON_NAME] [PERSON_NAME] [PERSON_NAME] [PERSON_NAME] [P…" at bounding box center [221, 421] width 97 height 24
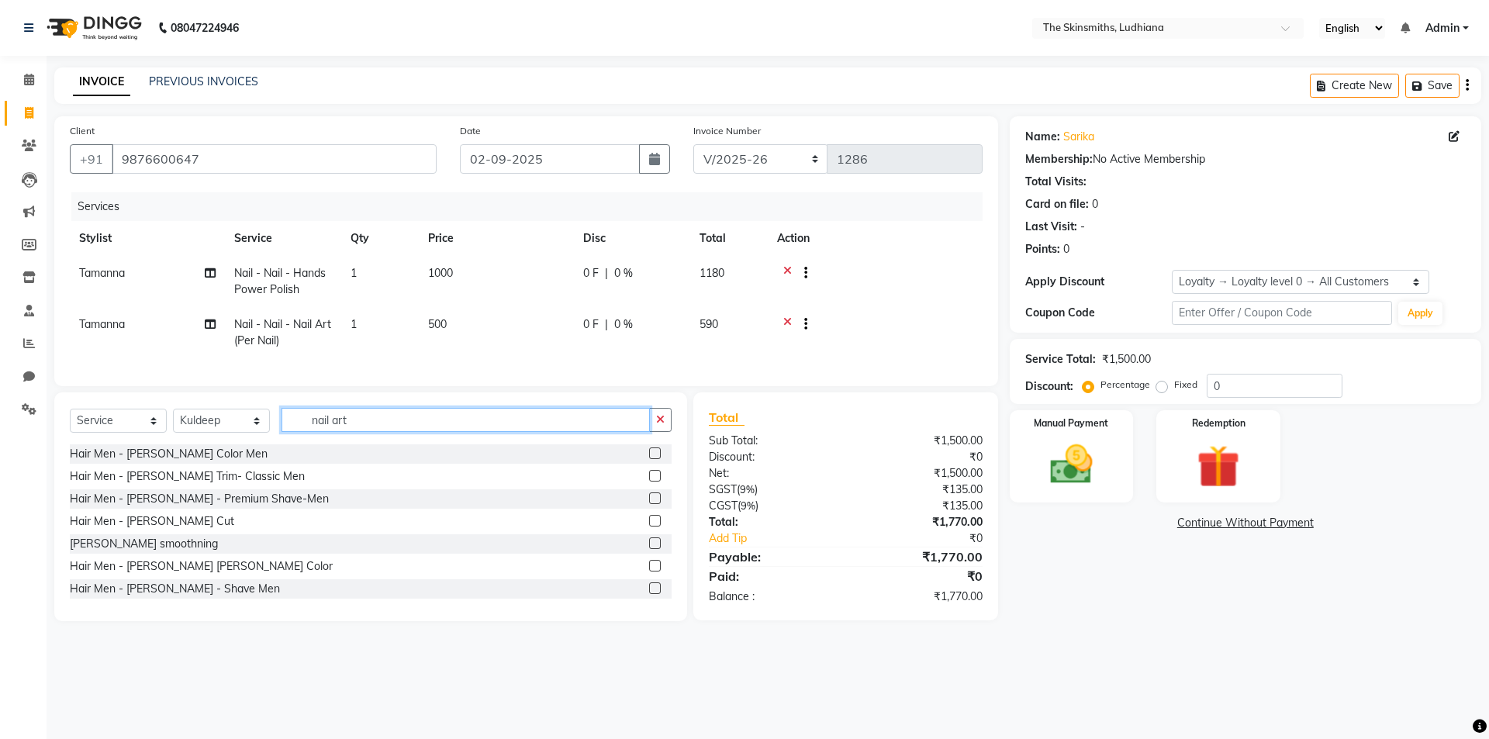
click at [363, 430] on input "nail art" at bounding box center [465, 420] width 368 height 24
type input "n"
type input "ped"
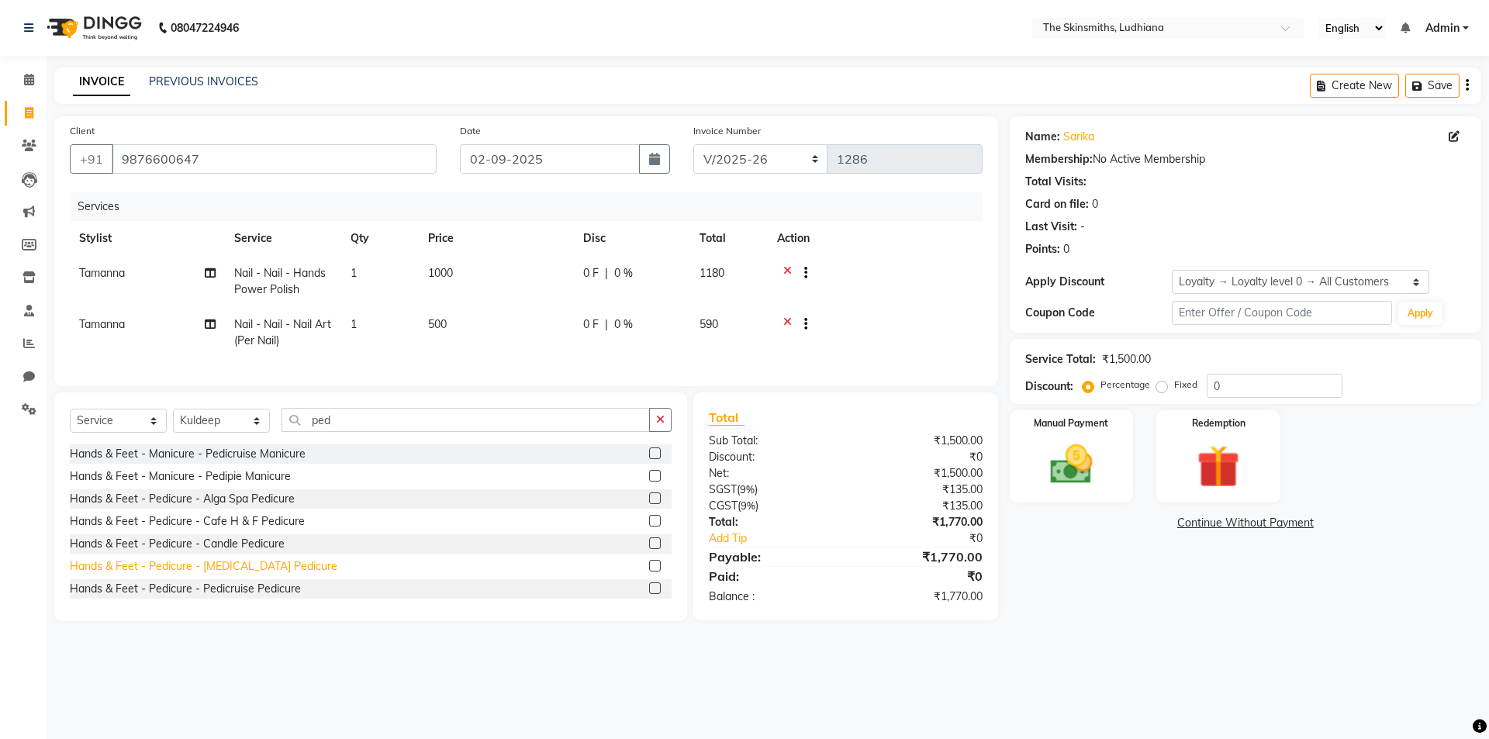
click at [273, 575] on div "Hands & Feet - Pedicure - [MEDICAL_DATA] Pedicure" at bounding box center [204, 566] width 268 height 16
checkbox input "false"
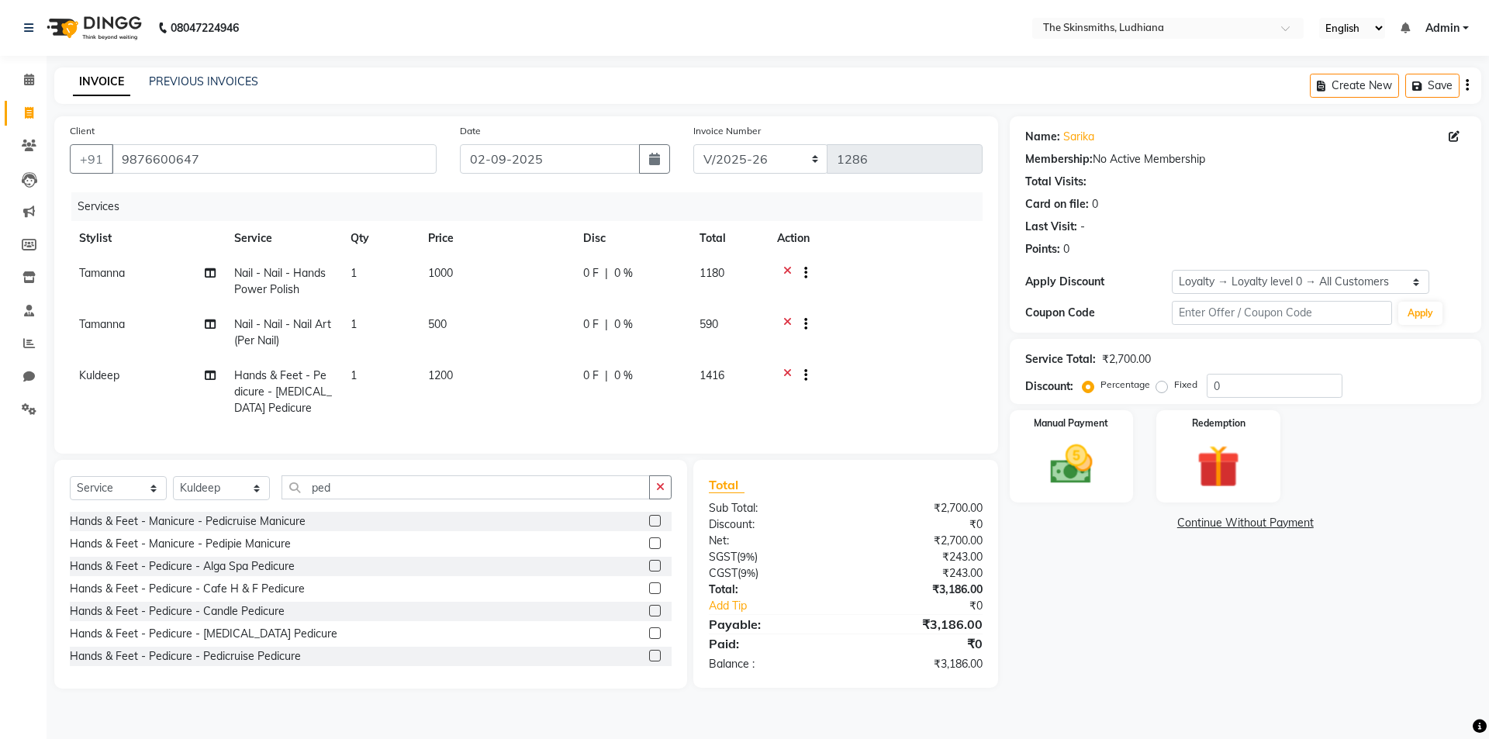
click at [1174, 388] on label "Fixed" at bounding box center [1185, 385] width 23 height 14
click at [1159, 388] on input "Fixed" at bounding box center [1164, 384] width 11 height 11
radio input "true"
click at [1225, 386] on input "0" at bounding box center [1275, 386] width 136 height 24
type input "025"
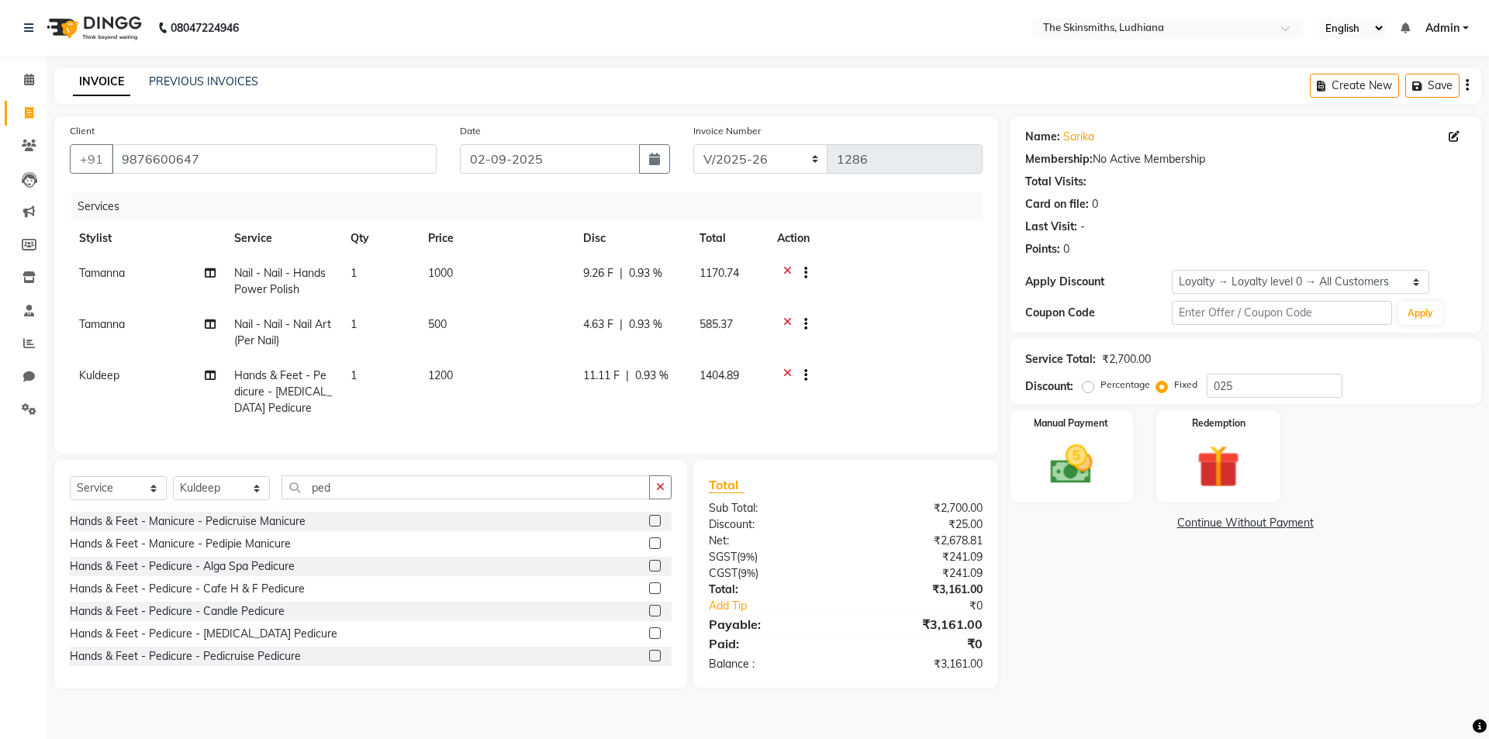
click at [1100, 385] on label "Percentage" at bounding box center [1125, 385] width 50 height 14
click at [1090, 385] on input "Percentage" at bounding box center [1091, 384] width 11 height 11
radio input "true"
click at [1252, 386] on input "025" at bounding box center [1275, 386] width 136 height 24
type input "0"
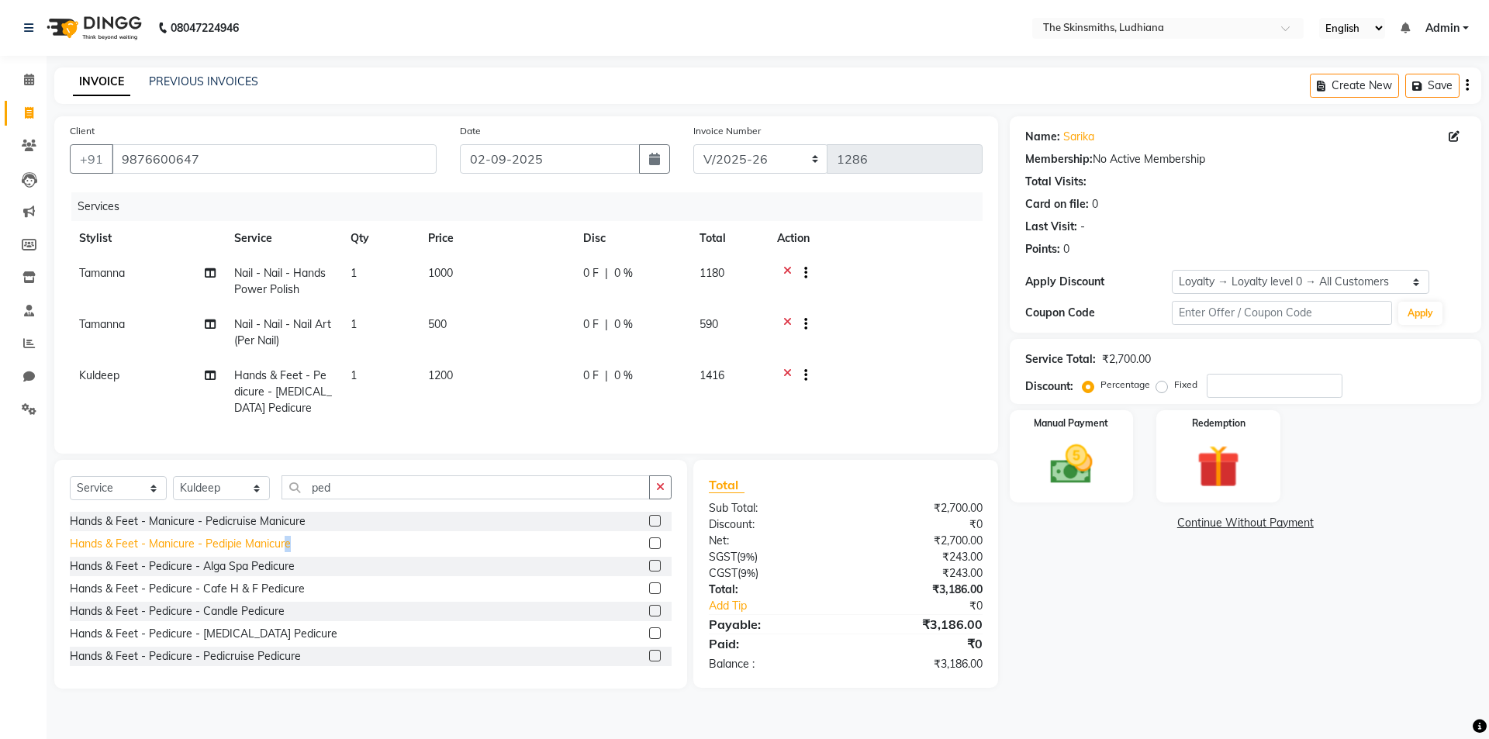
click at [288, 552] on div "Hands & Feet - Manicure - Pedipie Manicure" at bounding box center [180, 544] width 221 height 16
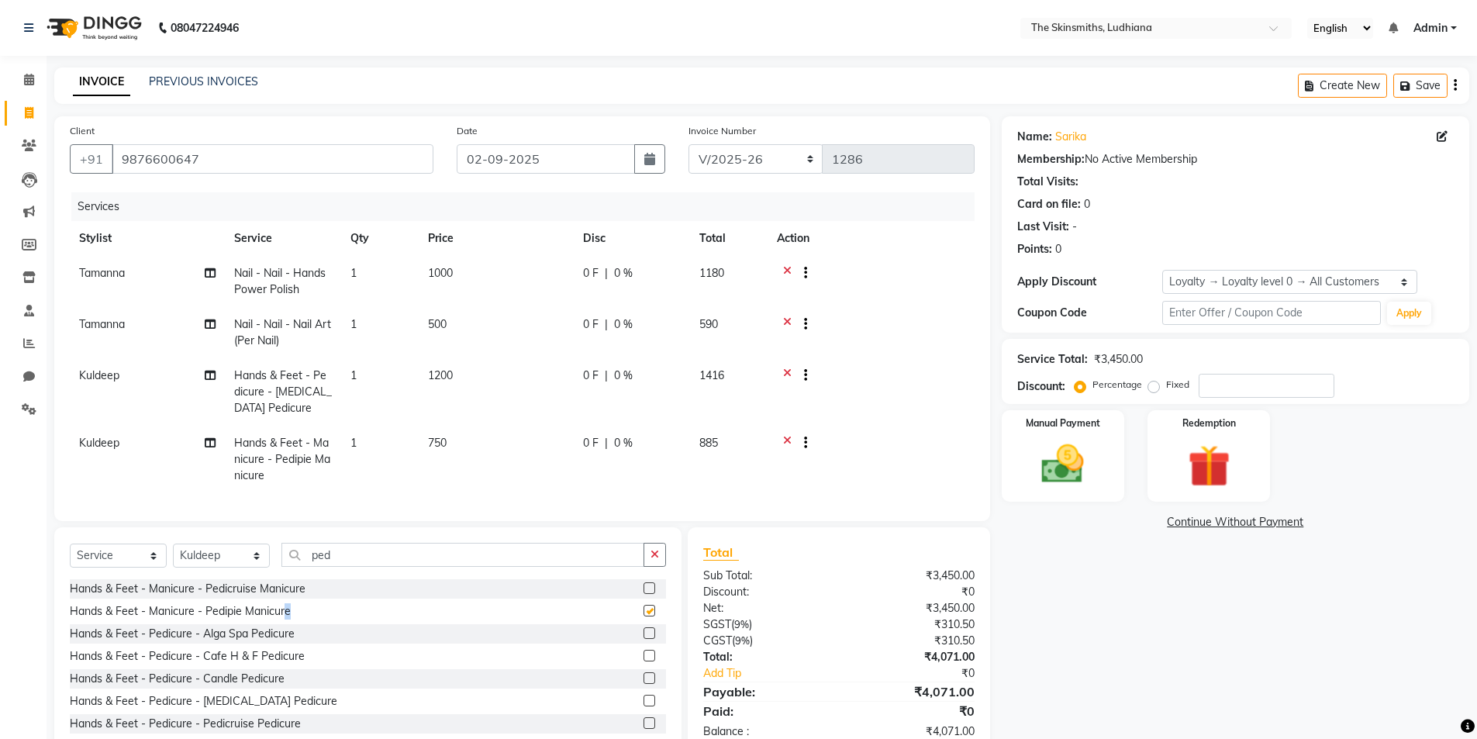
checkbox input "false"
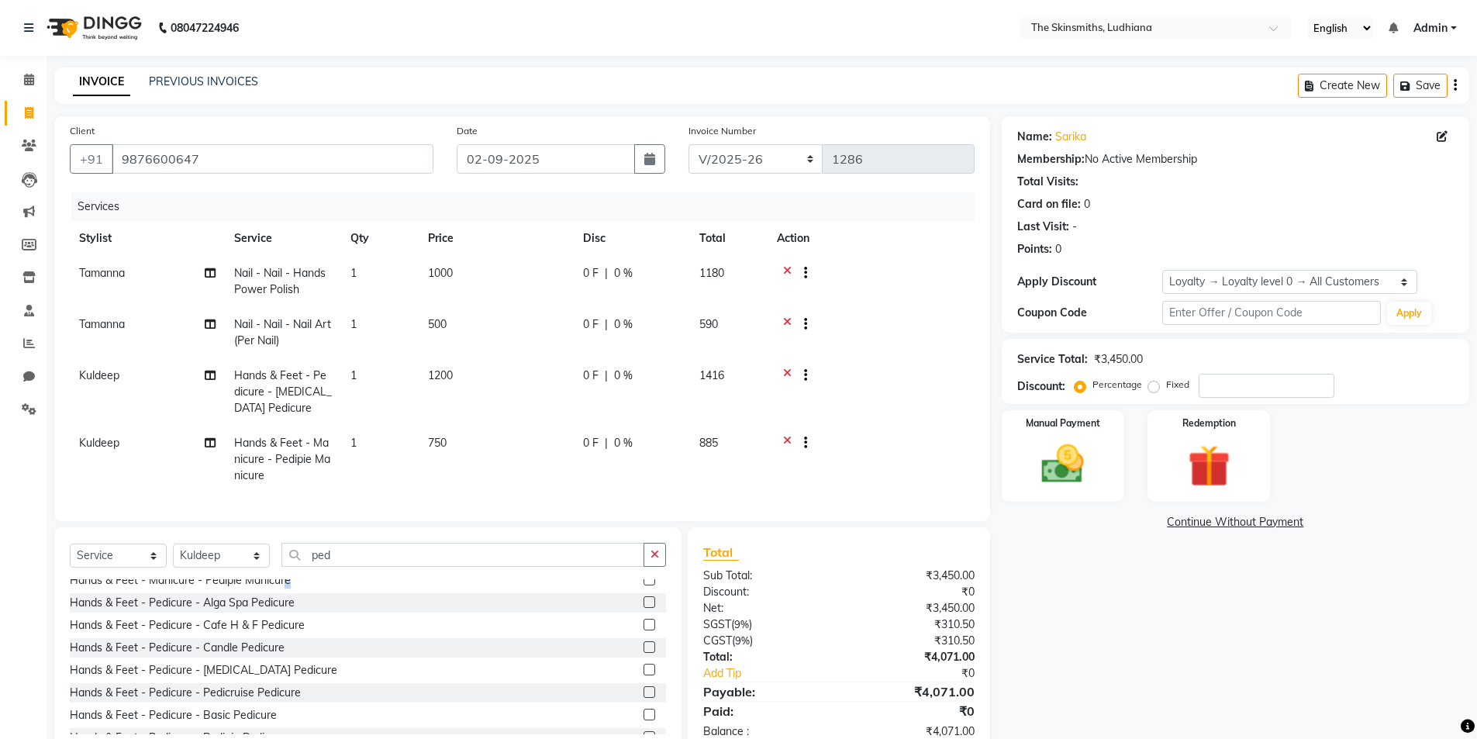
scroll to position [70, 0]
click at [240, 707] on div "Hands & Feet - Pedicure - Pedipie Pedicure" at bounding box center [178, 699] width 216 height 16
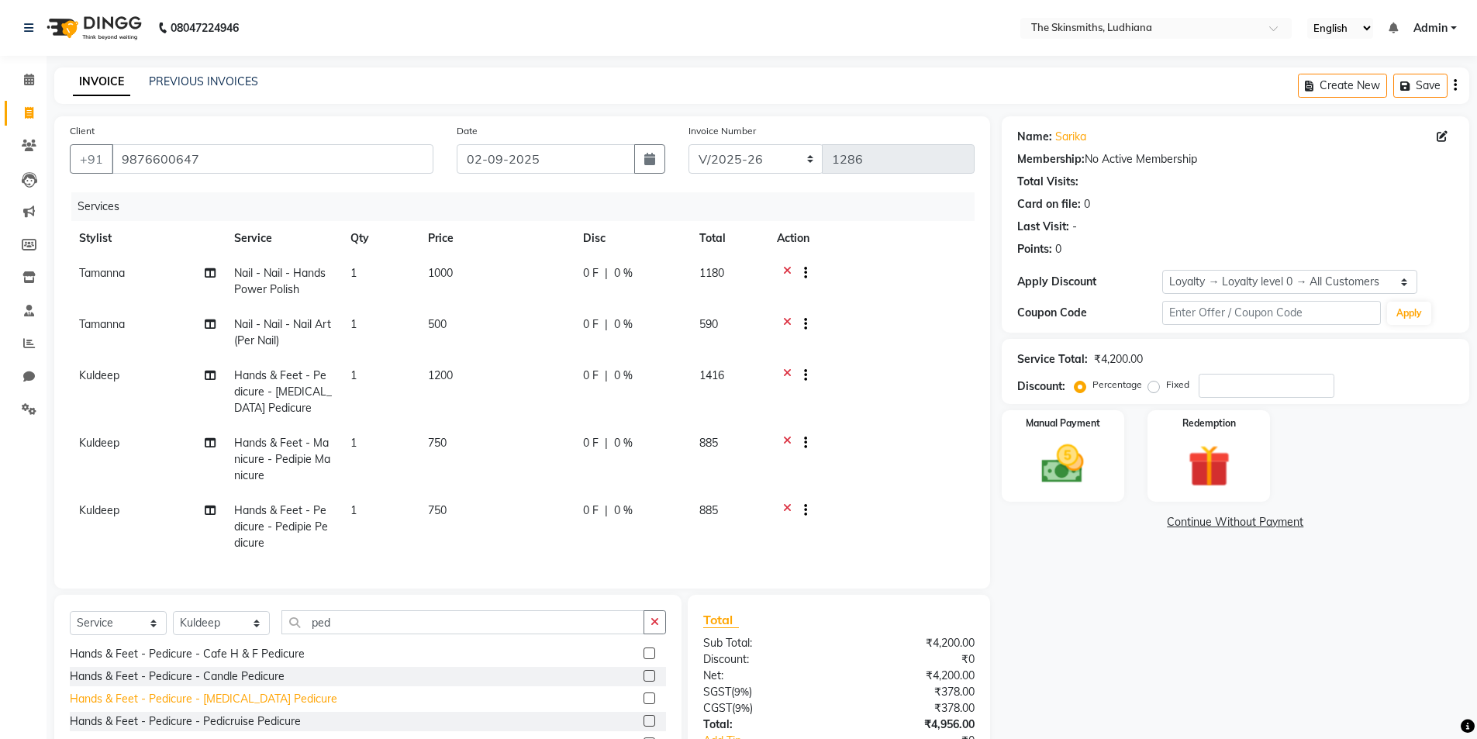
checkbox input "false"
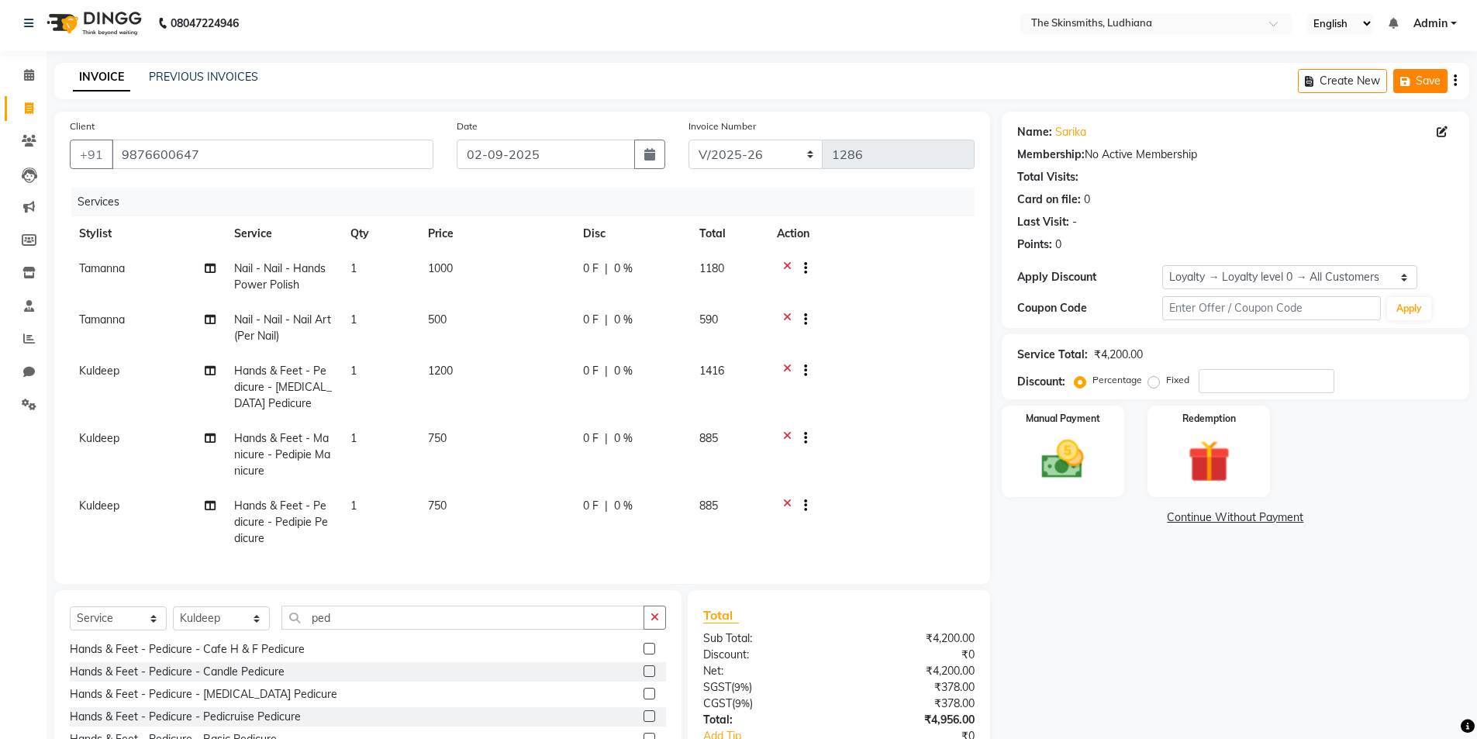
click at [1424, 83] on button "Save" at bounding box center [1421, 81] width 54 height 24
click at [29, 107] on icon at bounding box center [29, 108] width 9 height 12
select select "service"
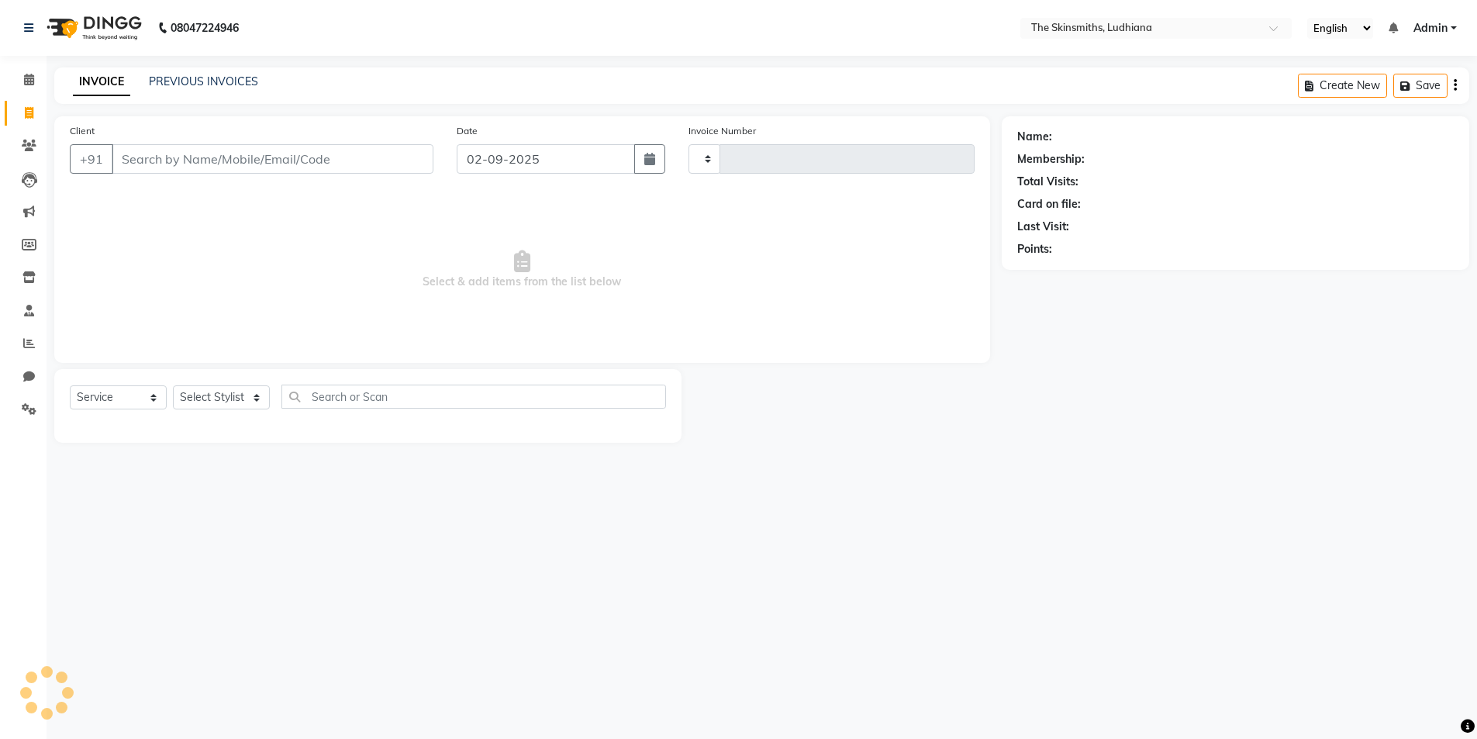
scroll to position [0, 0]
type input "1286"
select select "8115"
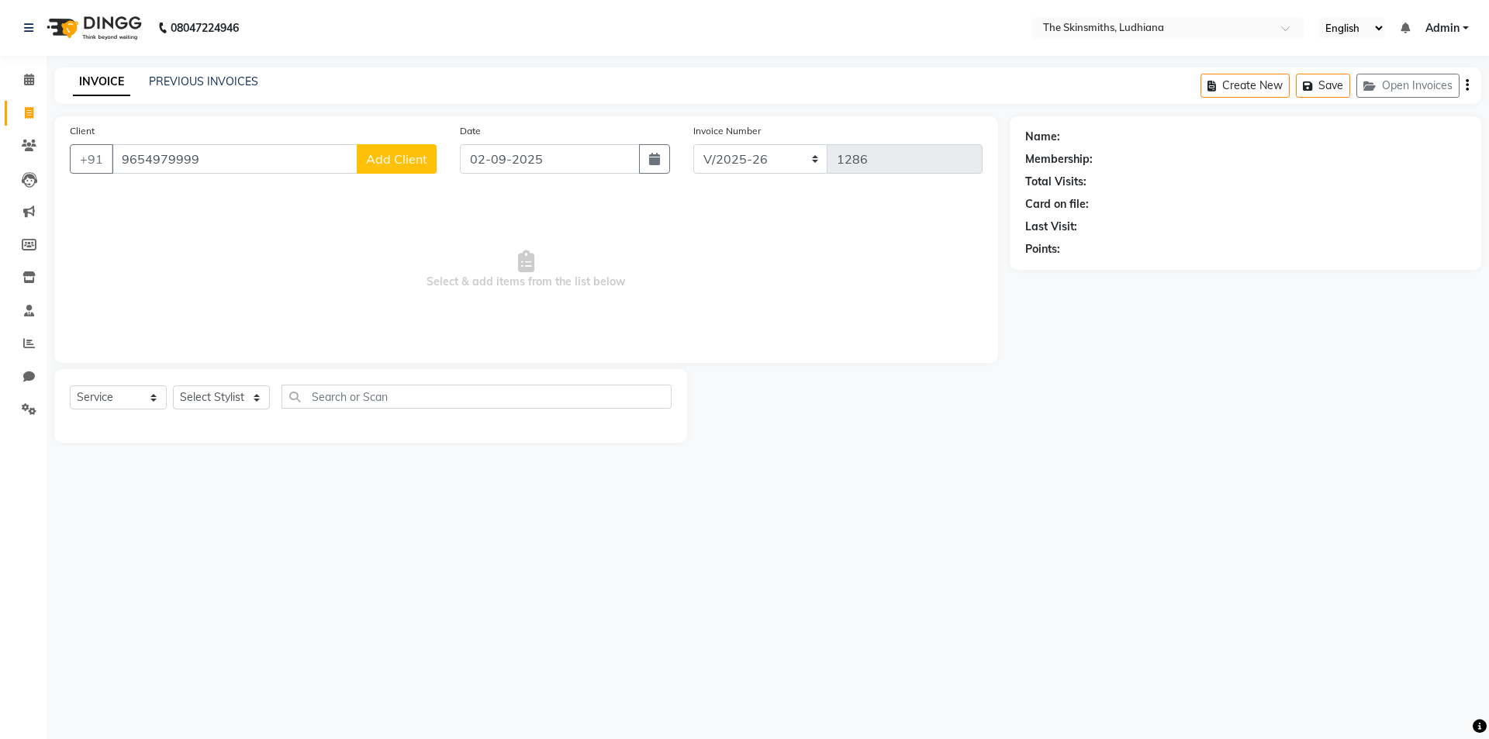
type input "9654979999"
click at [374, 164] on span "Add Client" at bounding box center [396, 159] width 61 height 16
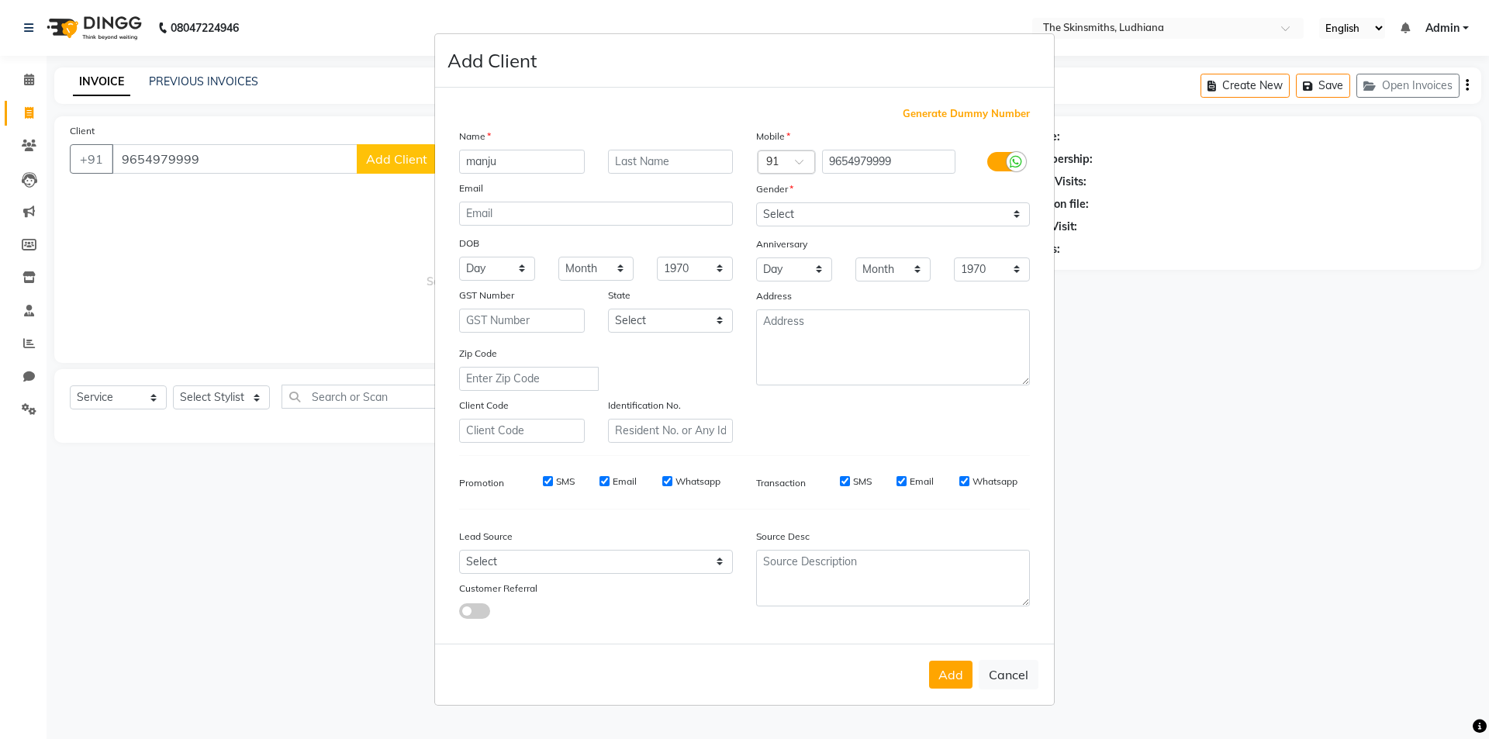
type input "manju"
click at [639, 157] on input "text" at bounding box center [671, 162] width 126 height 24
type input "daiya"
click at [717, 322] on select "Select [GEOGRAPHIC_DATA] [GEOGRAPHIC_DATA] [GEOGRAPHIC_DATA] [GEOGRAPHIC_DATA] …" at bounding box center [671, 321] width 126 height 24
select select "32"
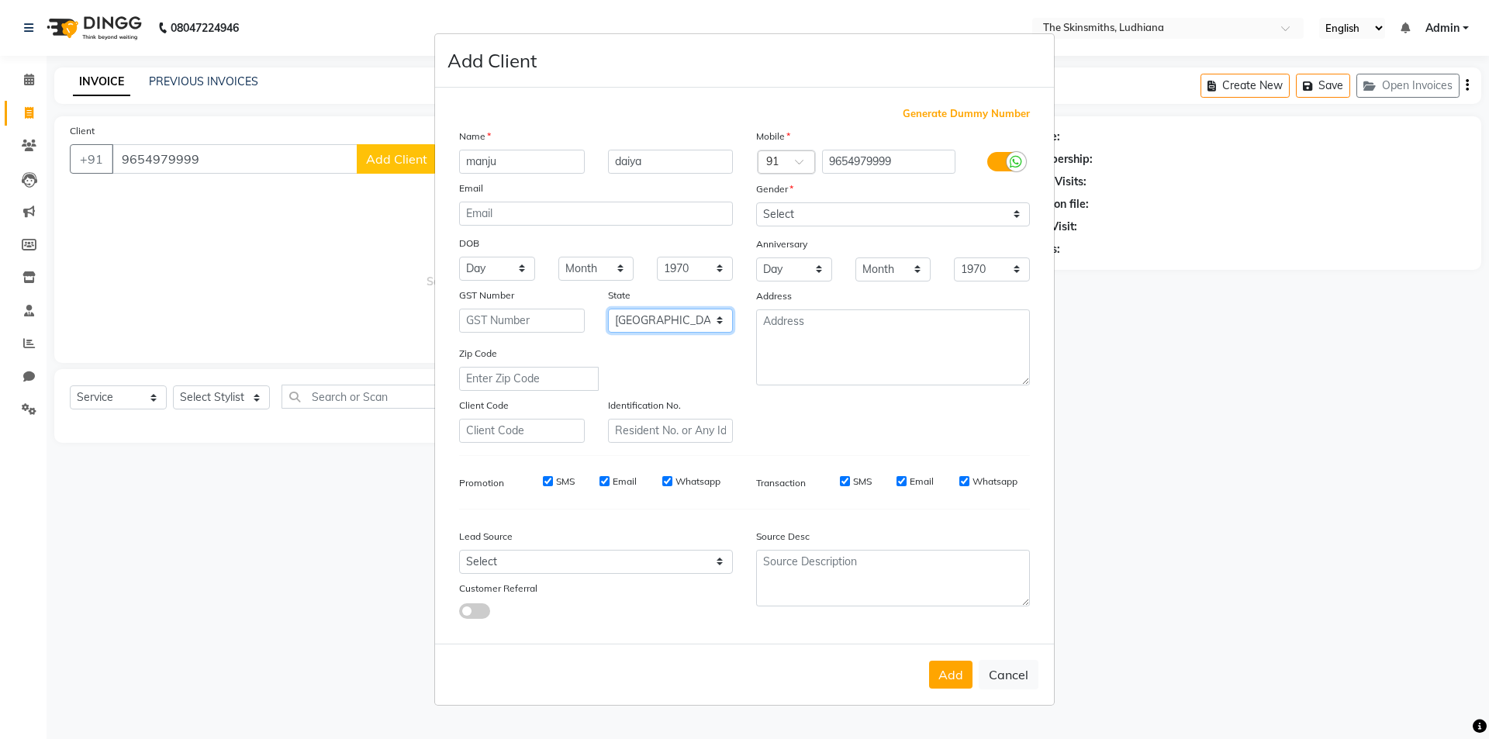
click at [608, 309] on select "Select [GEOGRAPHIC_DATA] [GEOGRAPHIC_DATA] [GEOGRAPHIC_DATA] [GEOGRAPHIC_DATA] …" at bounding box center [671, 321] width 126 height 24
click at [1014, 216] on select "Select [DEMOGRAPHIC_DATA] [DEMOGRAPHIC_DATA] Other Prefer Not To Say" at bounding box center [893, 214] width 274 height 24
select select "[DEMOGRAPHIC_DATA]"
click at [756, 202] on select "Select [DEMOGRAPHIC_DATA] [DEMOGRAPHIC_DATA] Other Prefer Not To Say" at bounding box center [893, 214] width 274 height 24
click at [947, 674] on button "Add" at bounding box center [950, 675] width 43 height 28
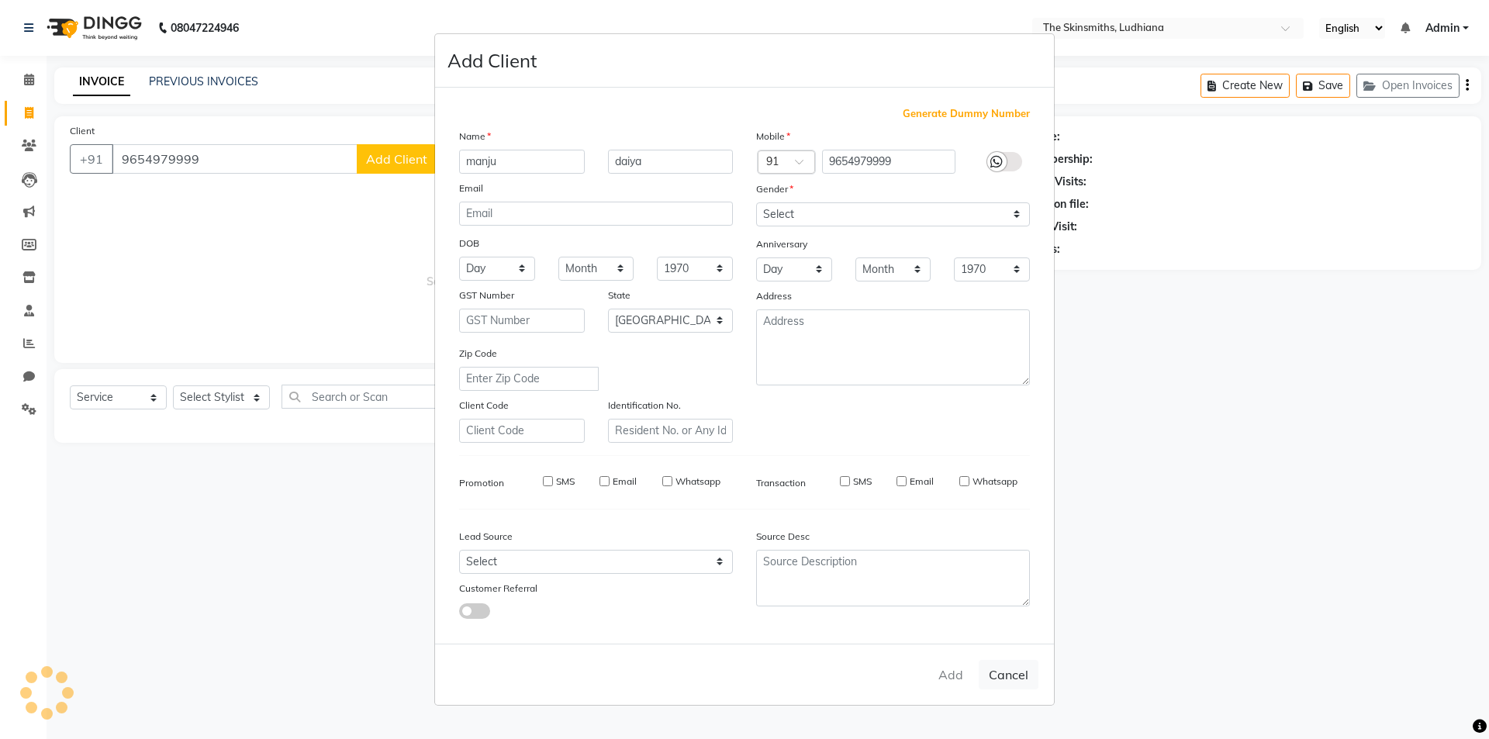
select select
select select "null"
select select
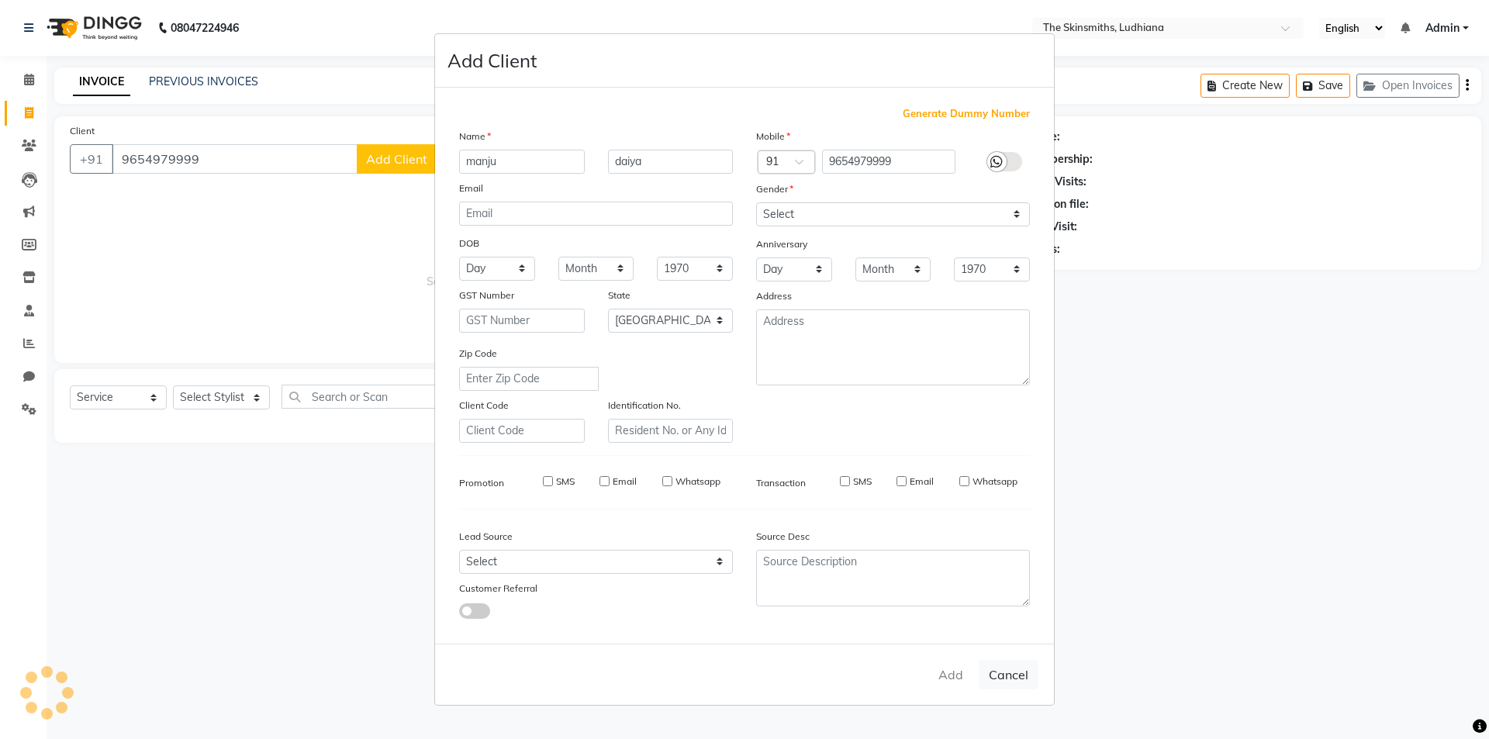
select select
checkbox input "false"
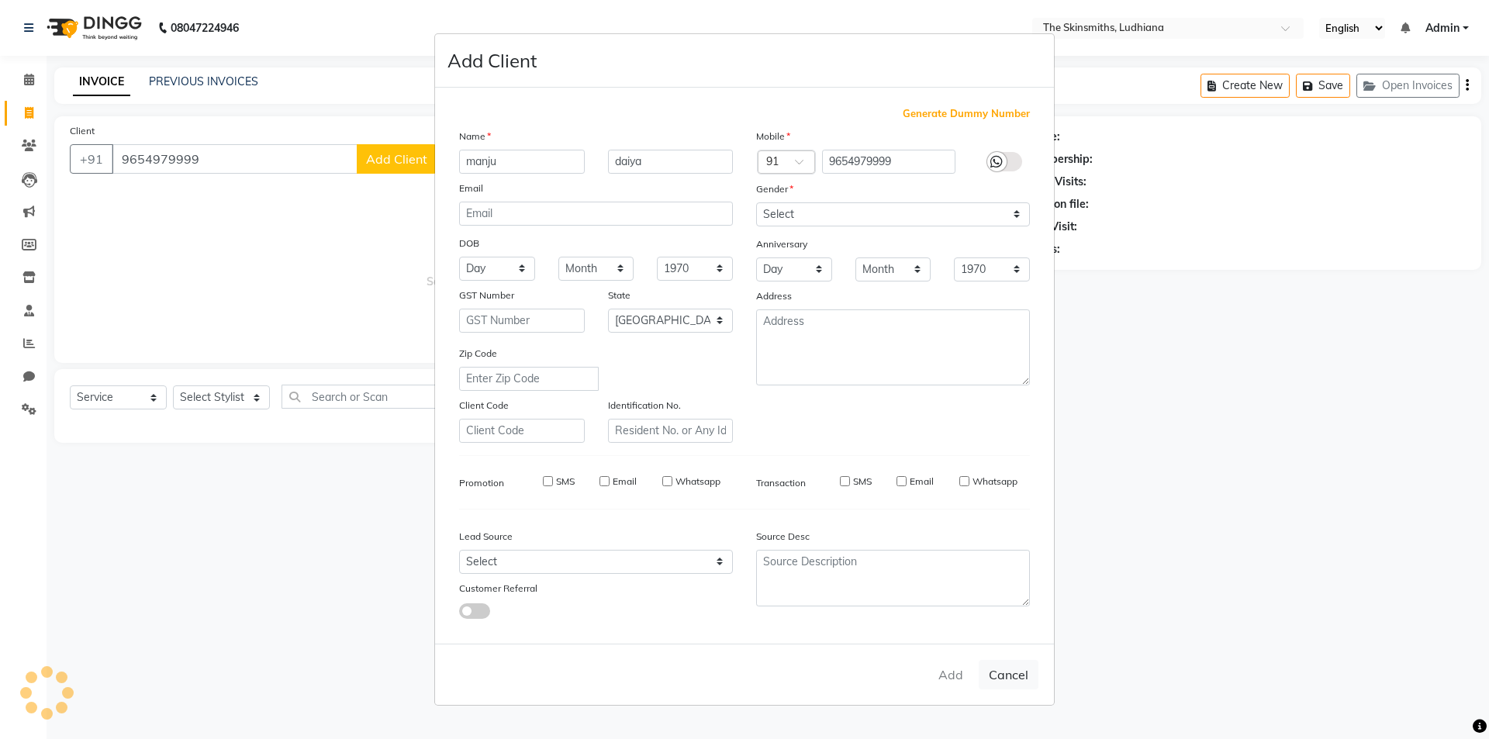
checkbox input "false"
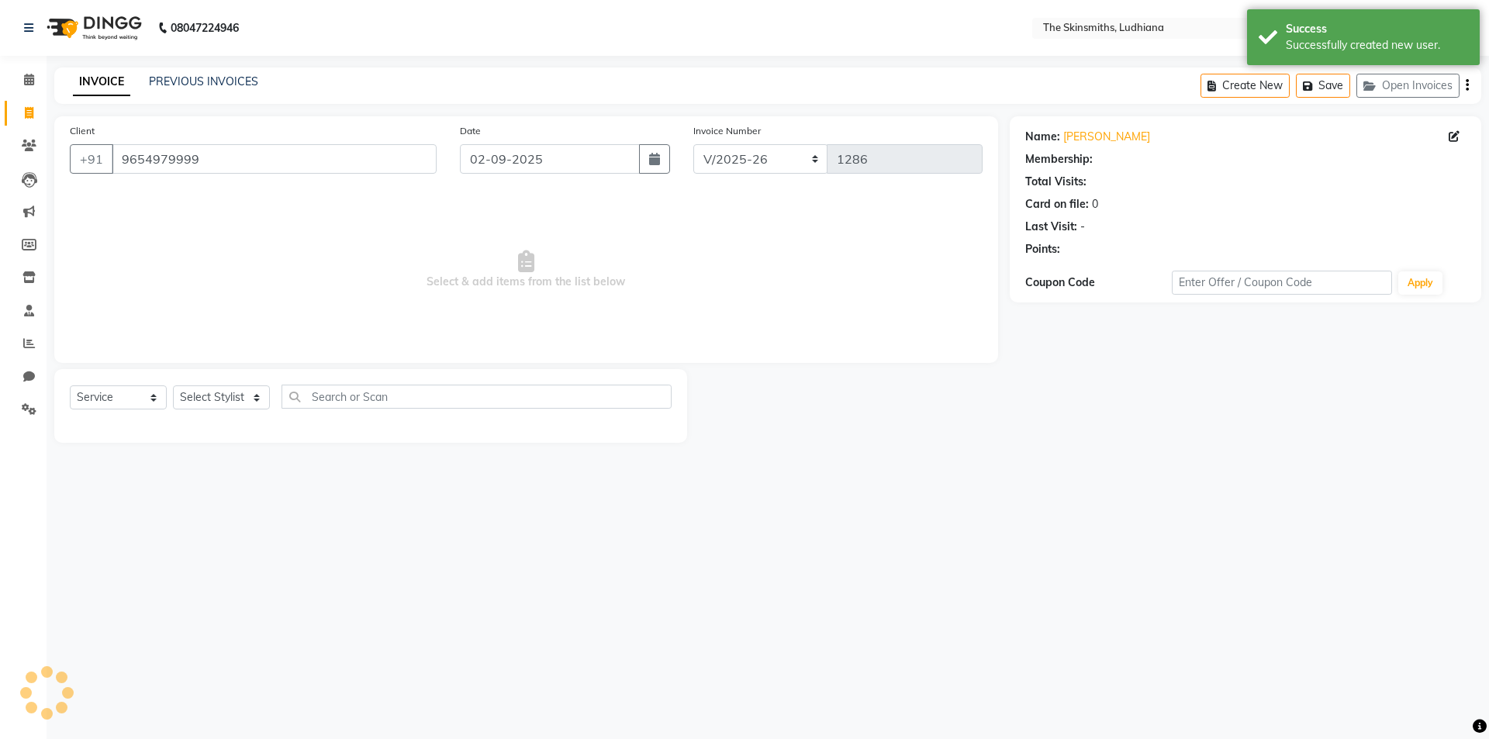
select select "1: Object"
click at [255, 399] on select "Select Stylist Admin [PERSON_NAME] [PERSON_NAME] [PERSON_NAME] [PERSON_NAME] [P…" at bounding box center [221, 397] width 97 height 24
select select "76557"
click at [173, 385] on select "Select Stylist Admin [PERSON_NAME] [PERSON_NAME] [PERSON_NAME] [PERSON_NAME] [P…" at bounding box center [221, 397] width 97 height 24
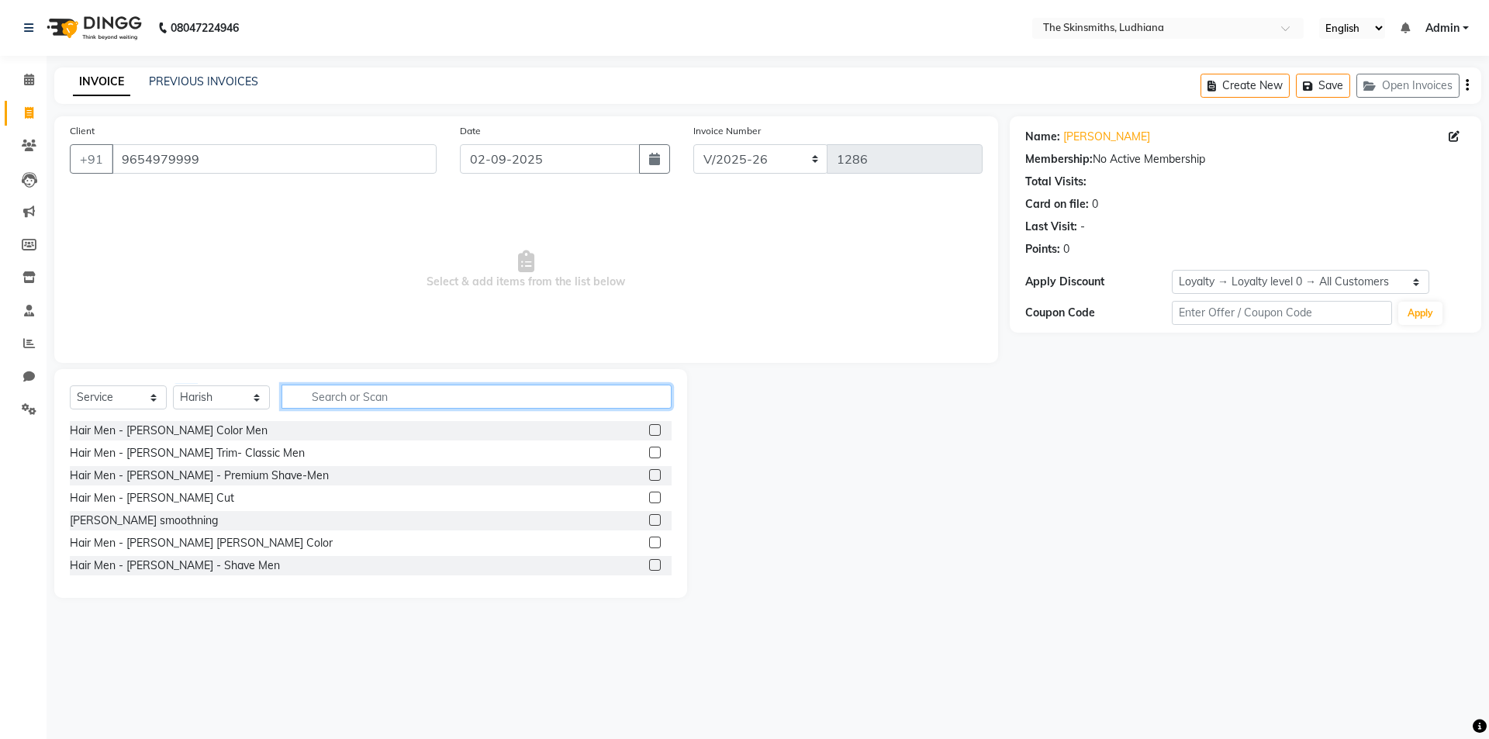
click at [311, 396] on input "text" at bounding box center [476, 397] width 390 height 24
type input "root"
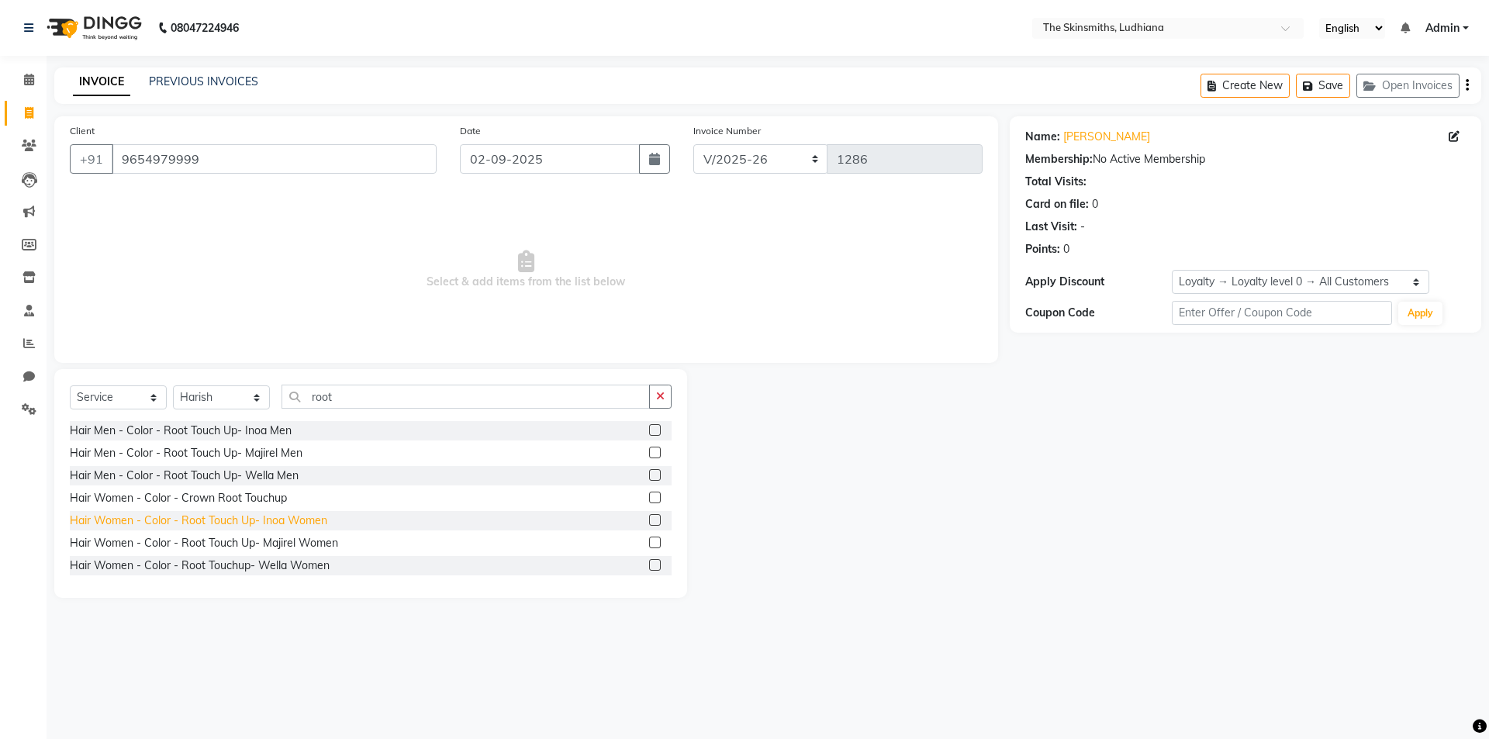
click at [299, 522] on div "Hair Women - Color - Root Touch Up- Inoa Women" at bounding box center [198, 521] width 257 height 16
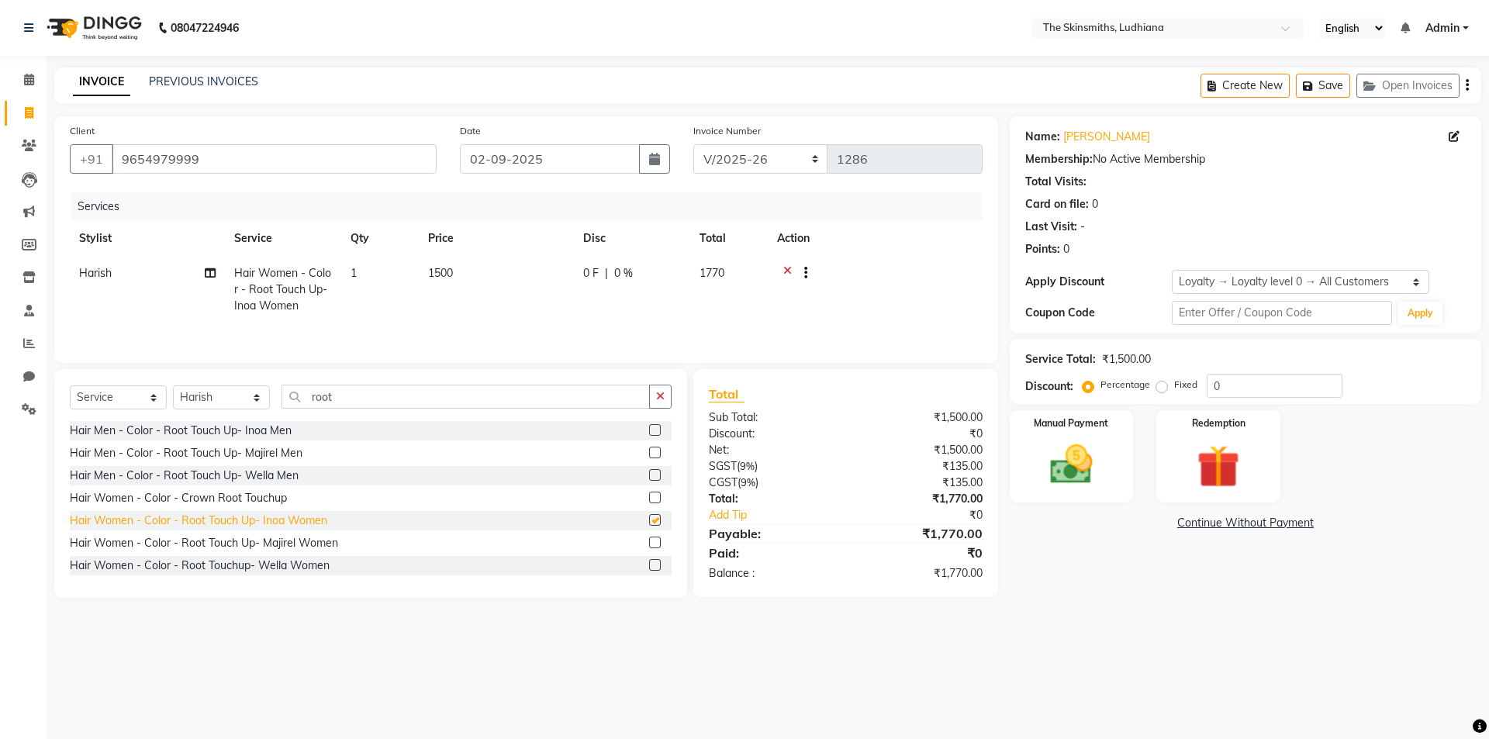
checkbox input "false"
click at [253, 400] on select "Select Stylist Admin [PERSON_NAME] [PERSON_NAME] [PERSON_NAME] [PERSON_NAME] [P…" at bounding box center [221, 397] width 97 height 24
select select "76544"
click at [173, 385] on select "Select Stylist Admin [PERSON_NAME] [PERSON_NAME] [PERSON_NAME] [PERSON_NAME] [P…" at bounding box center [221, 397] width 97 height 24
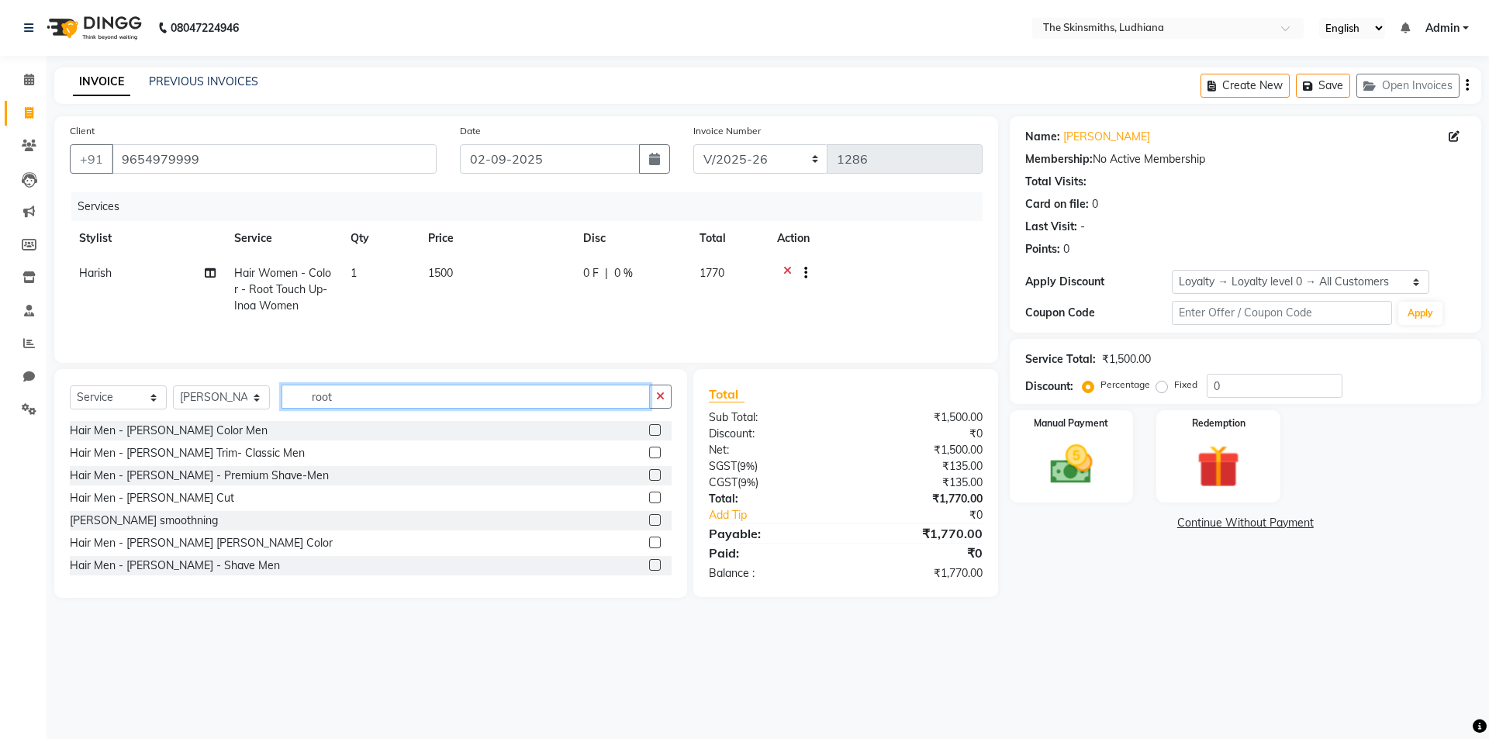
click at [347, 399] on input "root" at bounding box center [465, 397] width 368 height 24
type input "r"
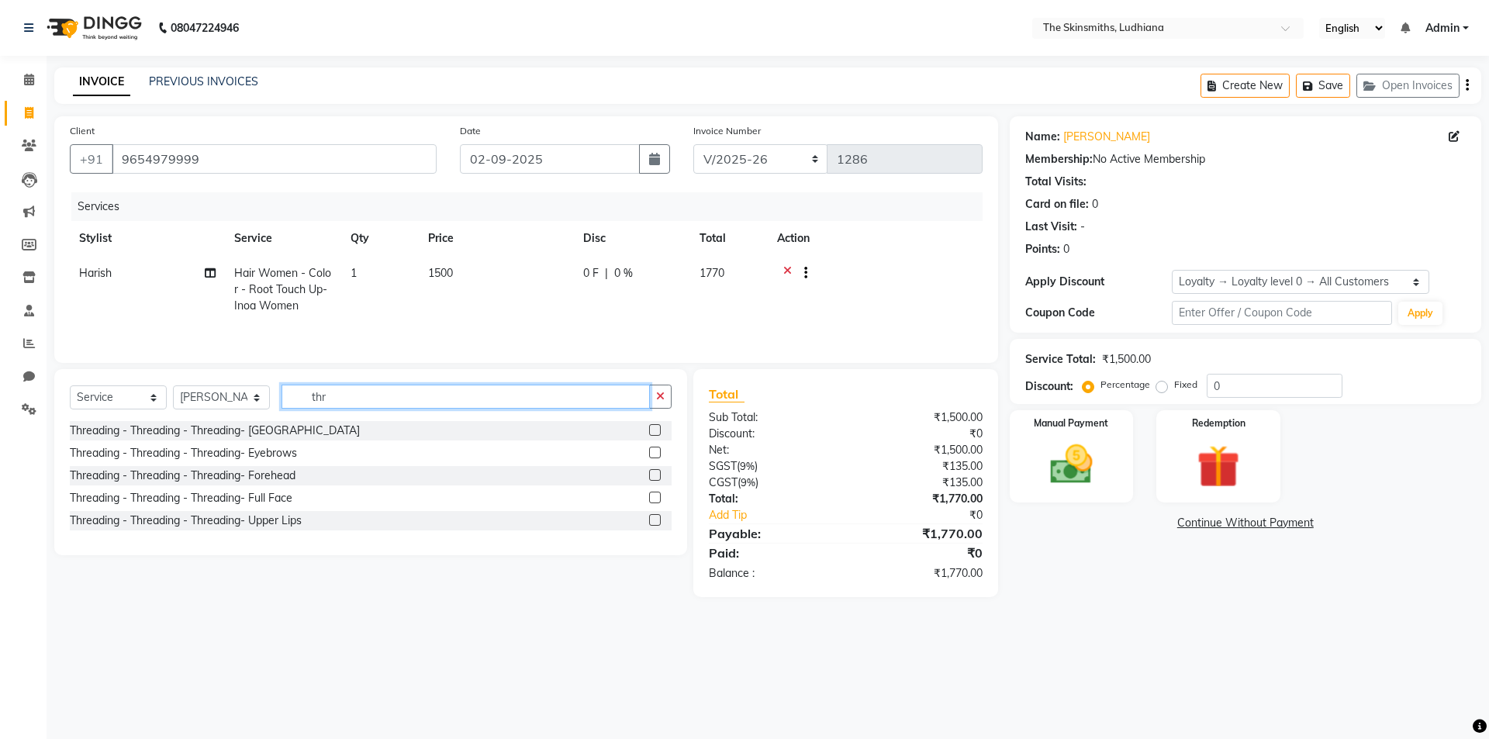
type input "thr"
click at [288, 427] on div "Threading - Threading - Threading- [GEOGRAPHIC_DATA]" at bounding box center [371, 430] width 602 height 19
click at [295, 433] on div "Threading - Threading - Threading- [GEOGRAPHIC_DATA]" at bounding box center [371, 430] width 602 height 19
click at [264, 430] on div "Threading - Threading - Threading- [GEOGRAPHIC_DATA]" at bounding box center [215, 431] width 290 height 16
checkbox input "false"
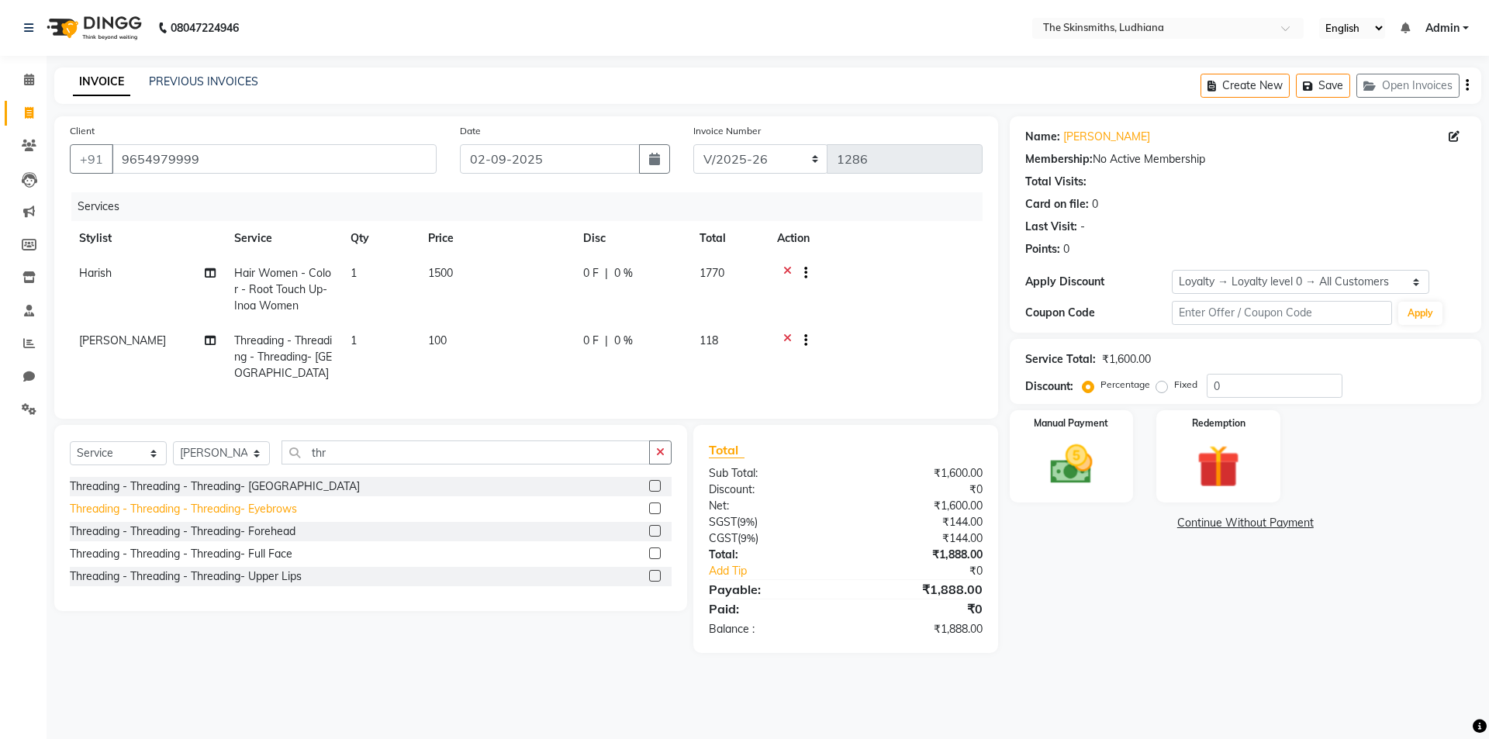
click at [284, 517] on div "Threading - Threading - Threading- Eyebrows" at bounding box center [183, 509] width 227 height 16
checkbox input "false"
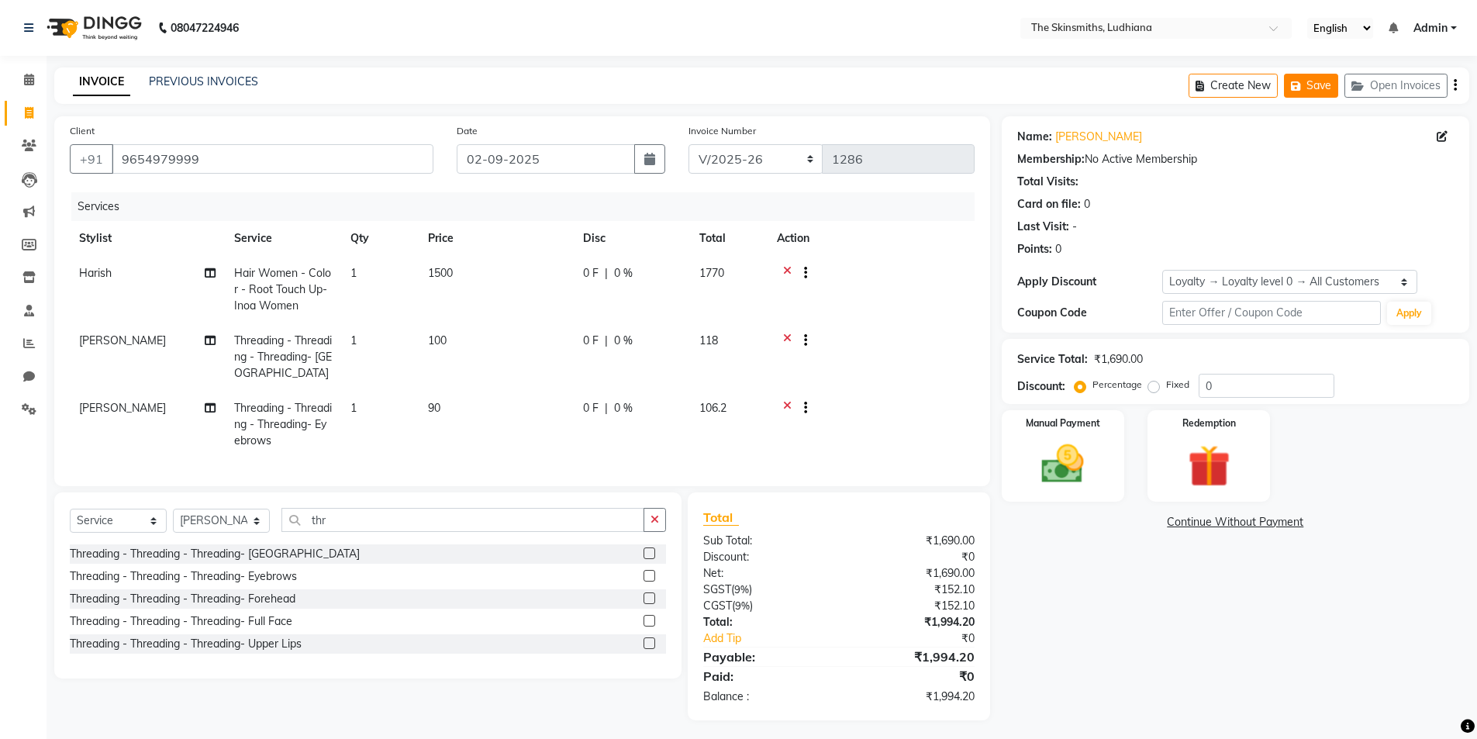
click at [1310, 89] on button "Save" at bounding box center [1311, 86] width 54 height 24
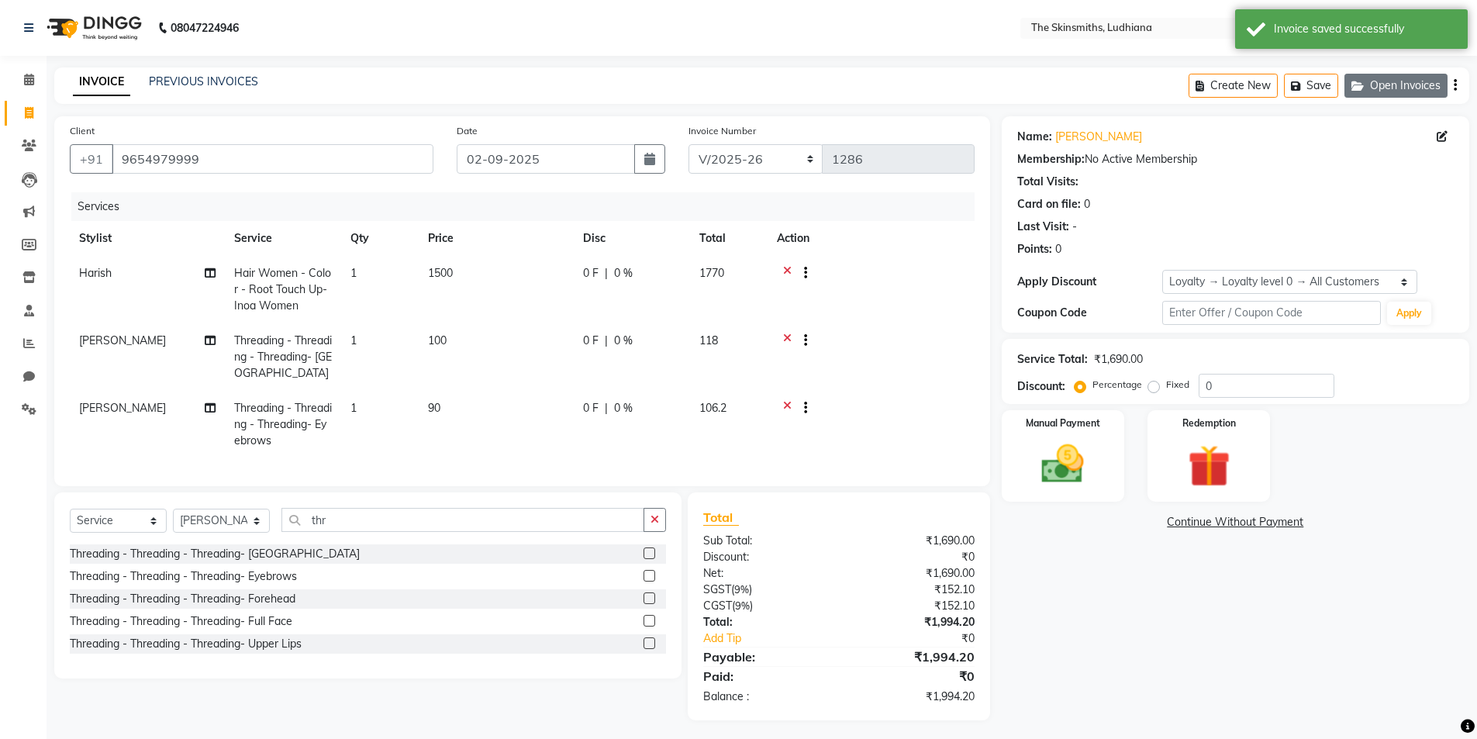
click at [1389, 88] on button "Open Invoices" at bounding box center [1396, 86] width 103 height 24
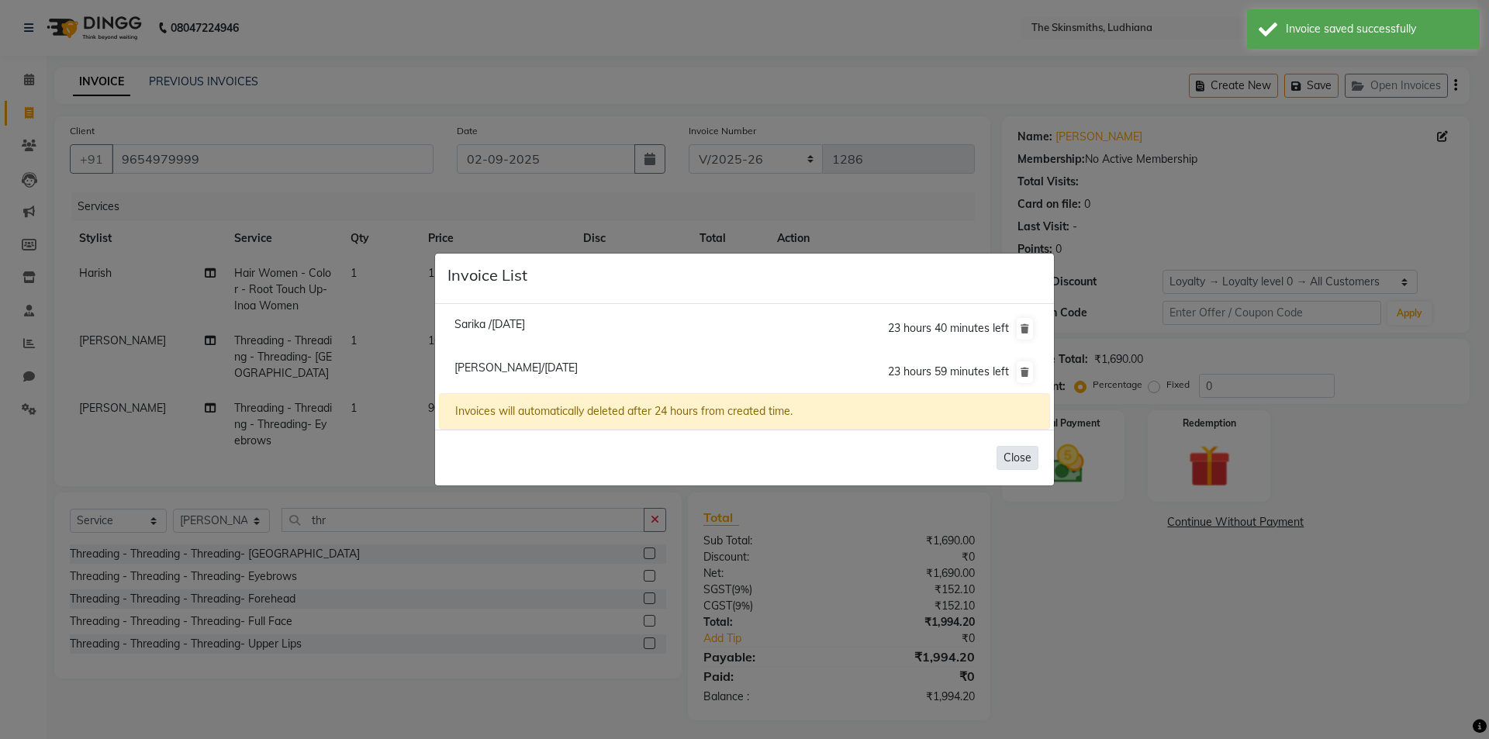
click at [1015, 455] on button "Close" at bounding box center [1017, 458] width 42 height 24
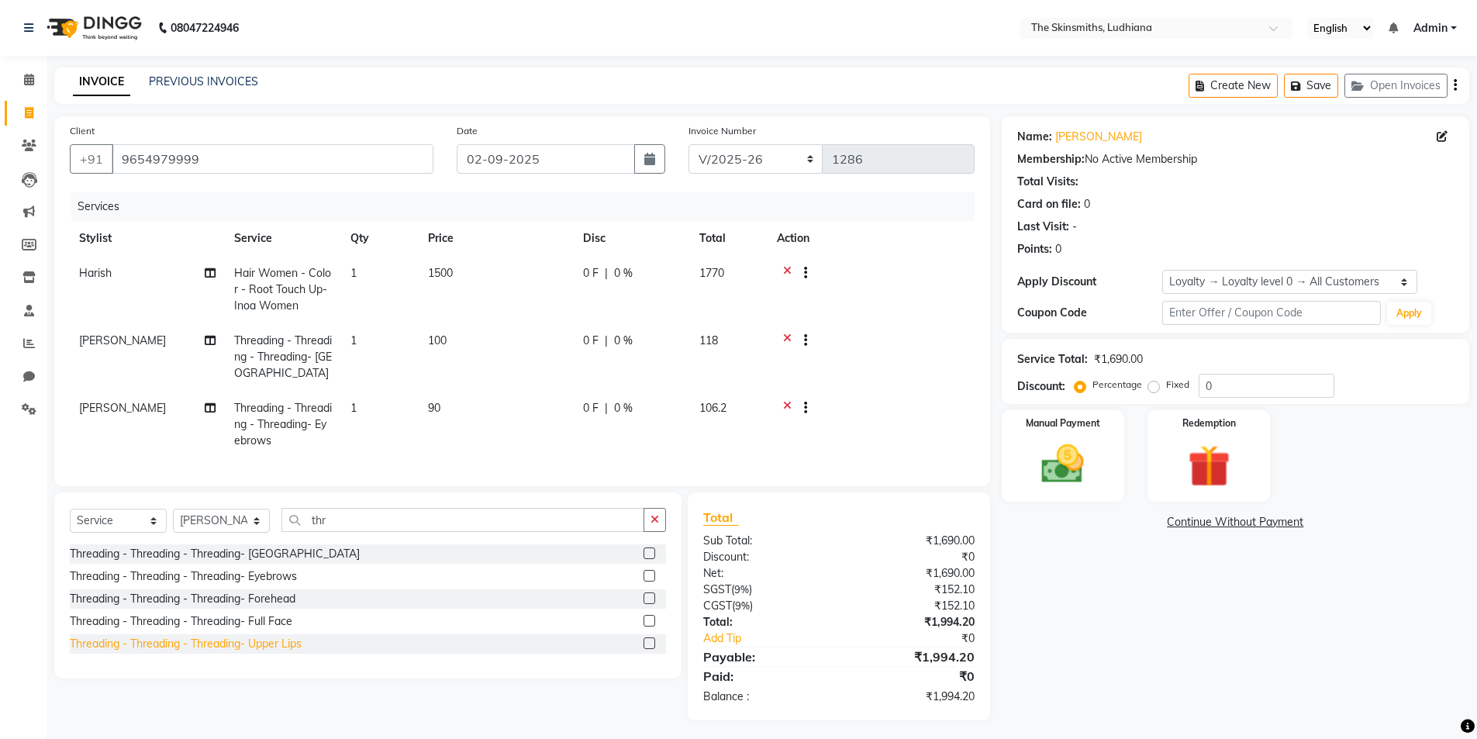
click at [285, 652] on div "Threading - Threading - Threading- Upper Lips" at bounding box center [186, 644] width 232 height 16
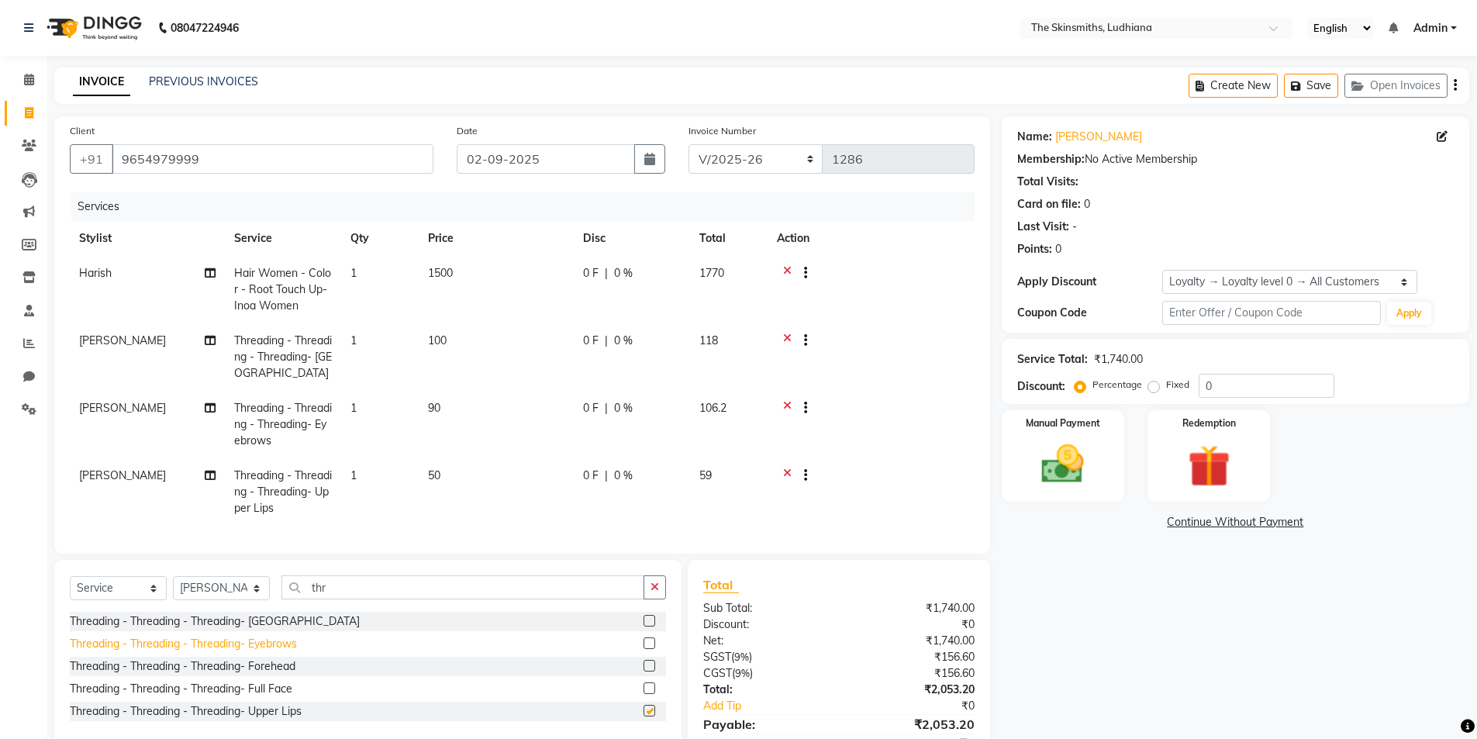
checkbox input "false"
click at [1313, 96] on button "Save" at bounding box center [1311, 86] width 54 height 24
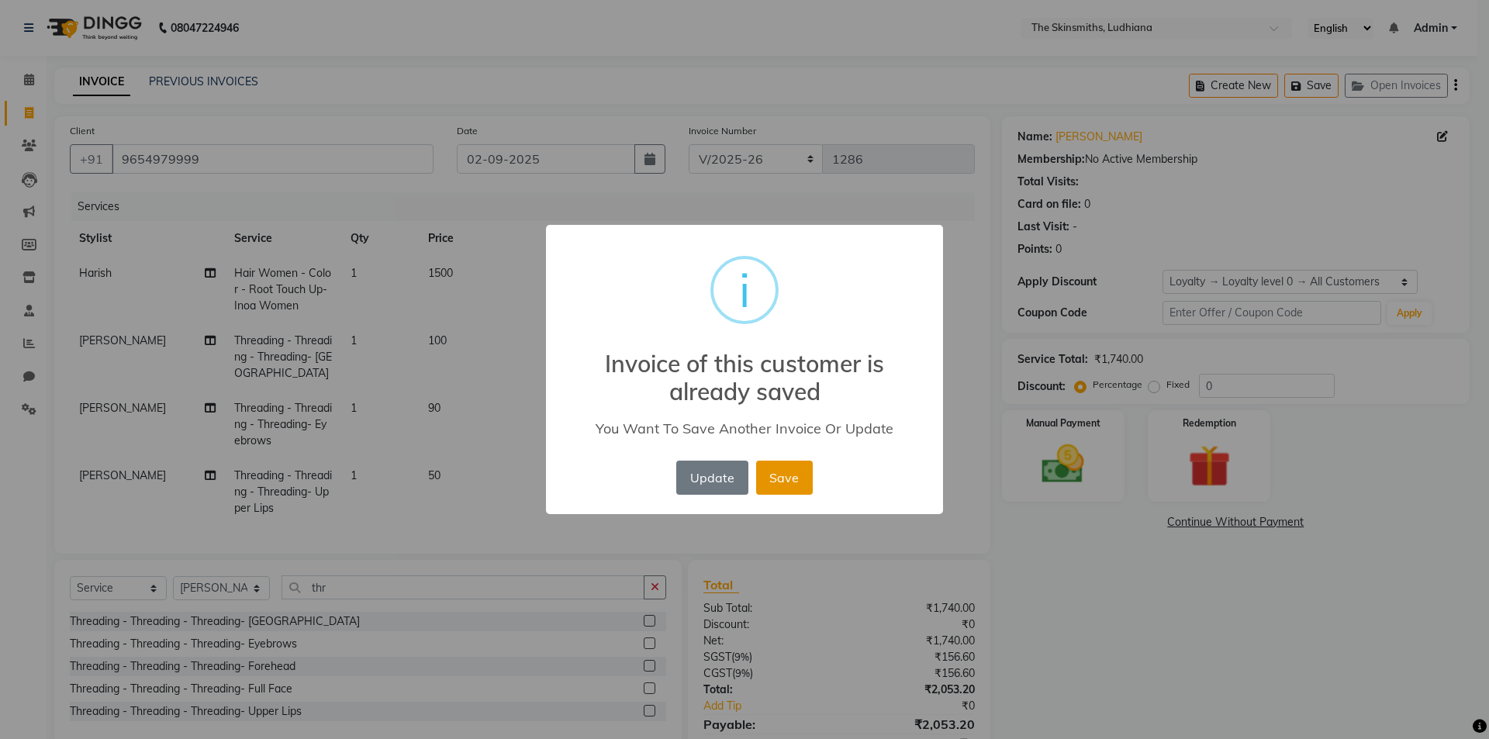
click at [783, 482] on button "Save" at bounding box center [784, 478] width 57 height 34
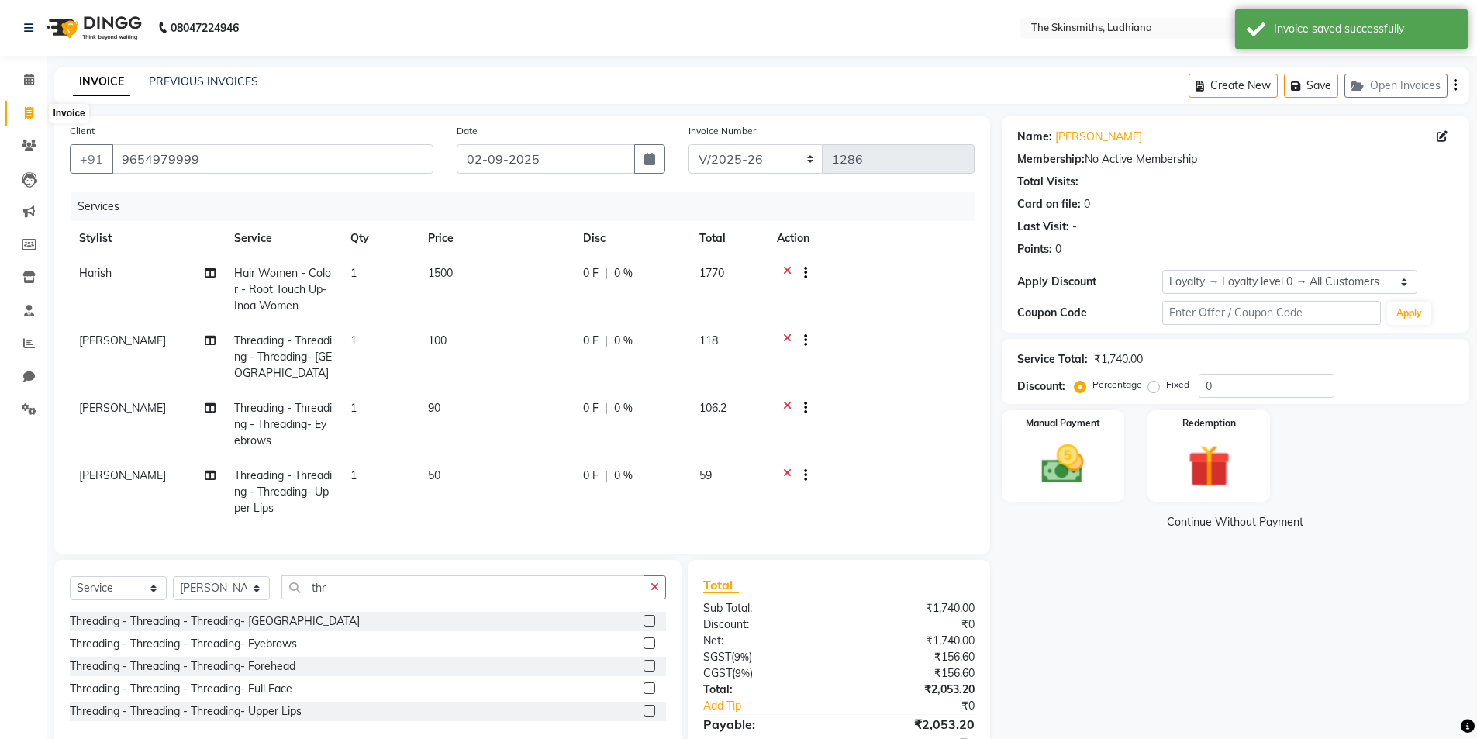
click at [27, 114] on icon at bounding box center [29, 113] width 9 height 12
select select "service"
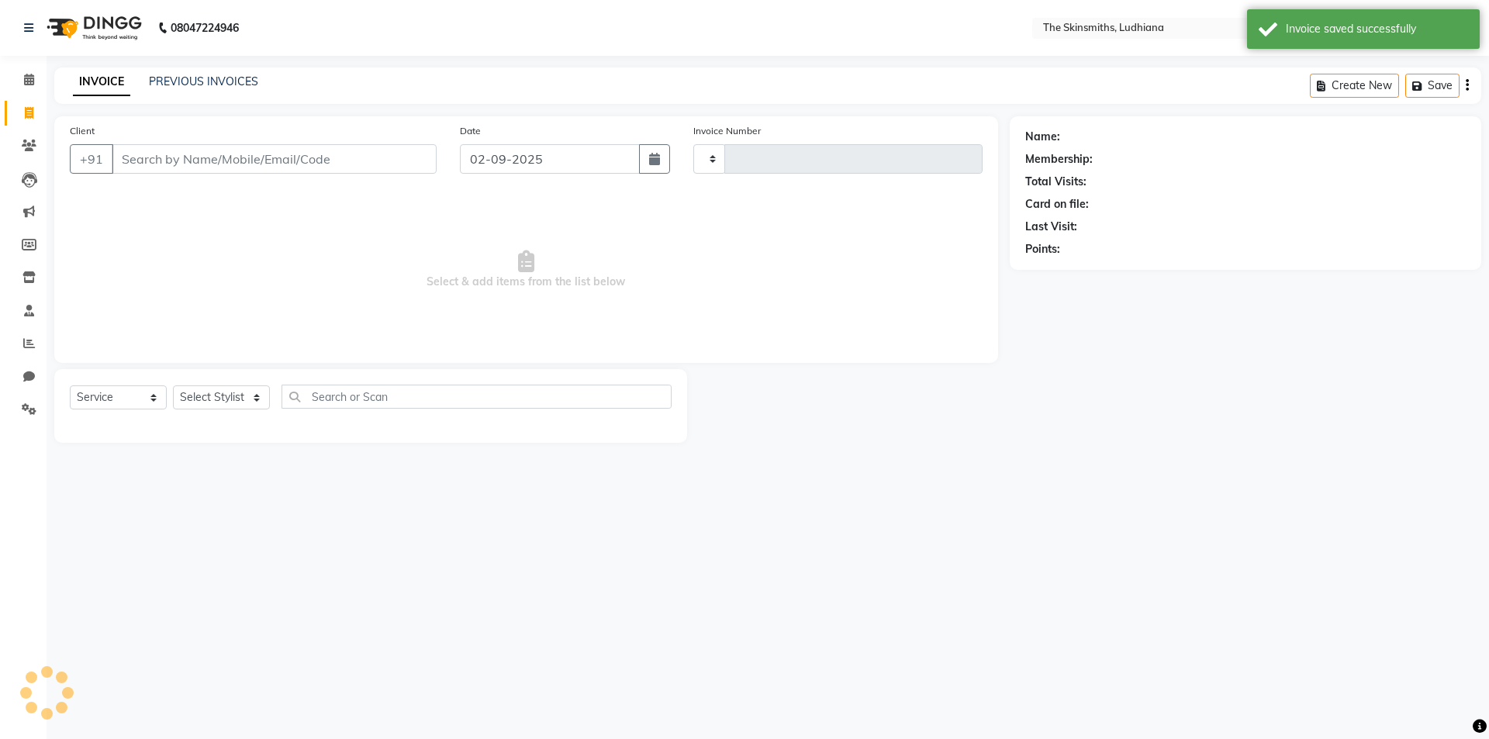
type input "1286"
select select "8115"
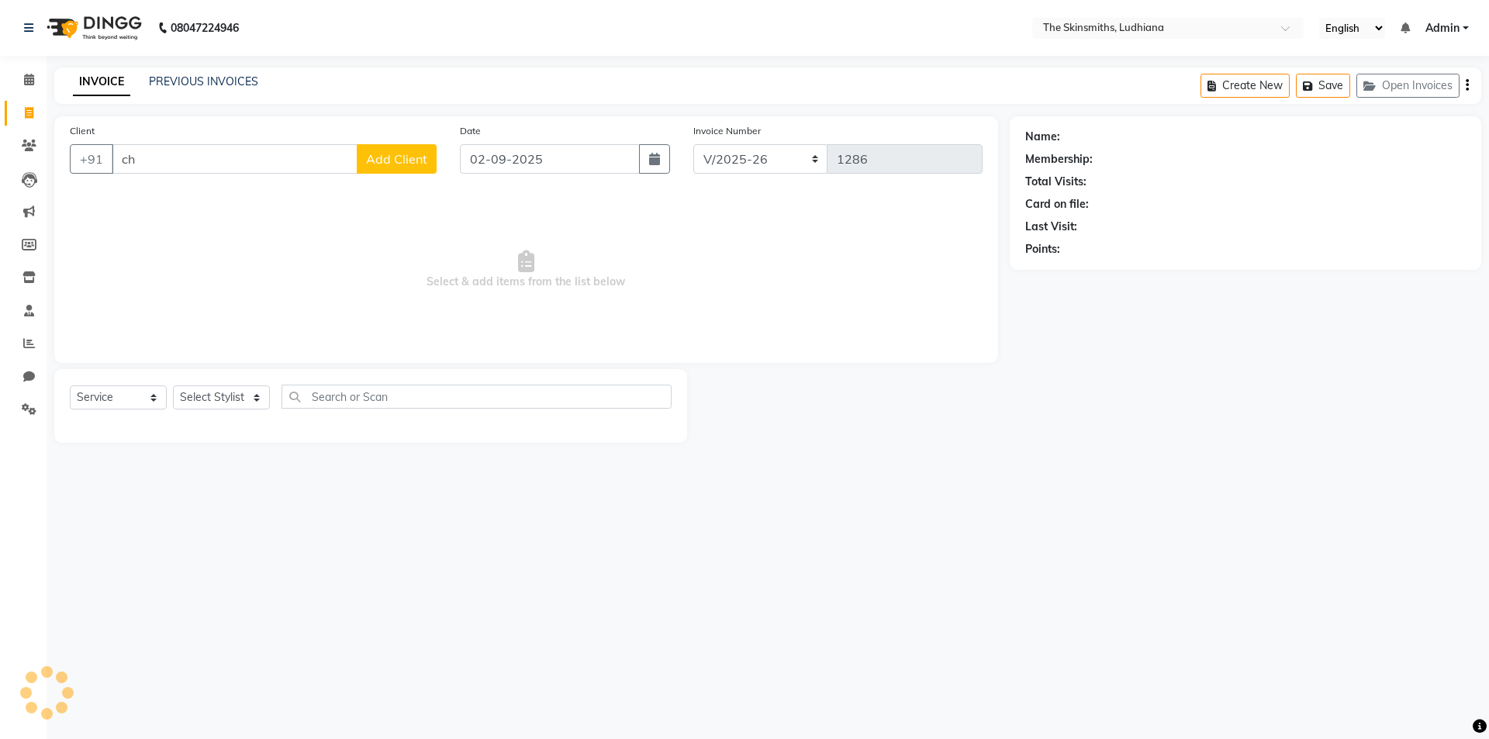
type input "c"
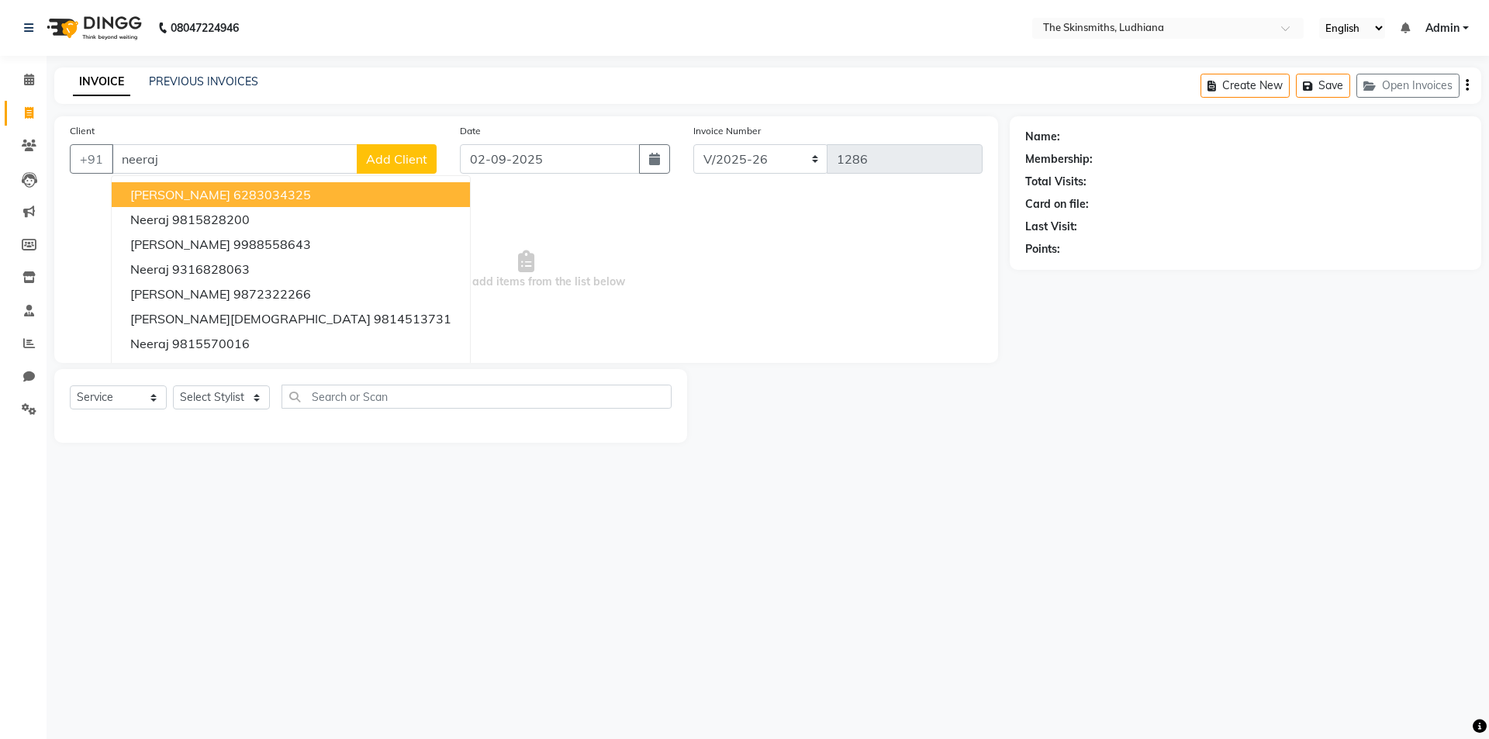
click at [254, 197] on ngb-highlight "6283034325" at bounding box center [272, 195] width 78 height 16
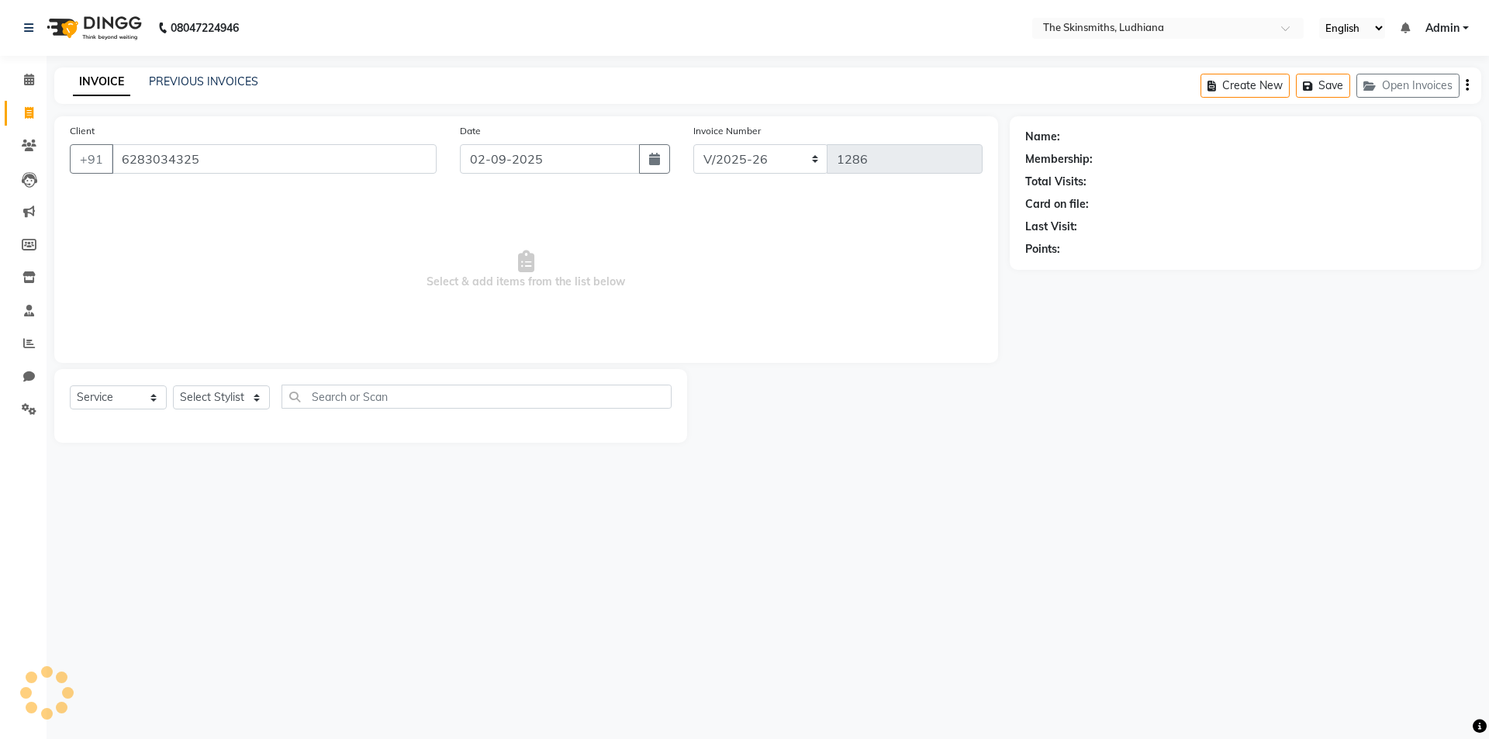
type input "6283034325"
click at [252, 399] on select "Select Stylist Admin [PERSON_NAME] [PERSON_NAME] [PERSON_NAME] [PERSON_NAME] [P…" at bounding box center [221, 397] width 97 height 24
select select "76547"
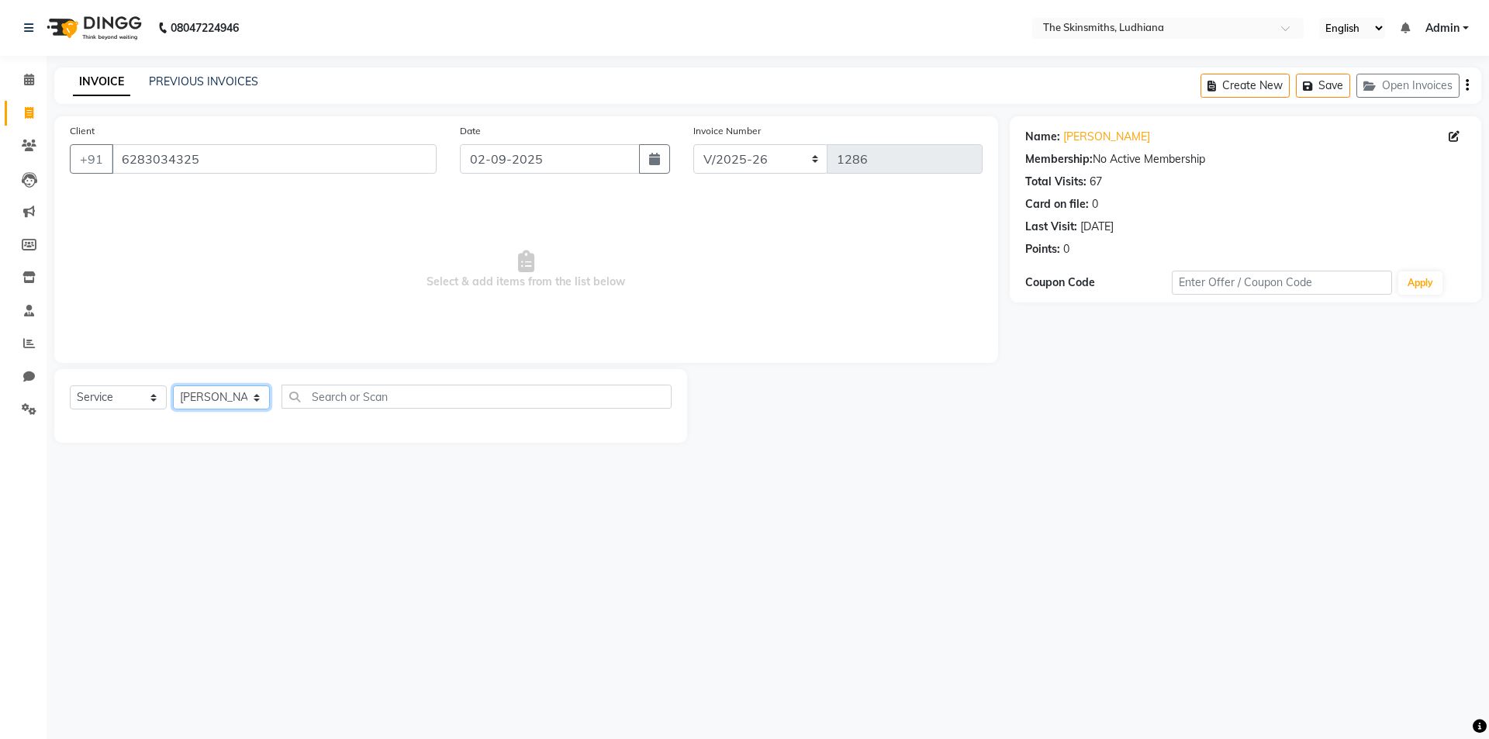
click at [173, 385] on select "Select Stylist Admin [PERSON_NAME] [PERSON_NAME] [PERSON_NAME] [PERSON_NAME] [P…" at bounding box center [221, 397] width 97 height 24
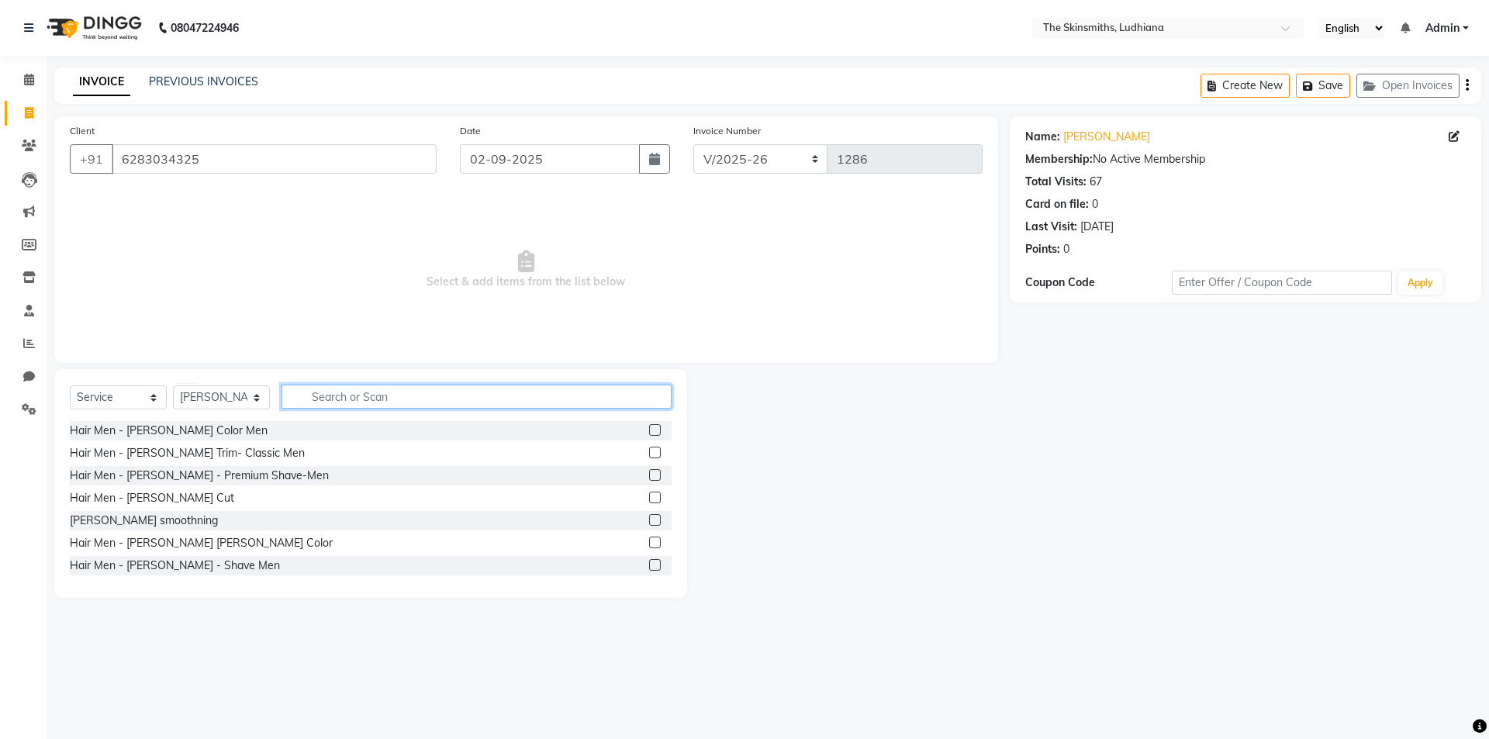
click at [316, 402] on input "text" at bounding box center [476, 397] width 390 height 24
type input "root"
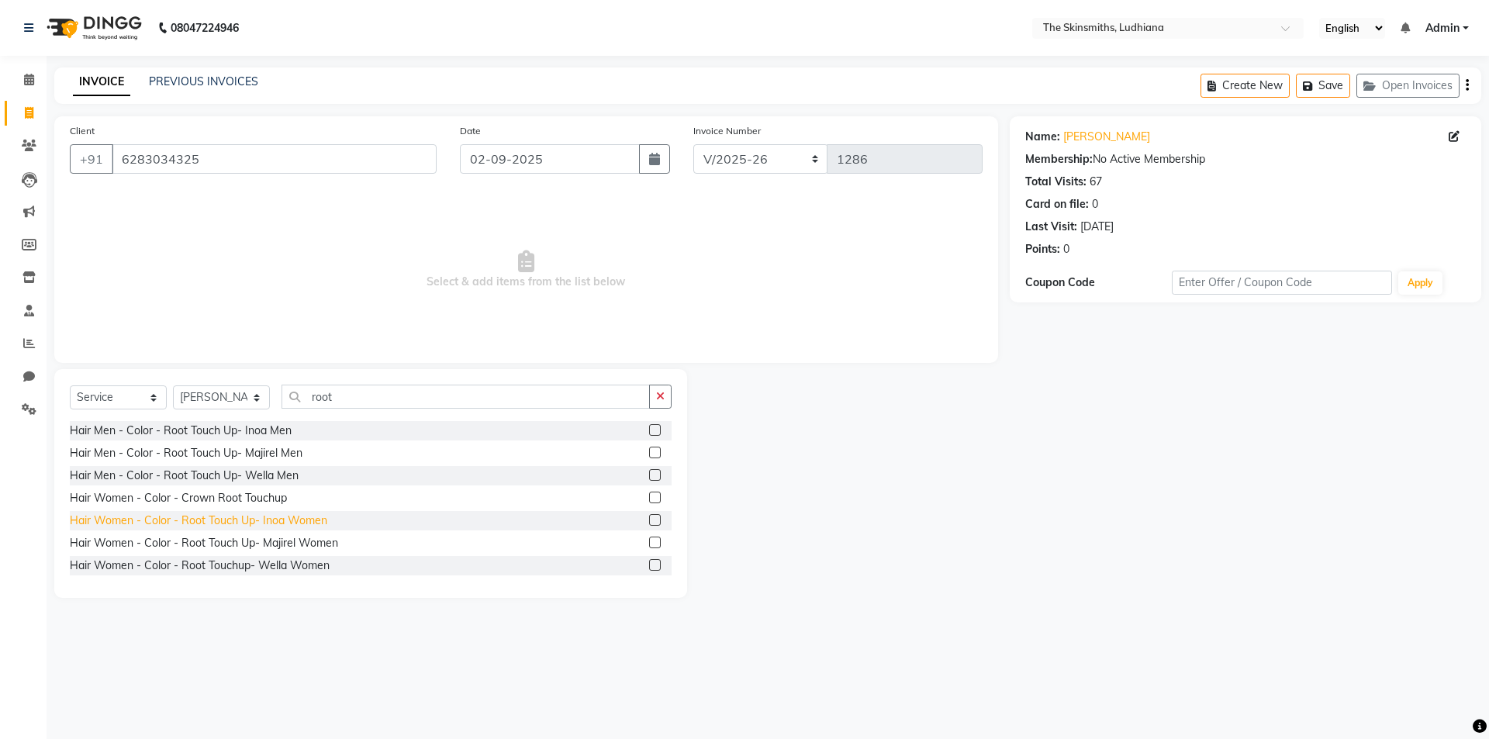
click at [313, 524] on div "Hair Women - Color - Root Touch Up- Inoa Women" at bounding box center [198, 521] width 257 height 16
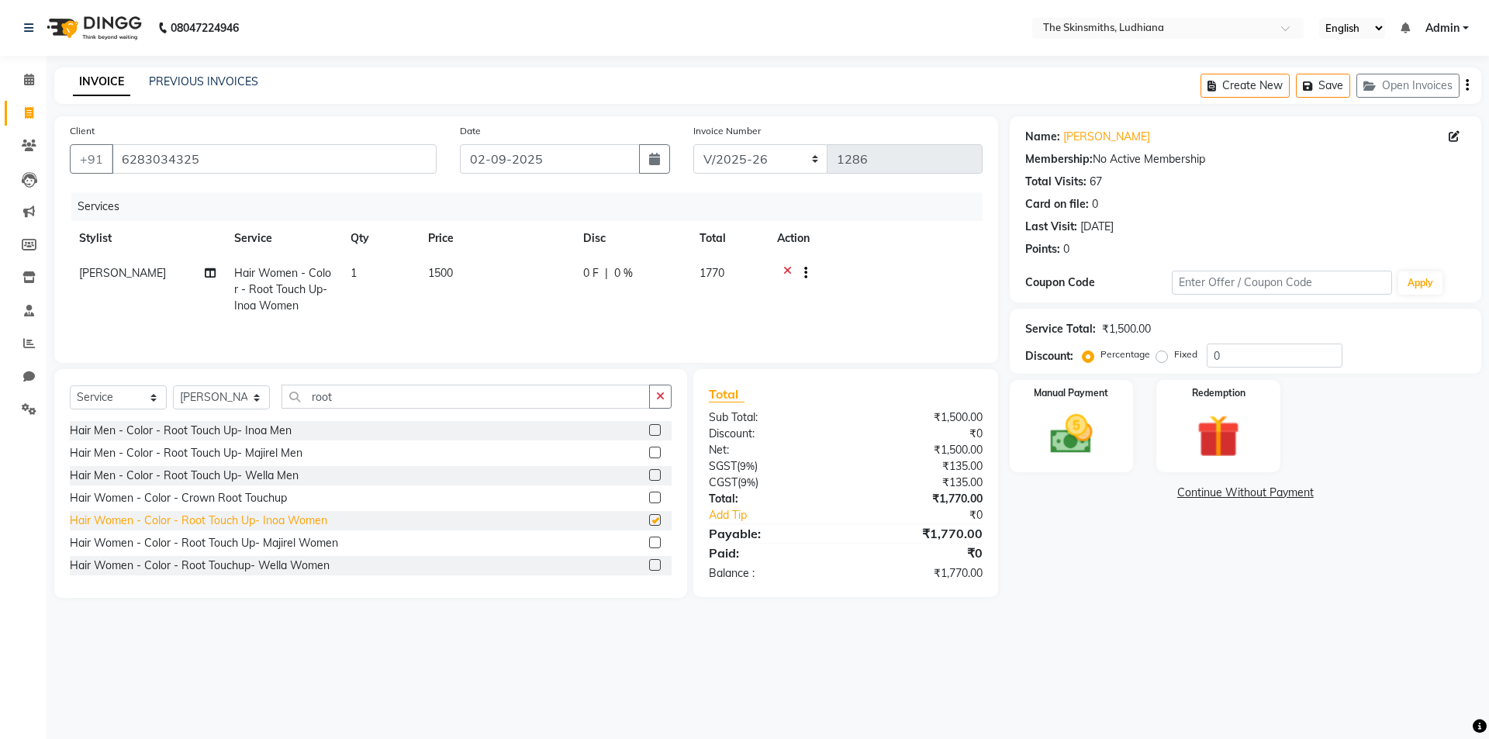
checkbox input "false"
click at [1204, 427] on img at bounding box center [1218, 436] width 72 height 55
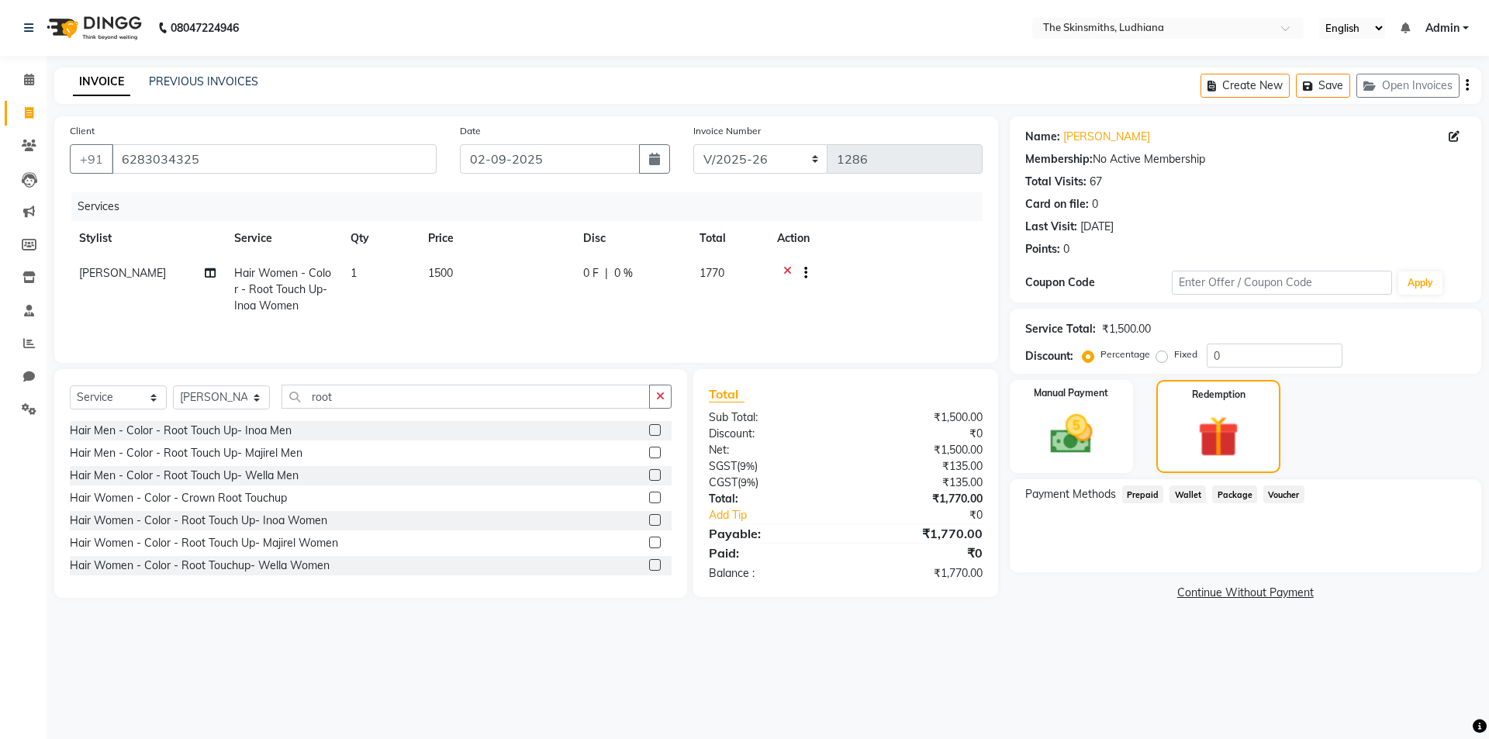
click at [1142, 497] on span "Prepaid" at bounding box center [1143, 494] width 42 height 18
click at [1103, 621] on main "INVOICE PREVIOUS INVOICES Create New Save Open Invoices Client [PHONE_NUMBER] D…" at bounding box center [768, 347] width 1442 height 560
click at [1356, 411] on div "Manual Payment Redemption" at bounding box center [1245, 426] width 495 height 93
click at [1279, 492] on span "Voucher" at bounding box center [1283, 494] width 41 height 18
click at [1180, 496] on span "Wallet" at bounding box center [1187, 494] width 36 height 18
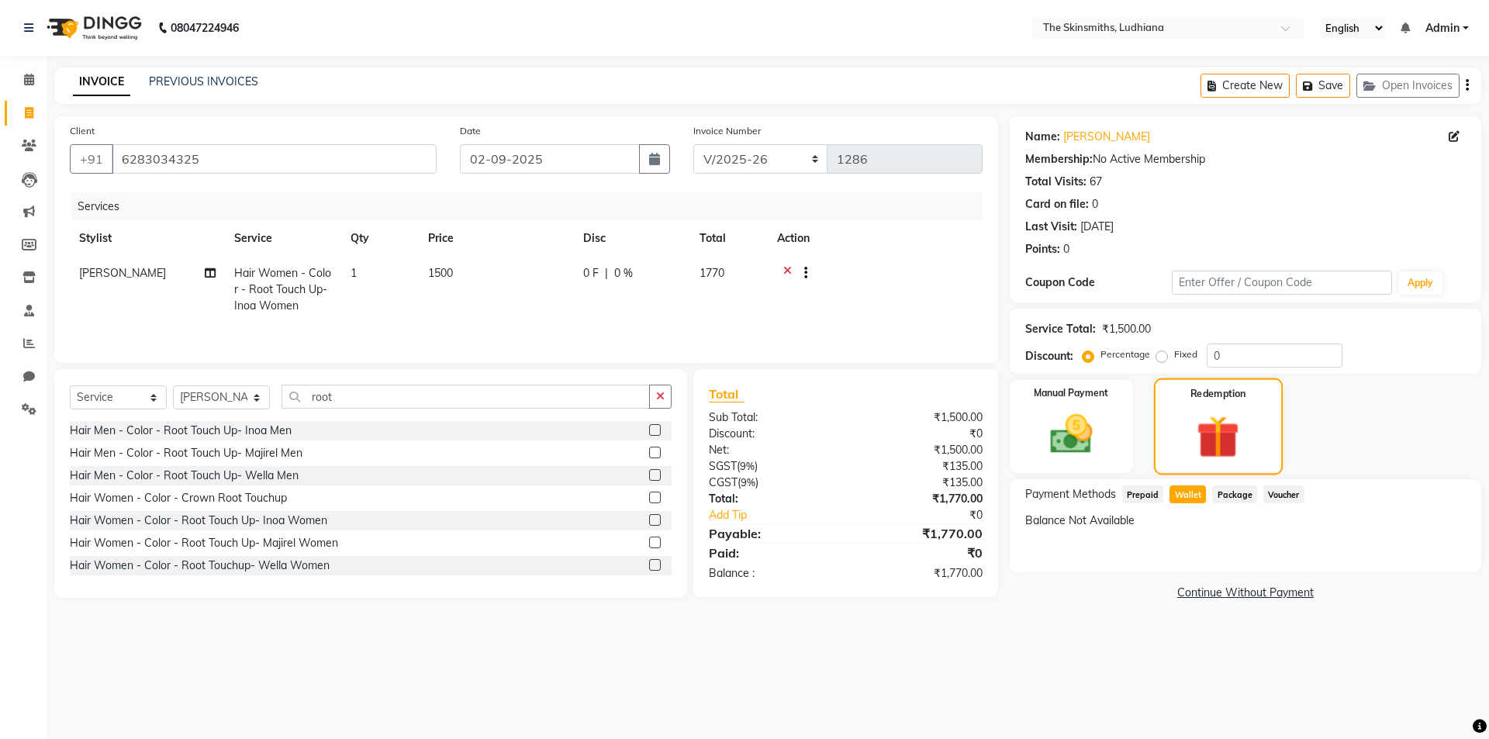
click at [1235, 428] on img at bounding box center [1218, 437] width 70 height 54
click at [1141, 496] on span "Prepaid" at bounding box center [1143, 494] width 42 height 18
click at [1197, 492] on span "Wallet" at bounding box center [1187, 494] width 36 height 18
click at [1225, 496] on span "Package" at bounding box center [1234, 494] width 45 height 18
click at [1286, 494] on span "Voucher" at bounding box center [1283, 494] width 41 height 18
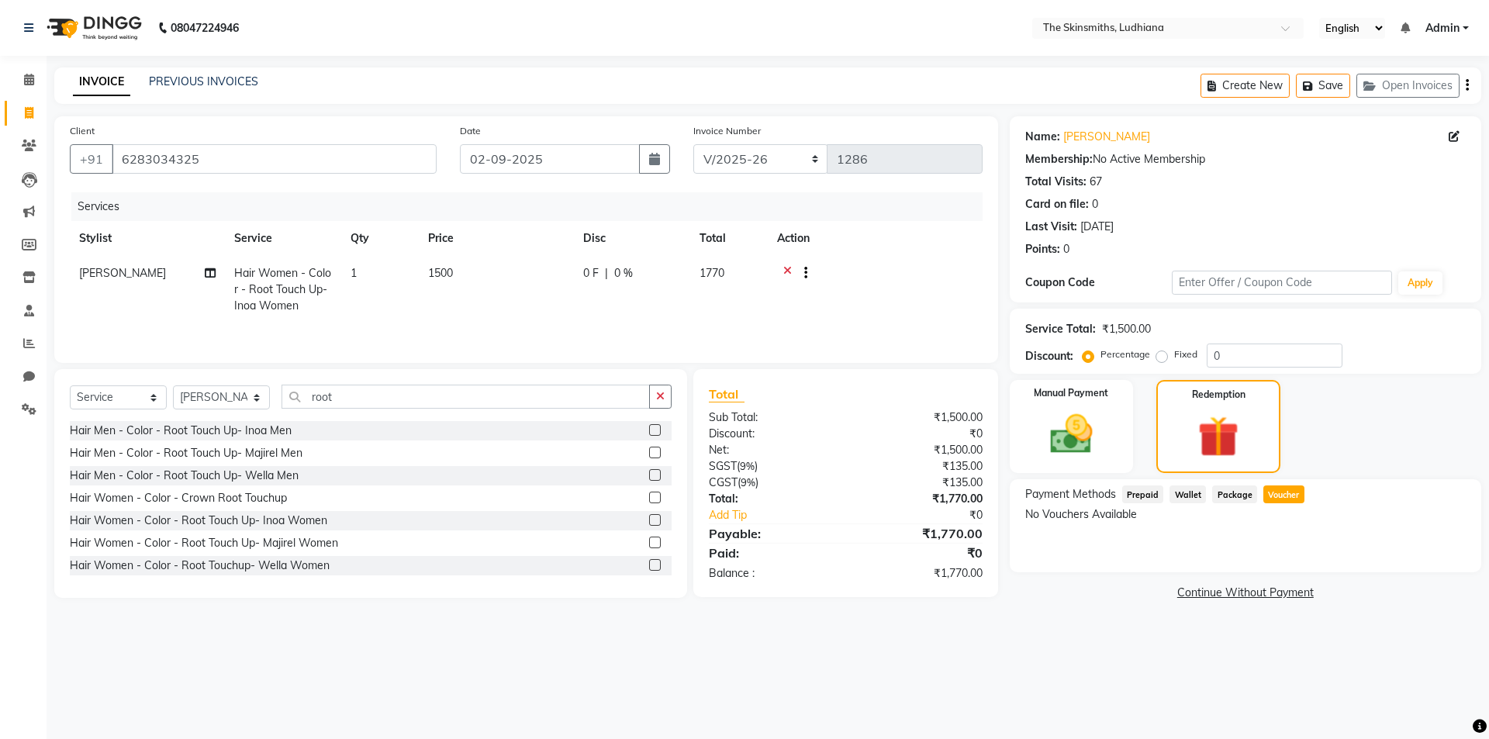
click at [688, 667] on div "08047224946 Select Location × The Skinsmiths, Ludhiana English ENGLISH Español …" at bounding box center [744, 369] width 1489 height 739
click at [154, 398] on select "Select Service Product Membership Package Voucher Prepaid Gift Card" at bounding box center [118, 397] width 97 height 24
click at [70, 385] on select "Select Service Product Membership Package Voucher Prepaid Gift Card" at bounding box center [118, 397] width 97 height 24
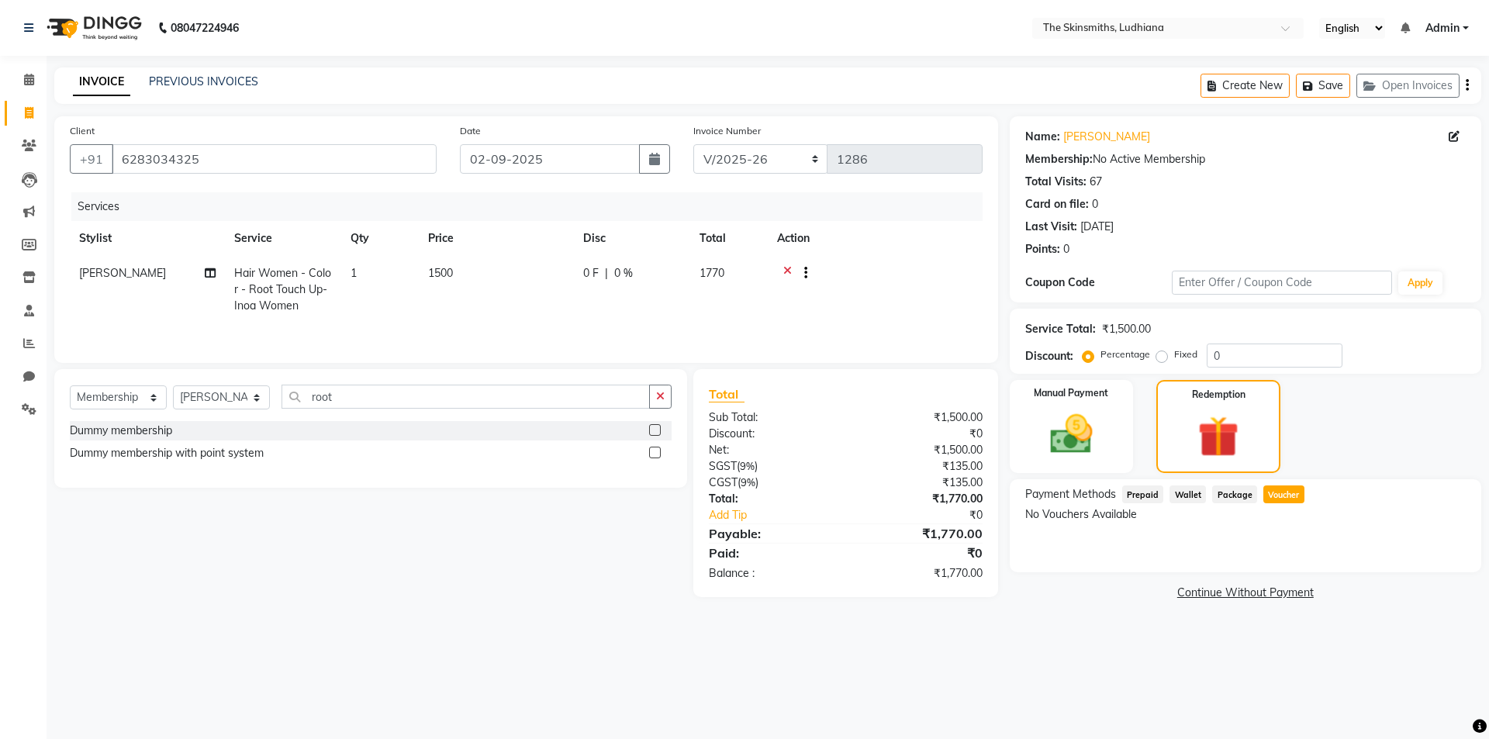
click at [1140, 495] on span "Prepaid" at bounding box center [1143, 494] width 42 height 18
click at [154, 398] on select "Select Service Product Membership Package Voucher Prepaid Gift Card" at bounding box center [118, 397] width 97 height 24
click at [70, 385] on select "Select Service Product Membership Package Voucher Prepaid Gift Card" at bounding box center [118, 397] width 97 height 24
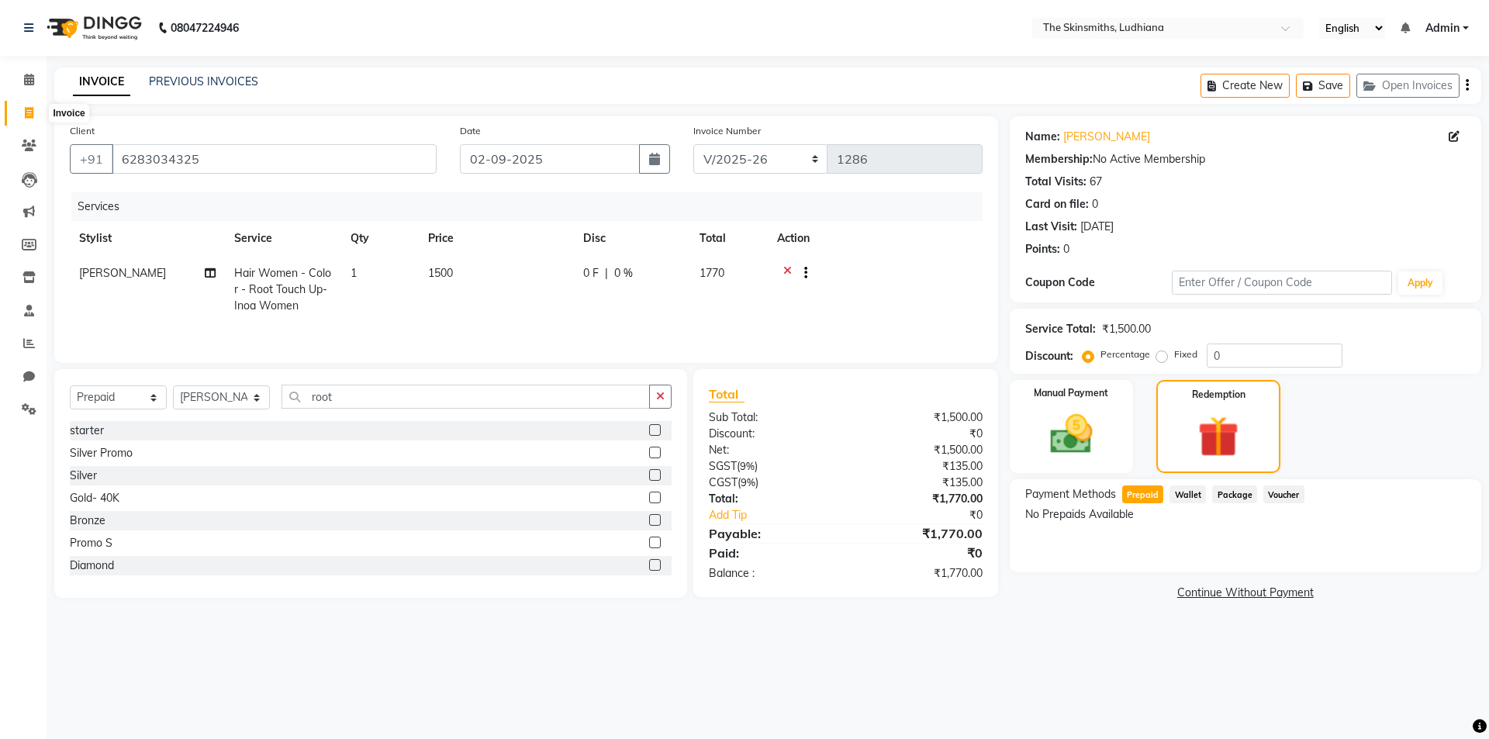
click at [34, 116] on span at bounding box center [29, 114] width 27 height 18
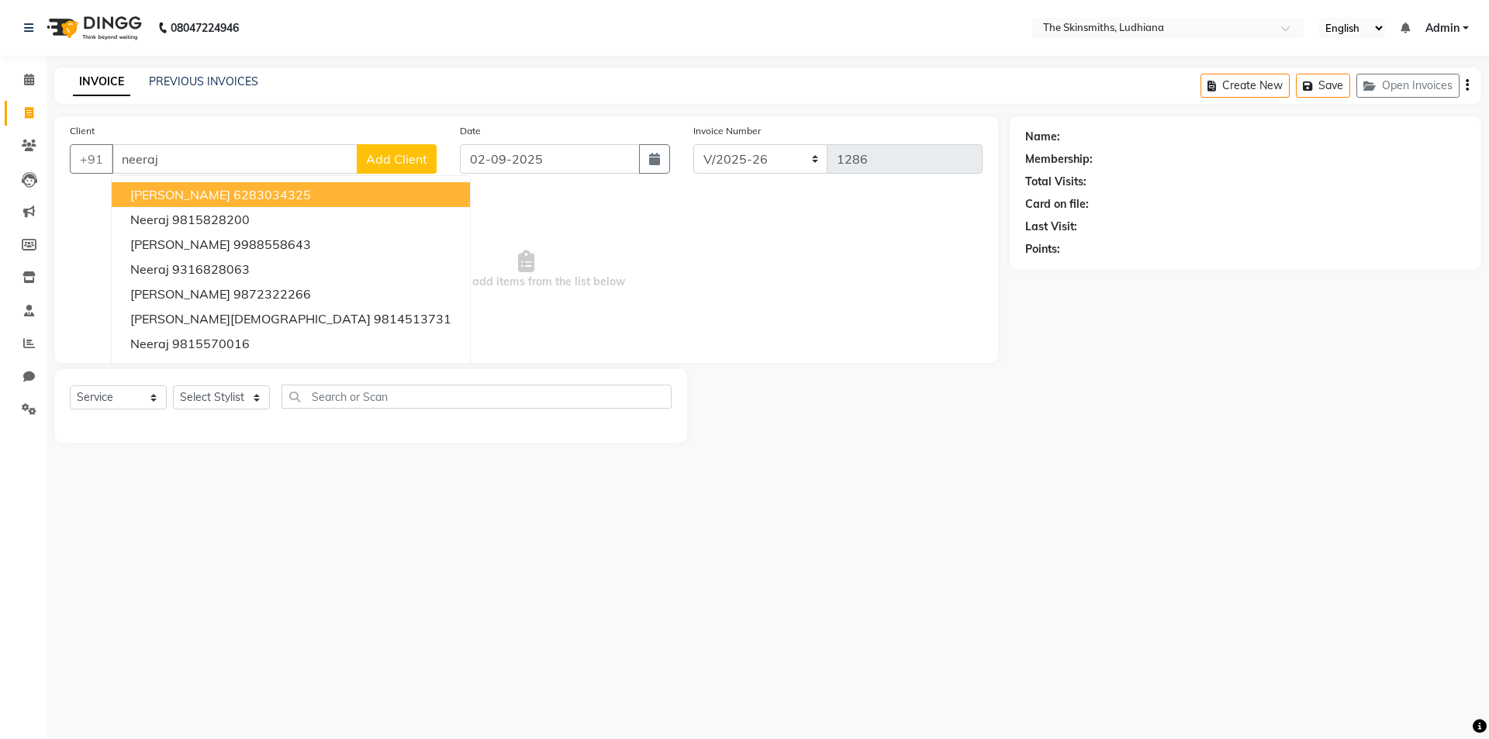
click at [233, 191] on ngb-highlight "6283034325" at bounding box center [272, 195] width 78 height 16
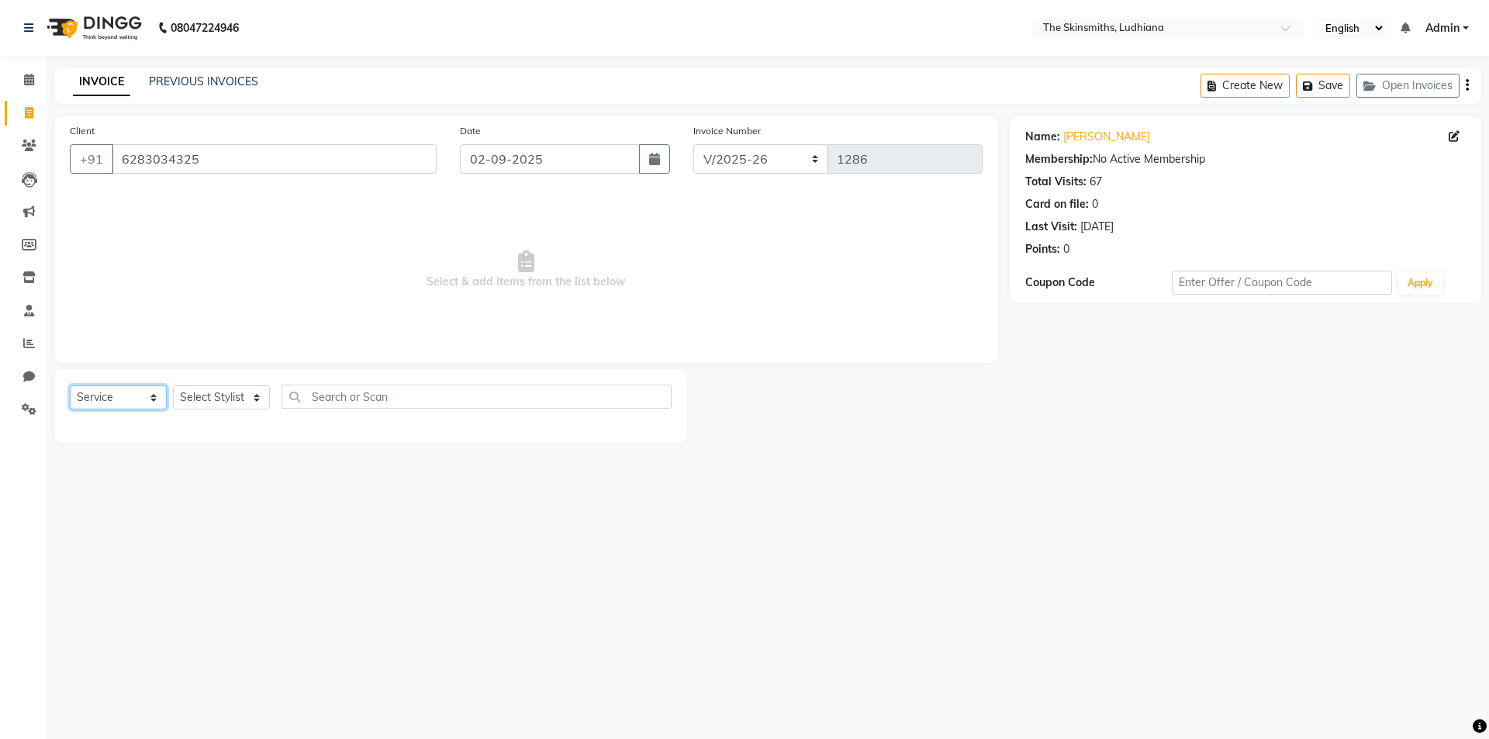
click at [151, 400] on select "Select Service Product Membership Package Voucher Prepaid Gift Card" at bounding box center [118, 397] width 97 height 24
click at [70, 385] on select "Select Service Product Membership Package Voucher Prepaid Gift Card" at bounding box center [118, 397] width 97 height 24
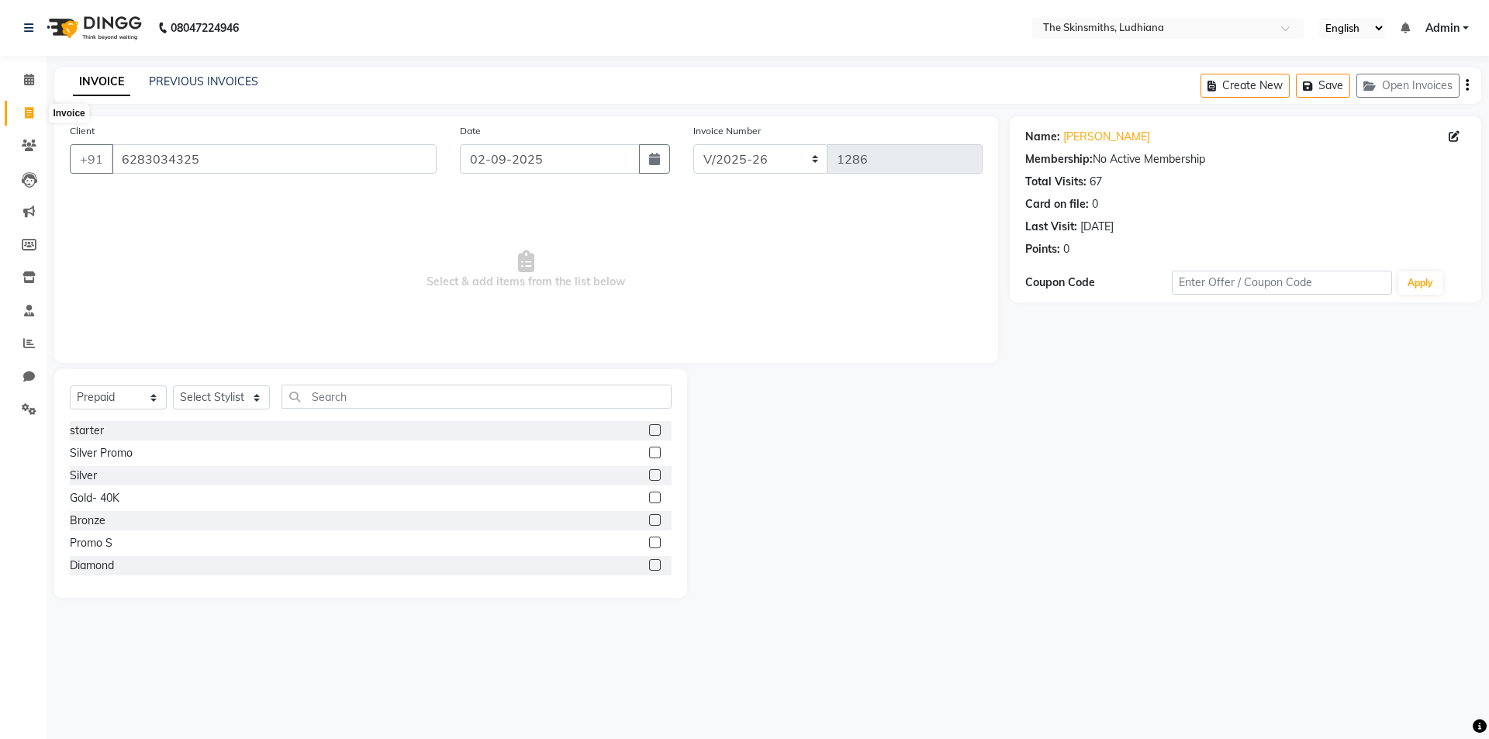
click at [25, 111] on icon at bounding box center [29, 113] width 9 height 12
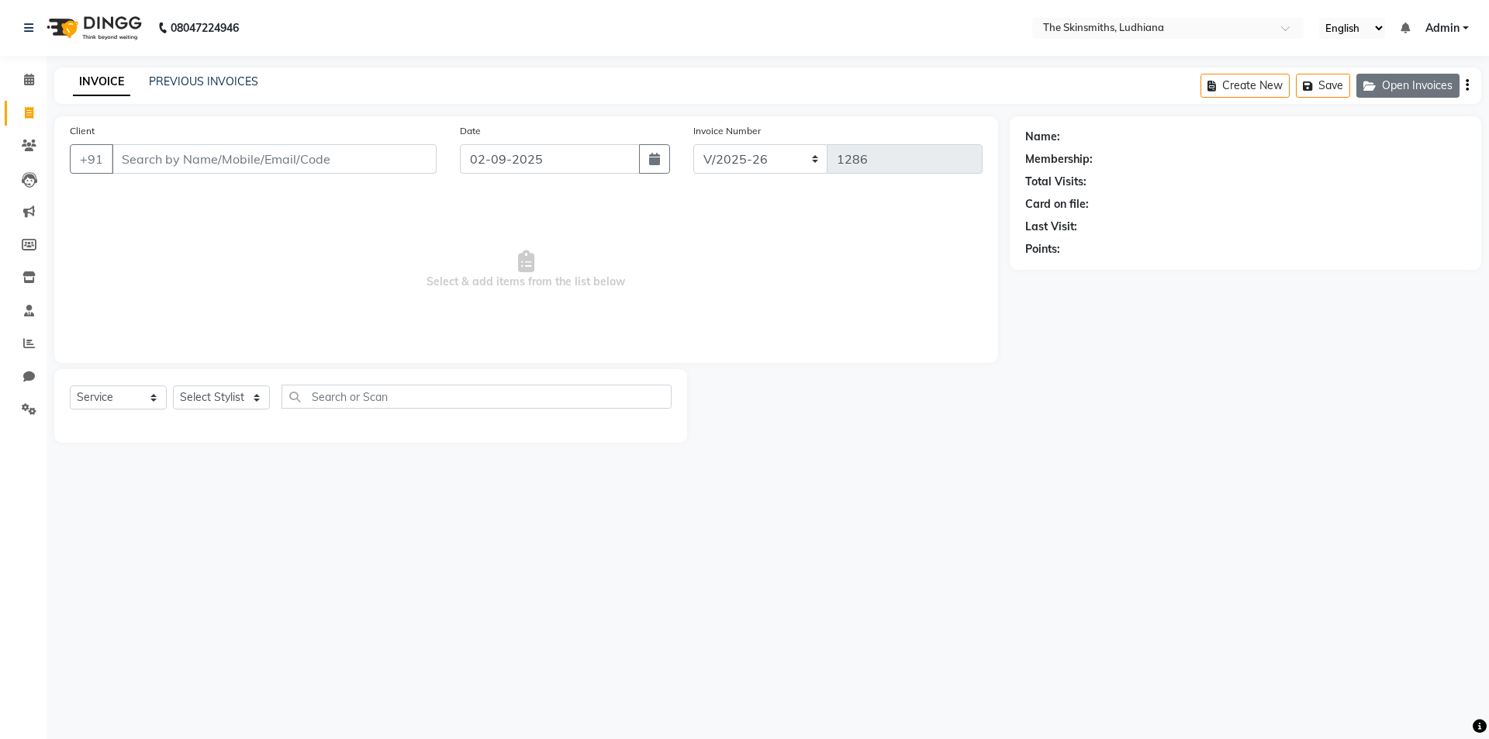
click at [1403, 82] on button "Open Invoices" at bounding box center [1407, 86] width 103 height 24
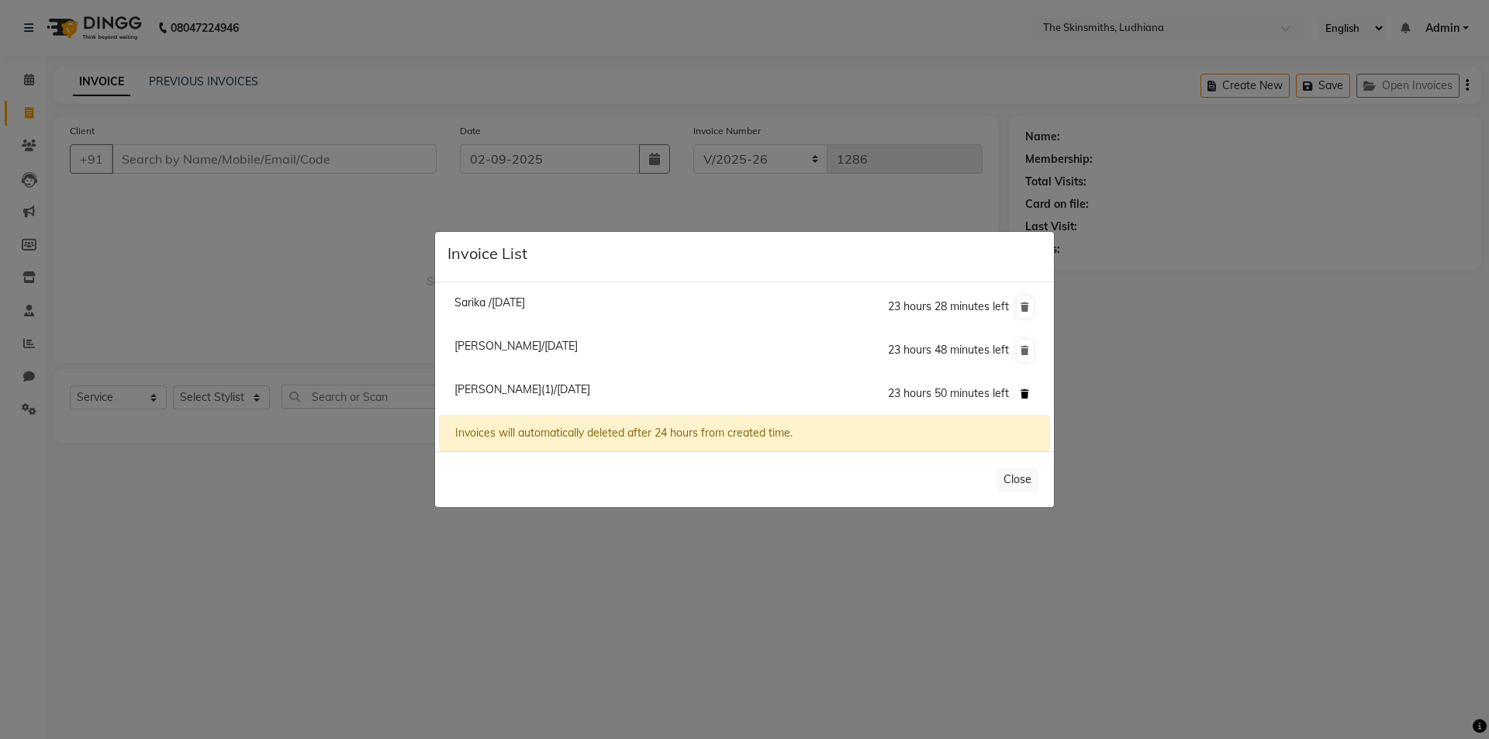
click at [1024, 395] on icon at bounding box center [1025, 393] width 9 height 9
click at [1027, 394] on icon at bounding box center [1025, 393] width 9 height 9
click at [544, 347] on span "[PERSON_NAME]/[DATE]" at bounding box center [515, 346] width 123 height 14
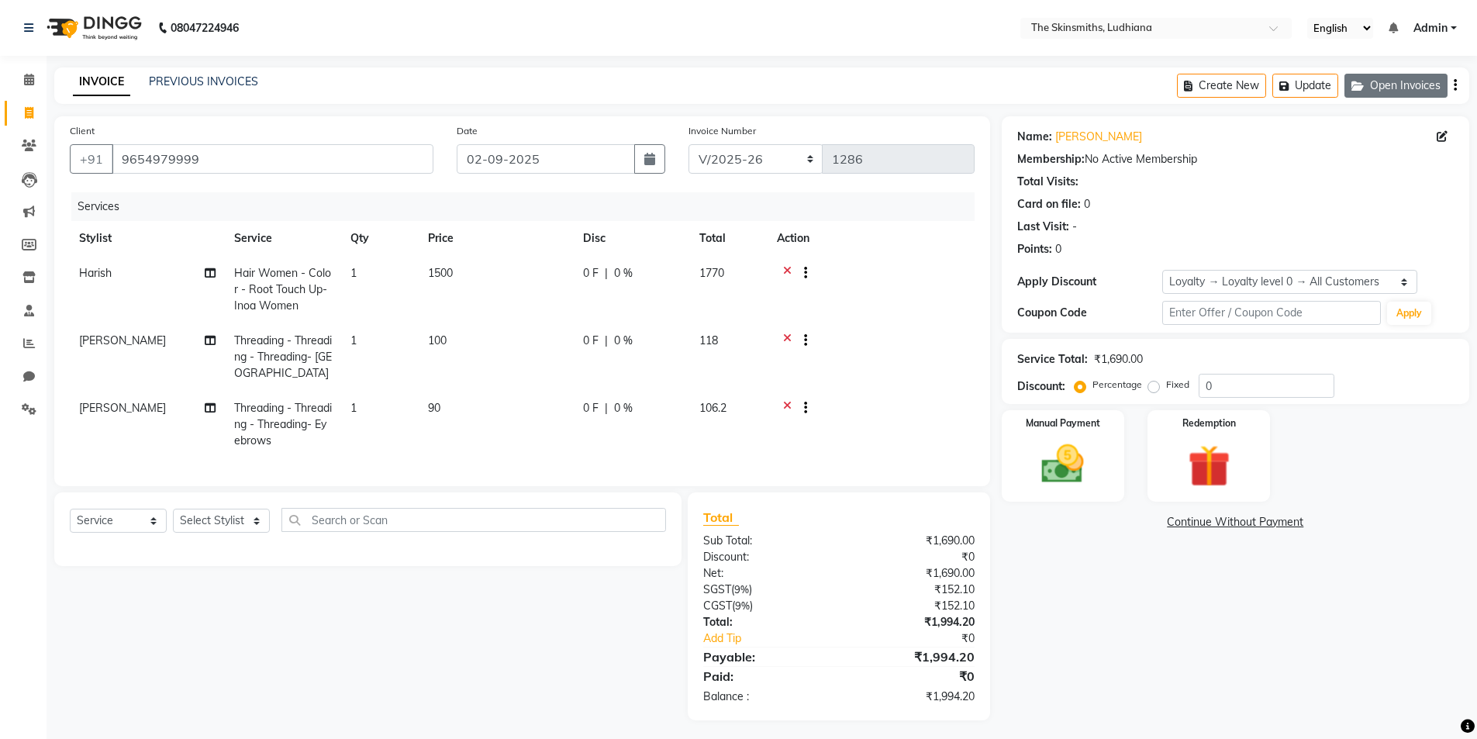
click at [1399, 90] on button "Open Invoices" at bounding box center [1396, 86] width 103 height 24
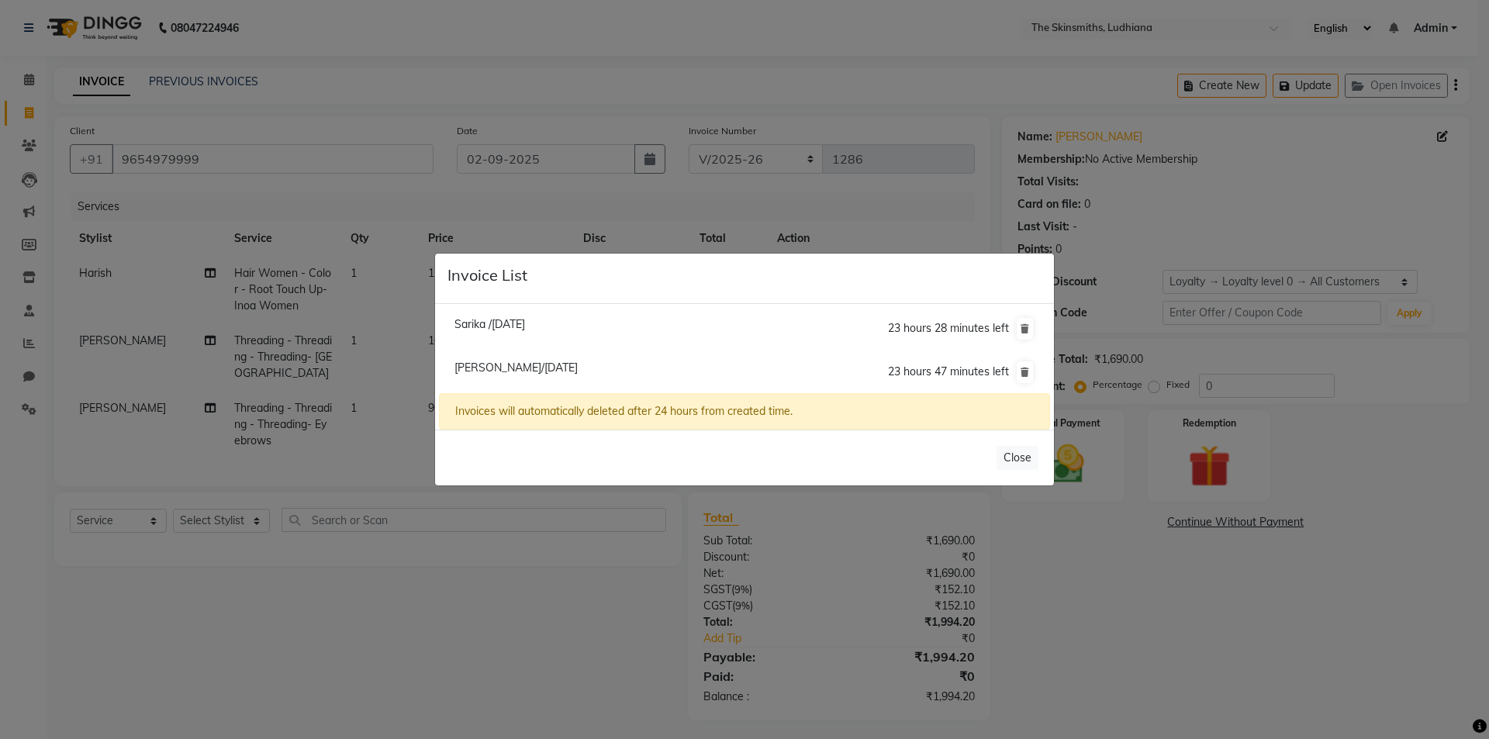
click at [562, 364] on span "[PERSON_NAME]/[DATE]" at bounding box center [515, 368] width 123 height 14
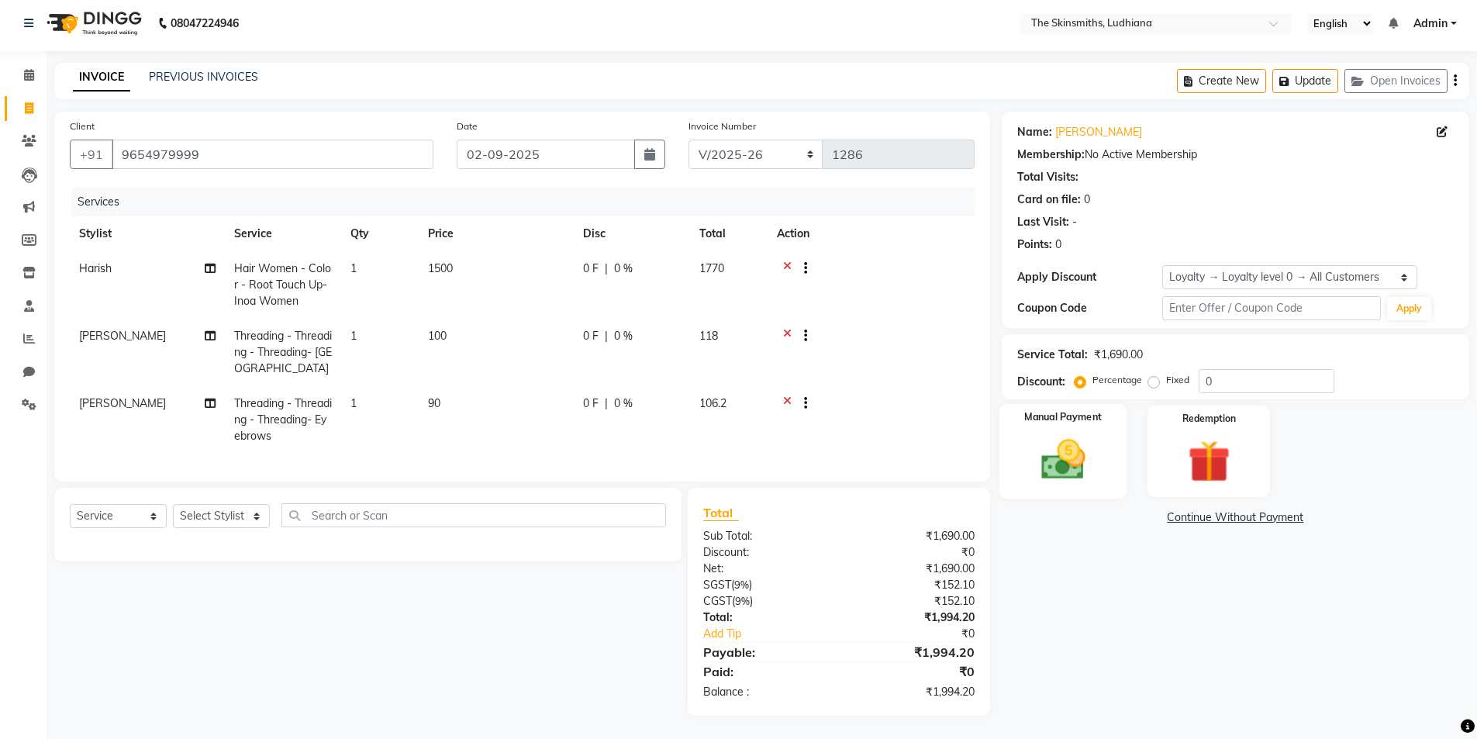
scroll to position [16, 0]
click at [254, 517] on select "Select Stylist Admin [PERSON_NAME] [PERSON_NAME] [PERSON_NAME] [PERSON_NAME] [P…" at bounding box center [221, 516] width 97 height 24
click at [173, 504] on select "Select Stylist Admin [PERSON_NAME] [PERSON_NAME] [PERSON_NAME] [PERSON_NAME] [P…" at bounding box center [221, 516] width 97 height 24
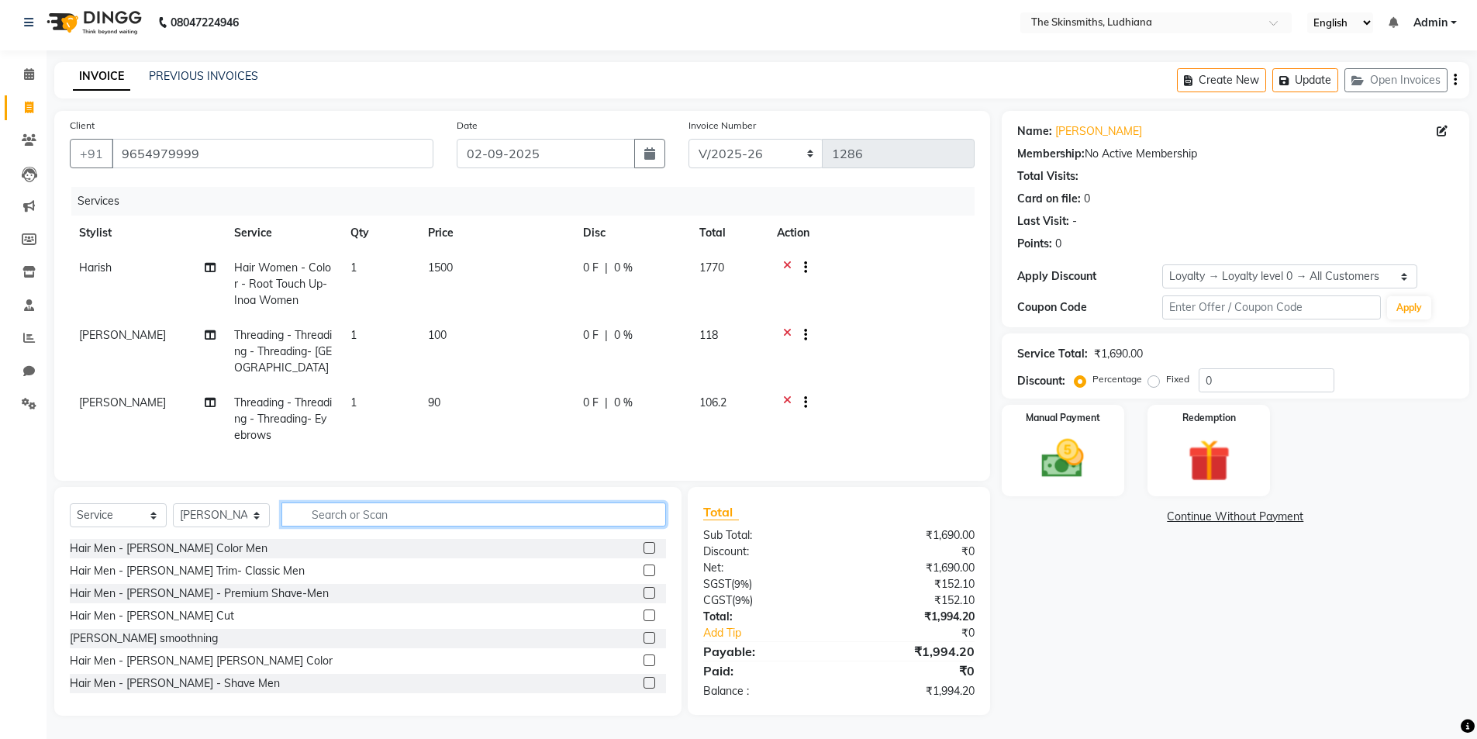
click at [327, 516] on input "text" at bounding box center [473, 514] width 385 height 24
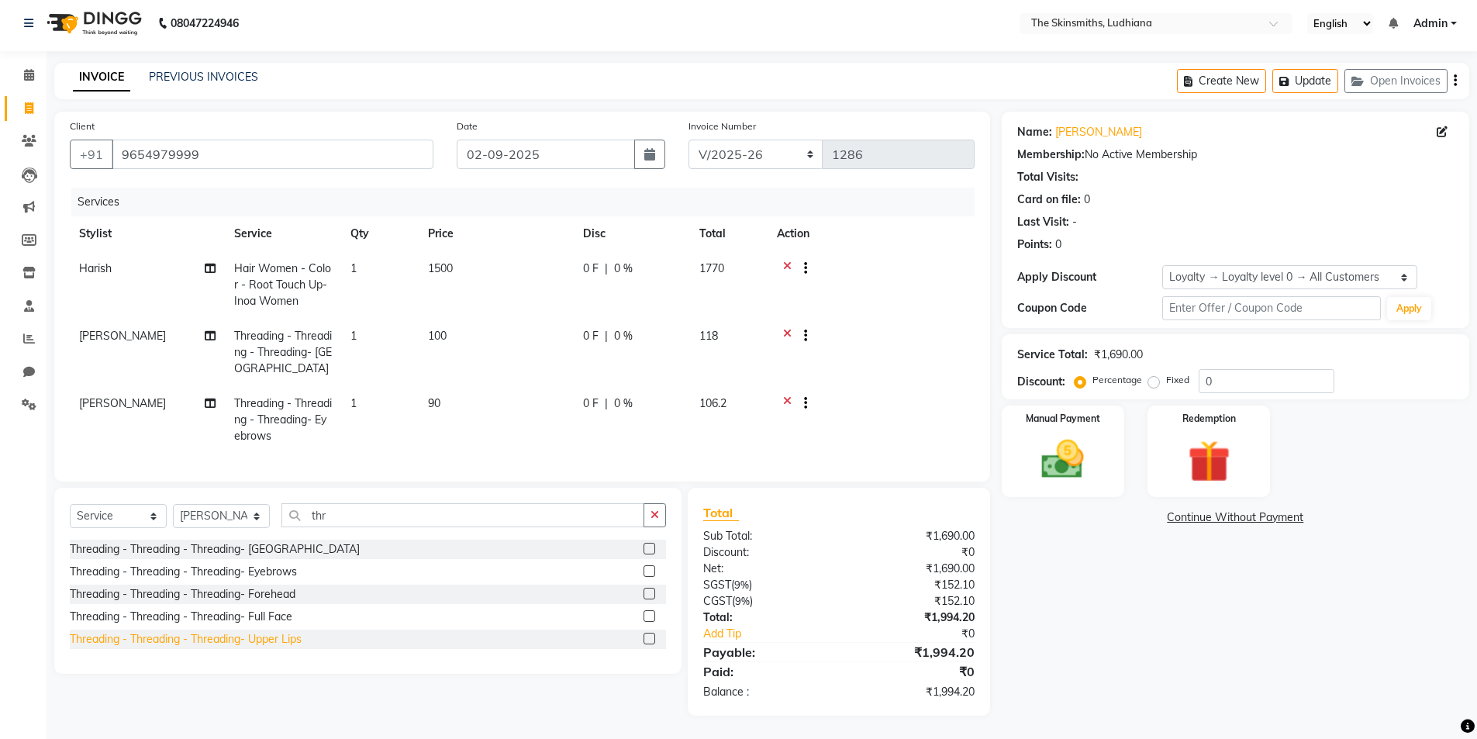
click at [289, 644] on div "Threading - Threading - Threading- Upper Lips" at bounding box center [186, 639] width 232 height 16
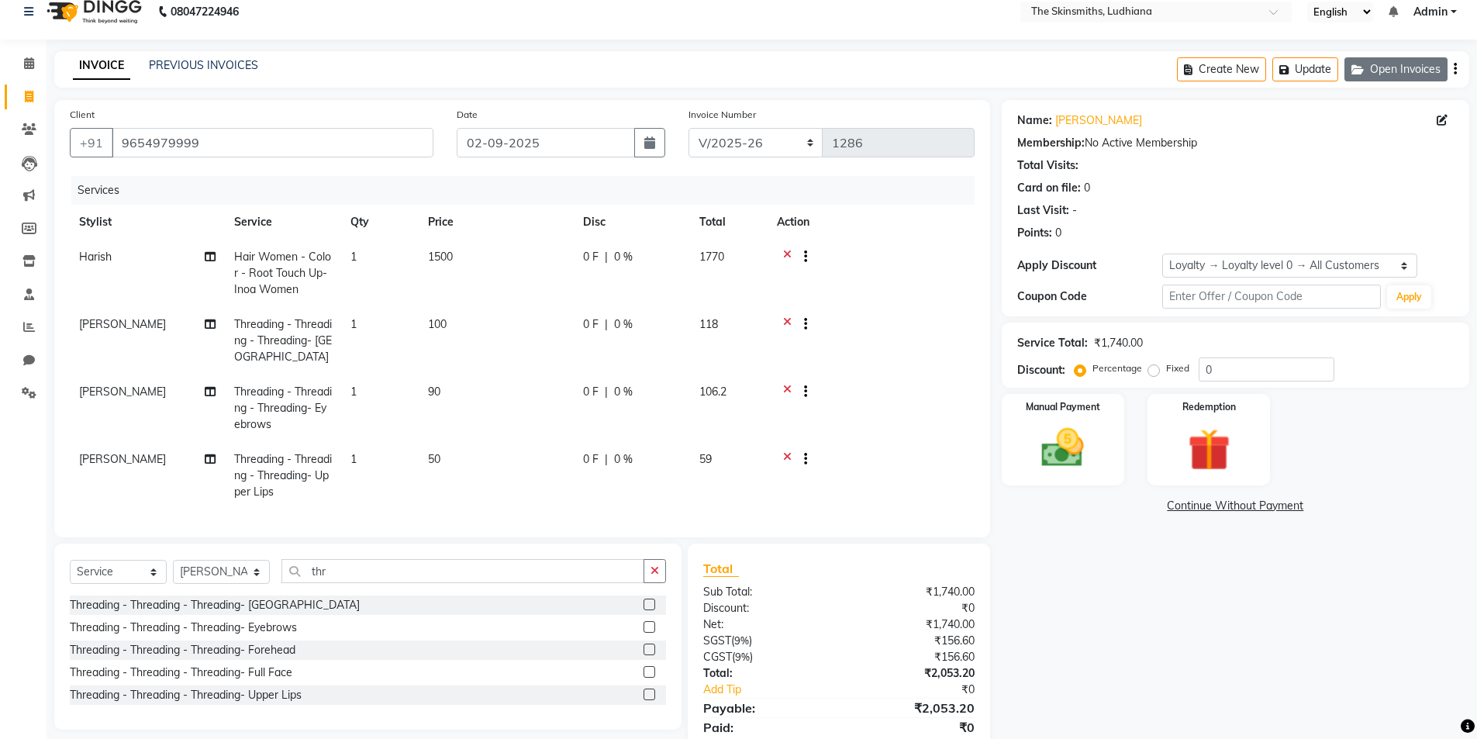
click at [1387, 71] on button "Open Invoices" at bounding box center [1396, 69] width 103 height 24
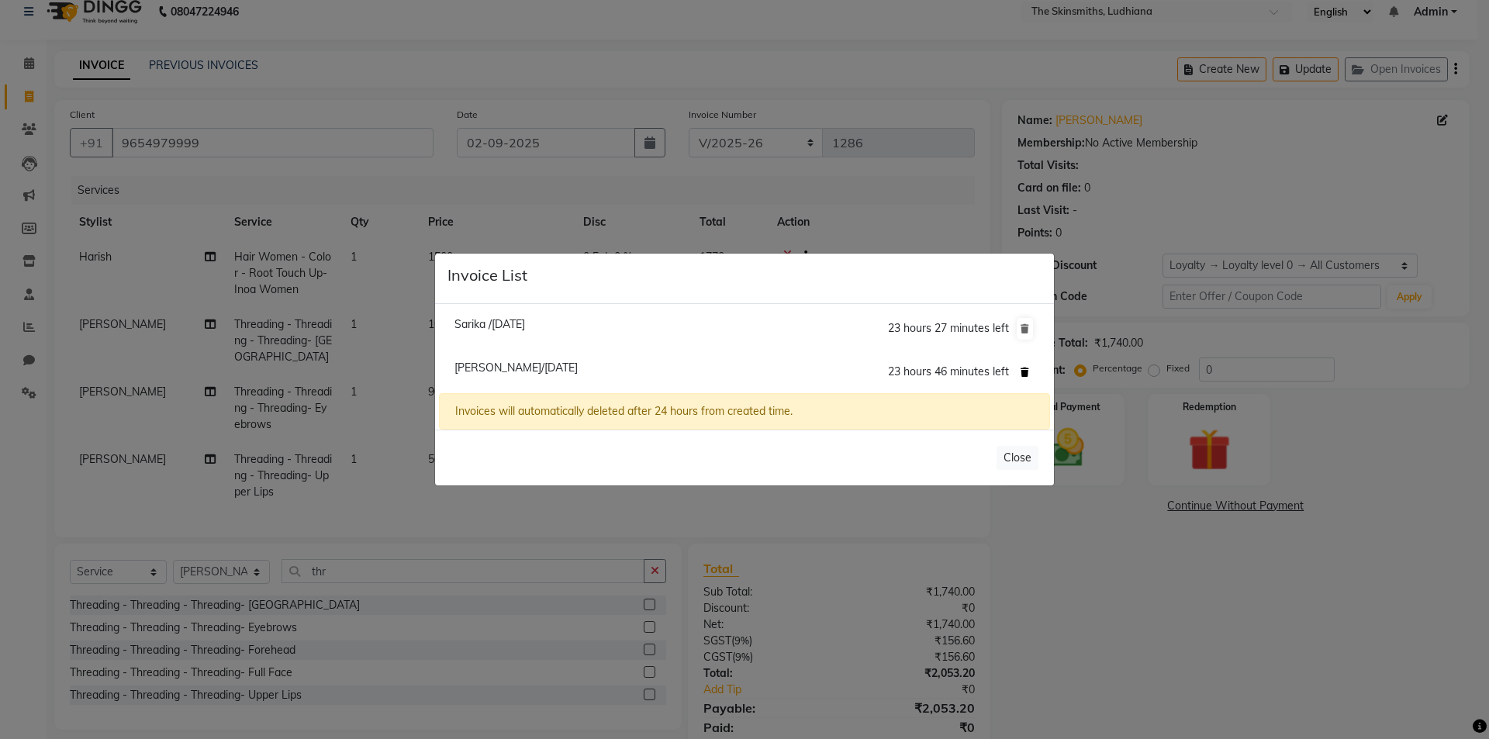
click at [1024, 374] on icon at bounding box center [1025, 372] width 9 height 9
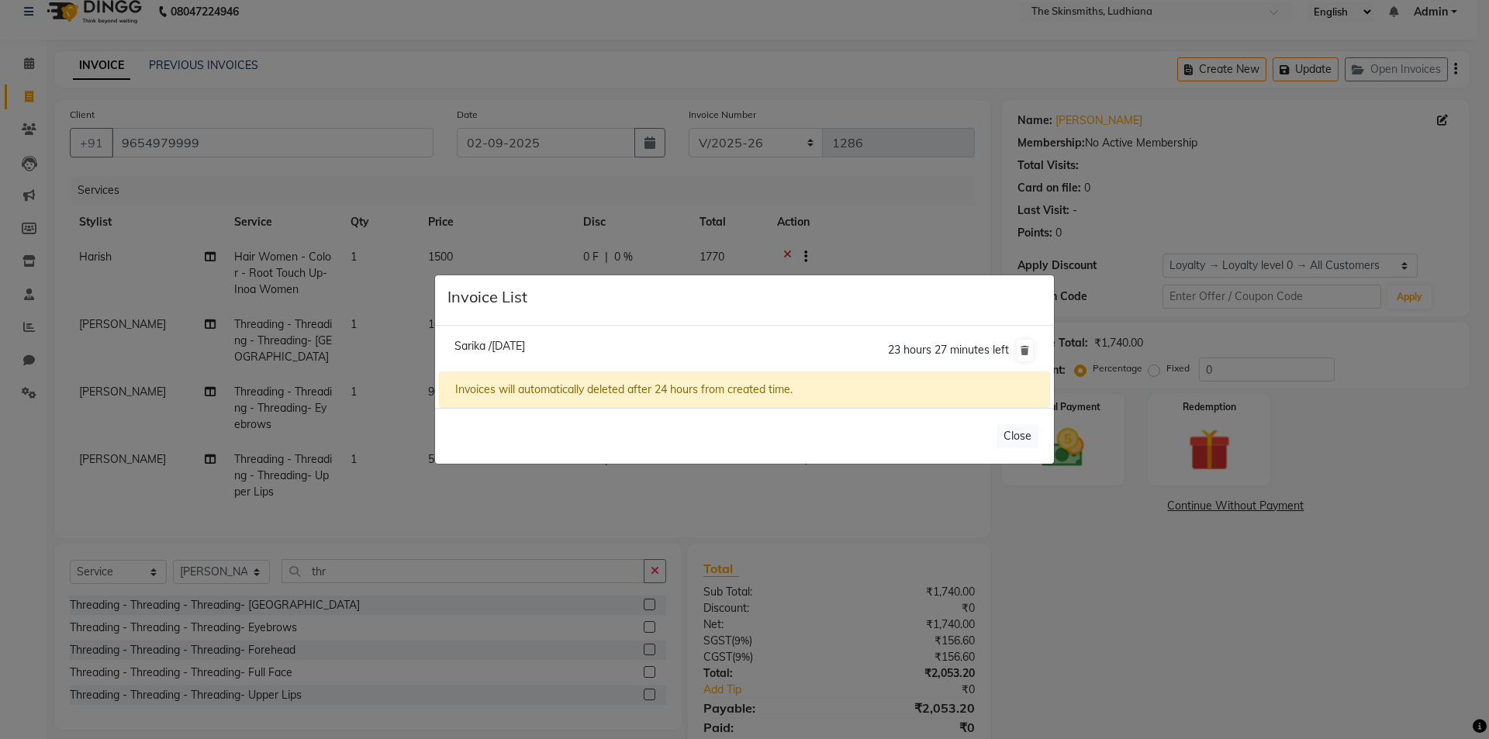
click at [1083, 545] on ngb-modal-window "Invoice List Sarika /[DATE] 23 hours 27 minutes left Invoices will automaticall…" at bounding box center [744, 369] width 1489 height 739
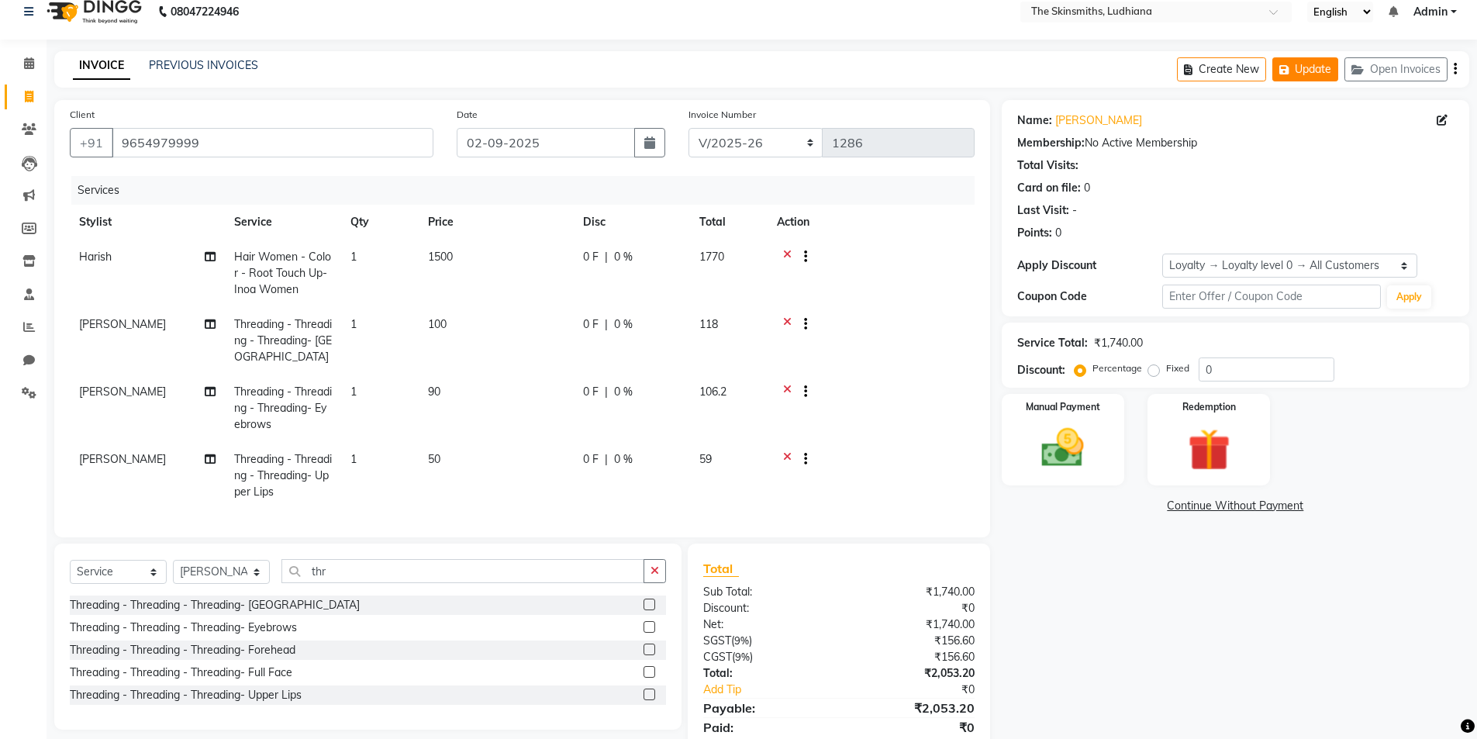
click at [1309, 71] on button "Update" at bounding box center [1306, 69] width 66 height 24
click at [1401, 71] on button "Open Invoices" at bounding box center [1396, 69] width 103 height 24
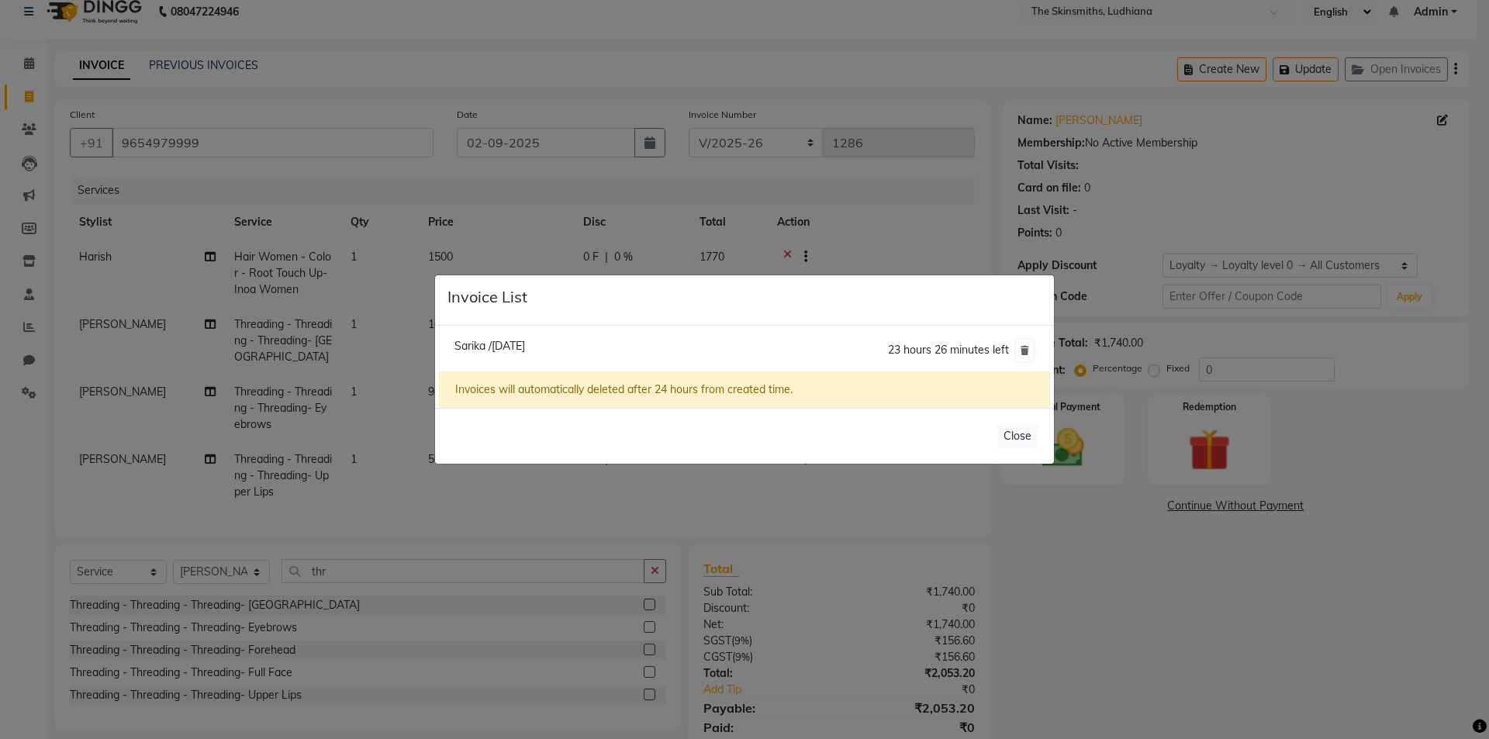
click at [1395, 459] on ngb-modal-window "Invoice List Sarika /[DATE] 23 hours 26 minutes left Invoices will automaticall…" at bounding box center [744, 369] width 1489 height 739
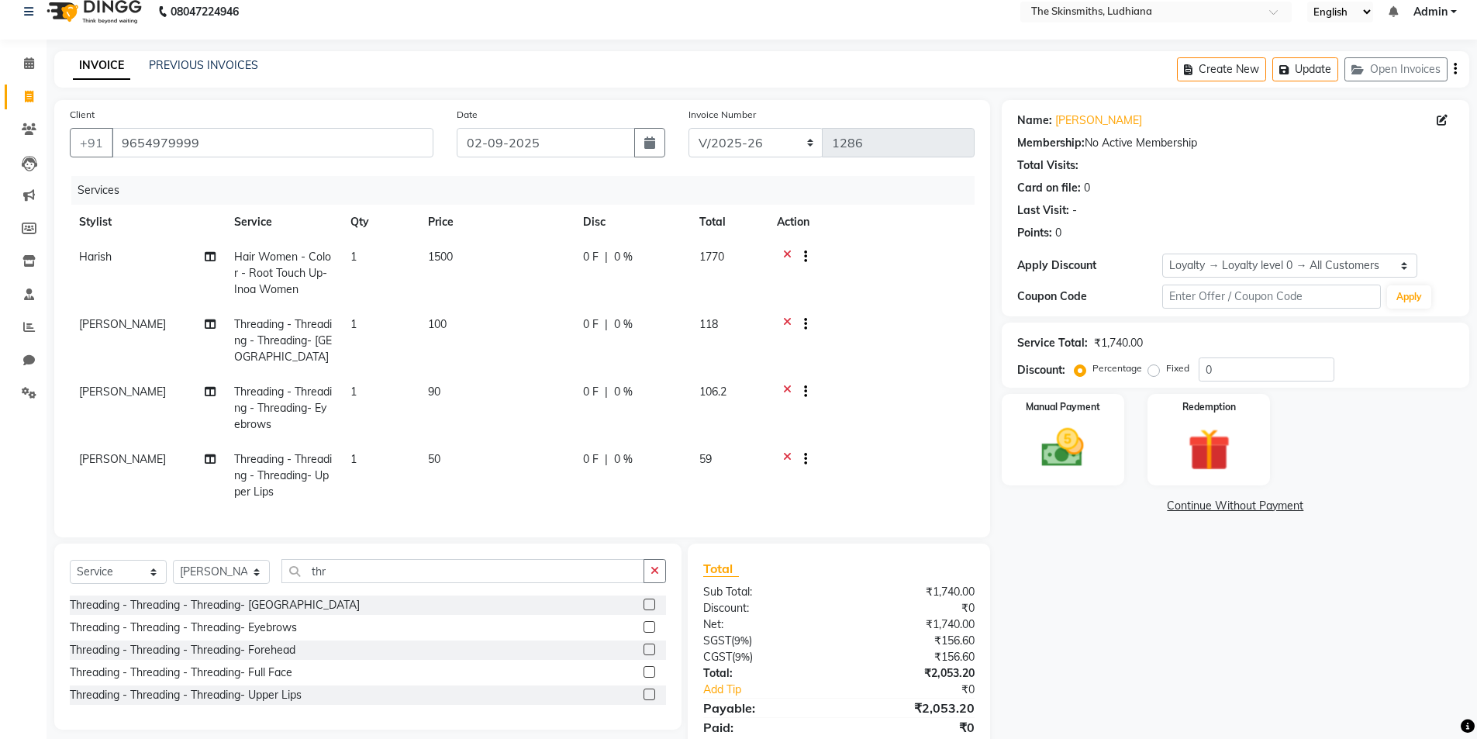
scroll to position [84, 0]
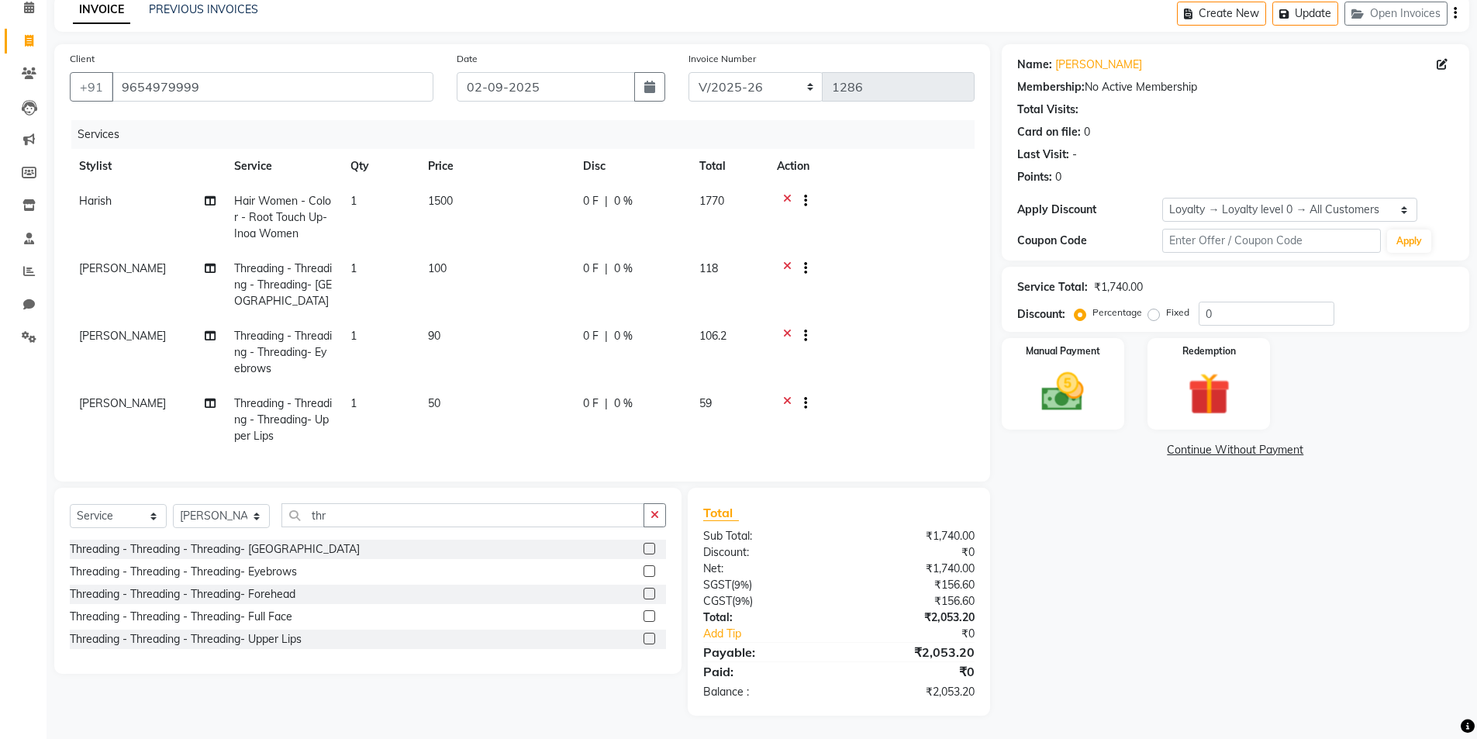
click at [1334, 57] on div "Name: [PERSON_NAME]" at bounding box center [1235, 65] width 437 height 16
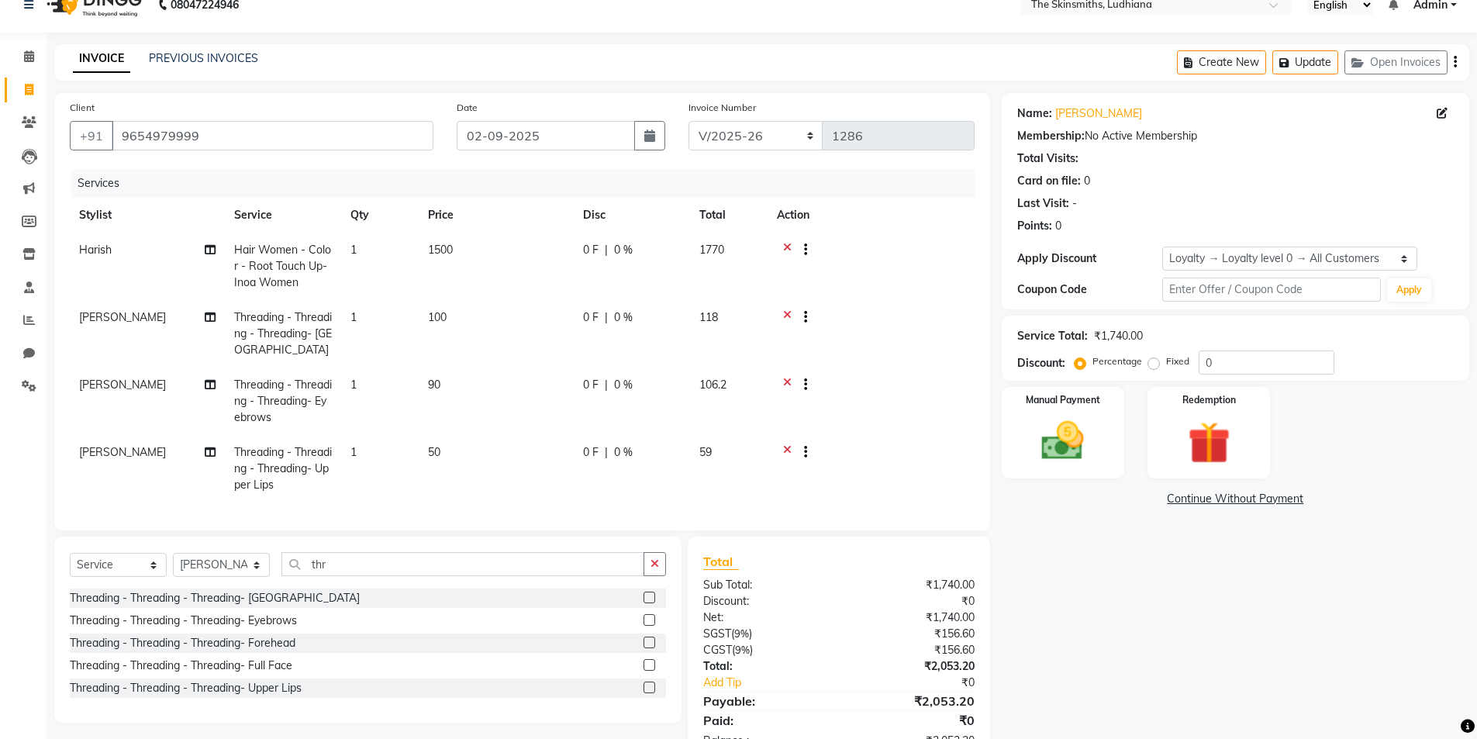
scroll to position [28, 0]
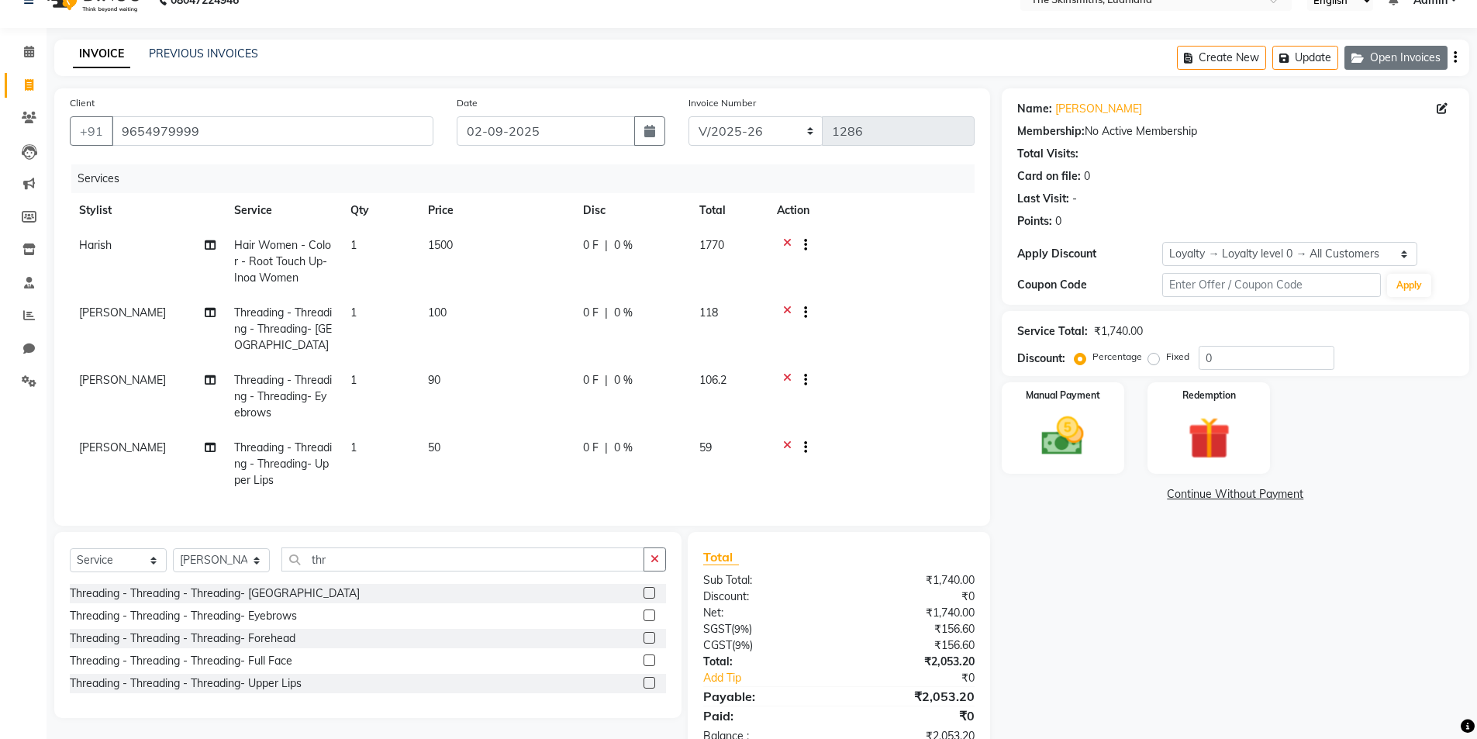
click at [1405, 57] on button "Open Invoices" at bounding box center [1396, 58] width 103 height 24
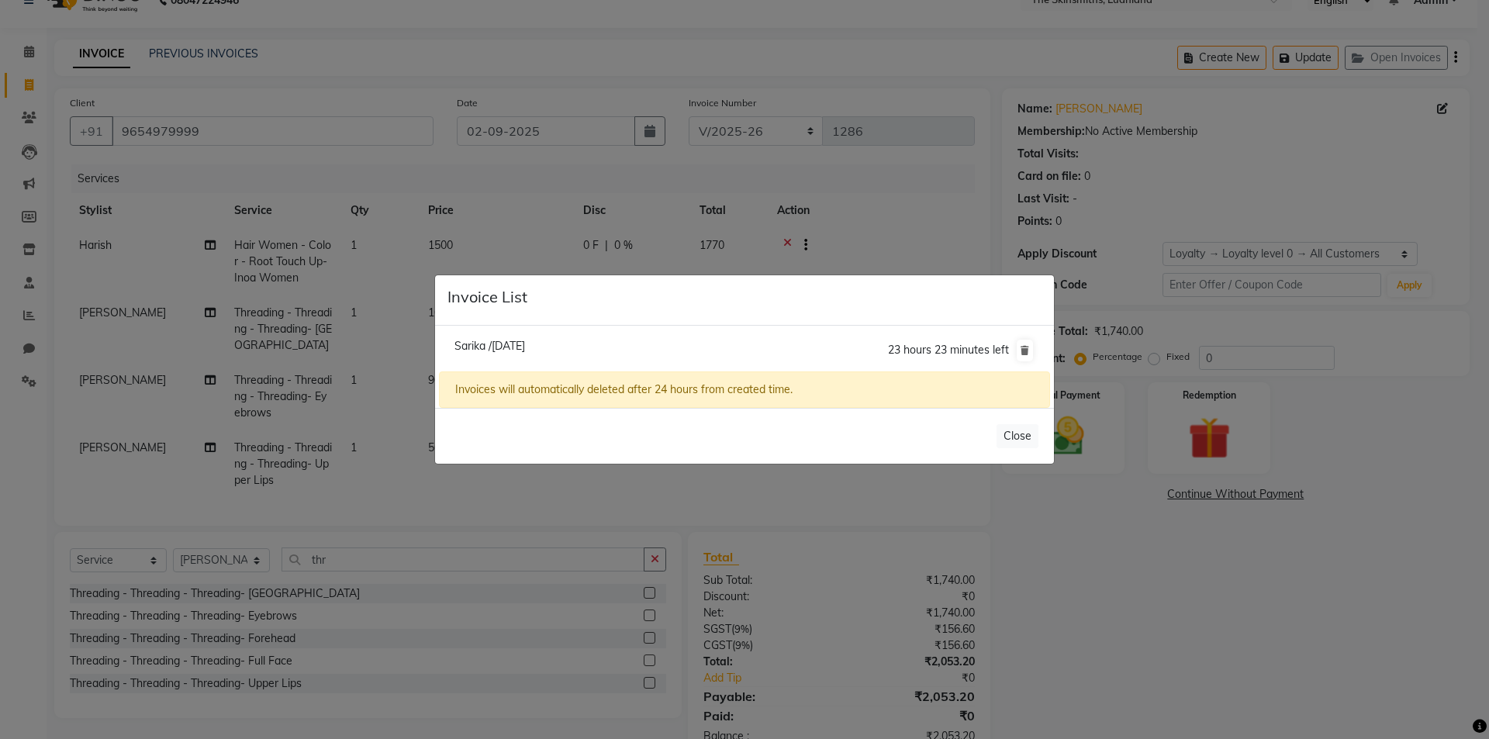
click at [525, 344] on span "Sarika /[DATE]" at bounding box center [489, 346] width 71 height 14
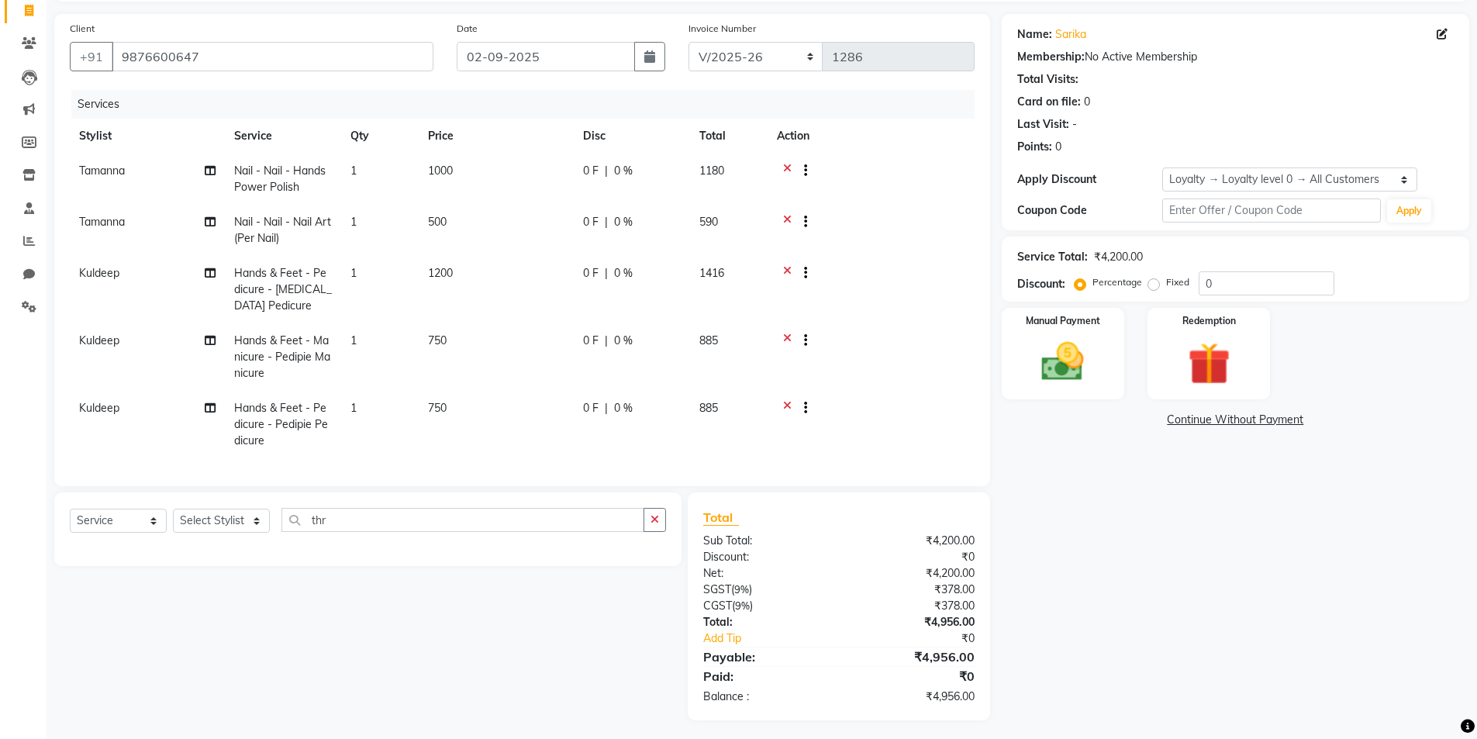
scroll to position [107, 0]
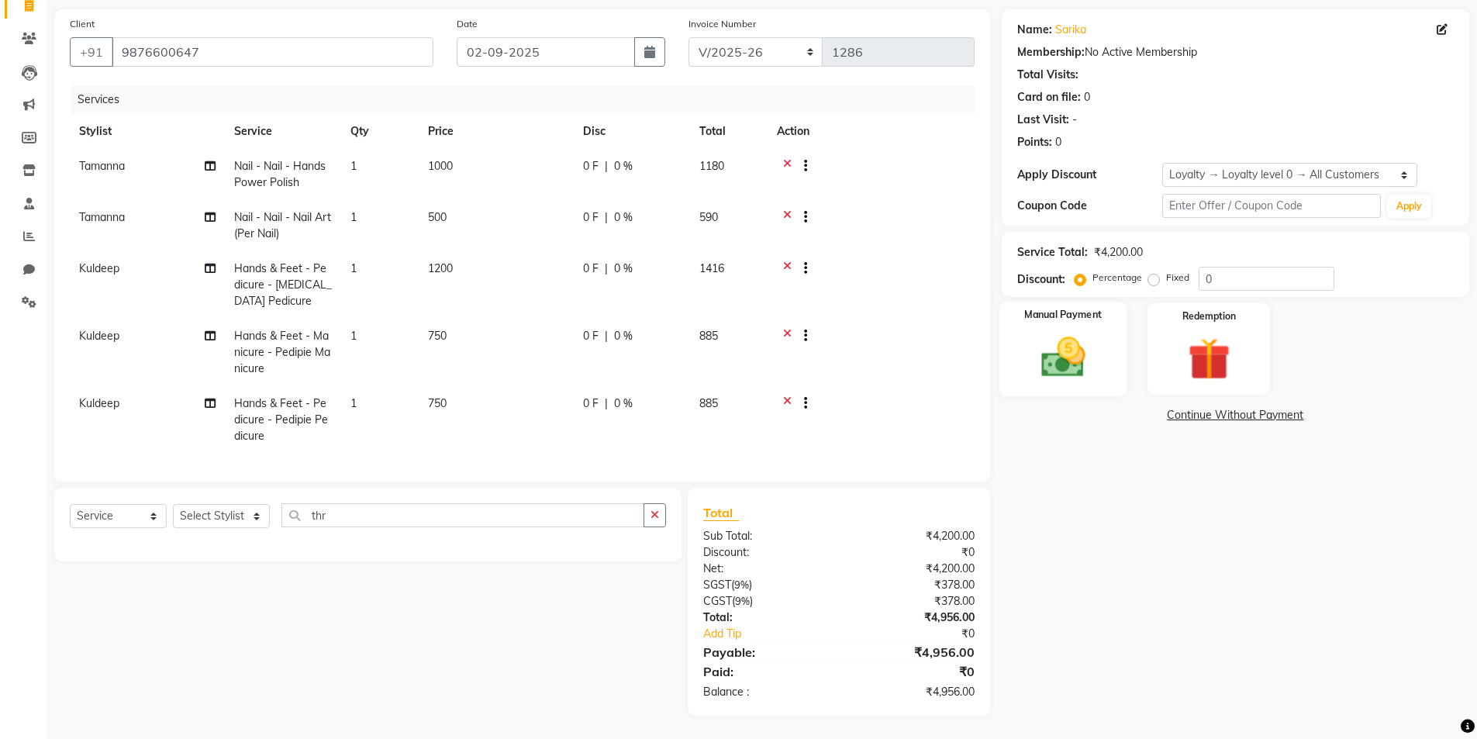
click at [1076, 358] on img at bounding box center [1062, 357] width 71 height 50
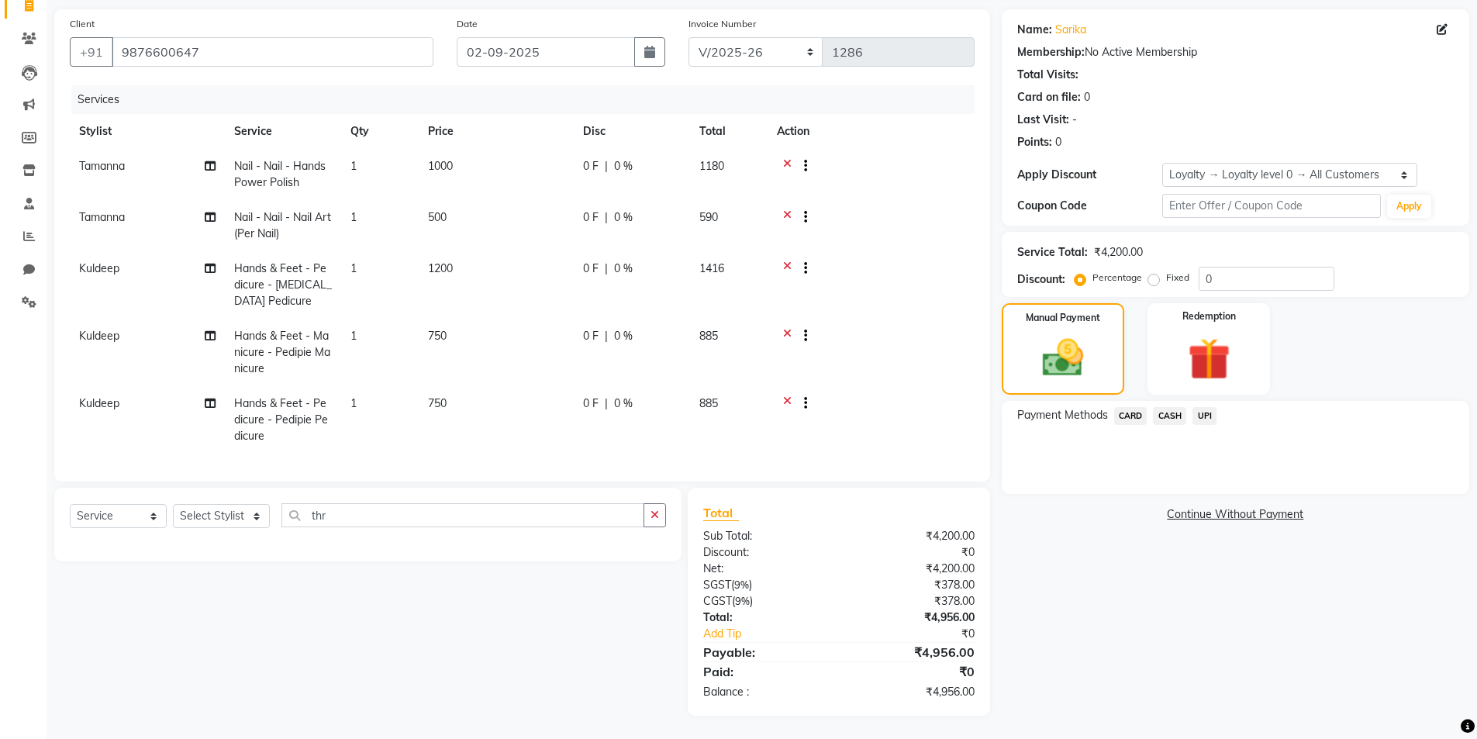
click at [1131, 417] on span "CARD" at bounding box center [1130, 416] width 33 height 18
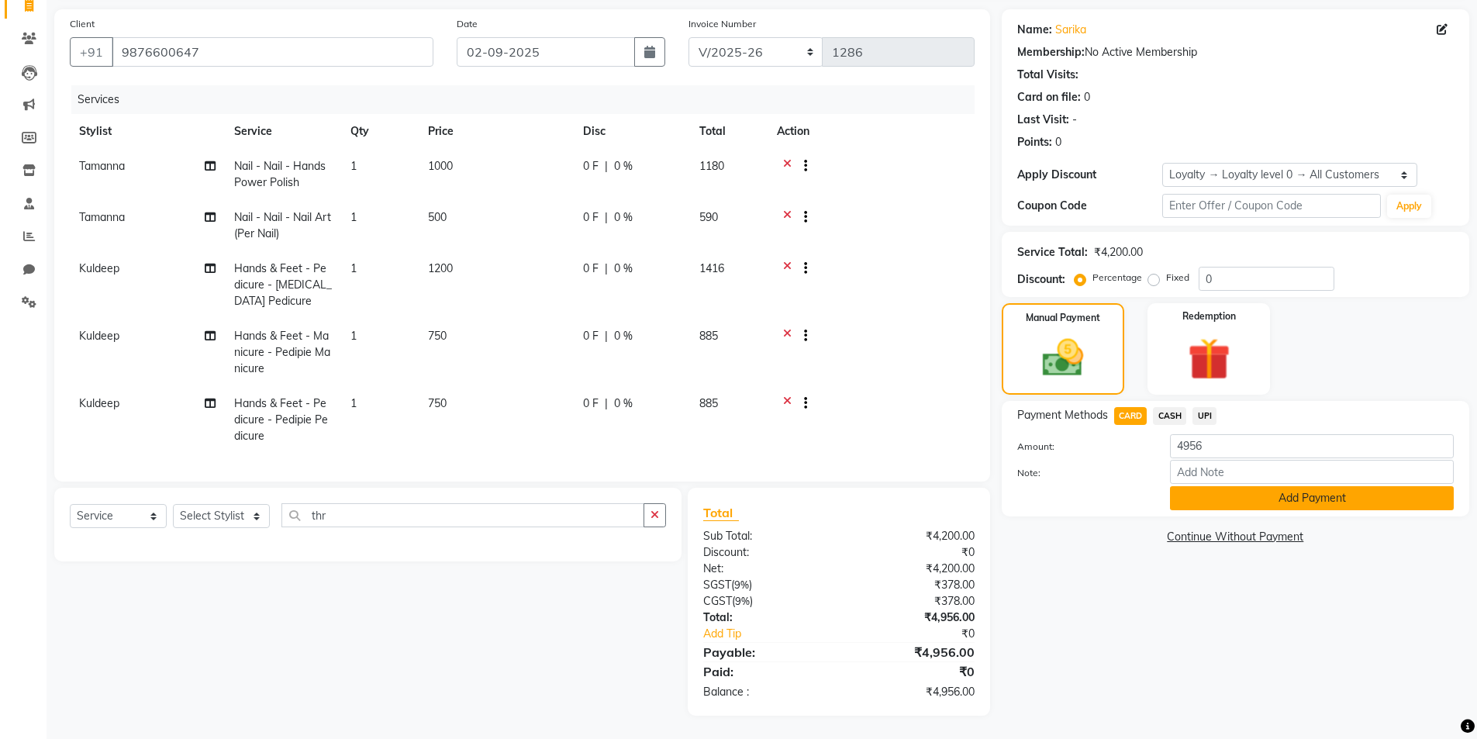
click at [1293, 501] on button "Add Payment" at bounding box center [1312, 498] width 284 height 24
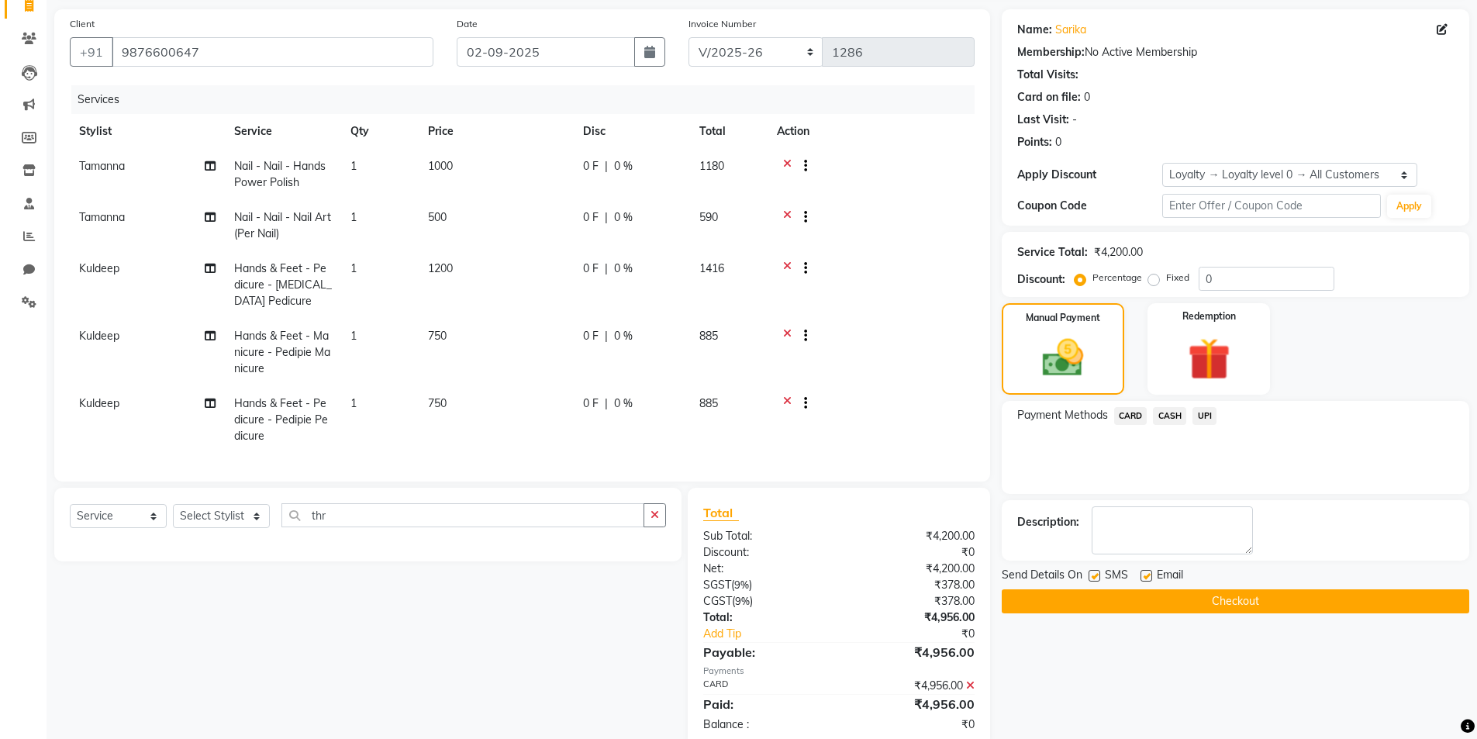
click at [1259, 605] on button "Checkout" at bounding box center [1236, 601] width 468 height 24
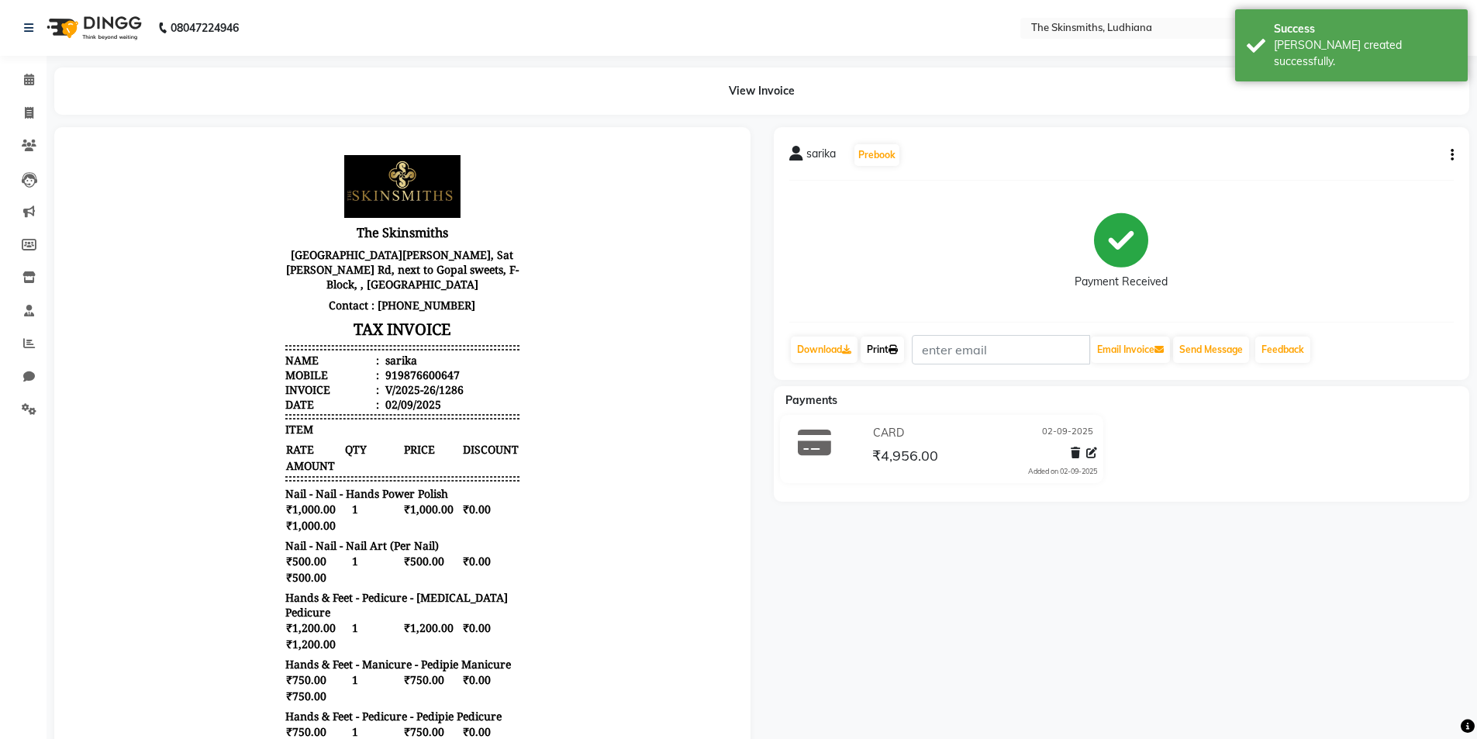
click at [890, 349] on link "Print" at bounding box center [882, 350] width 43 height 26
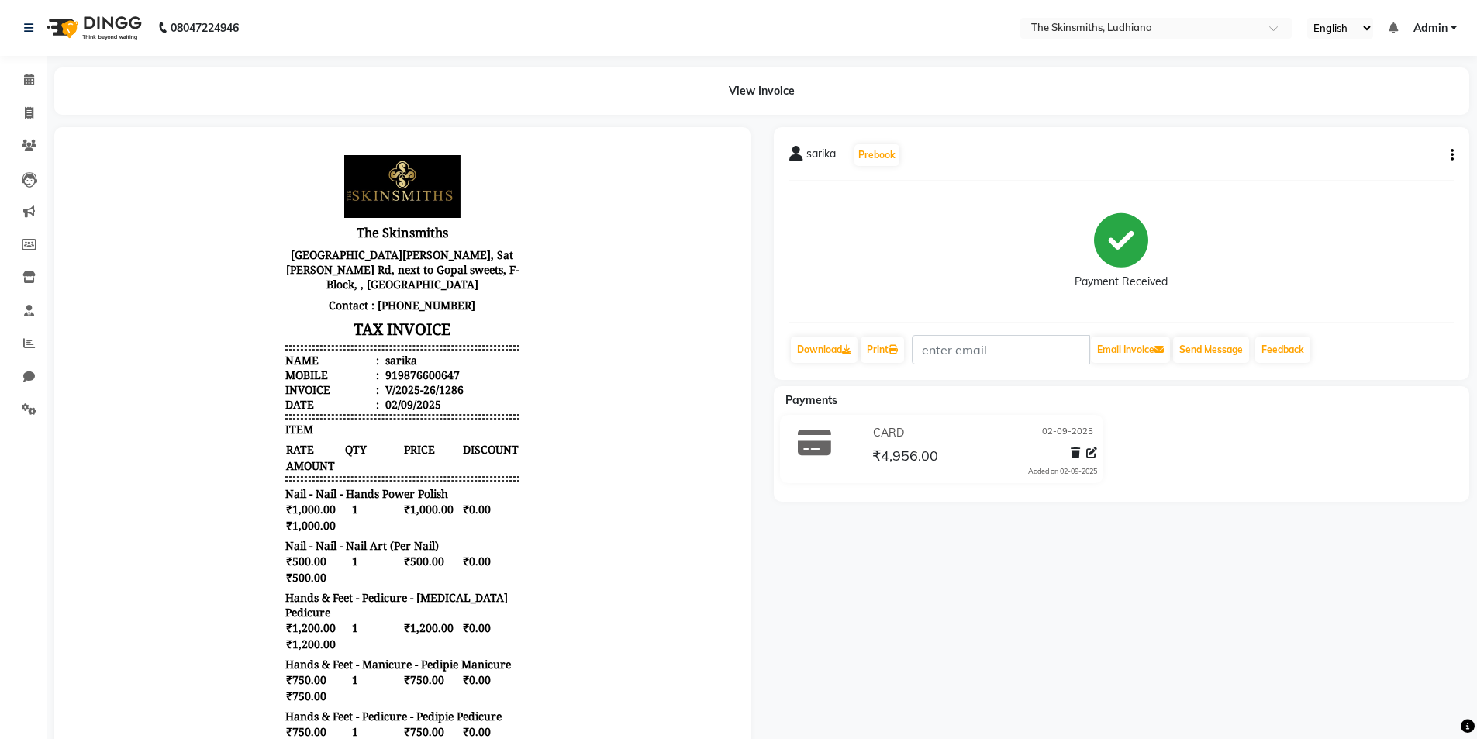
click at [56, 109] on div "View Invoice" at bounding box center [762, 90] width 1438 height 47
click at [33, 113] on icon at bounding box center [29, 113] width 9 height 12
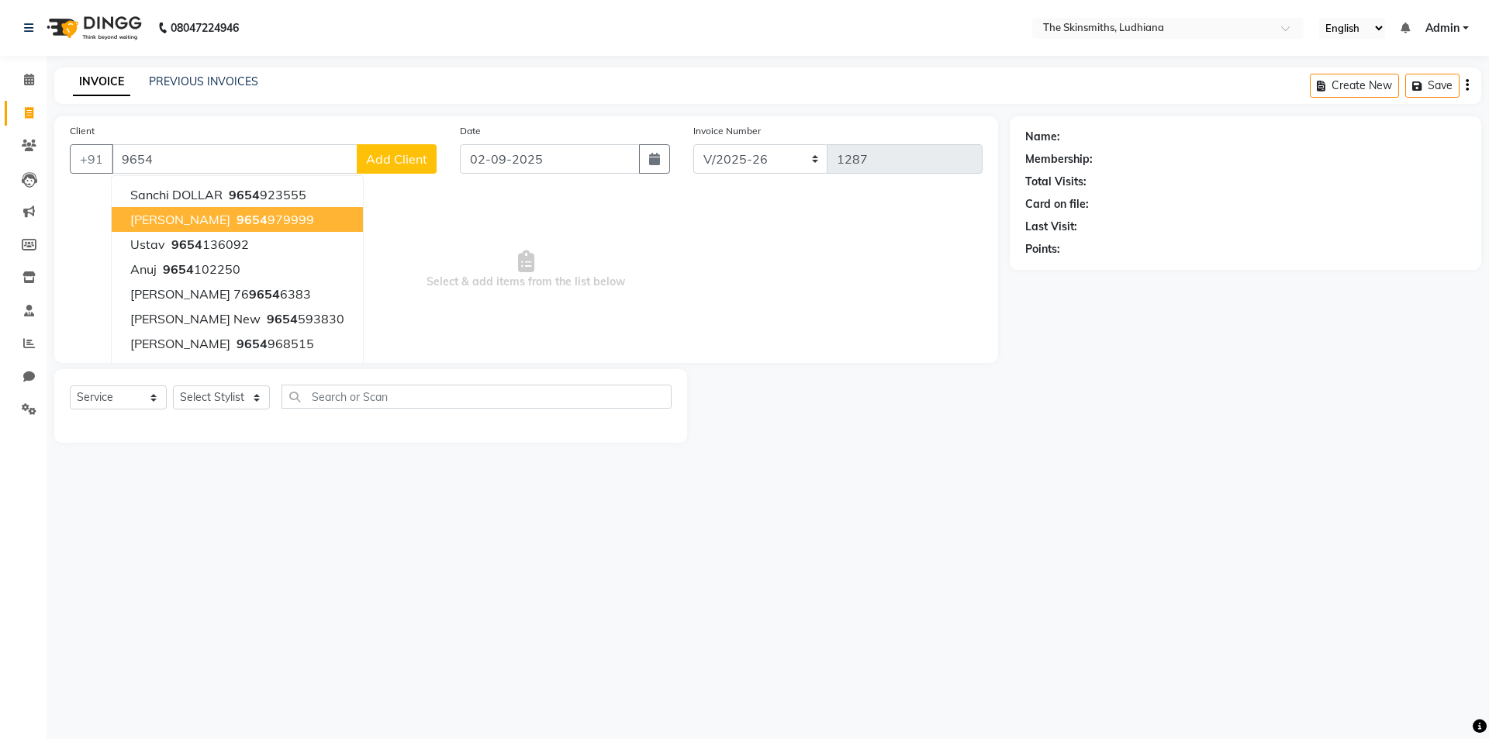
click at [241, 221] on ngb-highlight "9654 979999" at bounding box center [273, 220] width 81 height 16
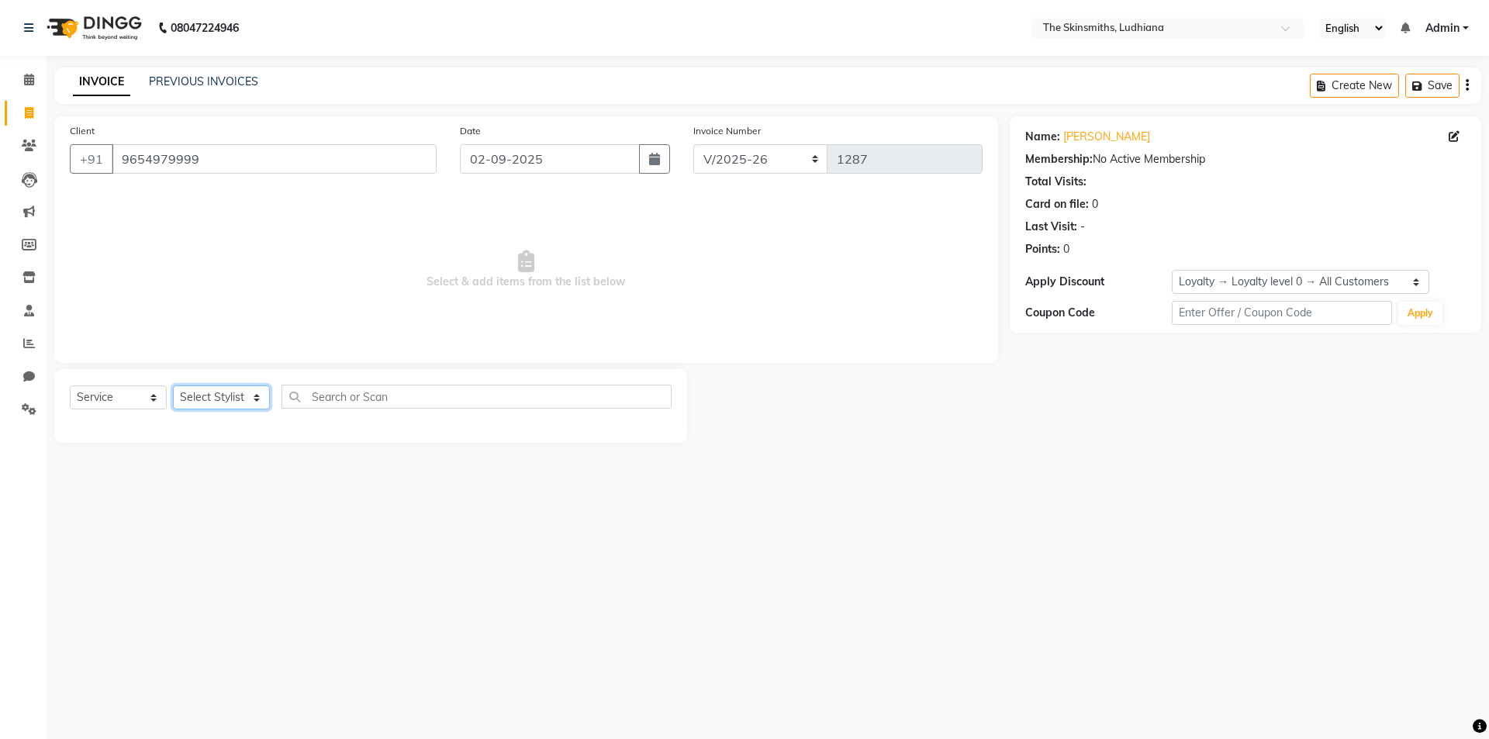
click at [241, 395] on select "Select Stylist Admin [PERSON_NAME] [PERSON_NAME] [PERSON_NAME] [PERSON_NAME] [P…" at bounding box center [221, 397] width 97 height 24
click at [173, 385] on select "Select Stylist Admin [PERSON_NAME] [PERSON_NAME] [PERSON_NAME] [PERSON_NAME] [P…" at bounding box center [221, 397] width 97 height 24
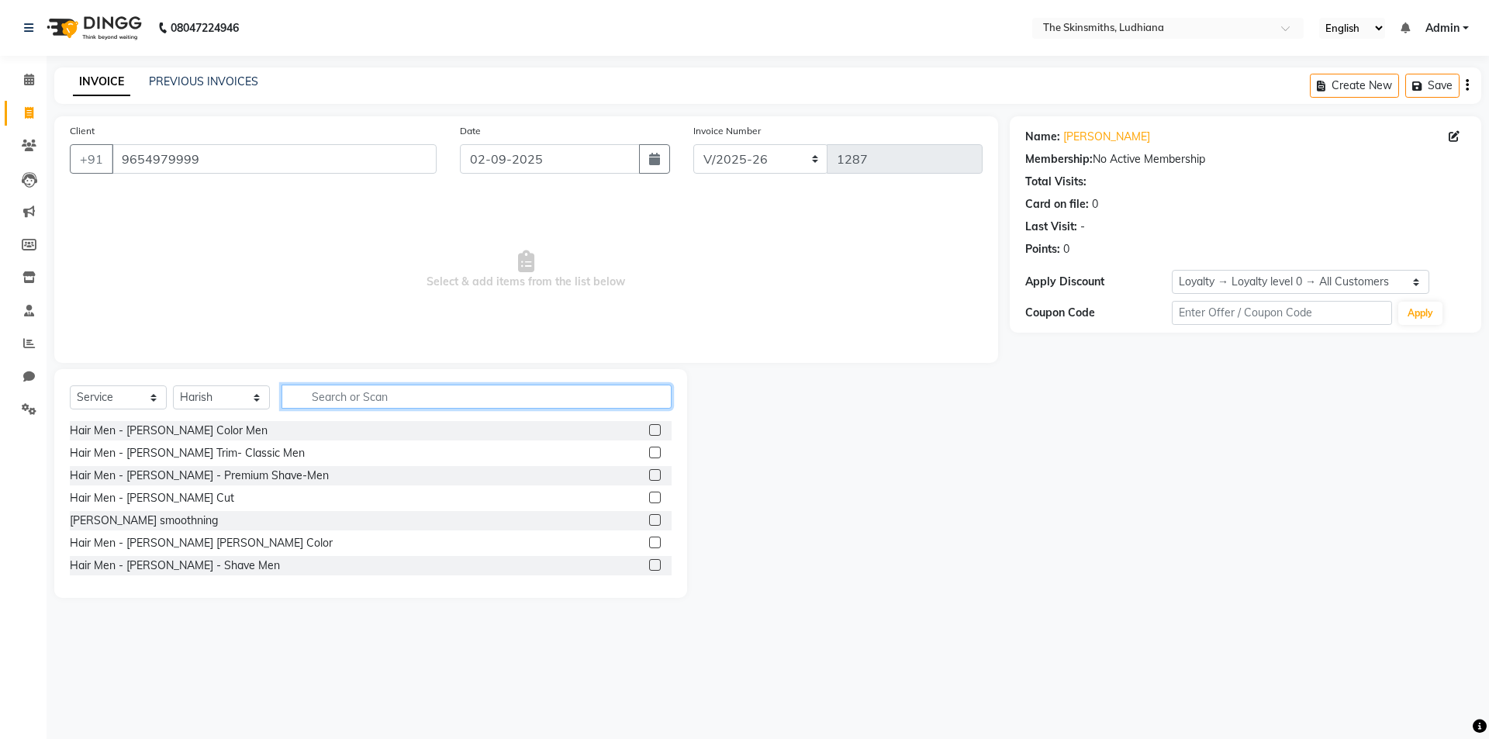
click at [315, 397] on input "text" at bounding box center [476, 397] width 390 height 24
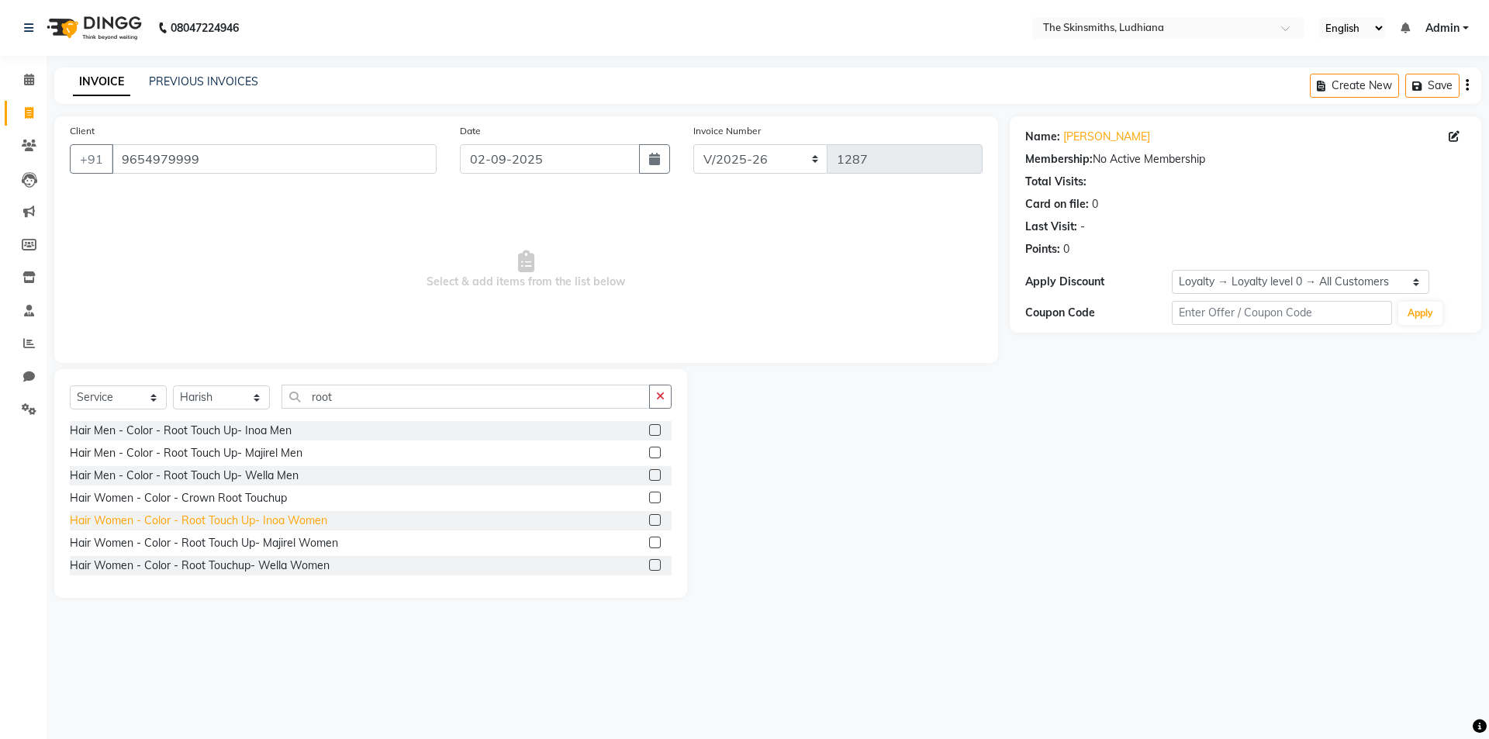
click at [293, 523] on div "Hair Women - Color - Root Touch Up- Inoa Women" at bounding box center [198, 521] width 257 height 16
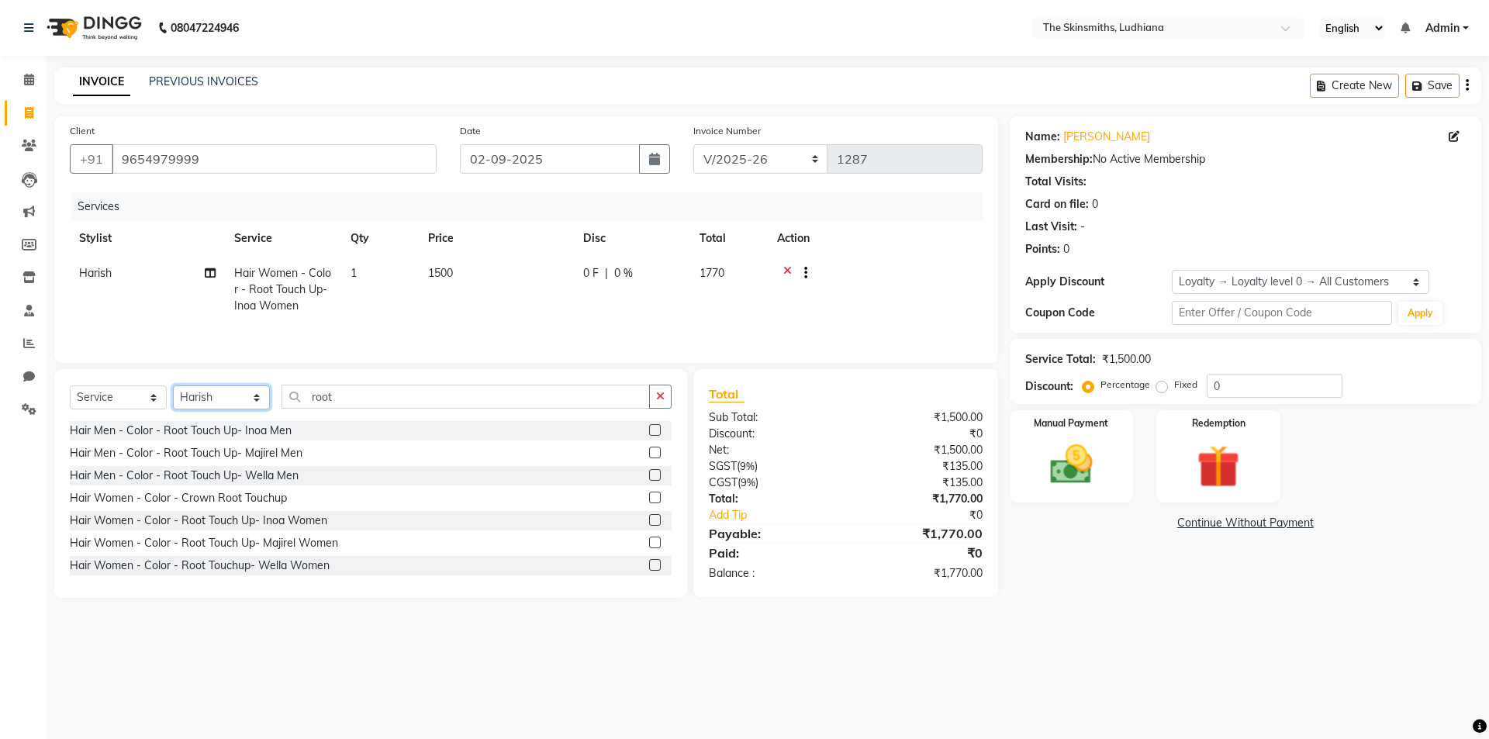
click at [254, 399] on select "Select Stylist Admin [PERSON_NAME] [PERSON_NAME] [PERSON_NAME] [PERSON_NAME] [P…" at bounding box center [221, 397] width 97 height 24
click at [173, 385] on select "Select Stylist Admin [PERSON_NAME] [PERSON_NAME] [PERSON_NAME] [PERSON_NAME] [P…" at bounding box center [221, 397] width 97 height 24
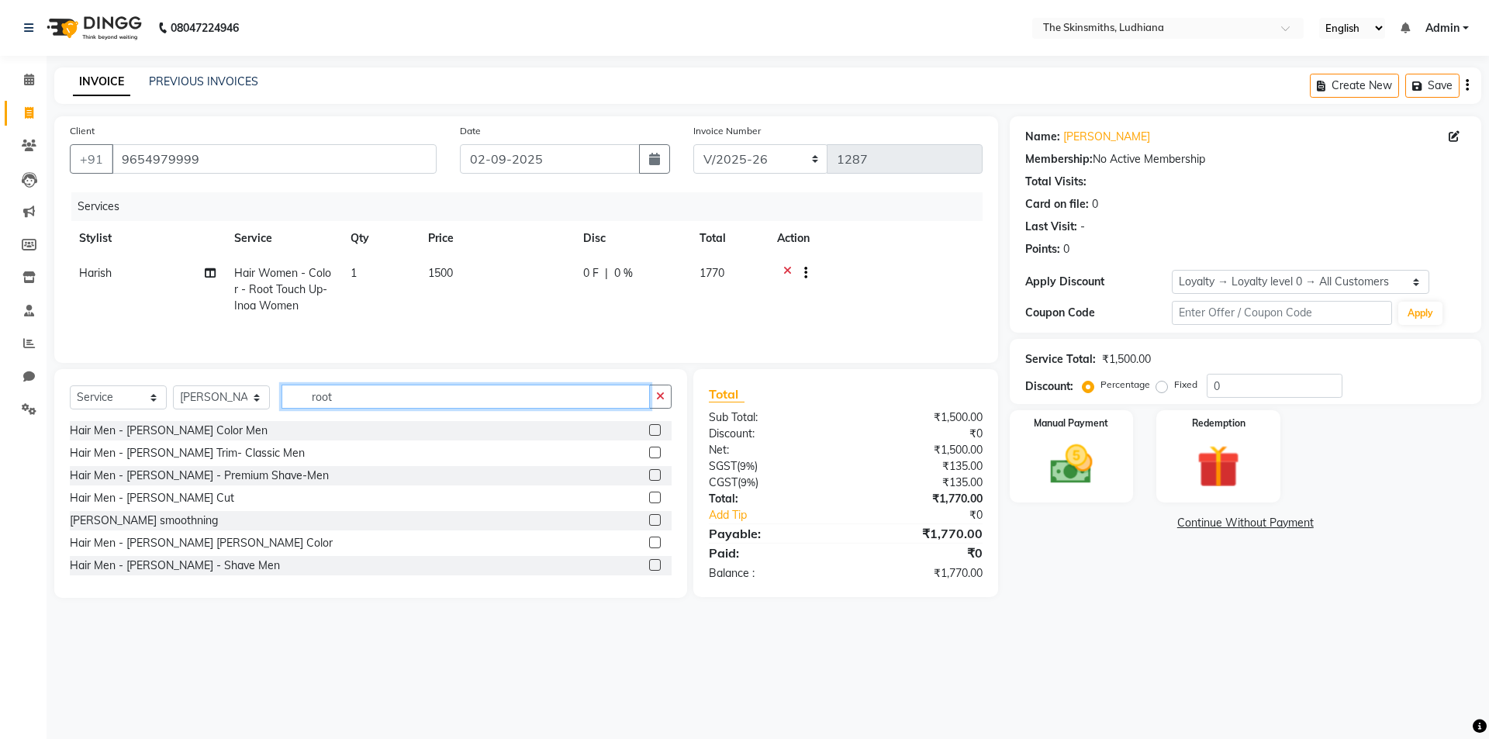
click at [344, 395] on input "root" at bounding box center [465, 397] width 368 height 24
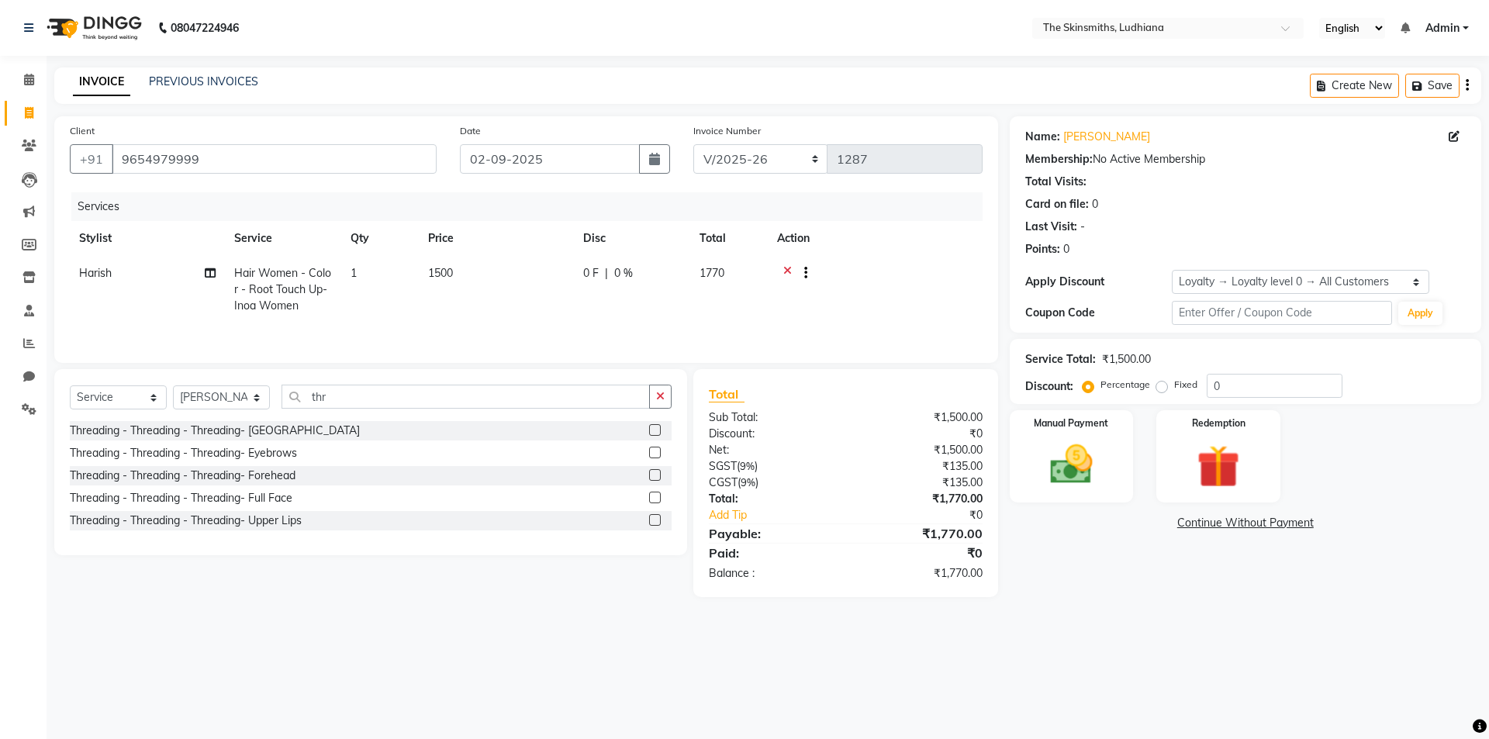
click at [281, 432] on div "Threading - Threading - Threading- [GEOGRAPHIC_DATA]" at bounding box center [371, 430] width 602 height 19
click at [238, 432] on div "Threading - Threading - Threading- [GEOGRAPHIC_DATA]" at bounding box center [215, 431] width 290 height 16
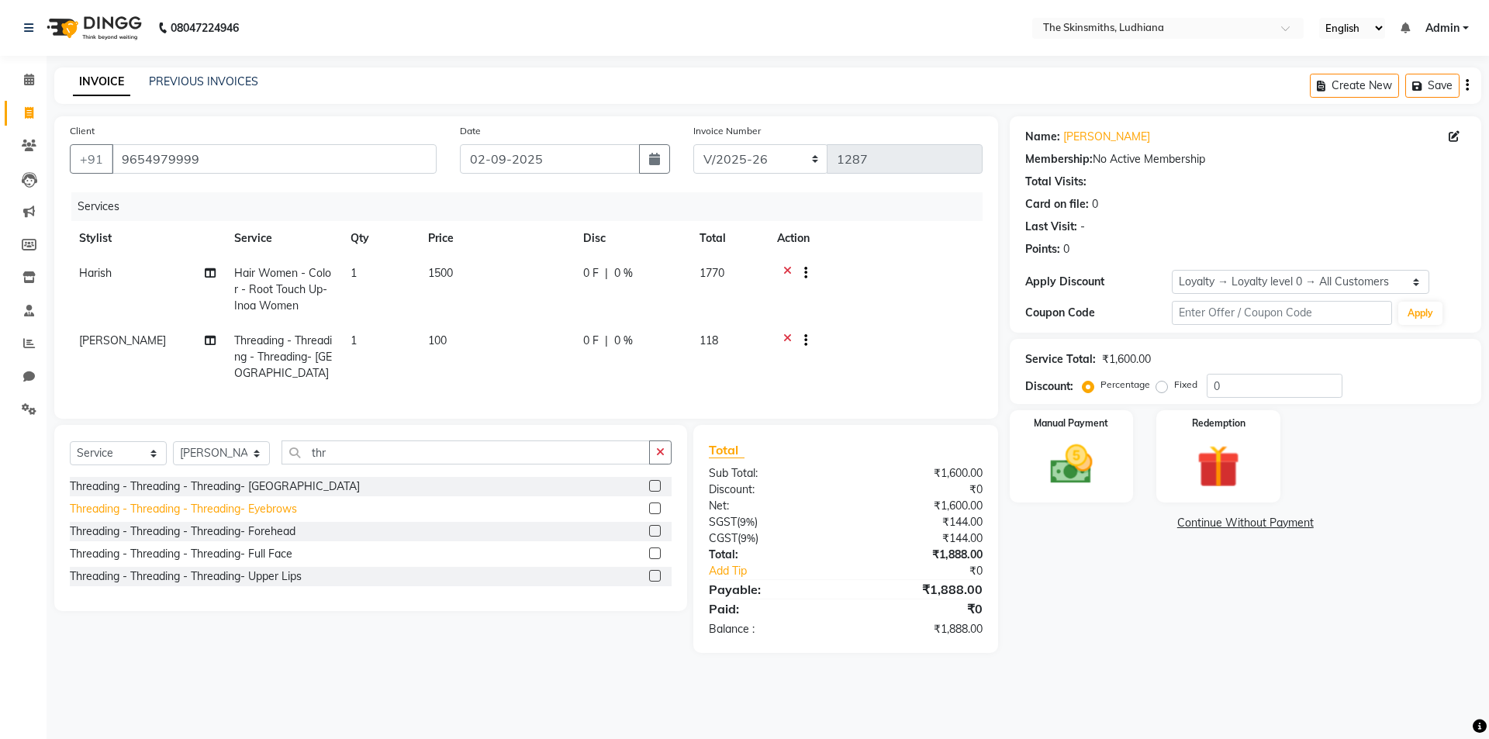
click at [235, 517] on div "Threading - Threading - Threading- Eyebrows" at bounding box center [183, 509] width 227 height 16
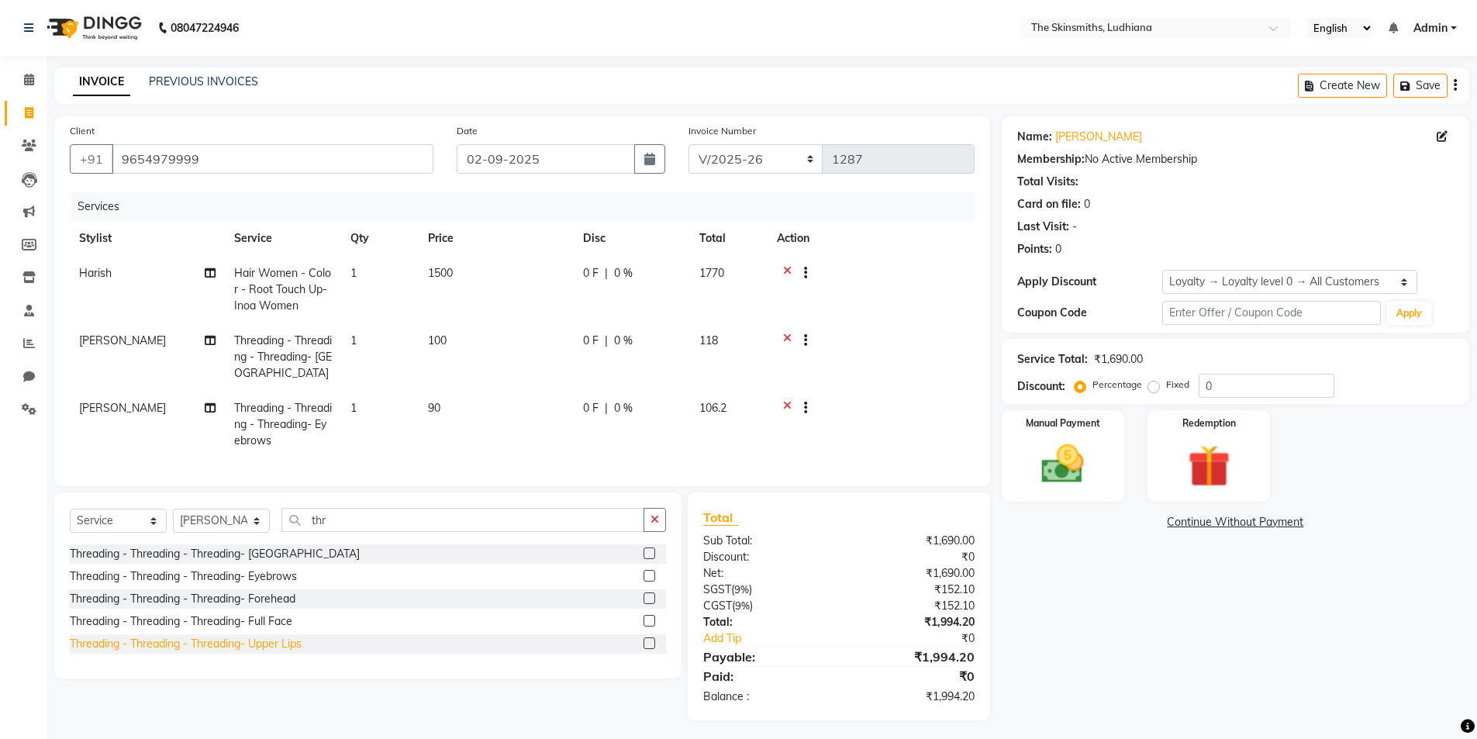
click at [241, 652] on div "Threading - Threading - Threading- Upper Lips" at bounding box center [186, 644] width 232 height 16
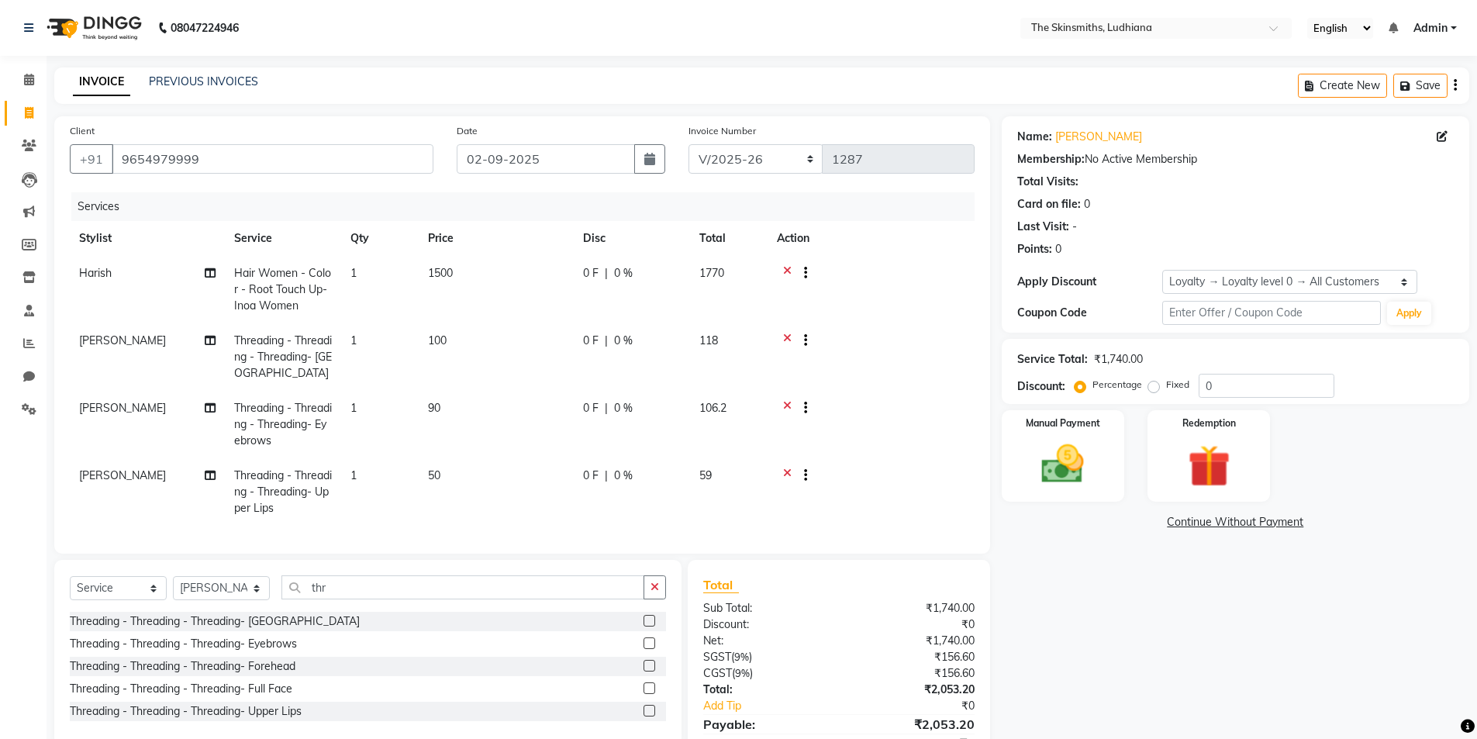
click at [635, 272] on div "0 F | 0 %" at bounding box center [632, 273] width 98 height 16
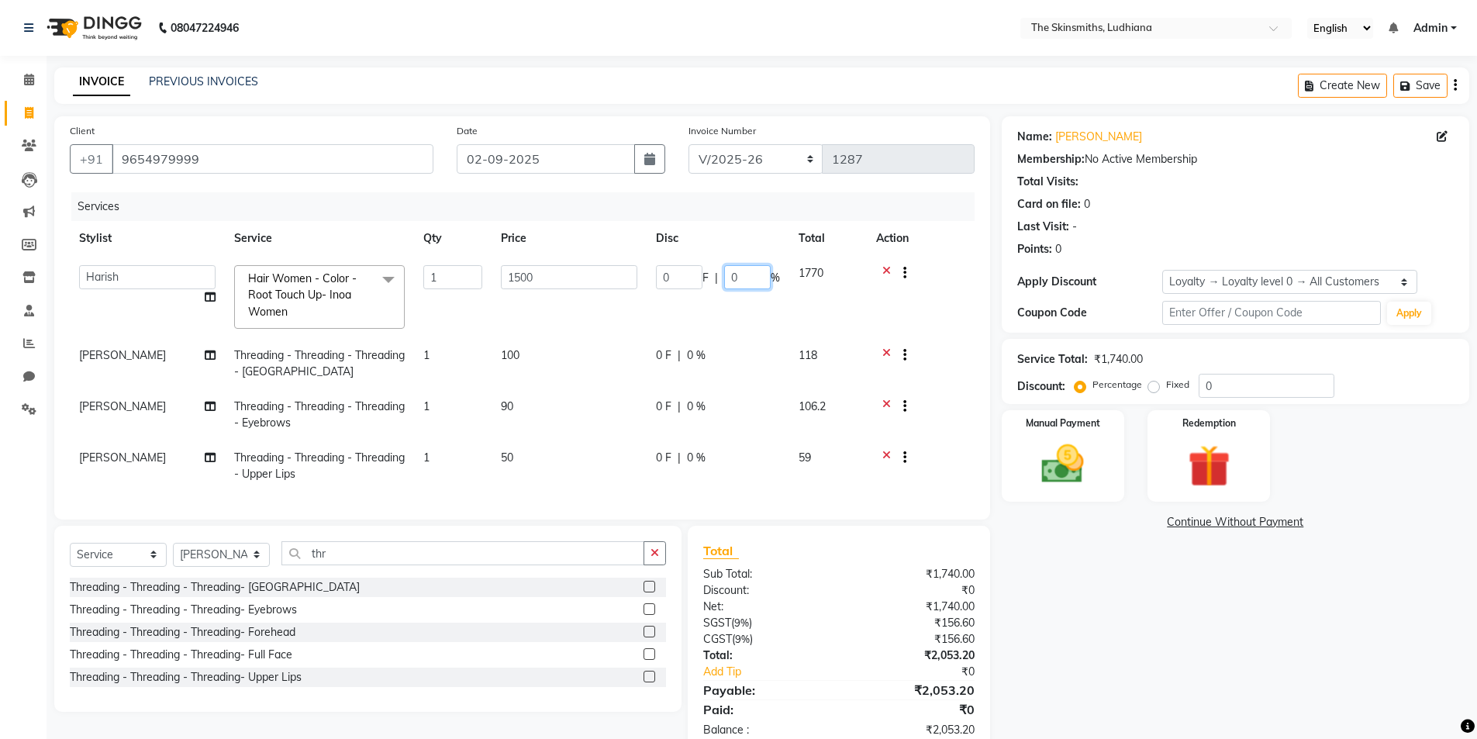
click at [744, 276] on input "0" at bounding box center [747, 277] width 47 height 24
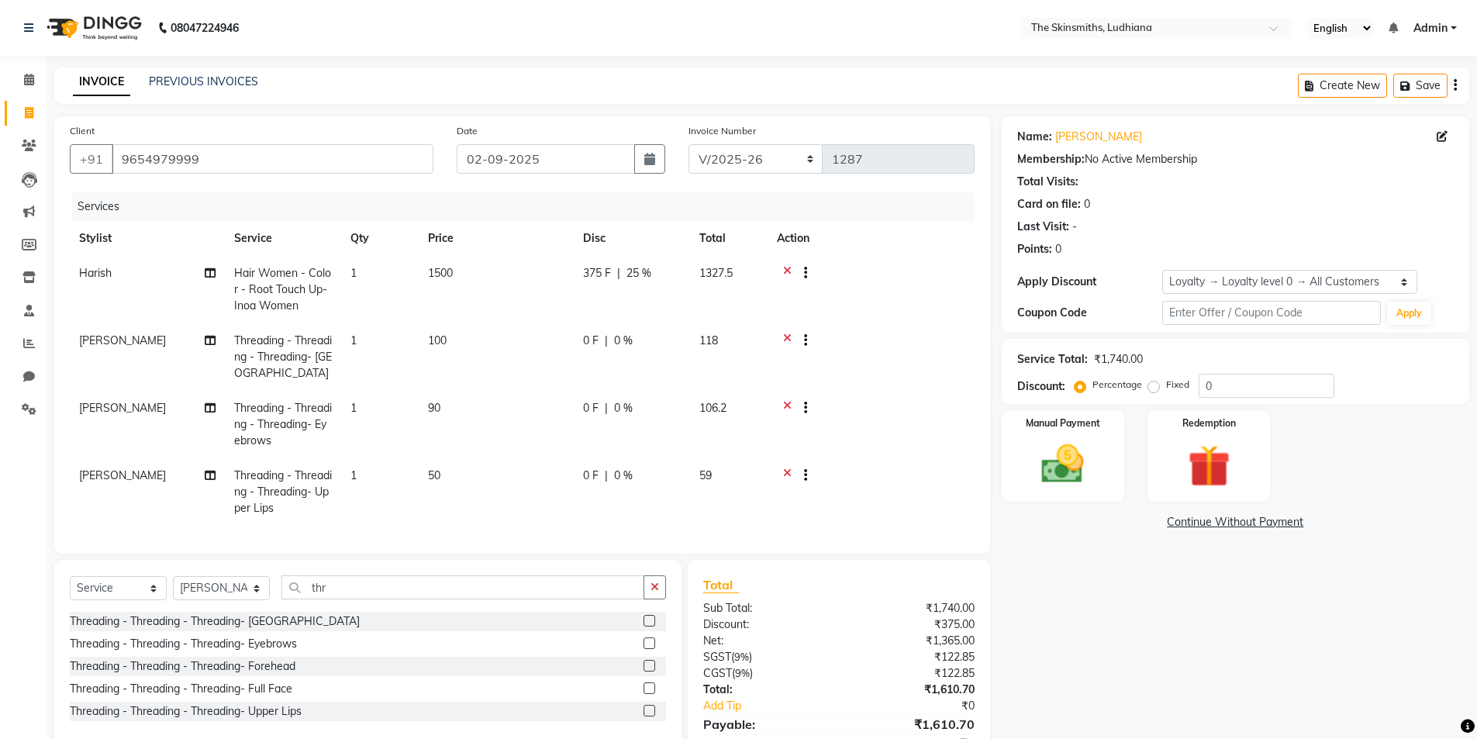
click at [1109, 597] on div "Name: [PERSON_NAME] Membership: No Active Membership Total Visits: Card on file…" at bounding box center [1241, 452] width 479 height 672
click at [1424, 85] on button "Save" at bounding box center [1421, 86] width 54 height 24
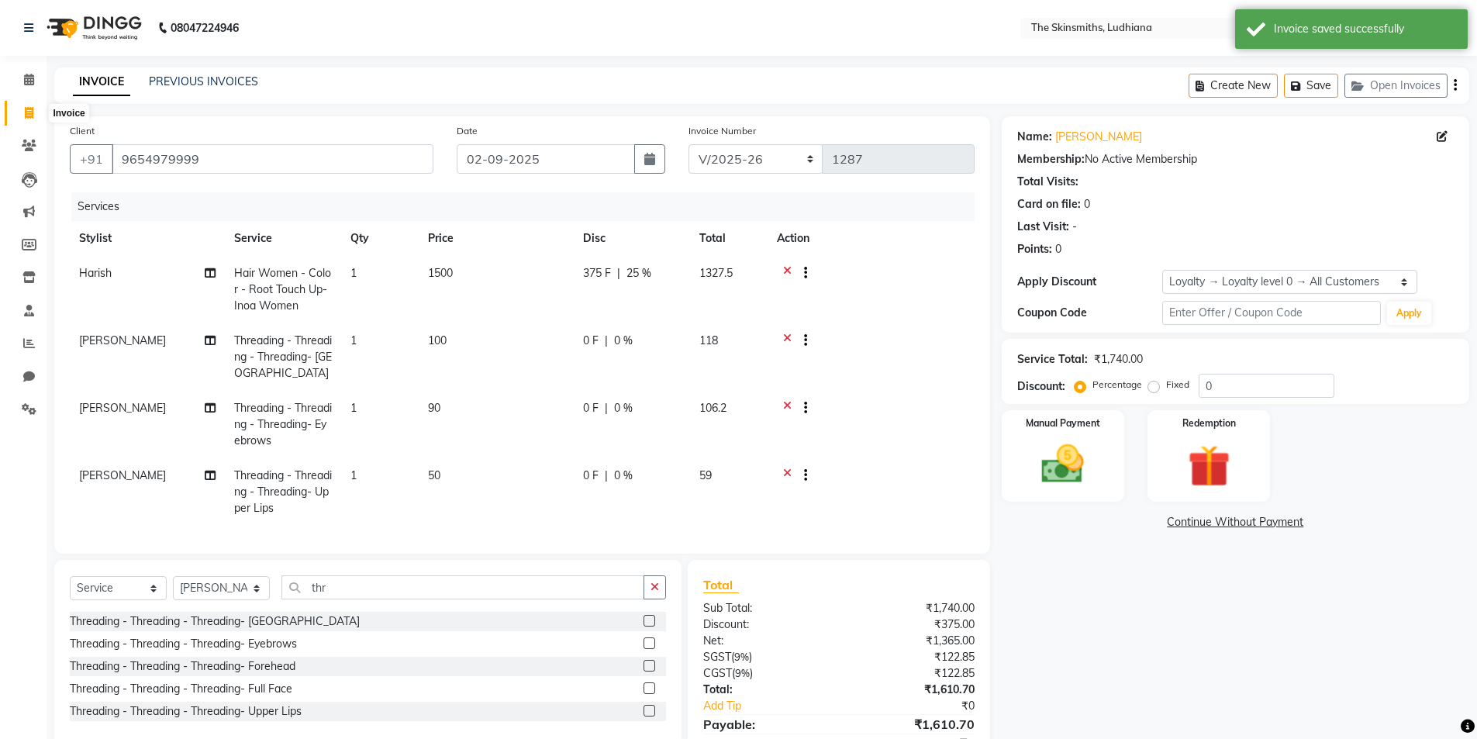
click at [32, 113] on icon at bounding box center [29, 113] width 9 height 12
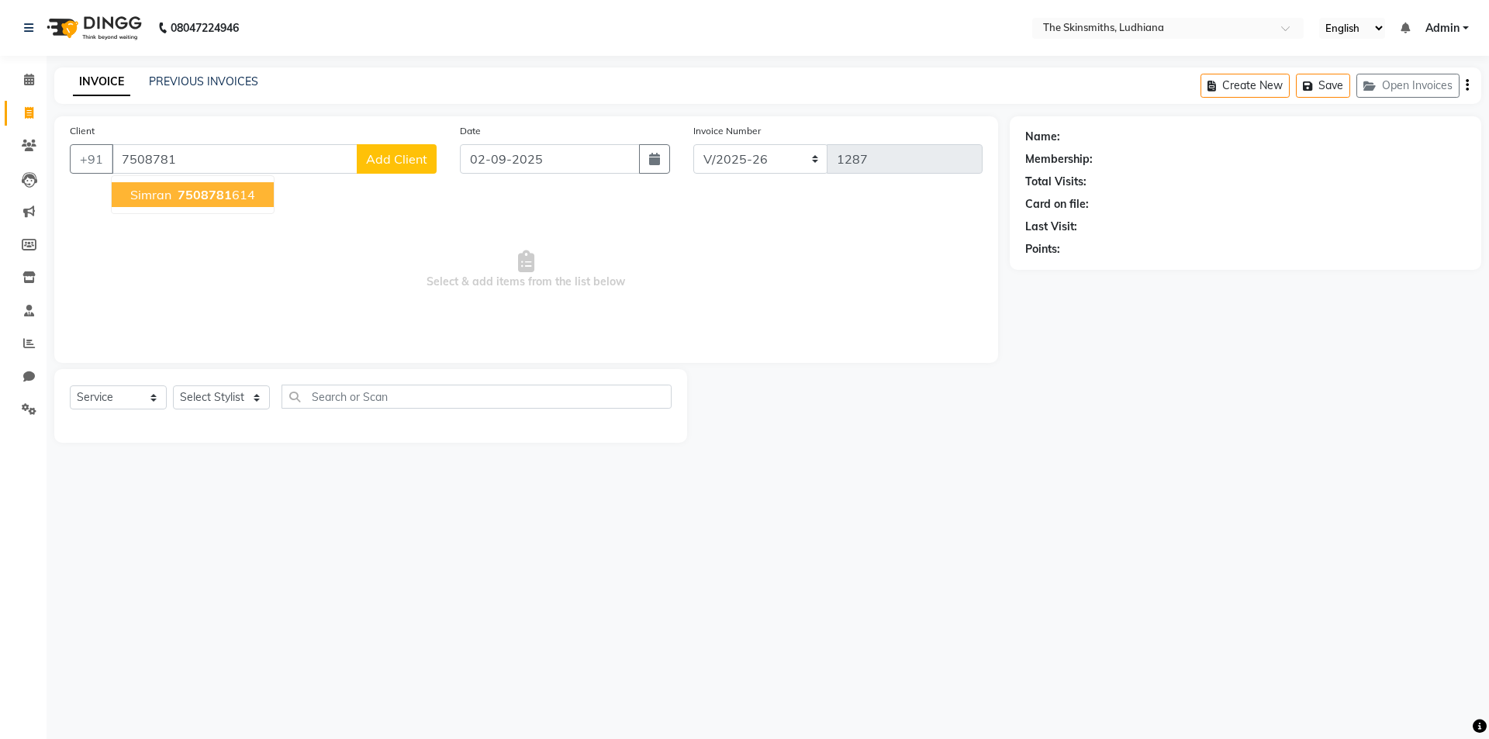
click at [225, 198] on span "7508781" at bounding box center [205, 195] width 54 height 16
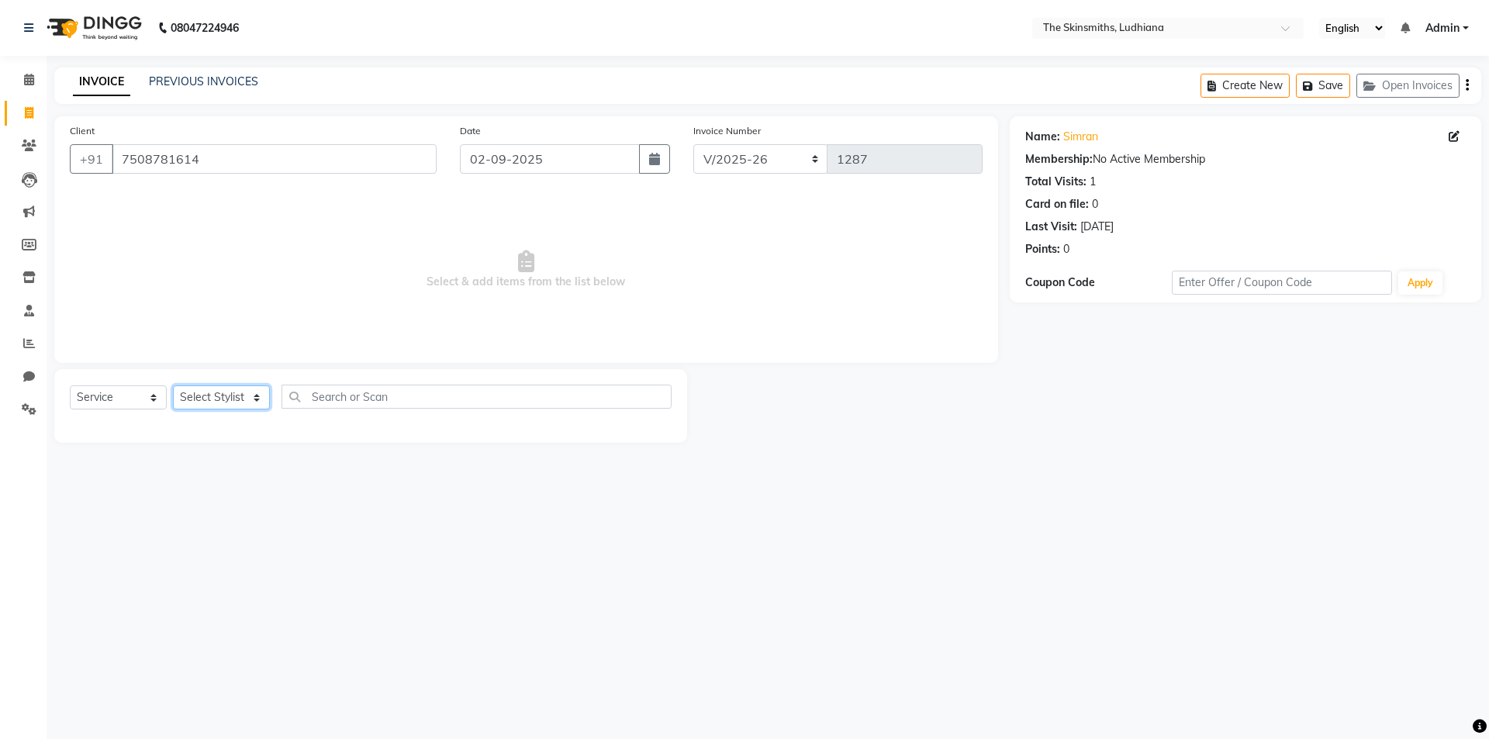
click at [255, 399] on select "Select Stylist Admin [PERSON_NAME] [PERSON_NAME] [PERSON_NAME] [PERSON_NAME] [P…" at bounding box center [221, 397] width 97 height 24
click at [173, 385] on select "Select Stylist Admin [PERSON_NAME] [PERSON_NAME] [PERSON_NAME] [PERSON_NAME] [P…" at bounding box center [221, 397] width 97 height 24
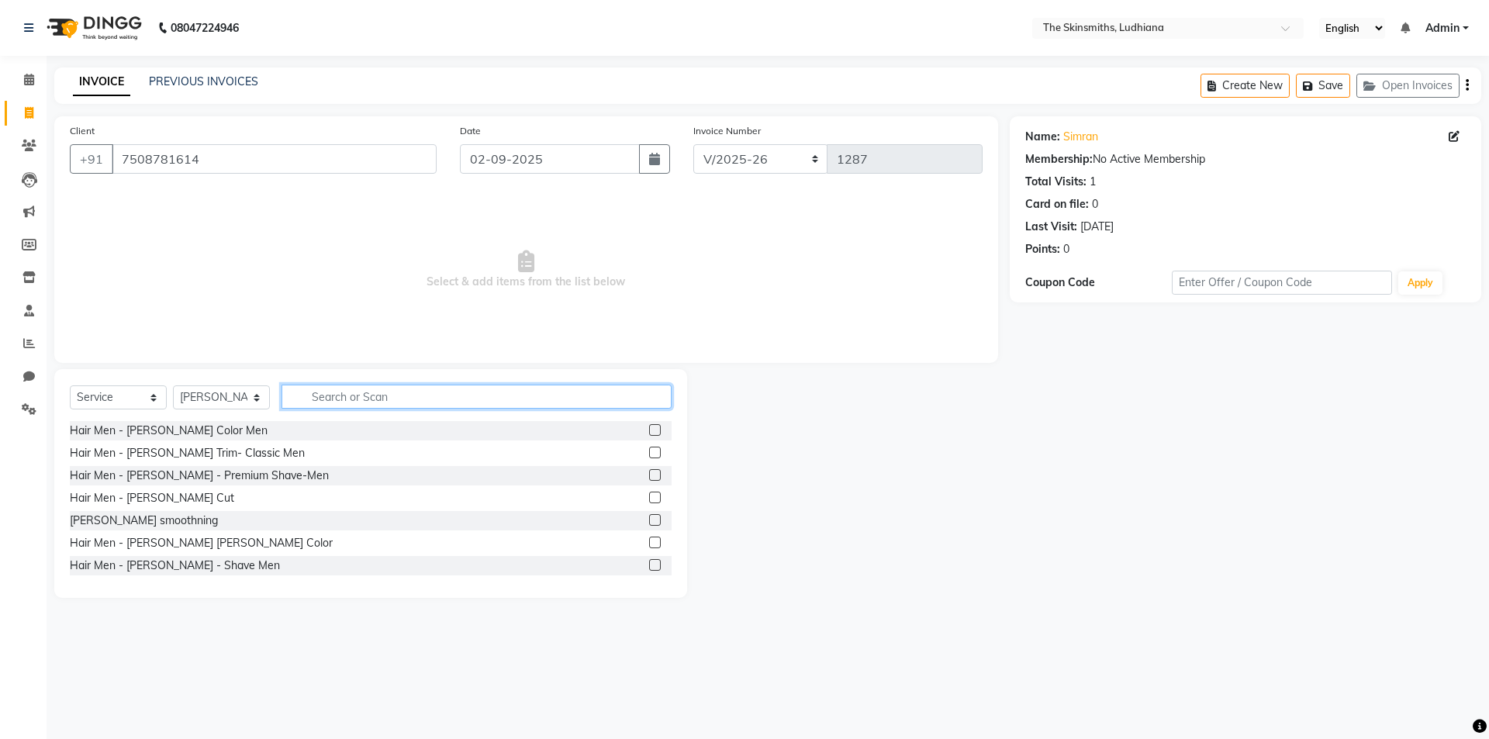
click at [324, 399] on input "text" at bounding box center [476, 397] width 390 height 24
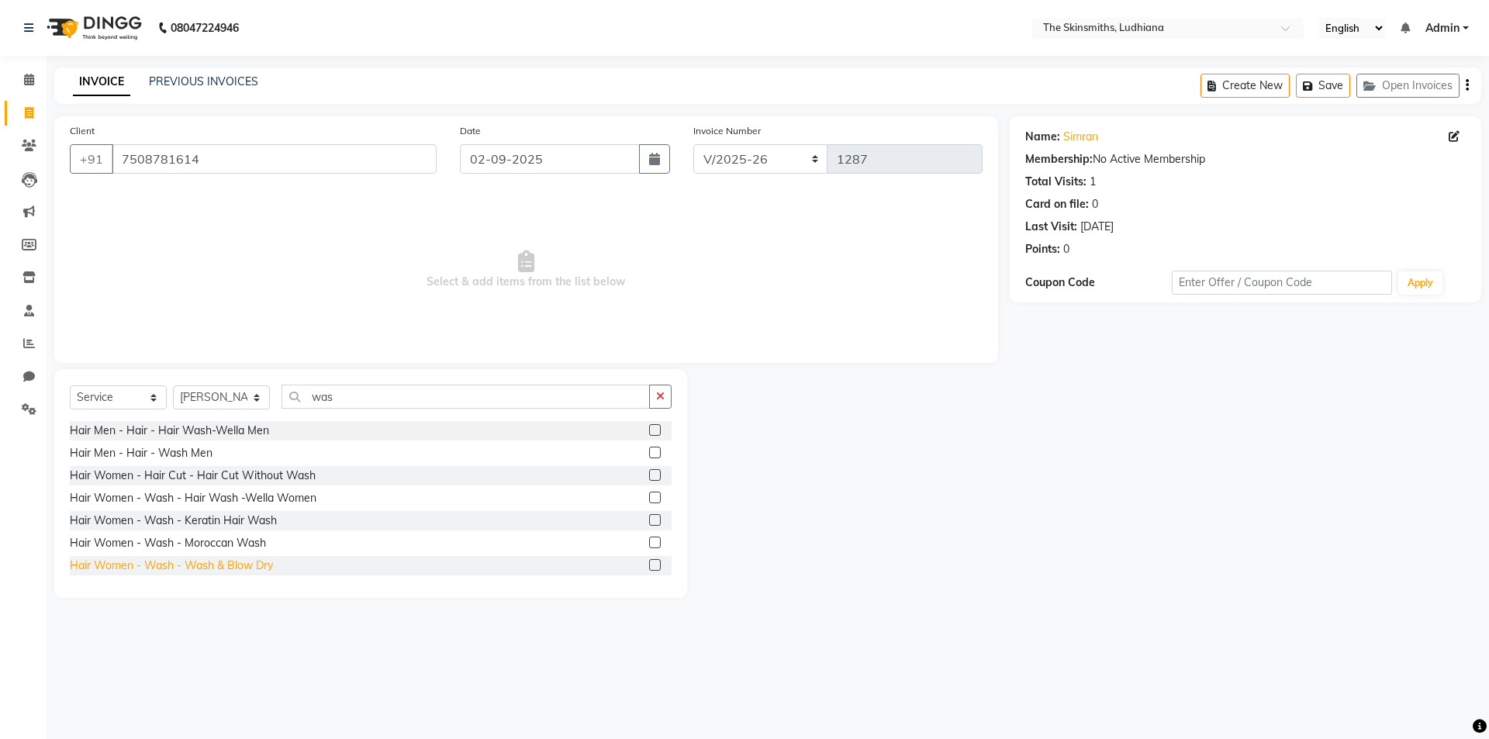
click at [255, 571] on div "Hair Women - Wash - Wash & Blow Dry" at bounding box center [171, 566] width 203 height 16
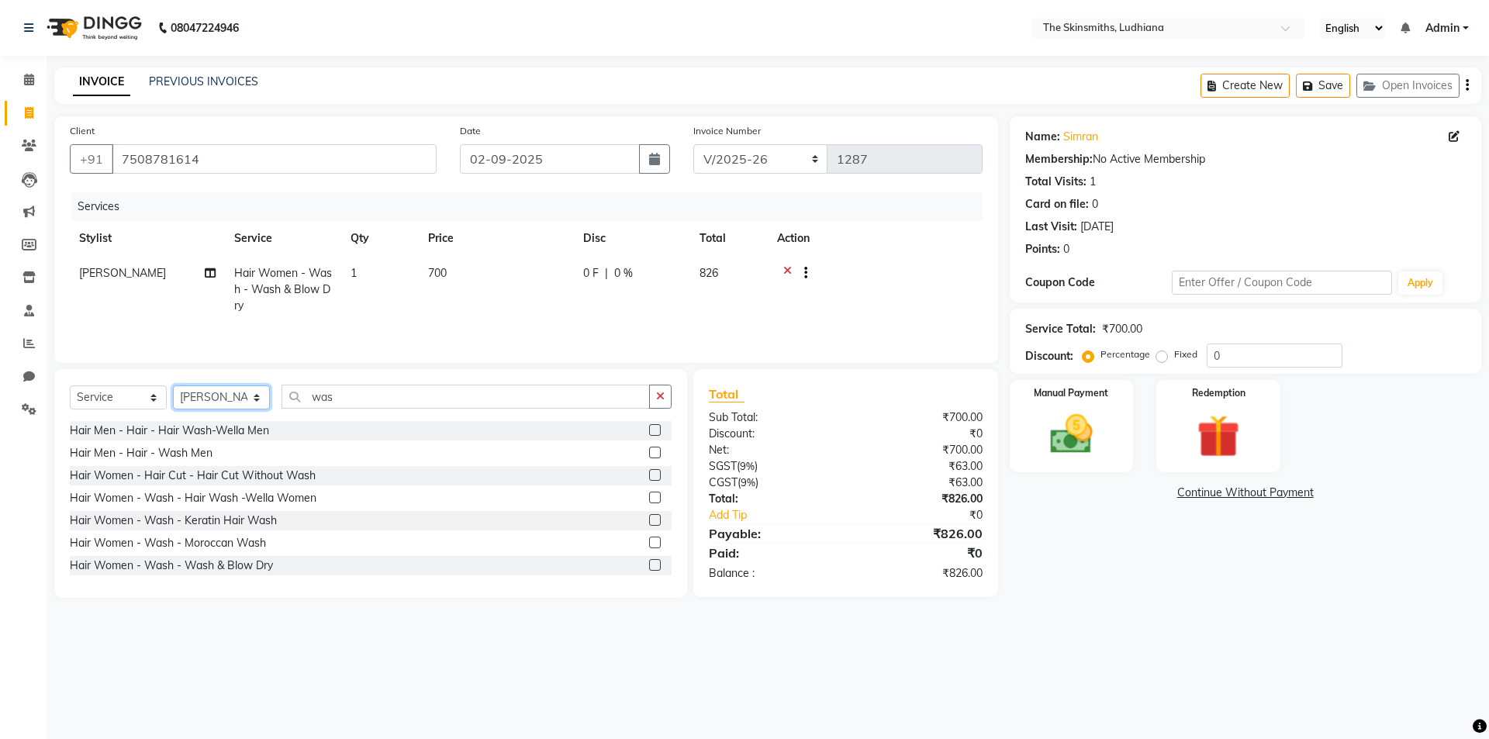
click at [262, 396] on select "Select Stylist Admin [PERSON_NAME] [PERSON_NAME] [PERSON_NAME] [PERSON_NAME] [P…" at bounding box center [221, 397] width 97 height 24
click at [173, 385] on select "Select Stylist Admin [PERSON_NAME] [PERSON_NAME] [PERSON_NAME] [PERSON_NAME] [P…" at bounding box center [221, 397] width 97 height 24
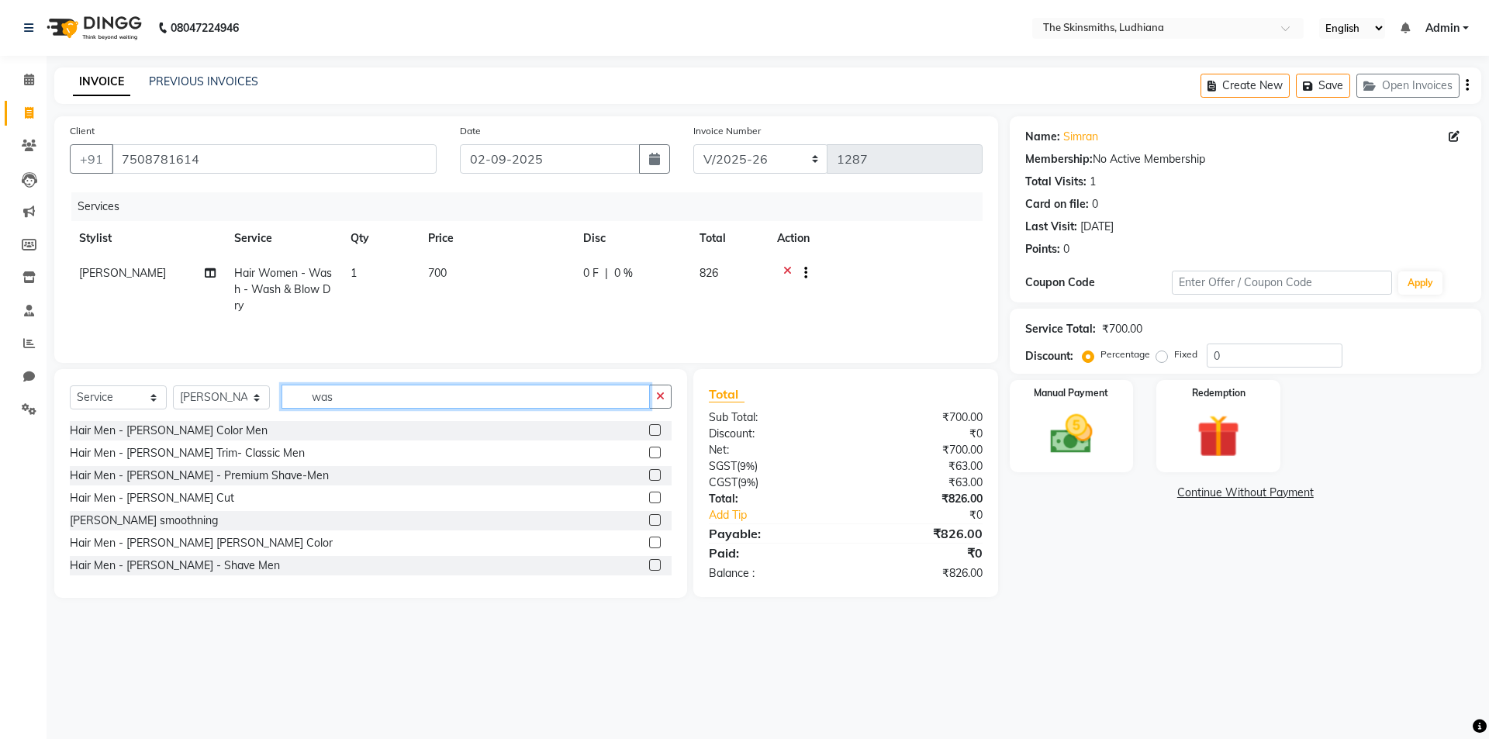
click at [341, 397] on input "was" at bounding box center [465, 397] width 368 height 24
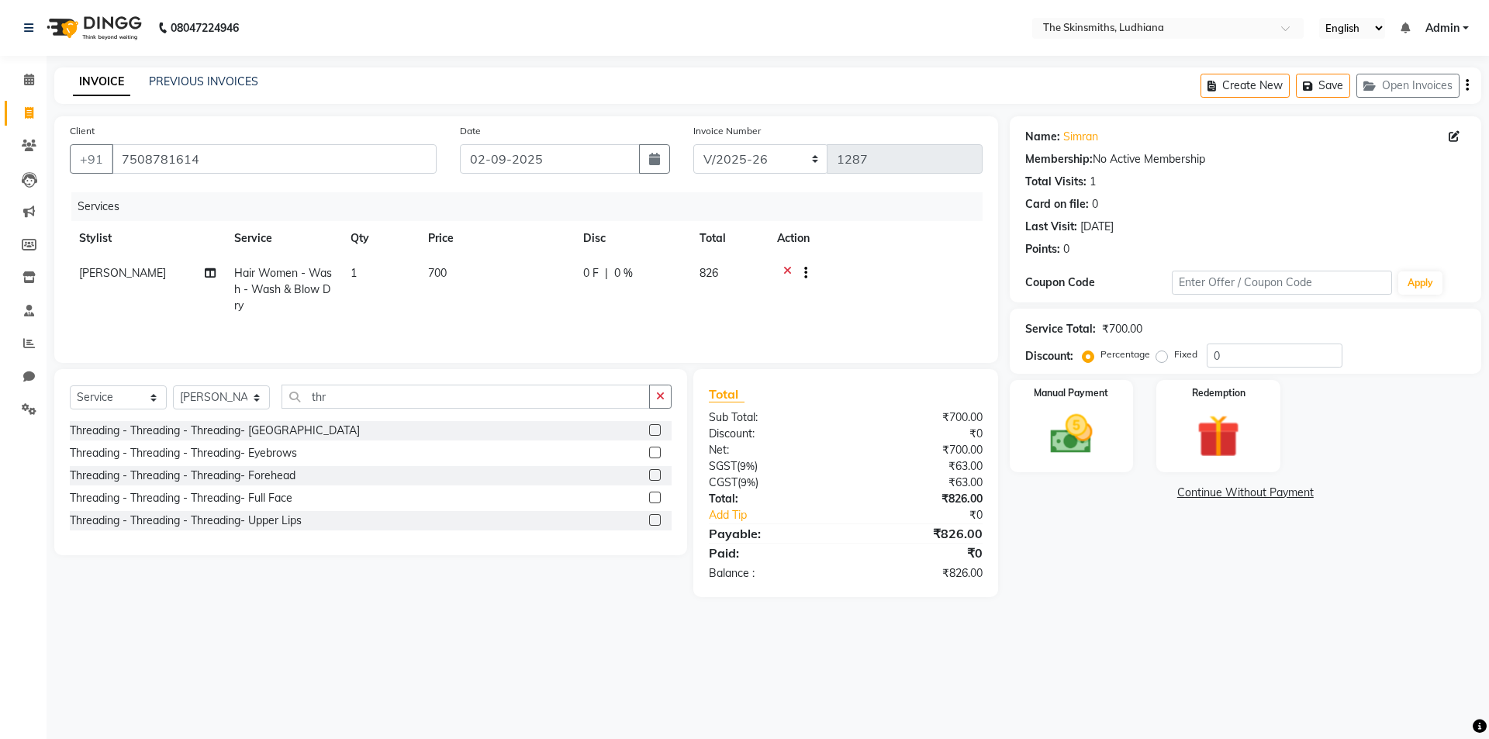
click at [285, 457] on div "Threading - Threading - Threading- Eyebrows" at bounding box center [183, 453] width 227 height 16
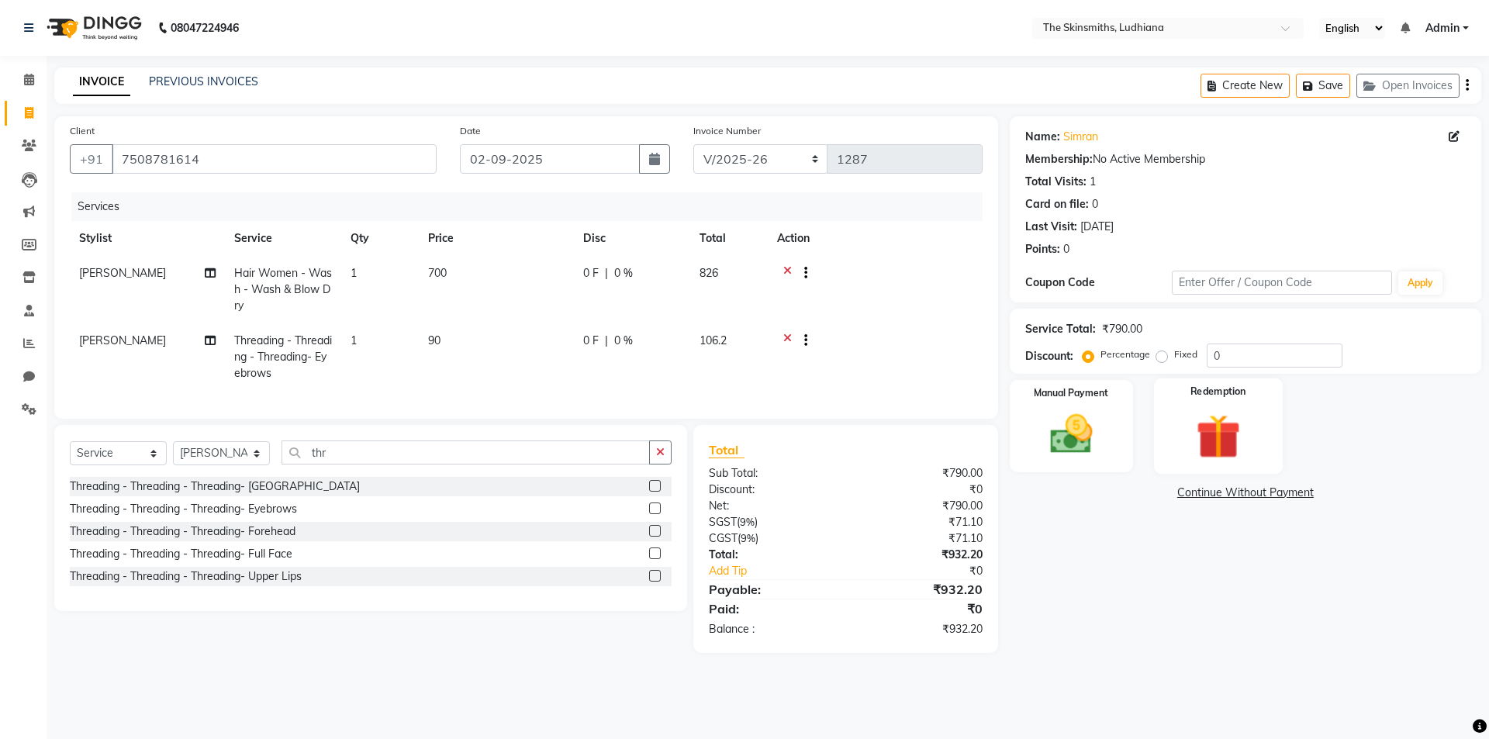
click at [1203, 466] on div "Redemption" at bounding box center [1218, 425] width 129 height 95
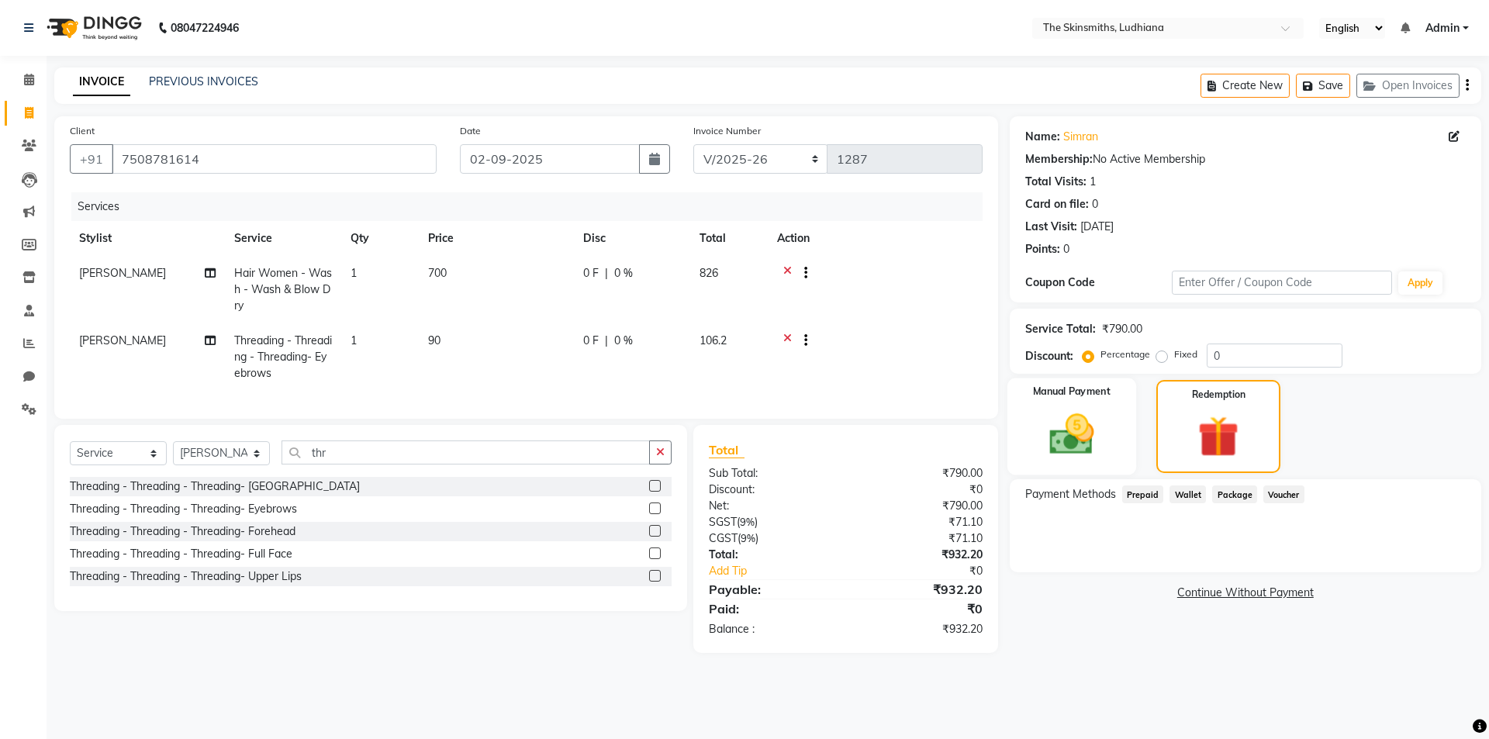
click at [1070, 441] on img at bounding box center [1071, 434] width 72 height 51
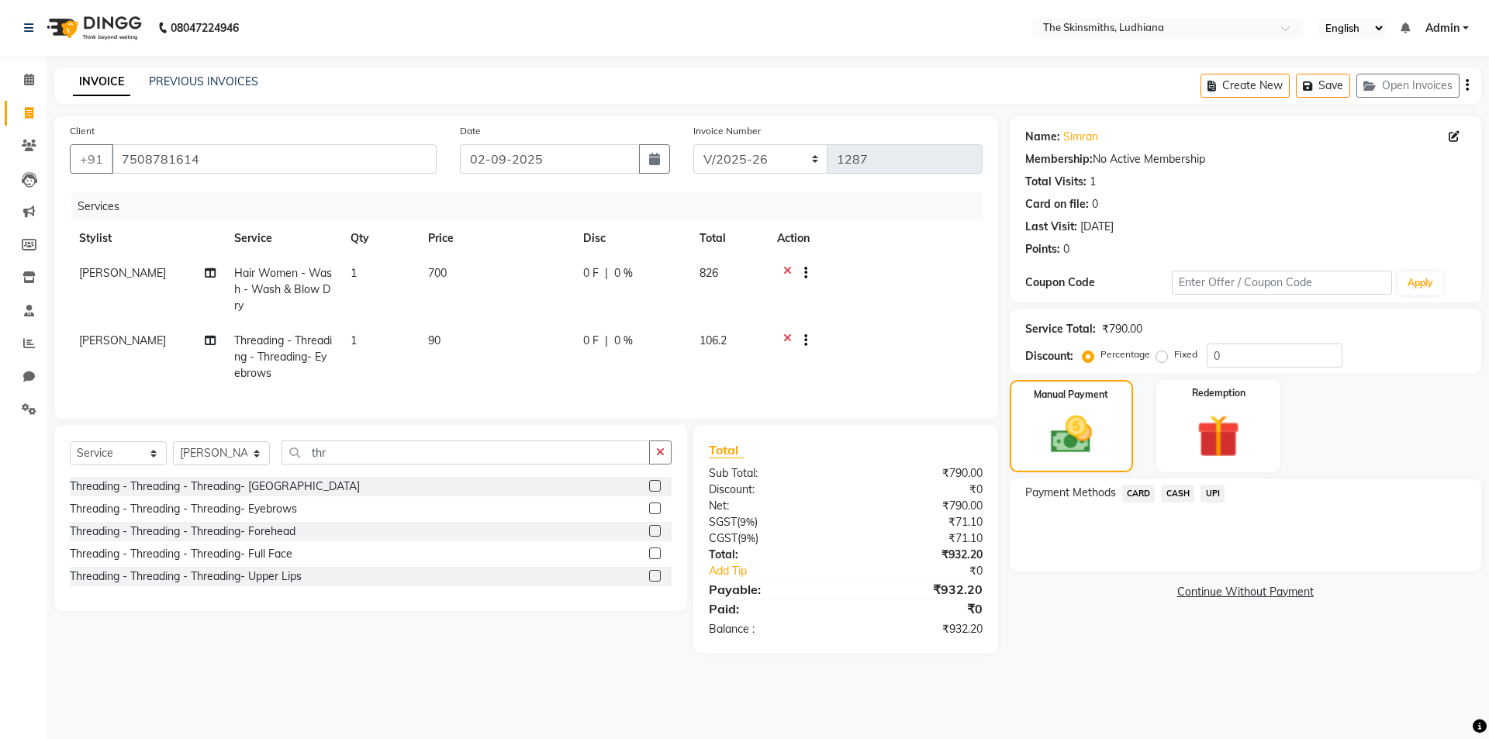
click at [1180, 492] on span "CASH" at bounding box center [1177, 494] width 33 height 18
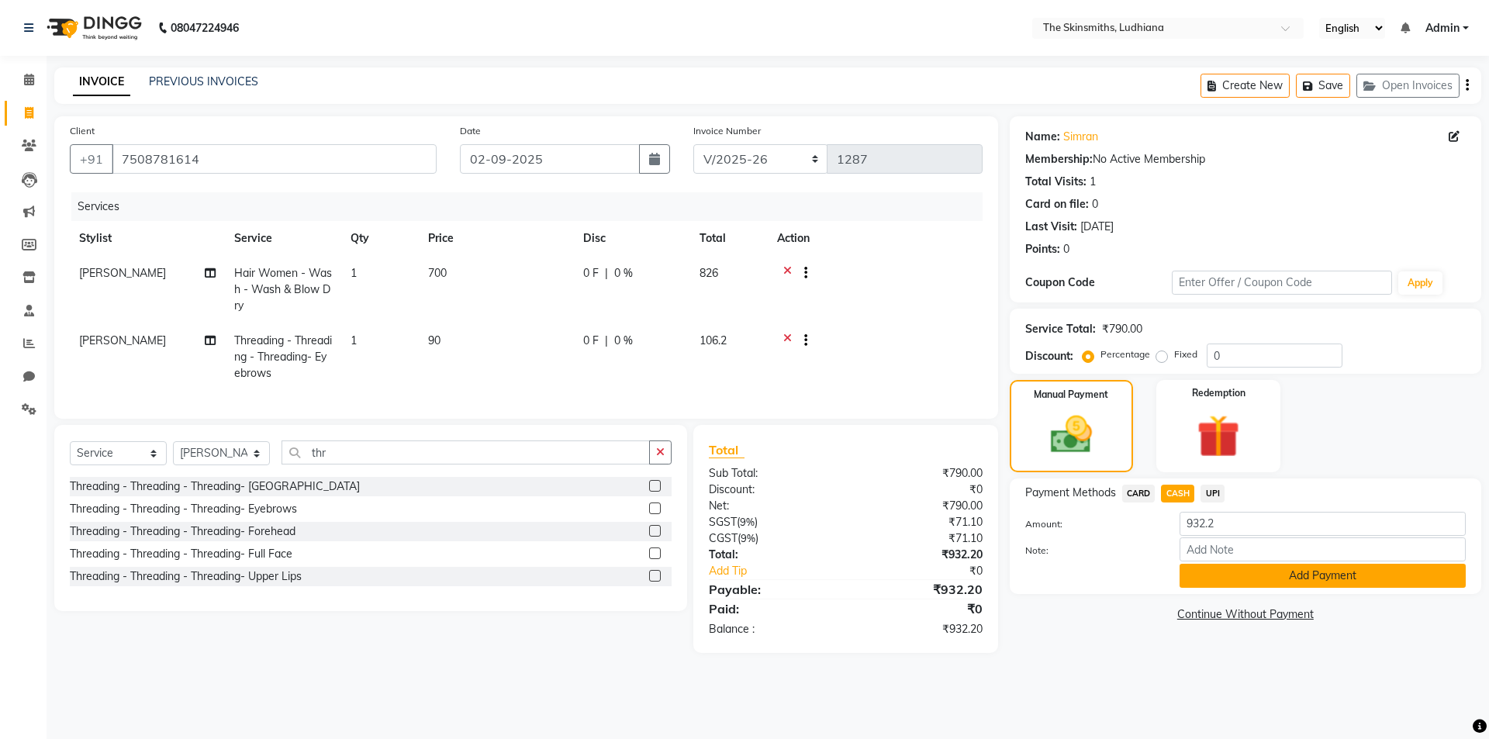
click at [1329, 576] on button "Add Payment" at bounding box center [1322, 576] width 286 height 24
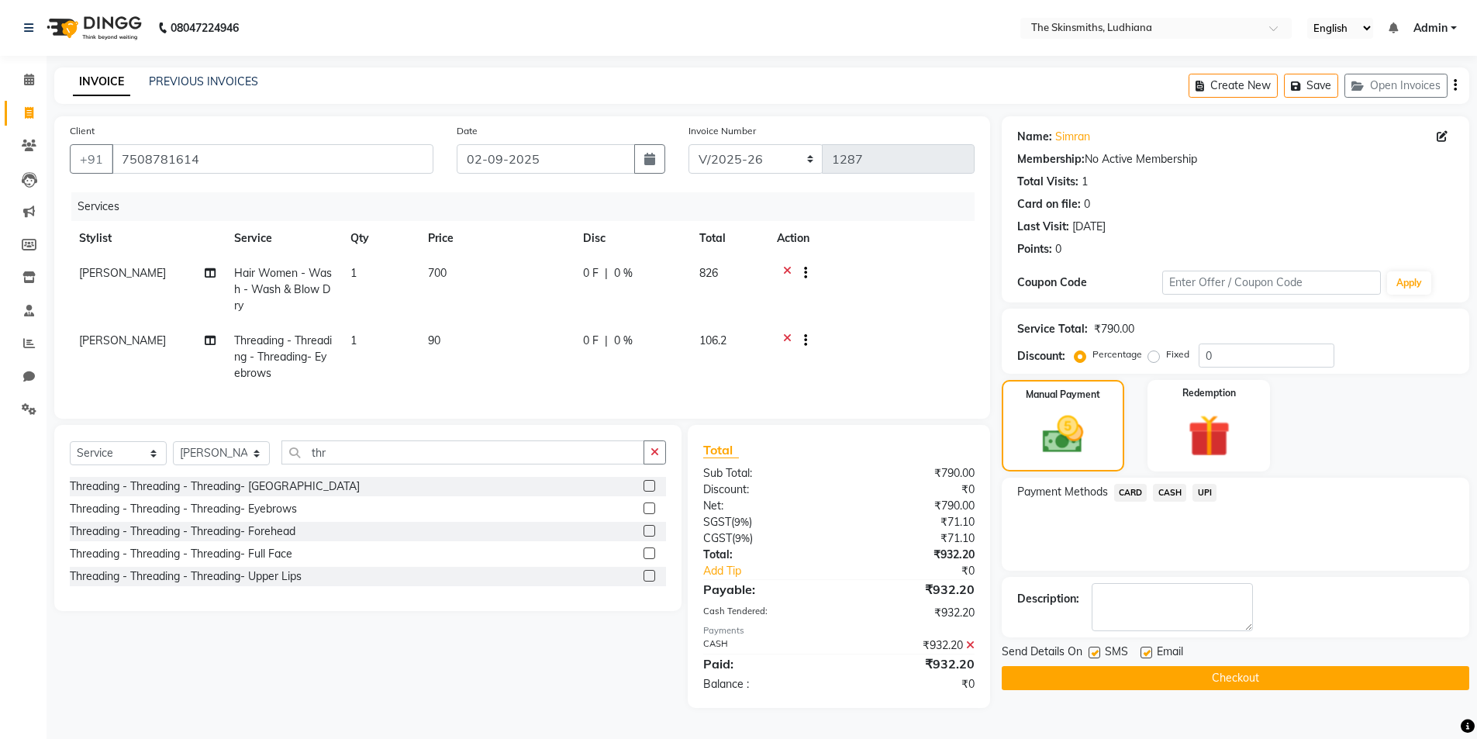
click at [1224, 680] on button "Checkout" at bounding box center [1236, 678] width 468 height 24
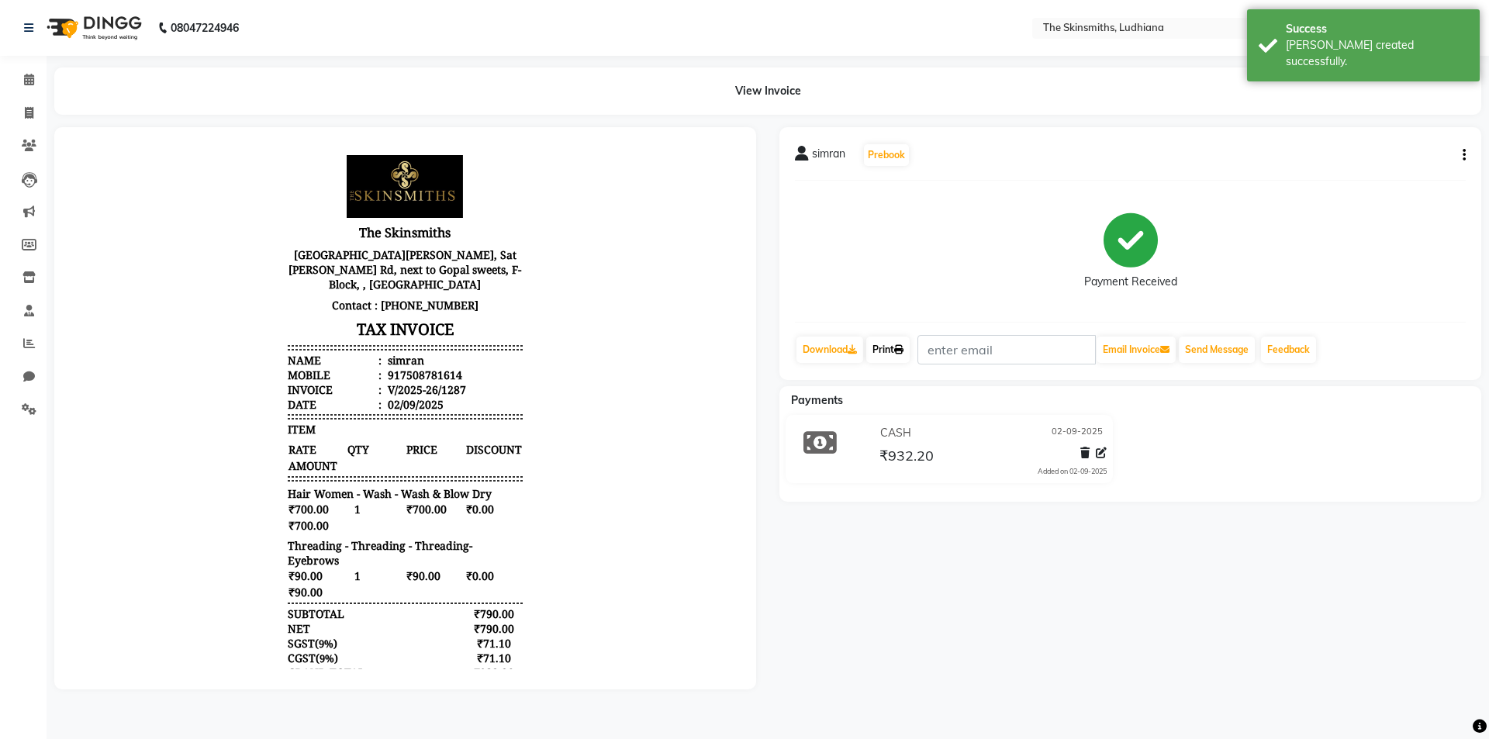
click at [893, 352] on link "Print" at bounding box center [887, 350] width 43 height 26
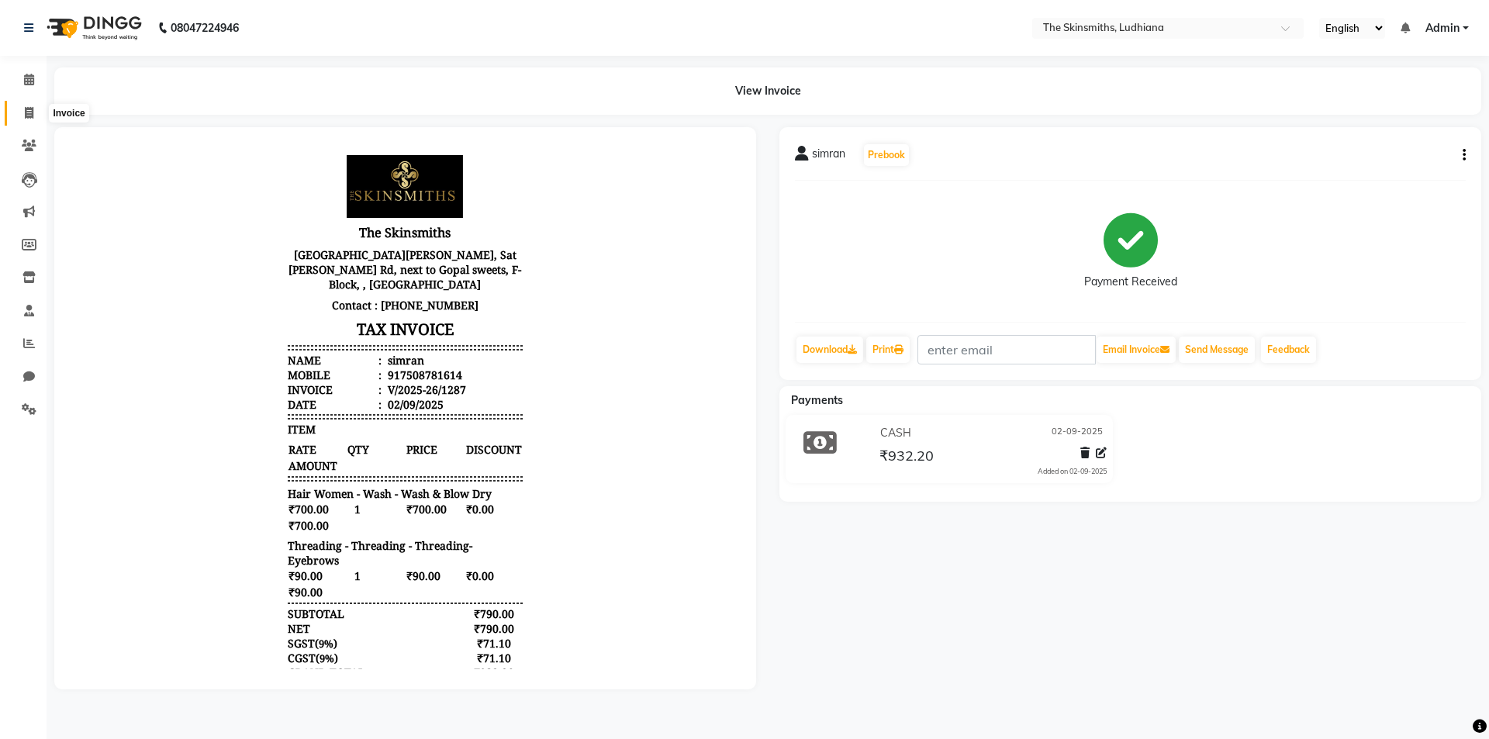
click at [25, 113] on icon at bounding box center [29, 113] width 9 height 12
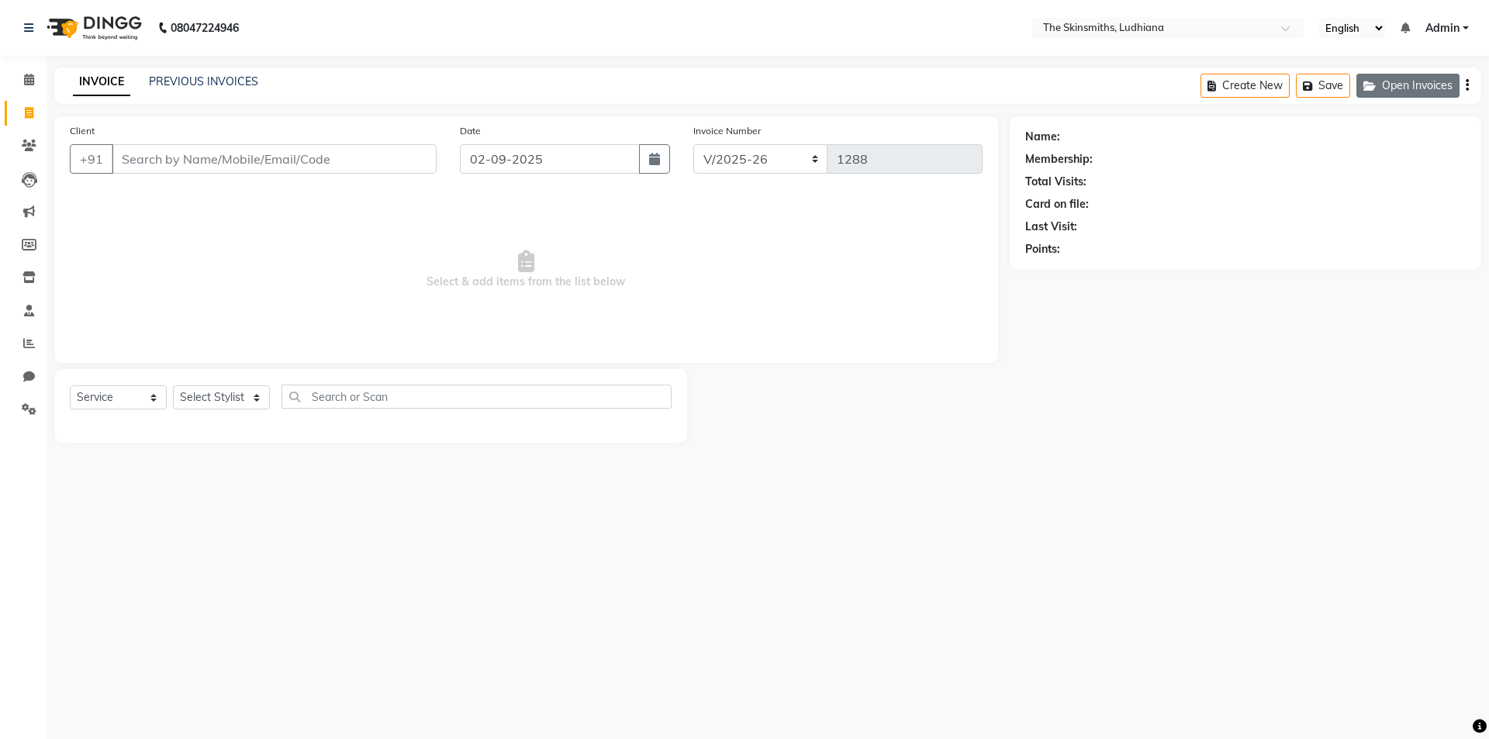
click at [1421, 86] on button "Open Invoices" at bounding box center [1407, 86] width 103 height 24
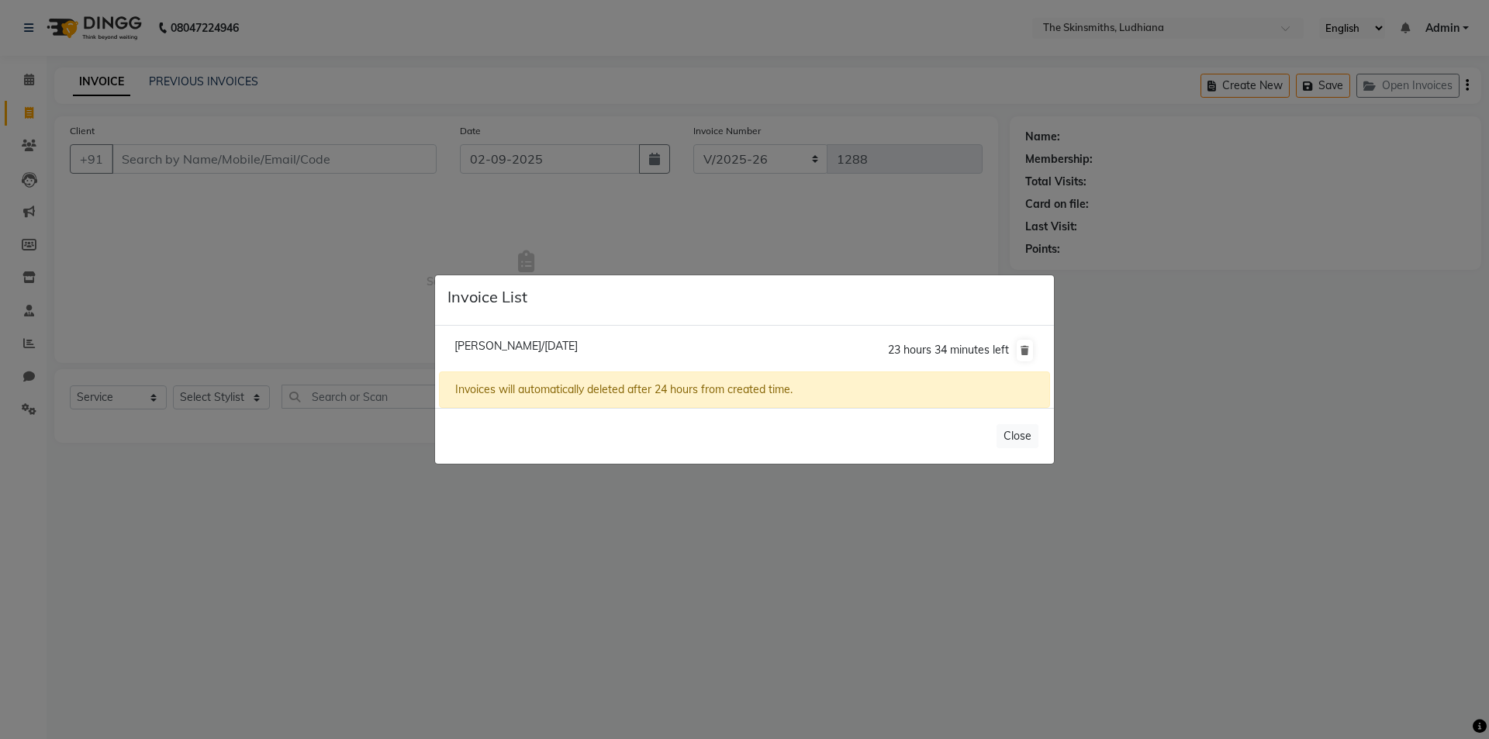
click at [578, 350] on span "[PERSON_NAME]/[DATE]" at bounding box center [515, 346] width 123 height 14
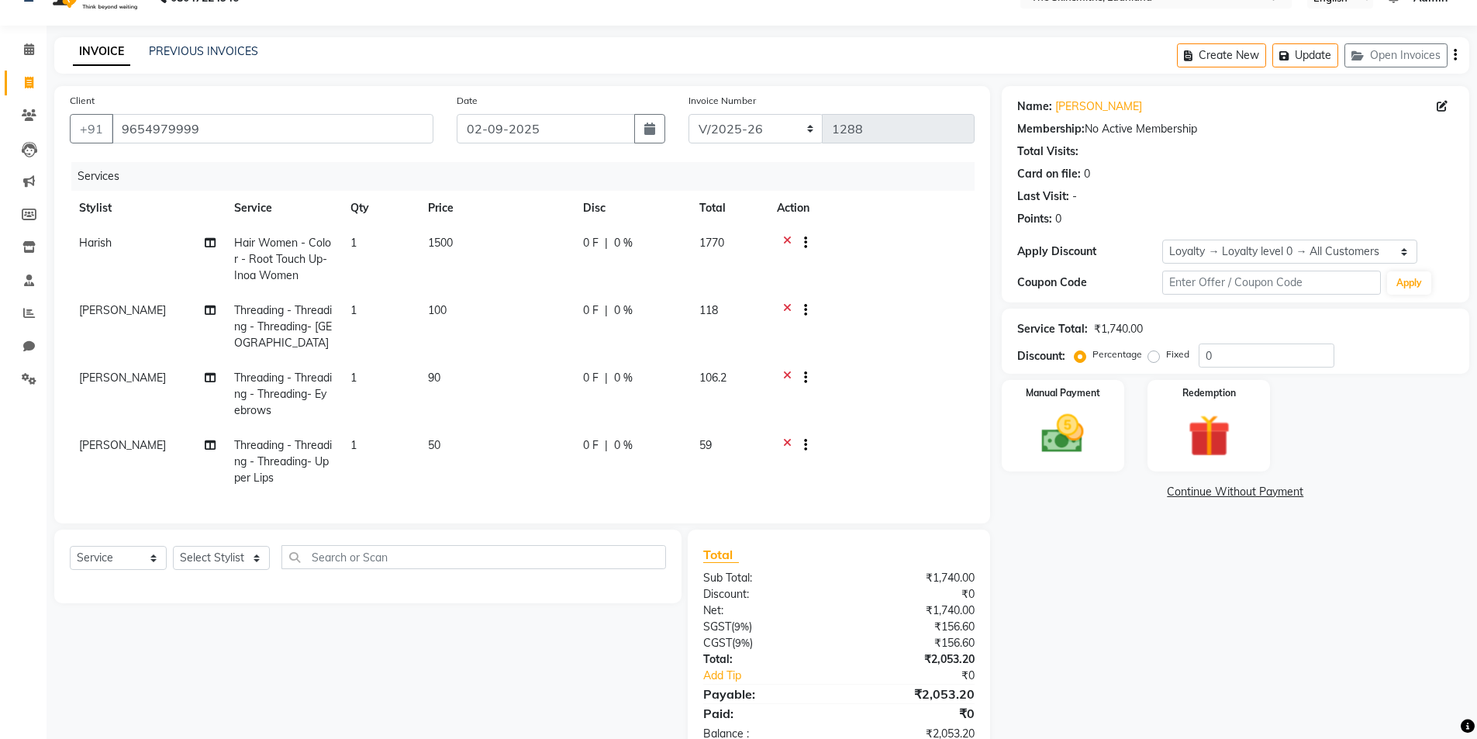
scroll to position [84, 0]
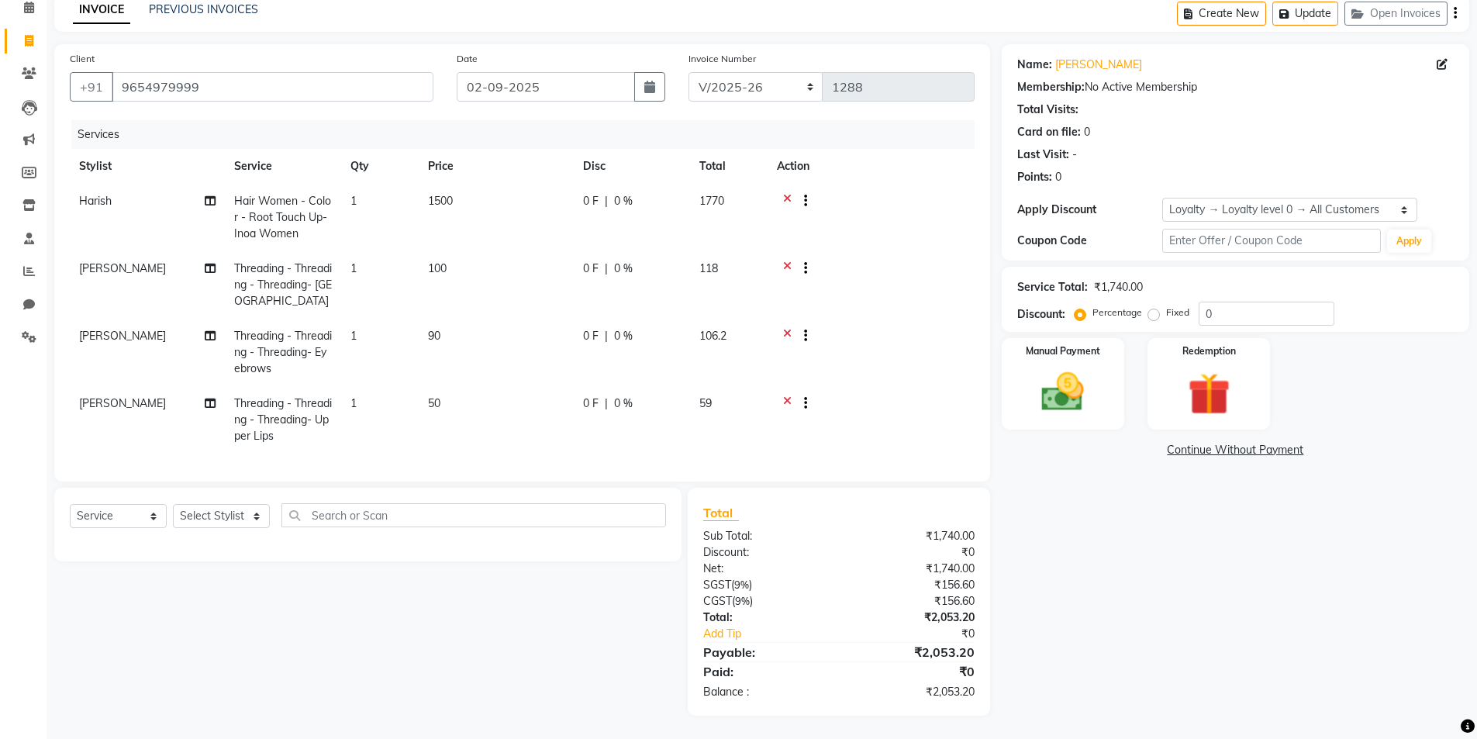
click at [623, 193] on span "0 %" at bounding box center [623, 201] width 19 height 16
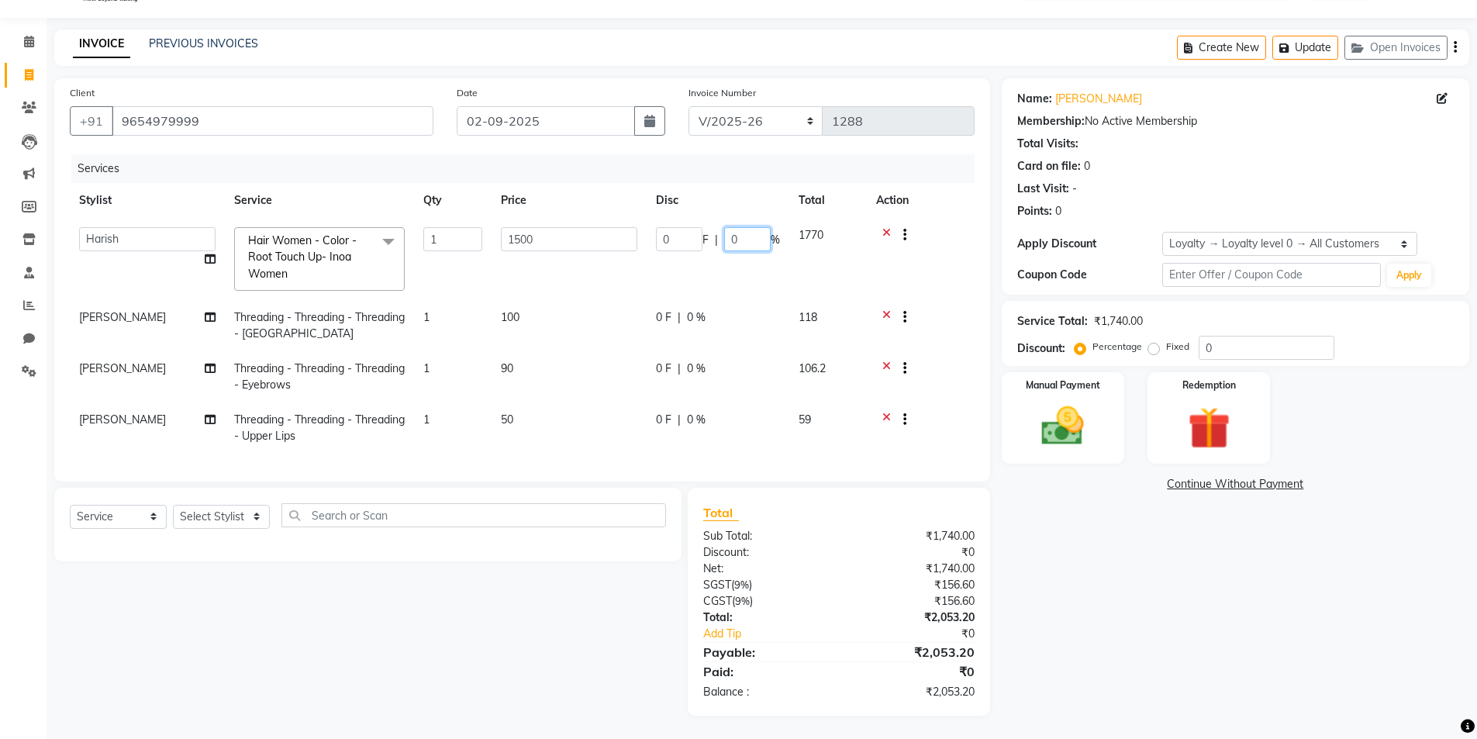
click at [746, 230] on input "0" at bounding box center [747, 239] width 47 height 24
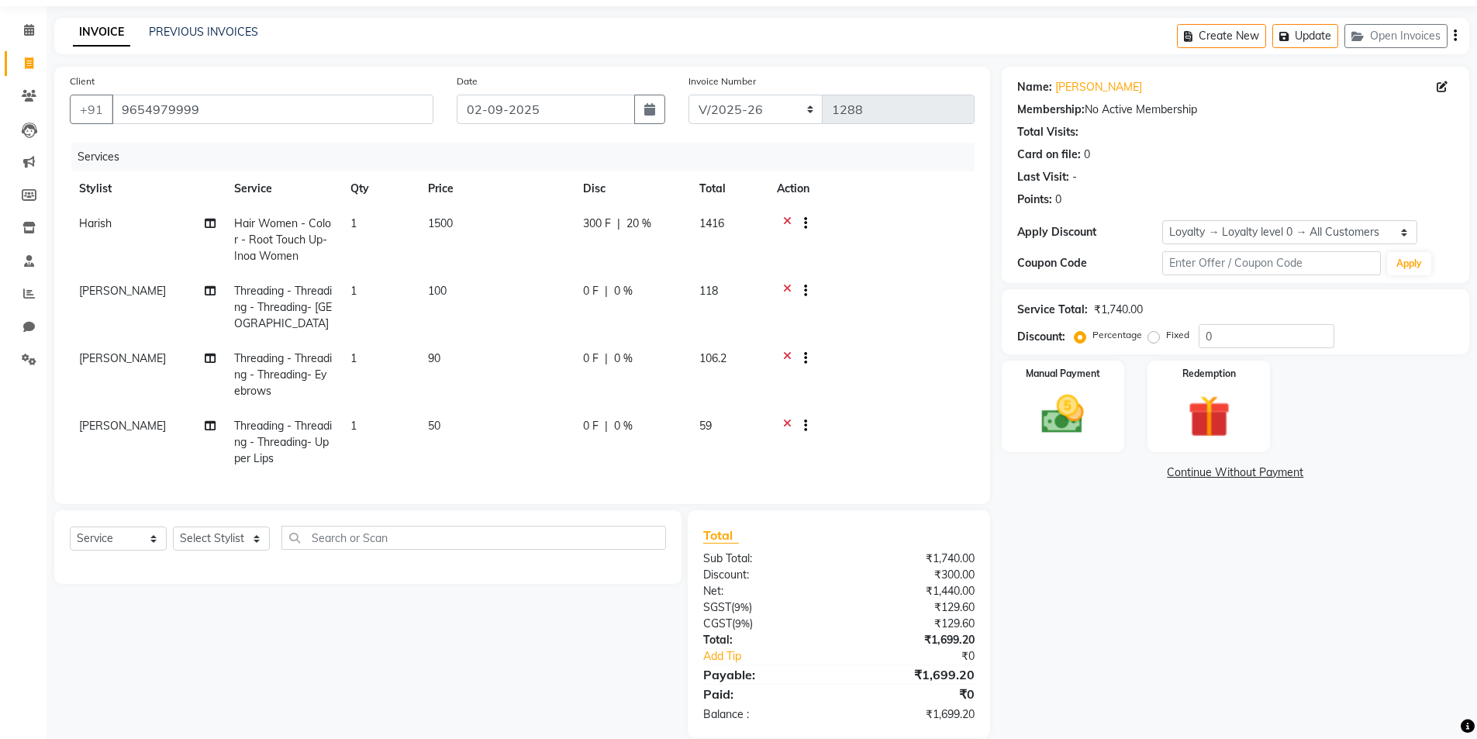
click at [1023, 539] on div "Name: [PERSON_NAME] Membership: No Active Membership Total Visits: Card on file…" at bounding box center [1241, 403] width 479 height 672
click at [1077, 410] on img at bounding box center [1062, 414] width 71 height 50
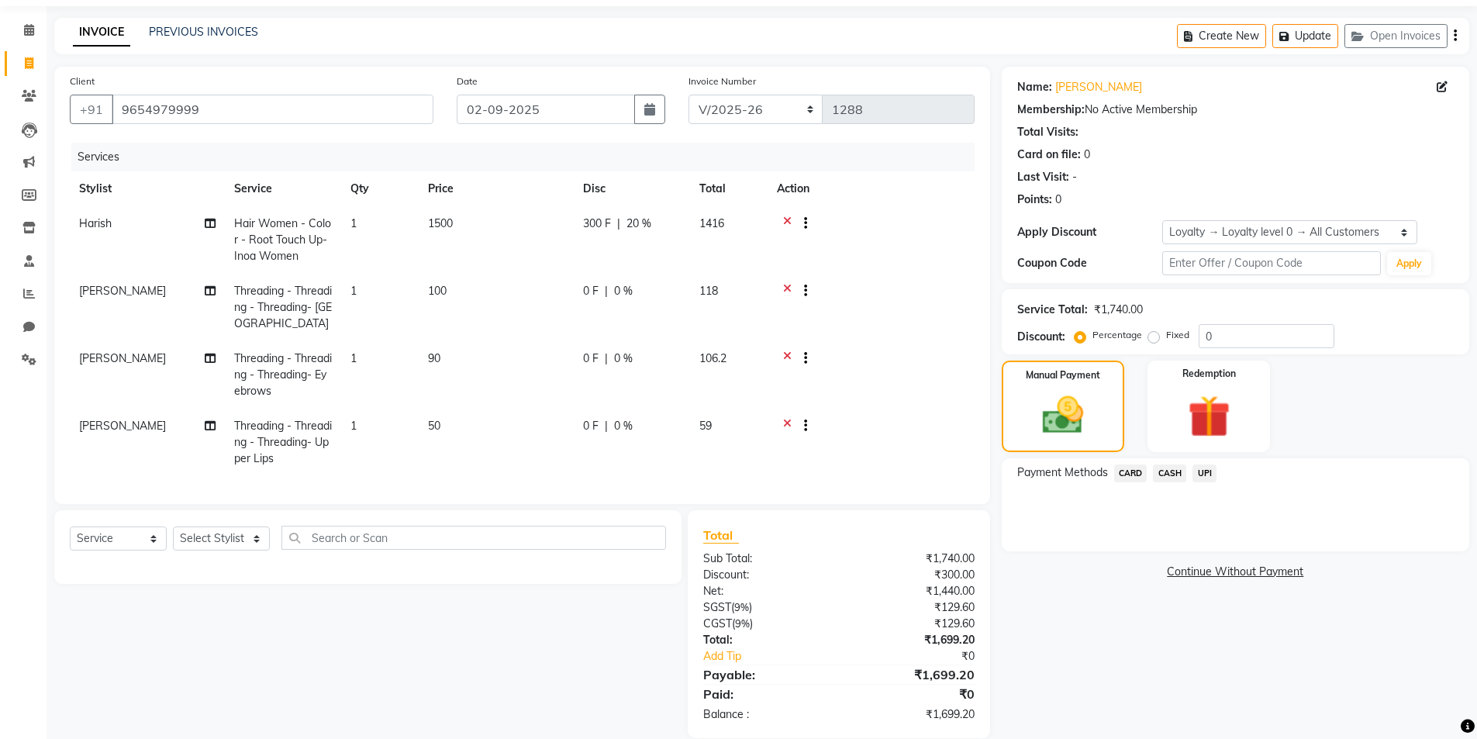
click at [1208, 474] on span "UPI" at bounding box center [1205, 474] width 24 height 18
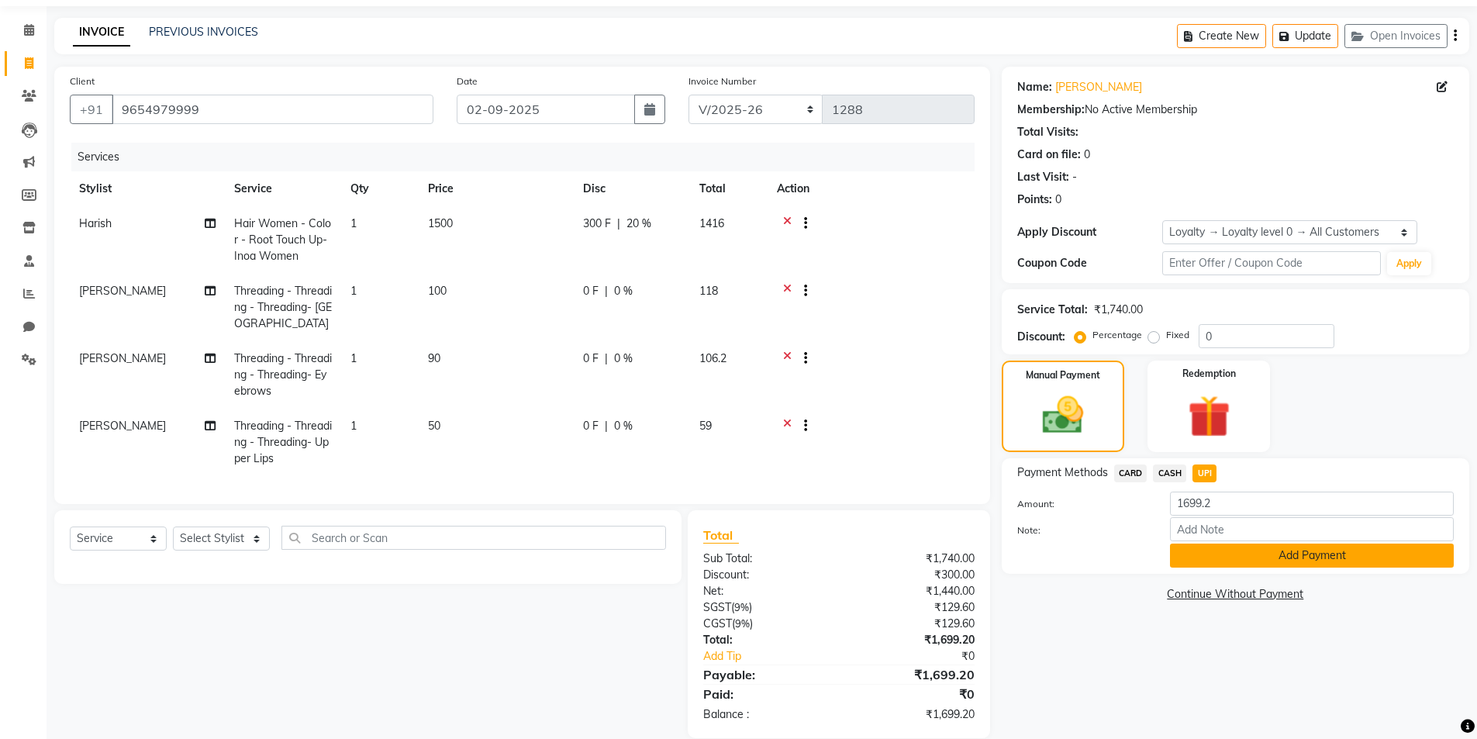
click at [1266, 558] on button "Add Payment" at bounding box center [1312, 556] width 284 height 24
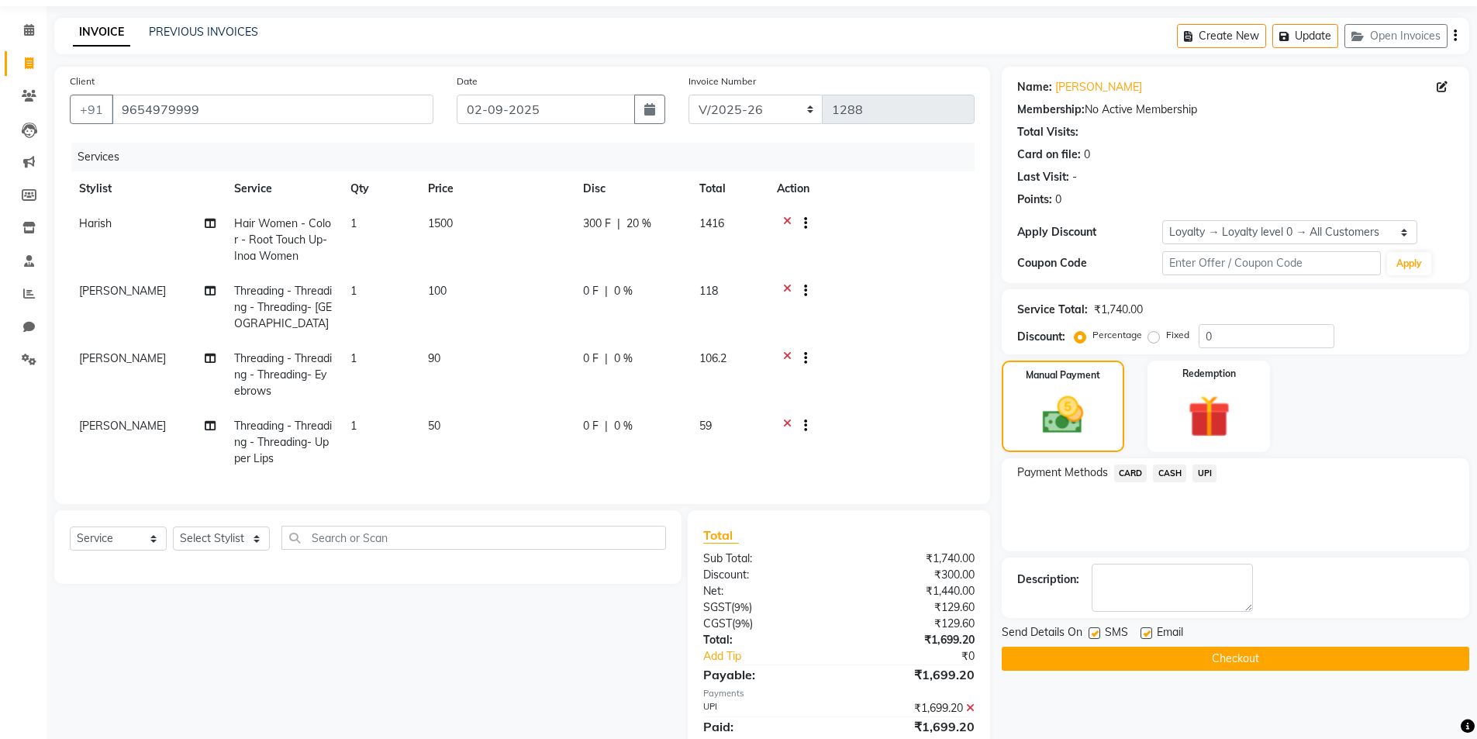
click at [1249, 658] on button "Checkout" at bounding box center [1236, 659] width 468 height 24
click at [1224, 661] on button "Checkout" at bounding box center [1236, 659] width 468 height 24
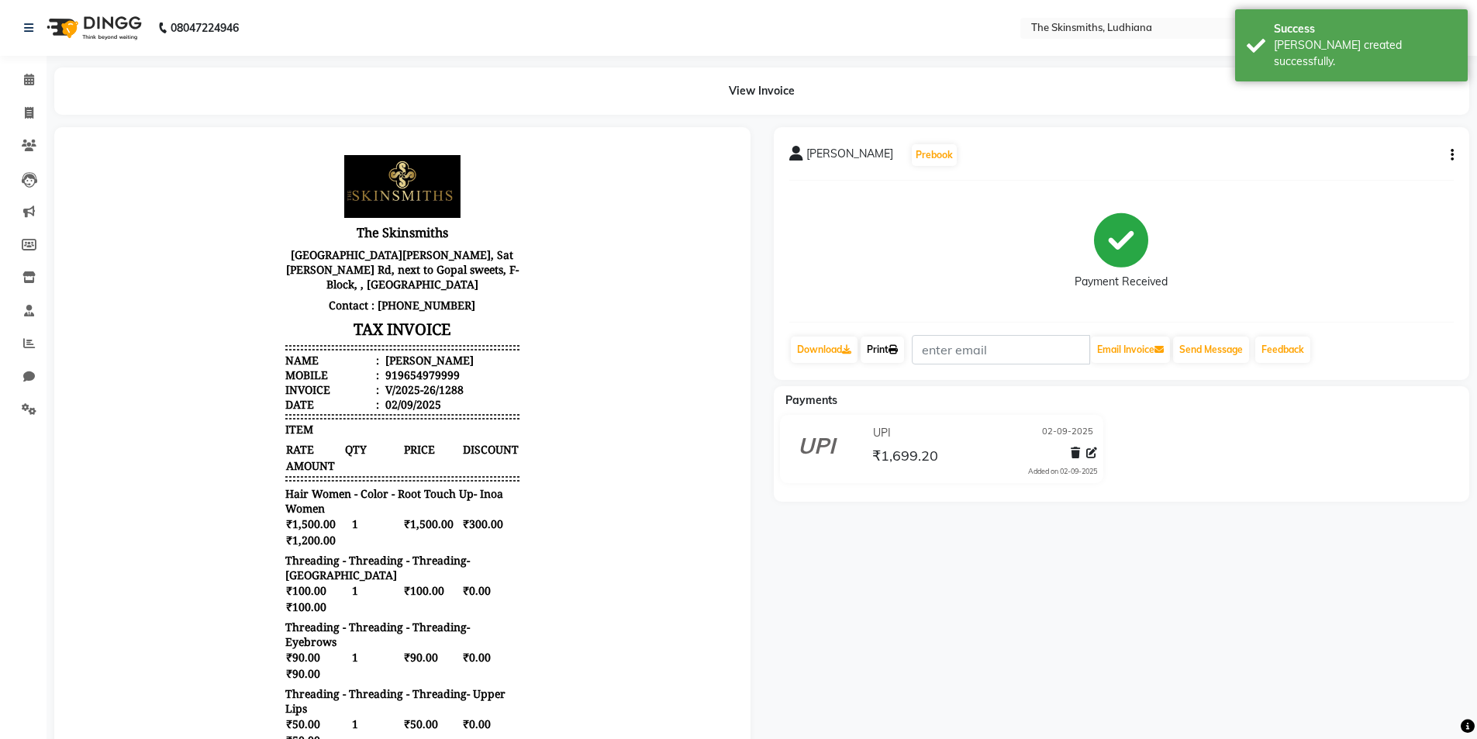
click at [885, 351] on link "Print" at bounding box center [882, 350] width 43 height 26
